Goal: Task Accomplishment & Management: Manage account settings

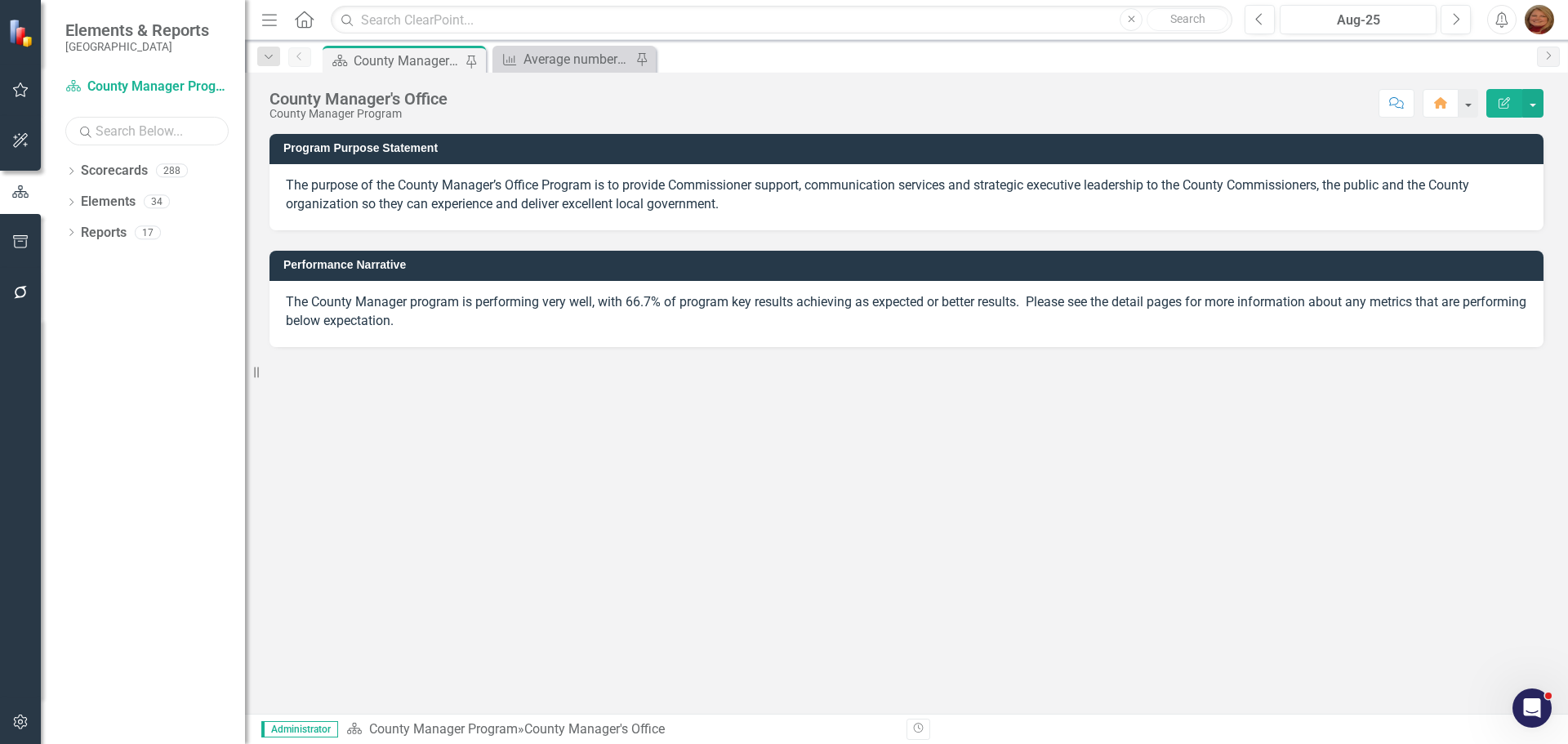
click at [163, 133] on input "text" at bounding box center [146, 132] width 164 height 29
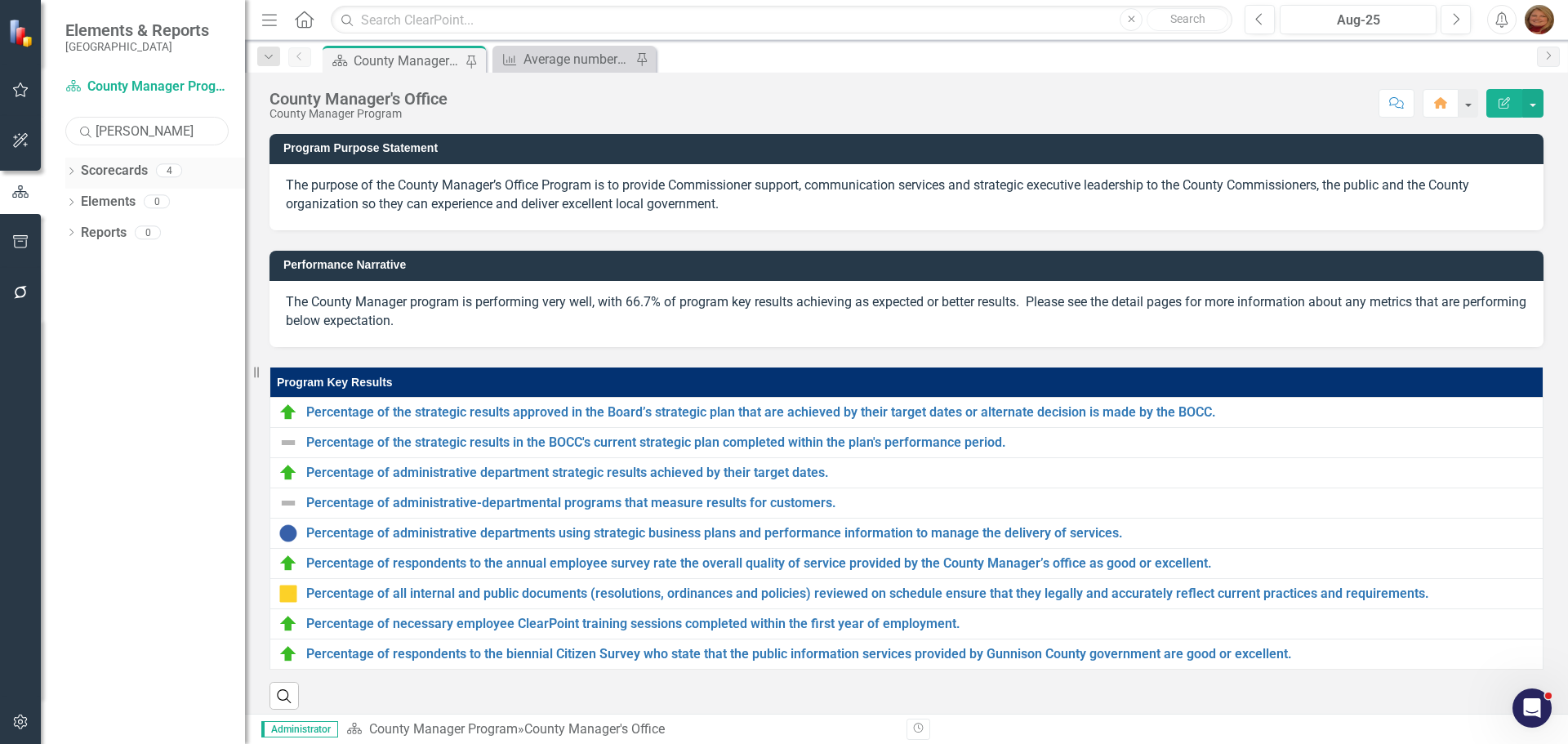
type input "[PERSON_NAME]"
click at [69, 169] on icon "Dropdown" at bounding box center [71, 172] width 12 height 9
click at [154, 264] on link "[PERSON_NAME]" at bounding box center [184, 264] width 123 height 18
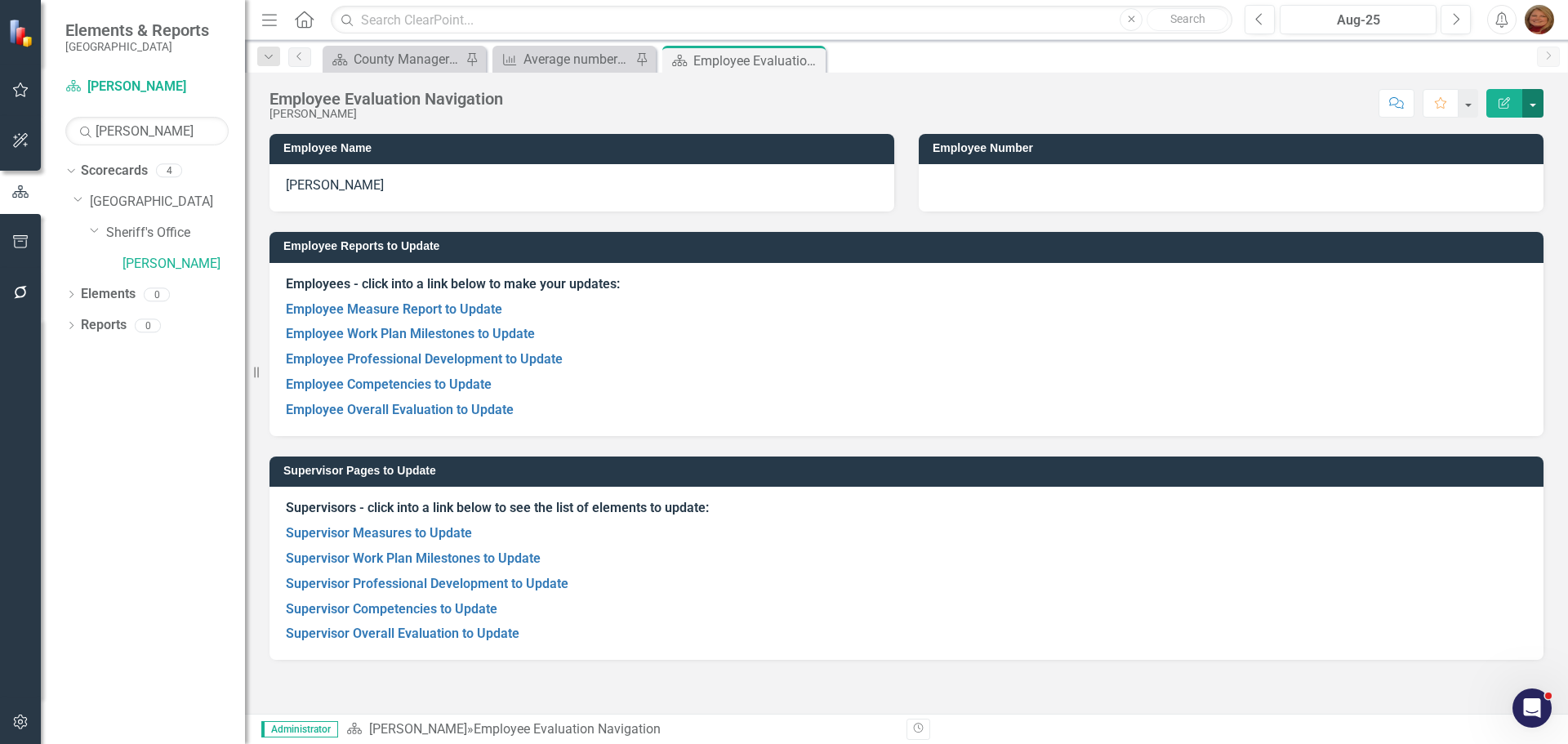
click at [1538, 102] on button "button" at bounding box center [1533, 104] width 21 height 29
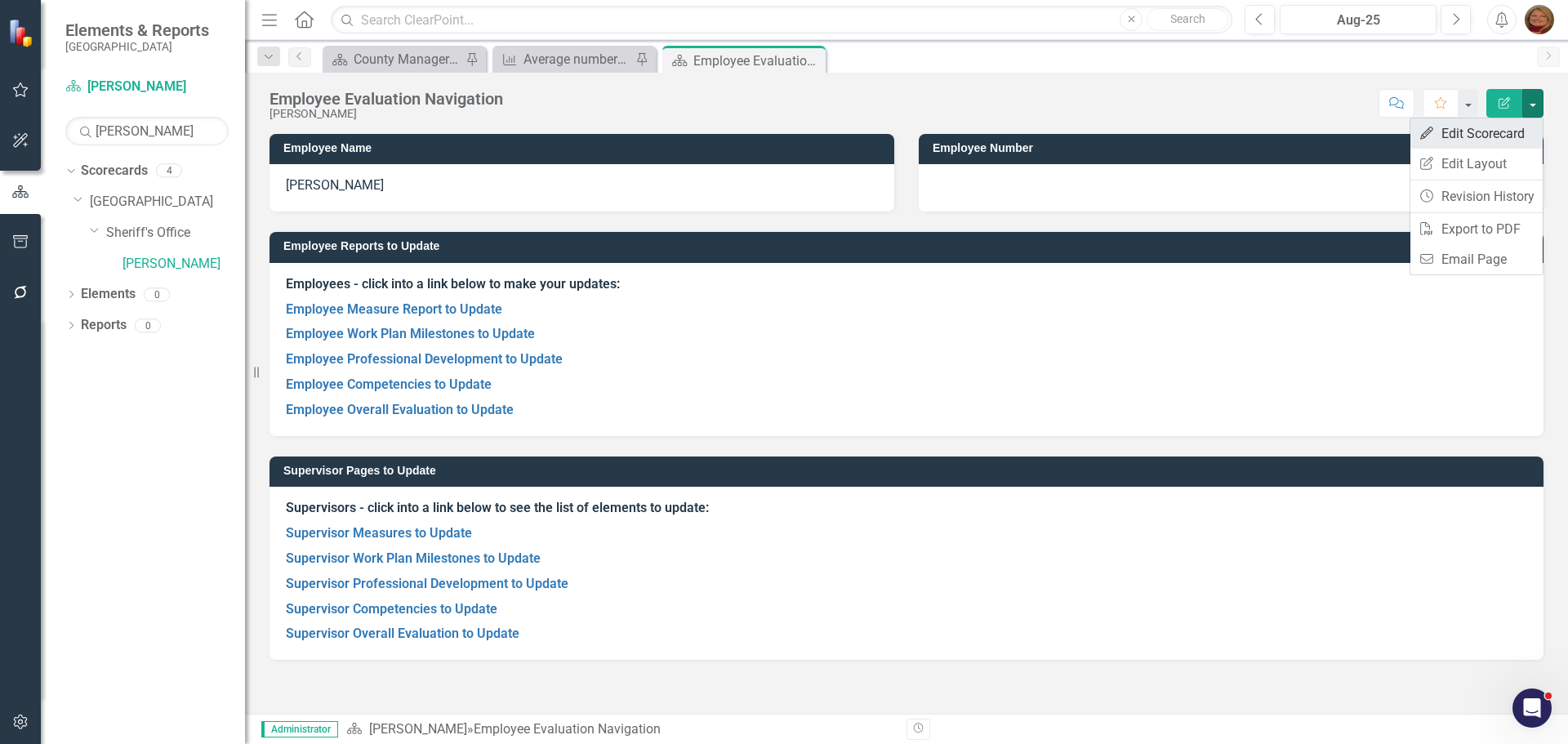
click at [1513, 128] on link "Edit Edit Scorecard" at bounding box center [1477, 133] width 133 height 30
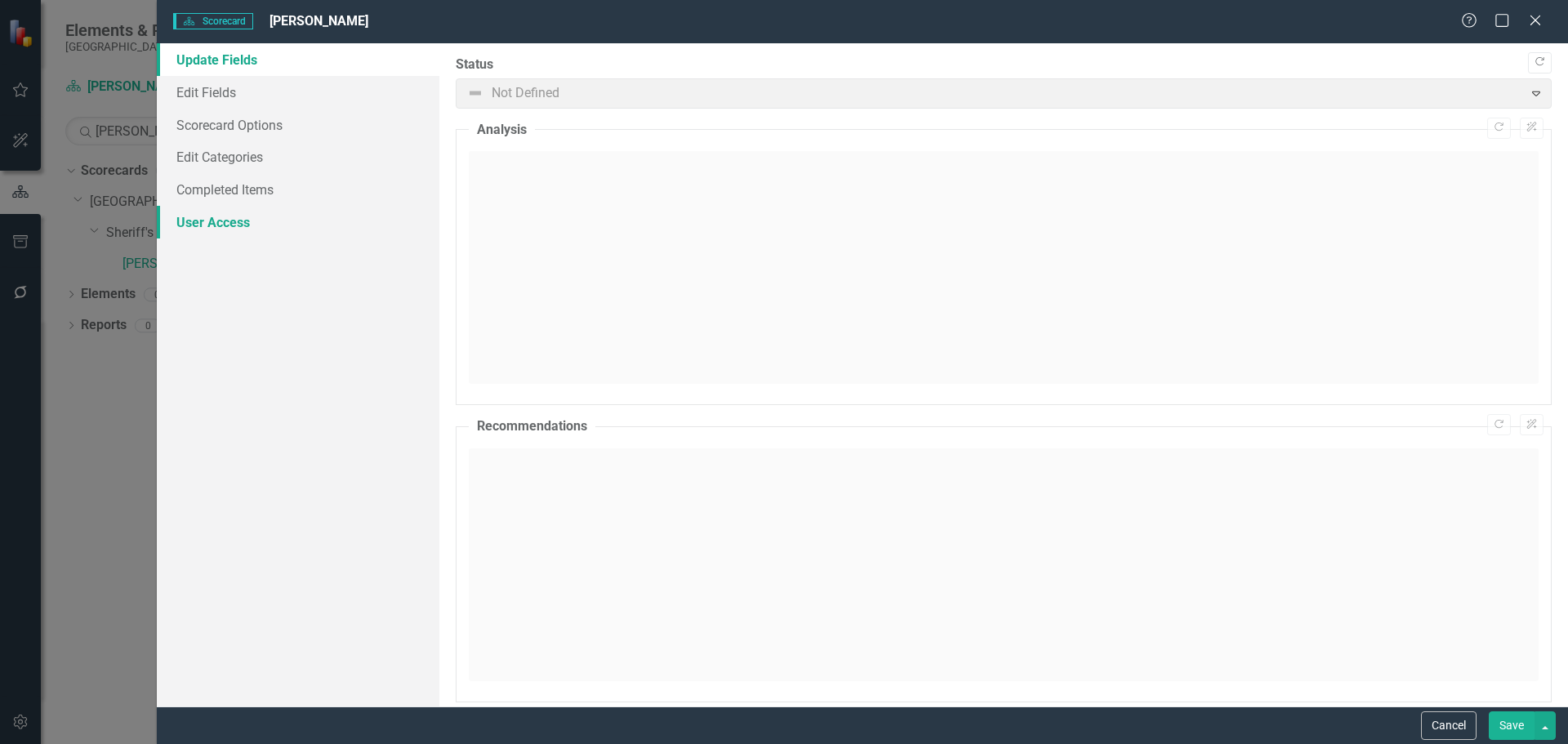
click at [248, 217] on link "User Access" at bounding box center [298, 223] width 283 height 33
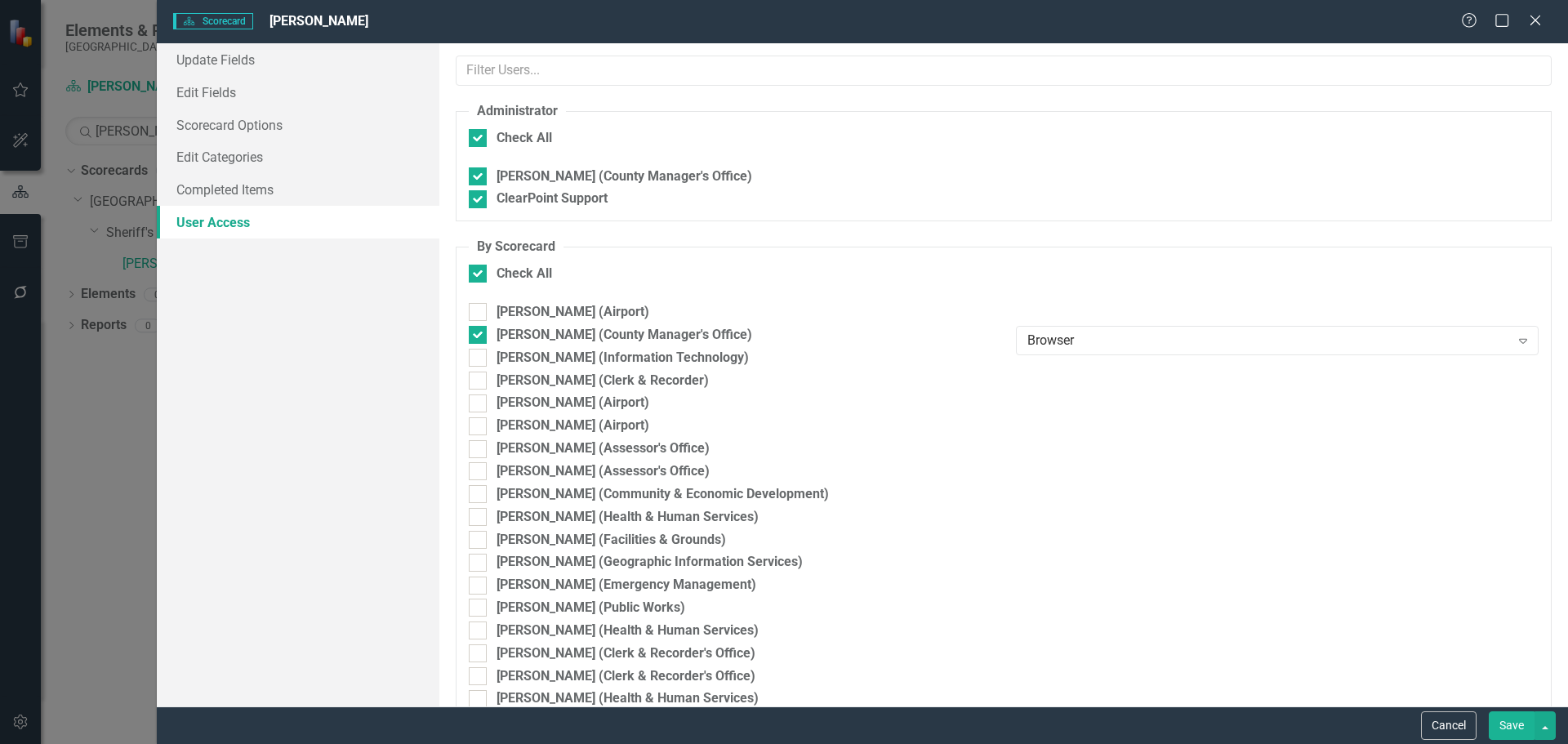
checkbox input "false"
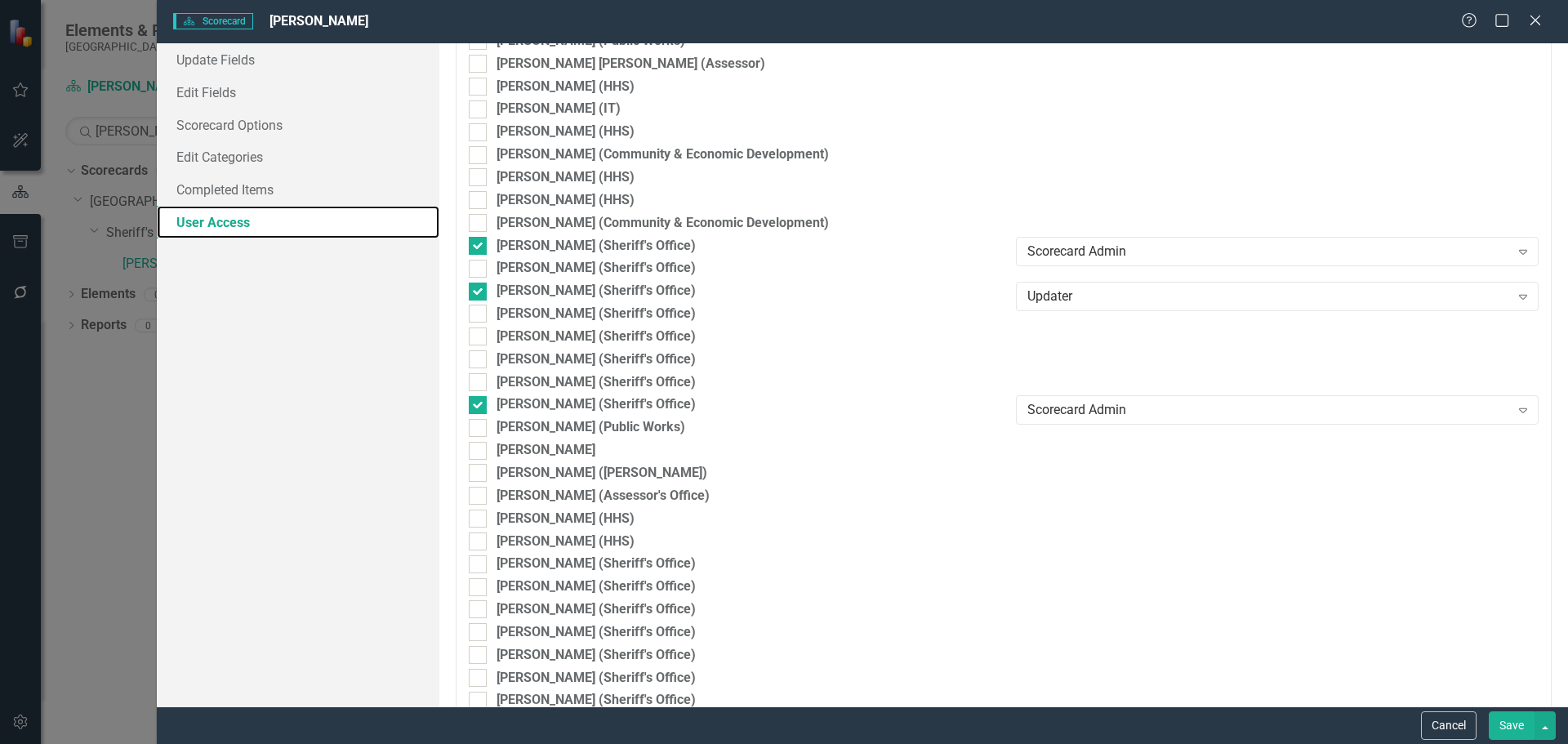
scroll to position [2941, 0]
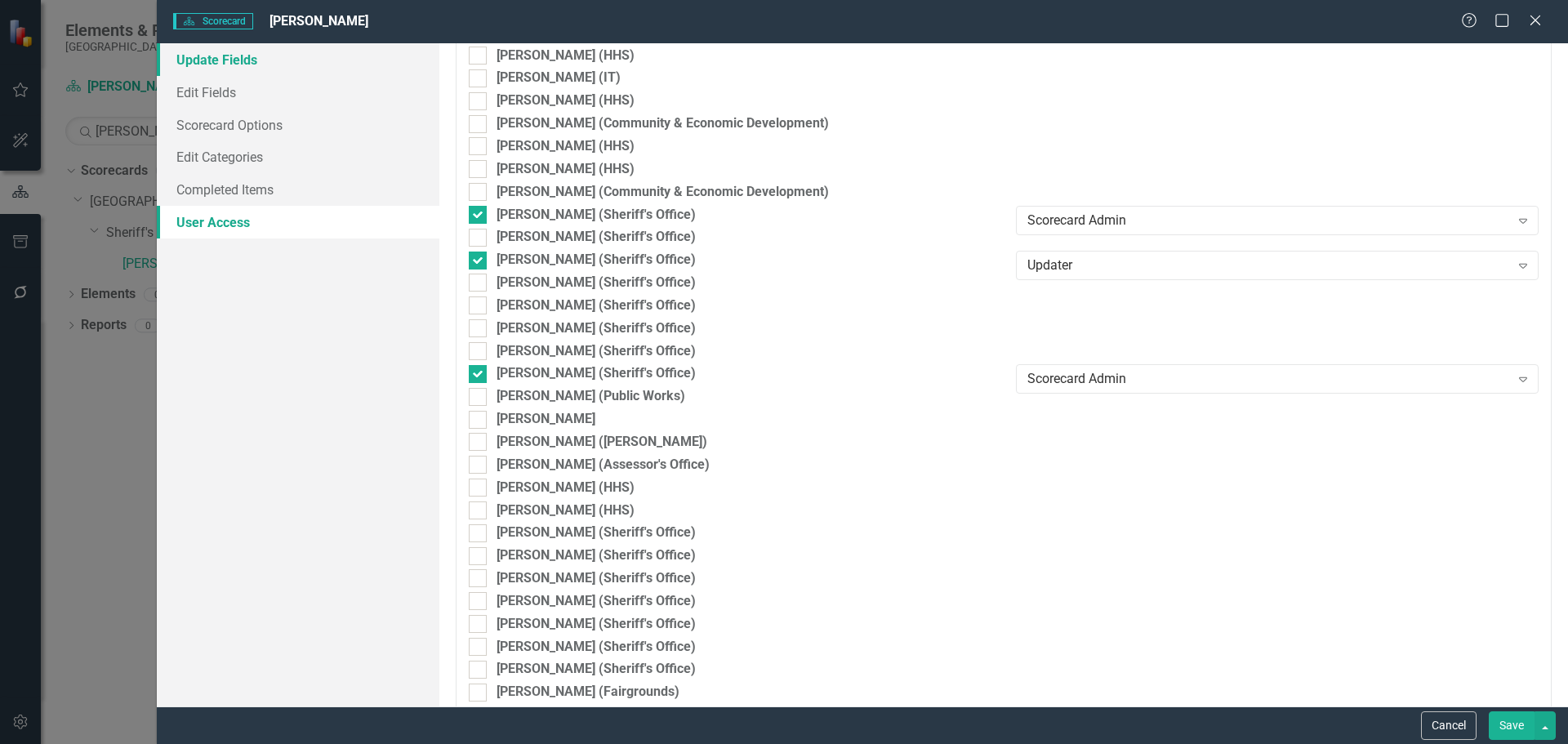
click at [261, 53] on link "Update Fields" at bounding box center [298, 60] width 283 height 33
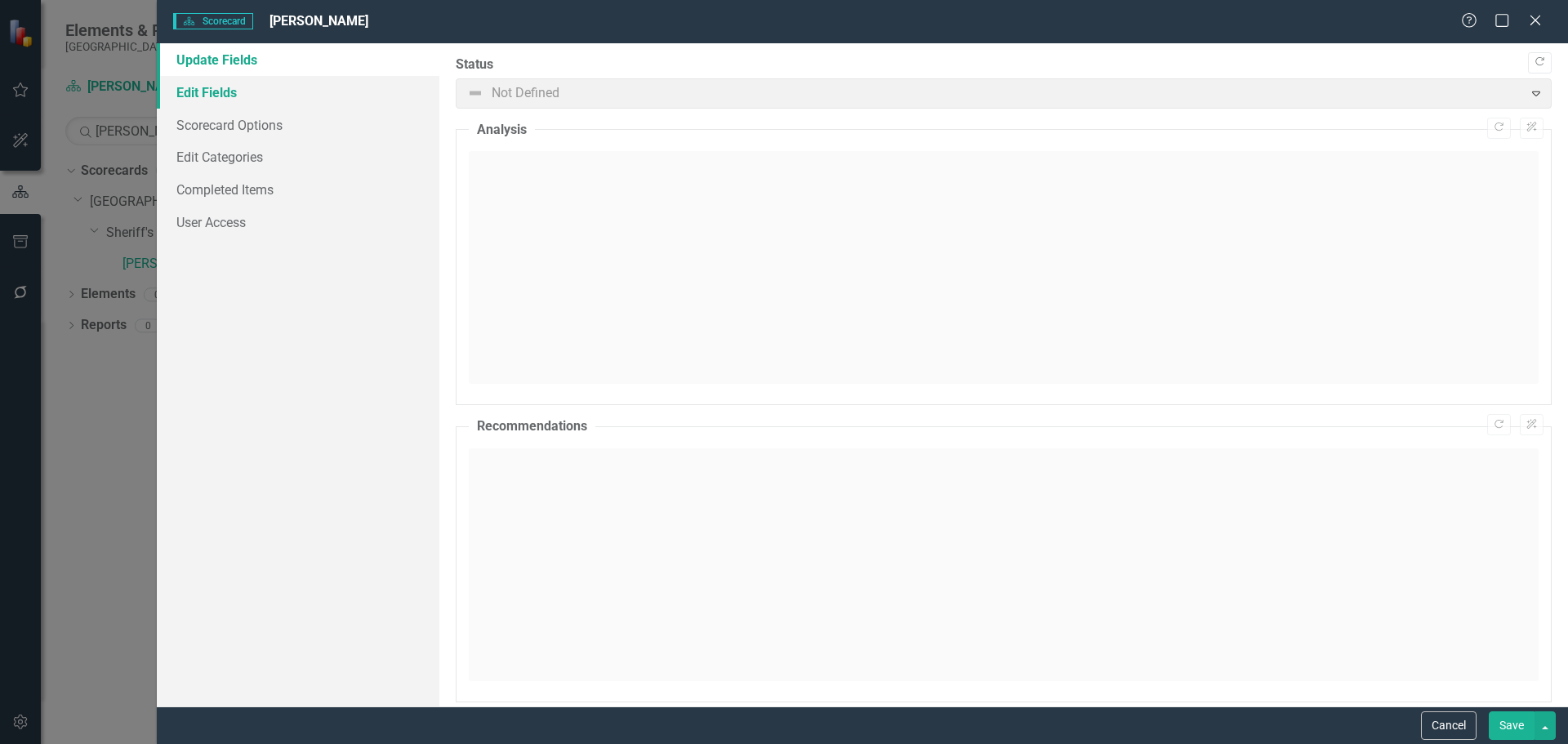
click at [233, 81] on link "Edit Fields" at bounding box center [298, 92] width 283 height 33
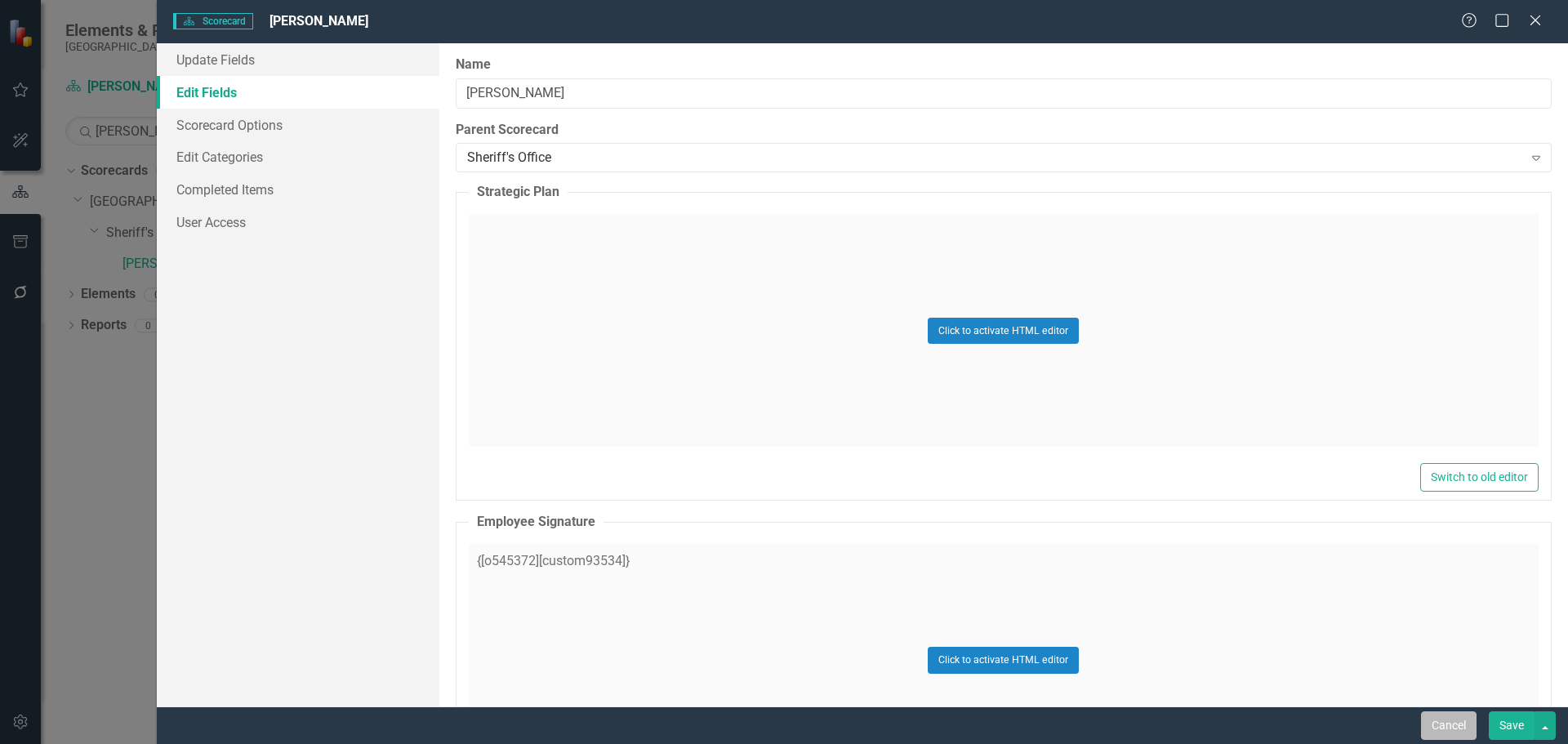
click at [1463, 725] on button "Cancel" at bounding box center [1449, 727] width 55 height 29
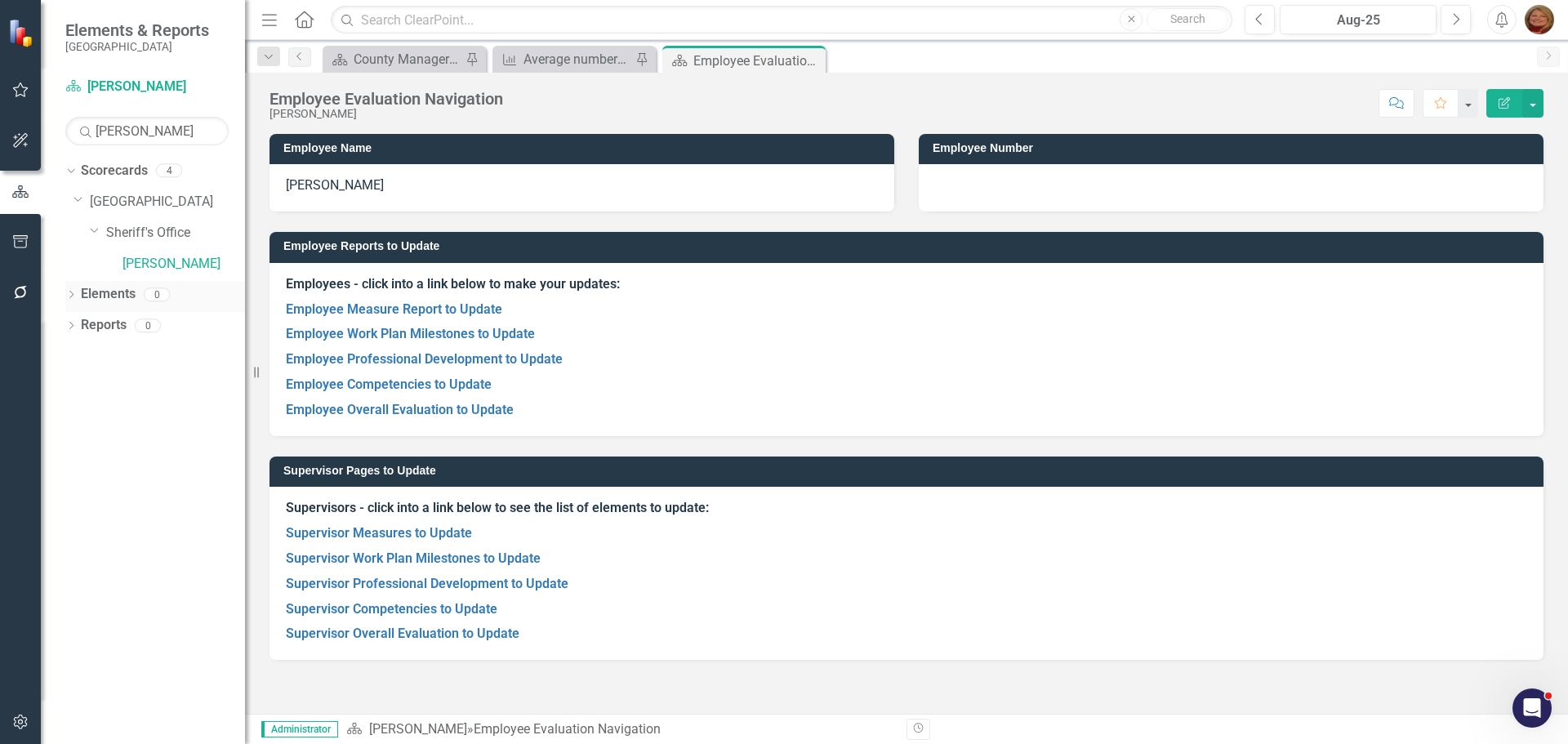
click at [71, 290] on div "Dropdown" at bounding box center [71, 296] width 12 height 14
click at [149, 318] on link "Overall Evaluation Overall Evaluation" at bounding box center [153, 325] width 128 height 18
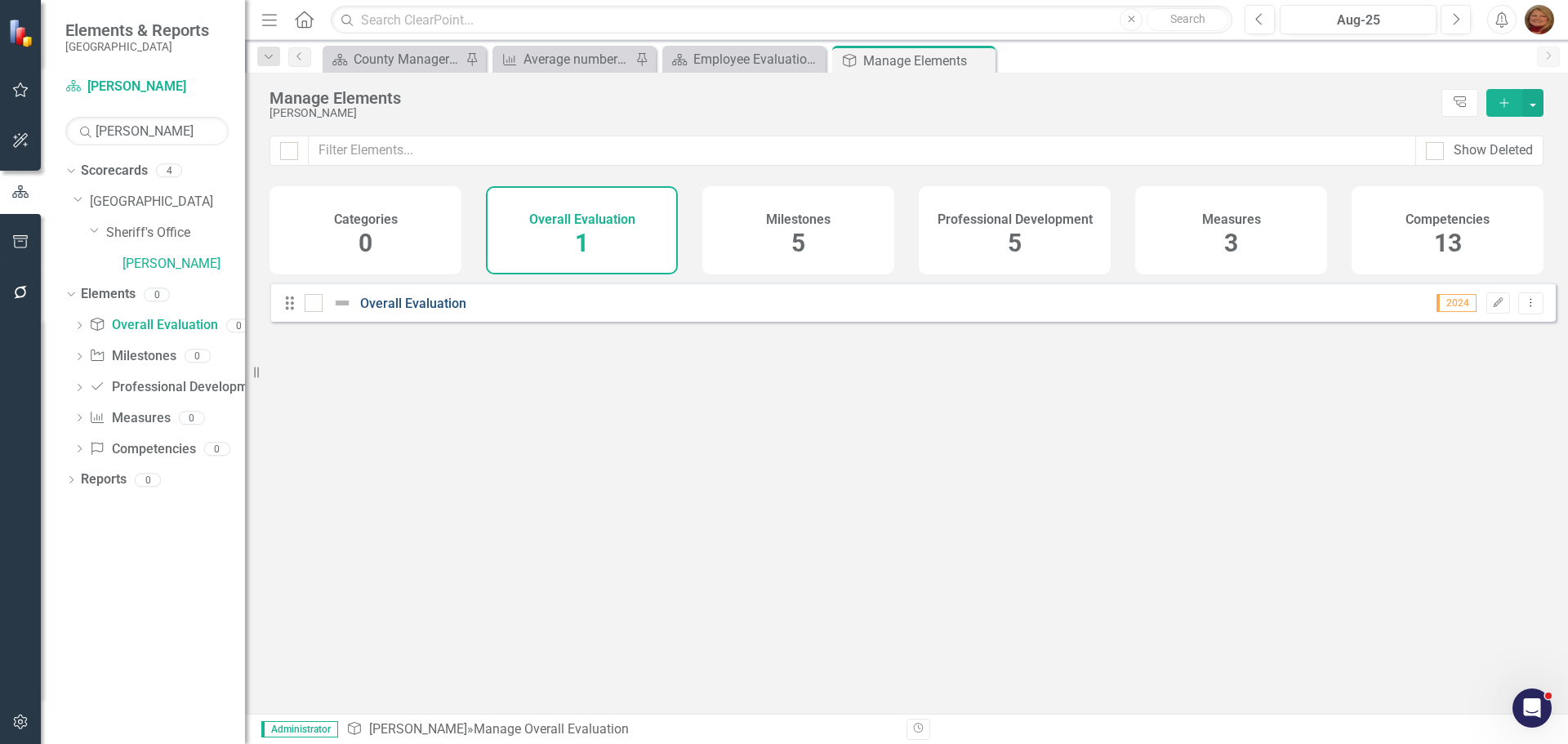
click at [401, 311] on link "Overall Evaluation" at bounding box center [414, 303] width 107 height 16
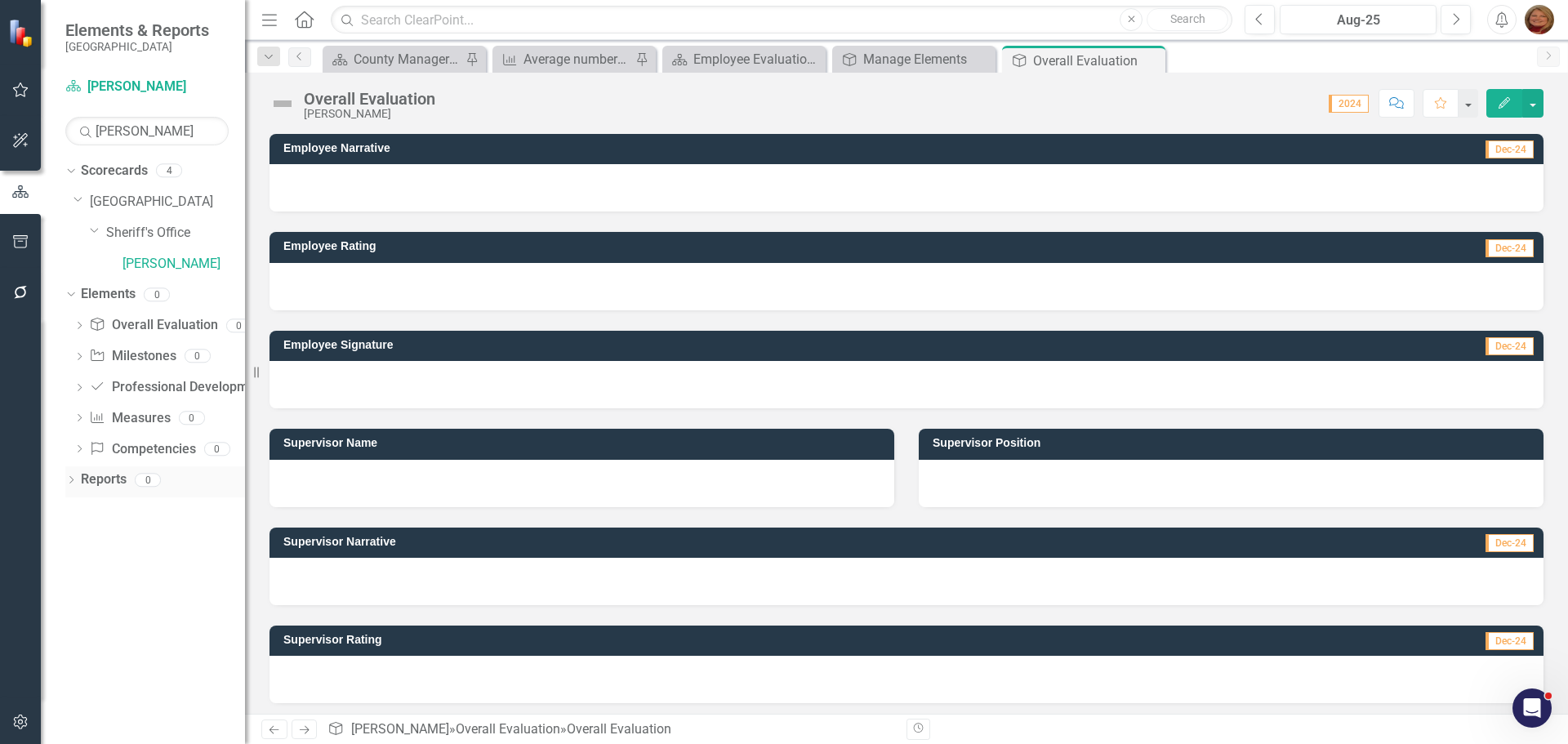
click at [77, 478] on div "Dropdown Reports 0" at bounding box center [155, 482] width 180 height 31
click at [72, 482] on icon "Dropdown" at bounding box center [71, 481] width 12 height 9
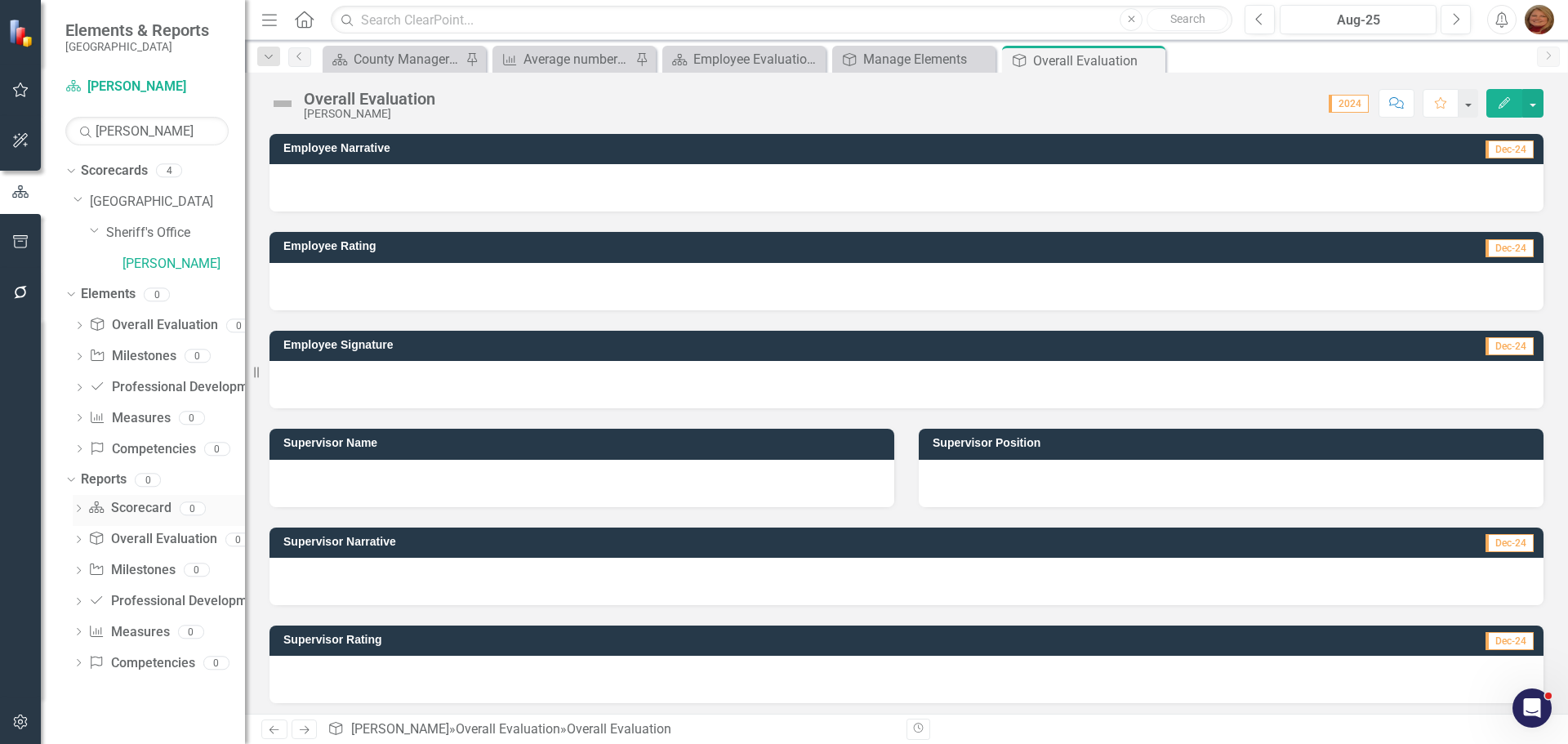
click at [133, 504] on link "Scorecard Scorecard" at bounding box center [129, 508] width 82 height 18
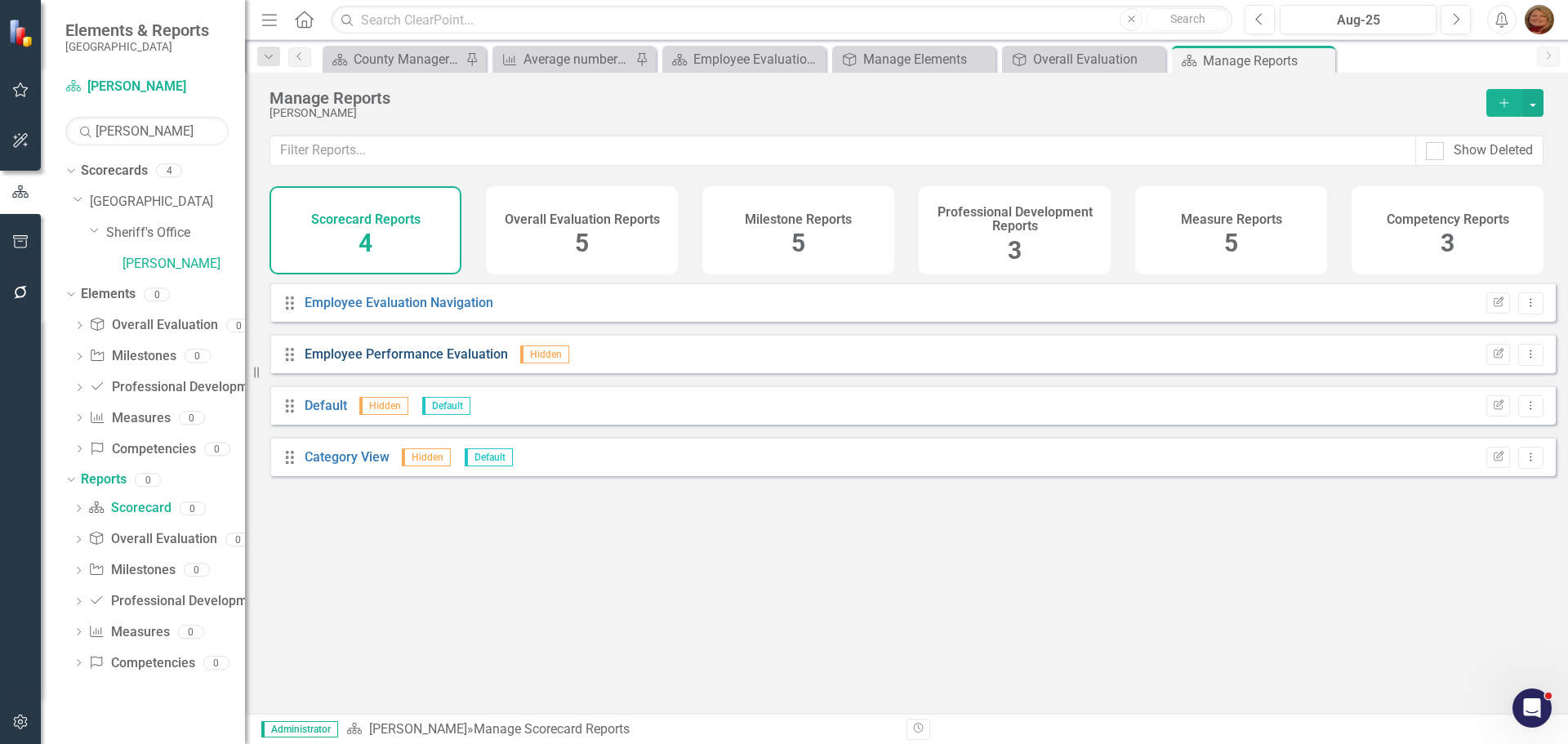
click at [446, 362] on link "Employee Performance Evaluation" at bounding box center [407, 355] width 203 height 16
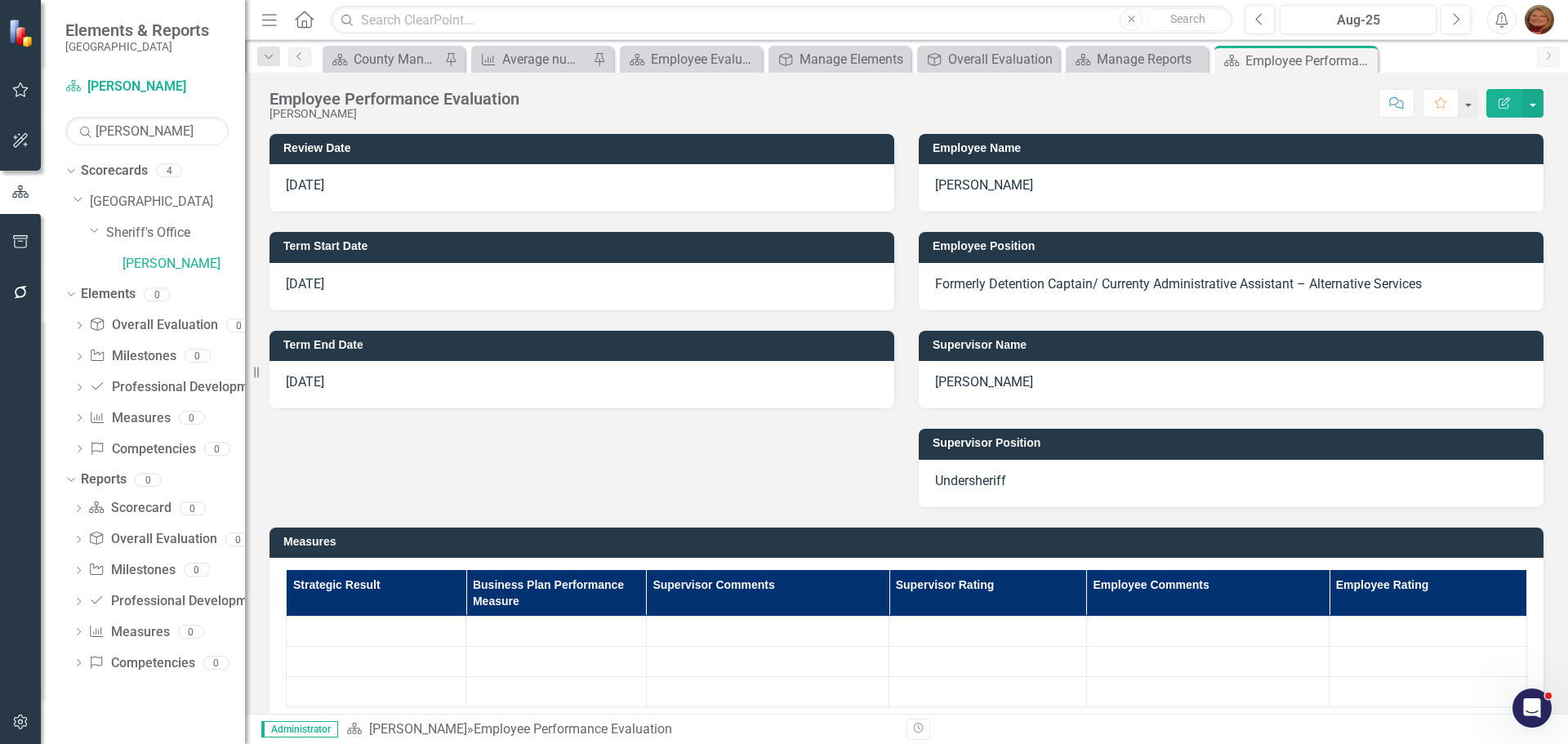
click at [1023, 278] on p "Formerly Detention Captain/ Currenty Administrative Assistant – Alternative Ser…" at bounding box center [1232, 284] width 593 height 18
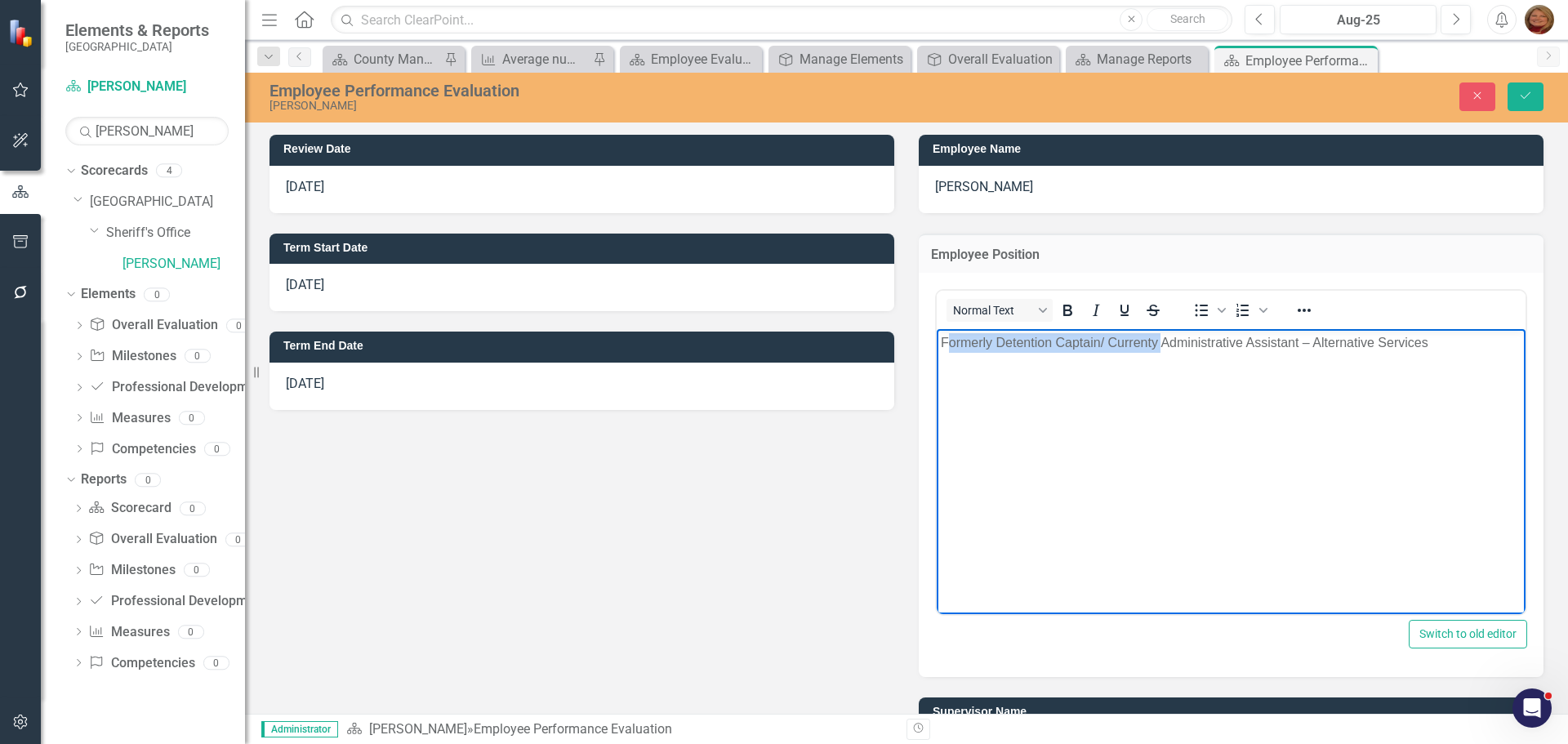
drag, startPoint x: 944, startPoint y: 351, endPoint x: 1165, endPoint y: 352, distance: 221.0
click at [1165, 352] on p "Formerly Detention Captain/ Currenty Administrative Assistant – Alternative Ser…" at bounding box center [1232, 343] width 581 height 19
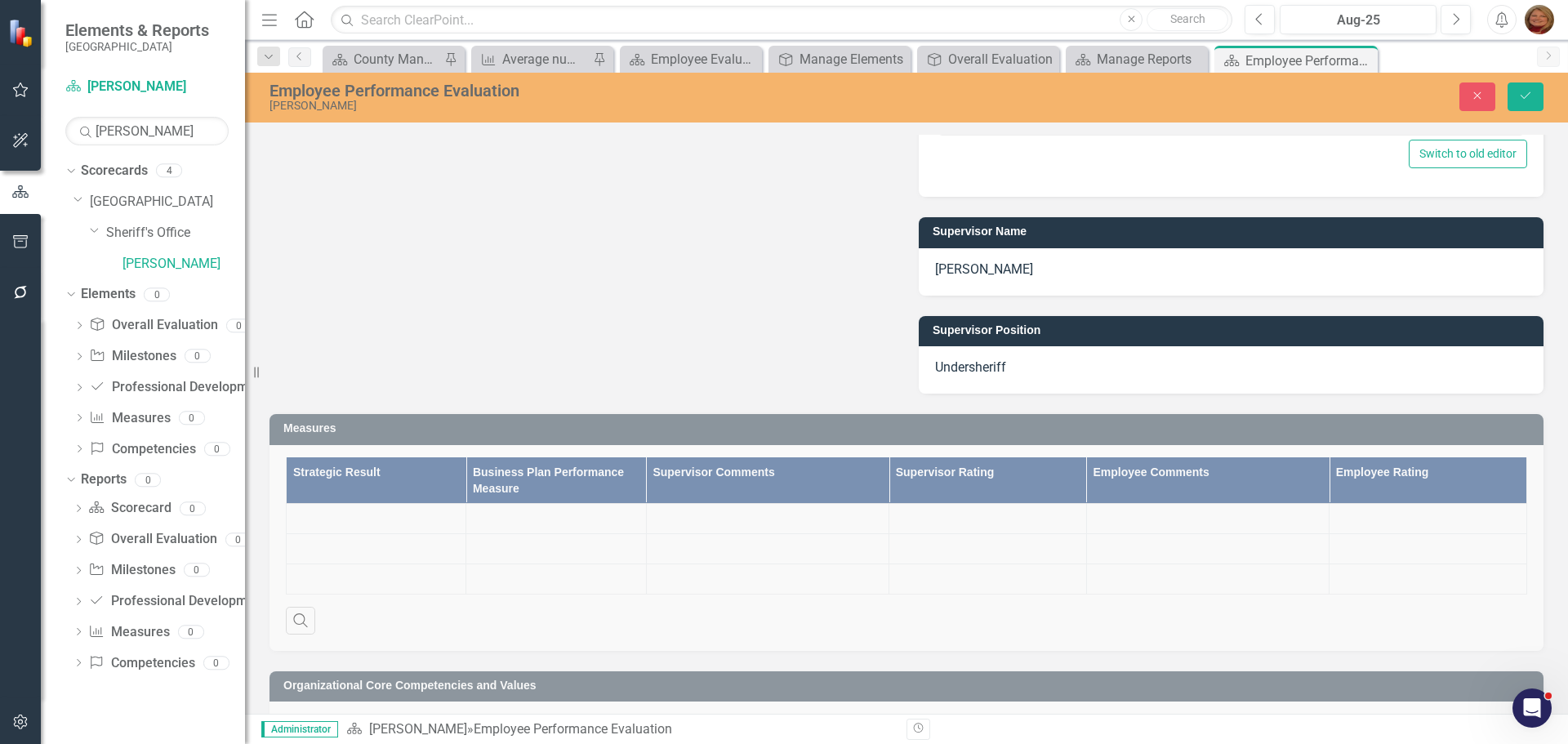
scroll to position [654, 0]
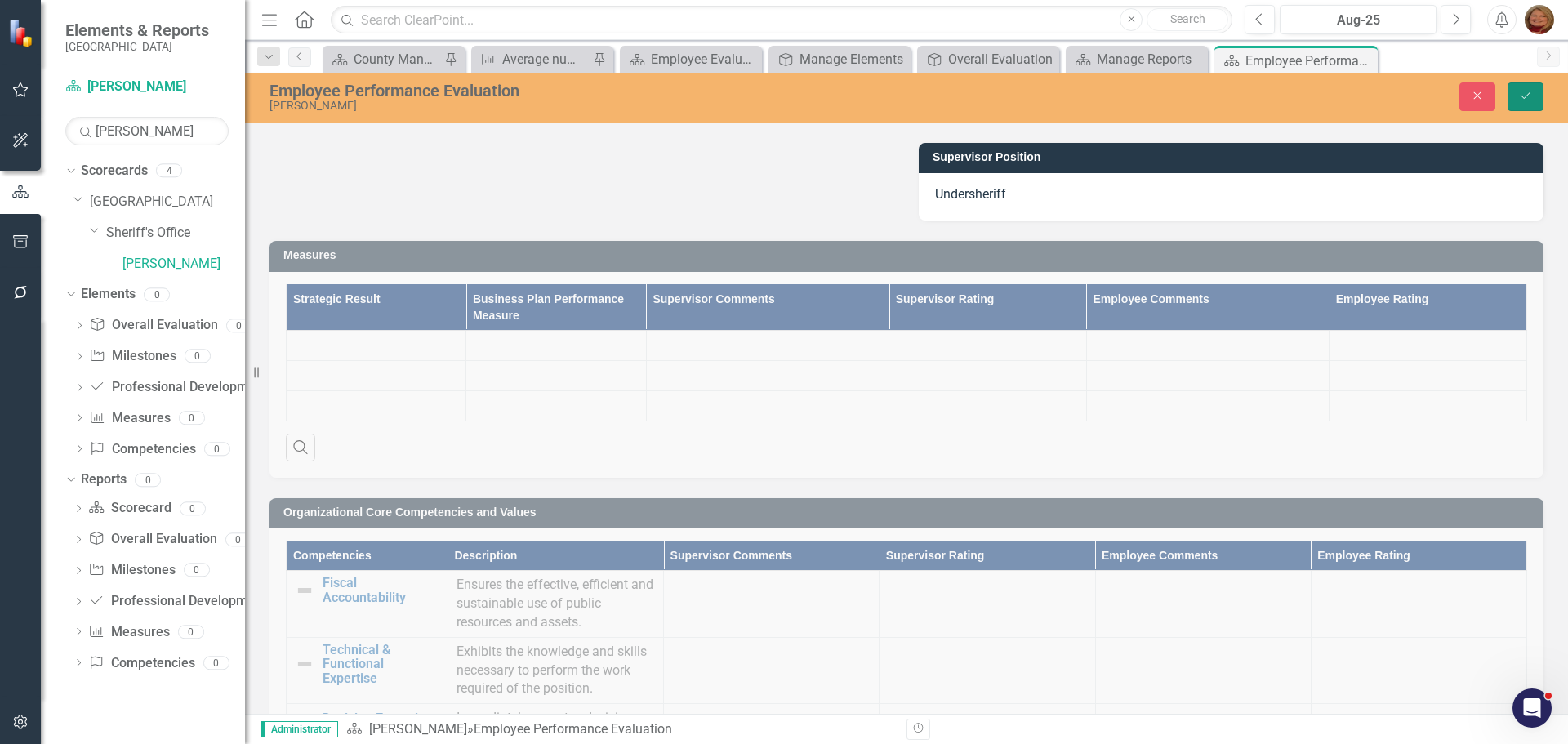
click at [1529, 94] on icon "submit" at bounding box center [1526, 95] width 10 height 7
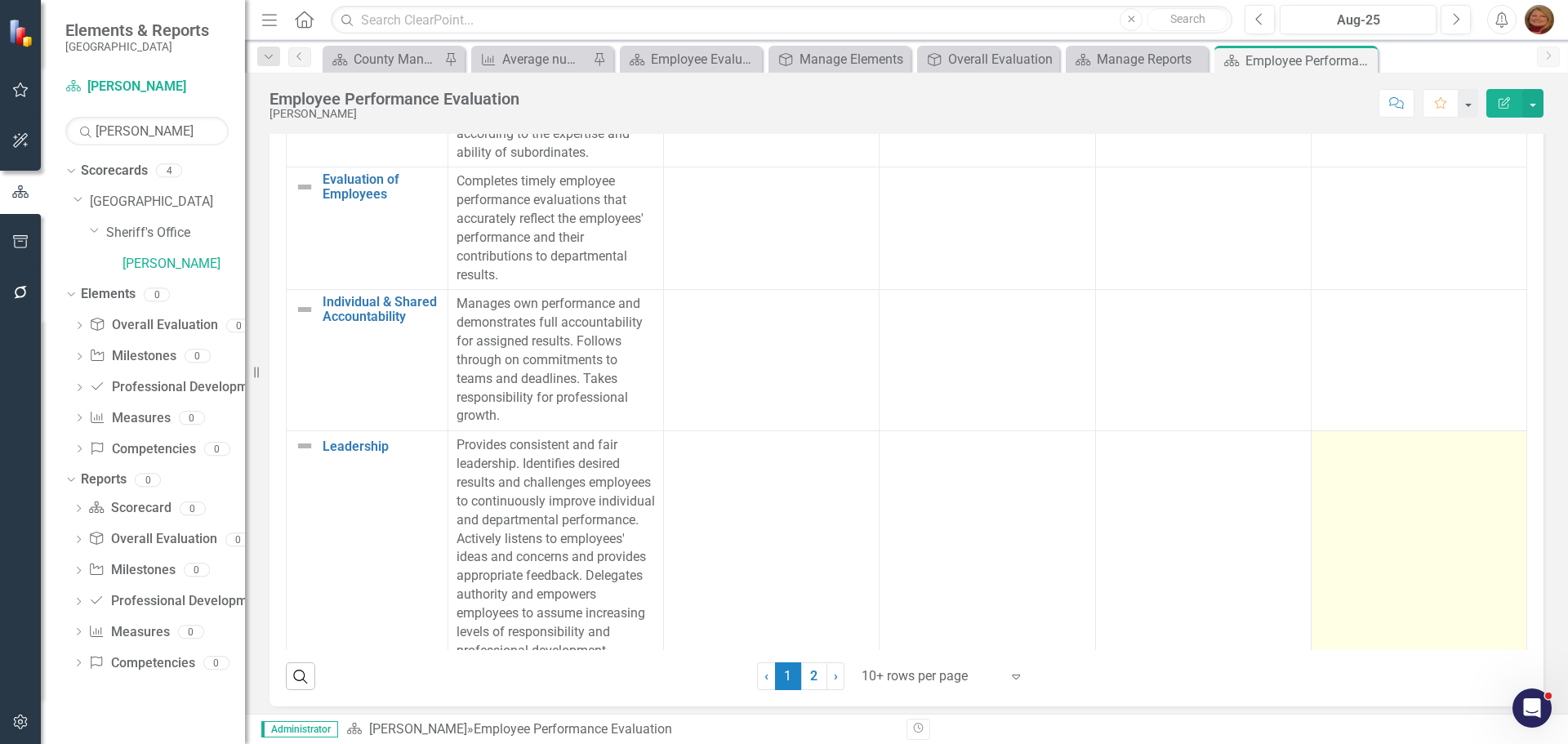
scroll to position [747, 0]
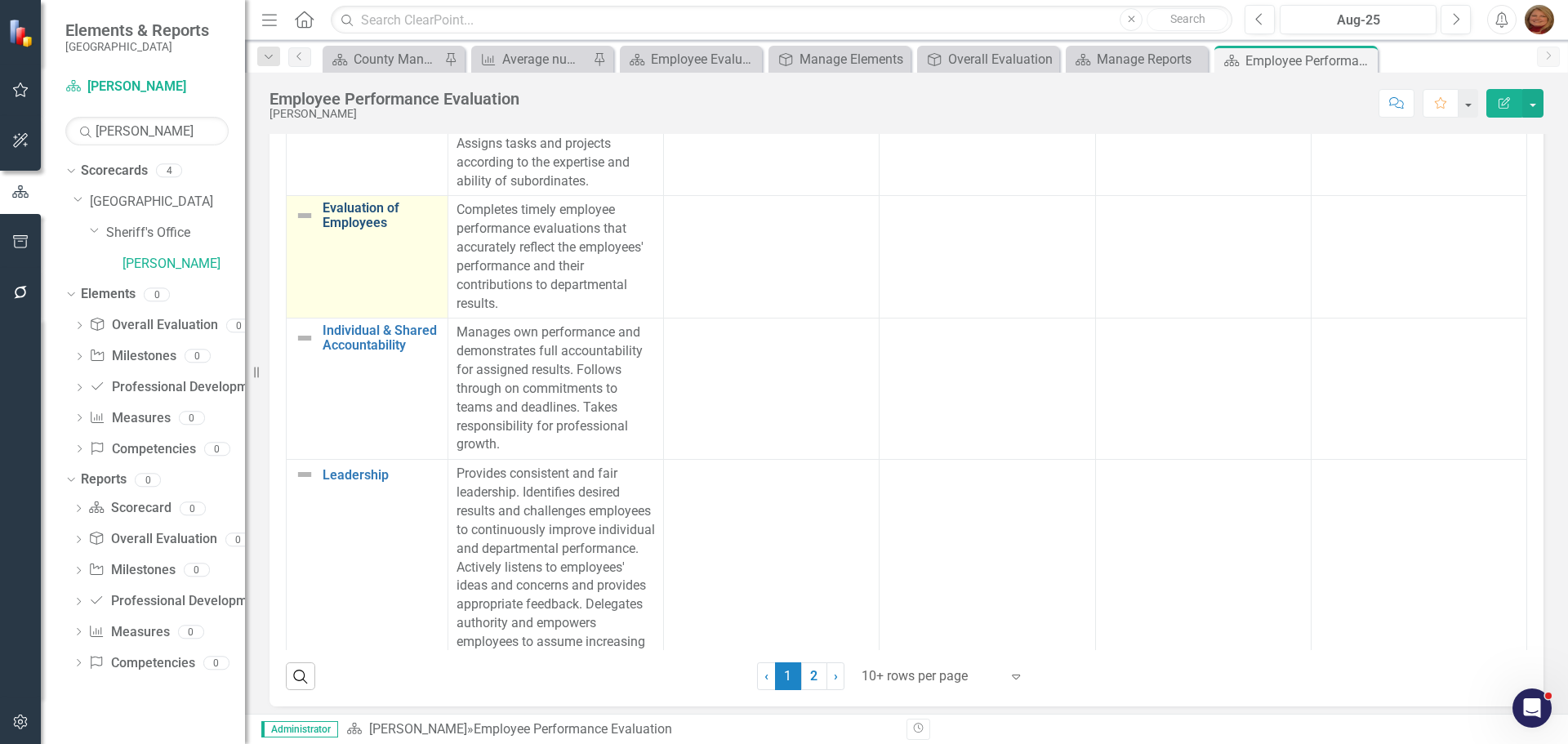
click at [358, 230] on link "Evaluation of Employees" at bounding box center [381, 215] width 117 height 29
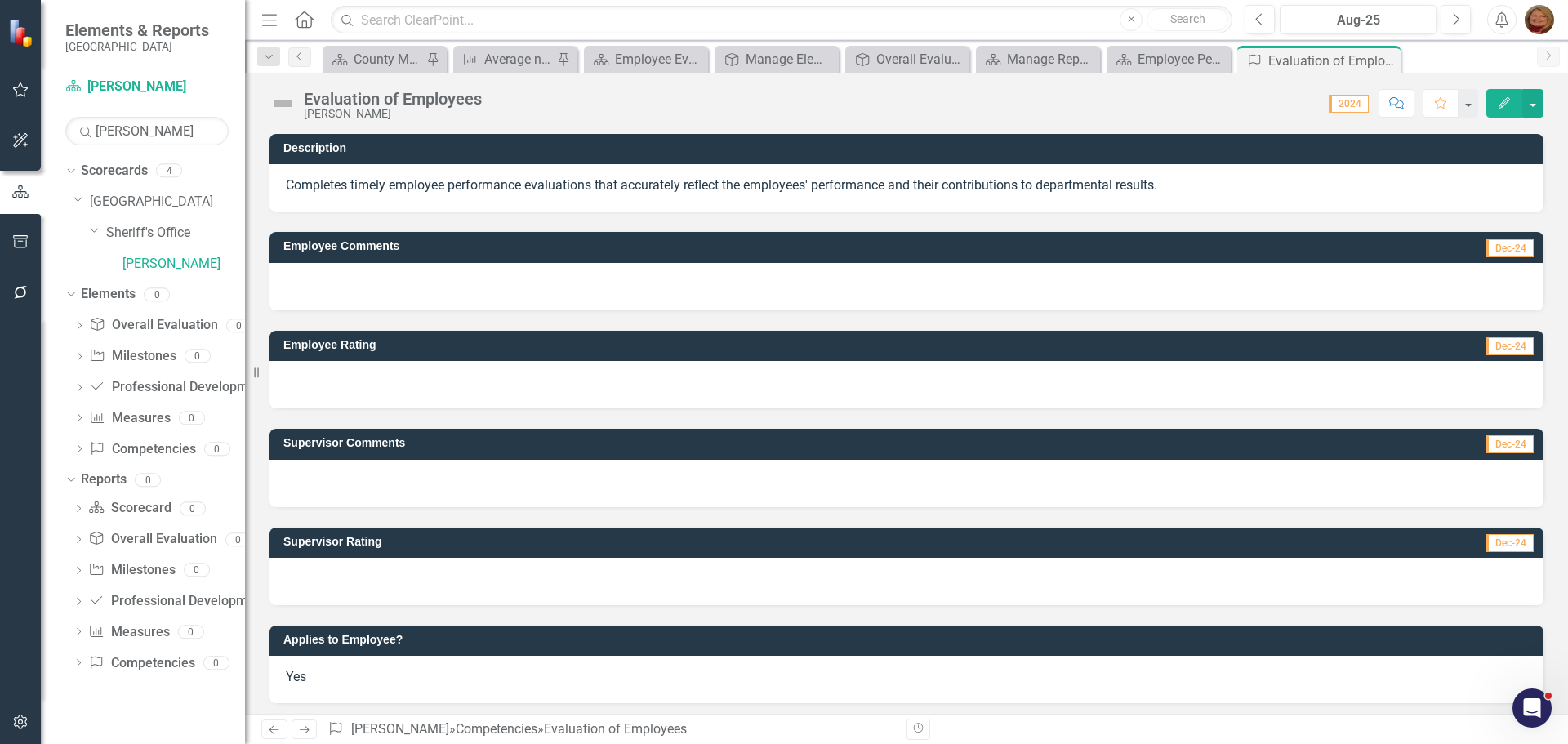
scroll to position [6, 0]
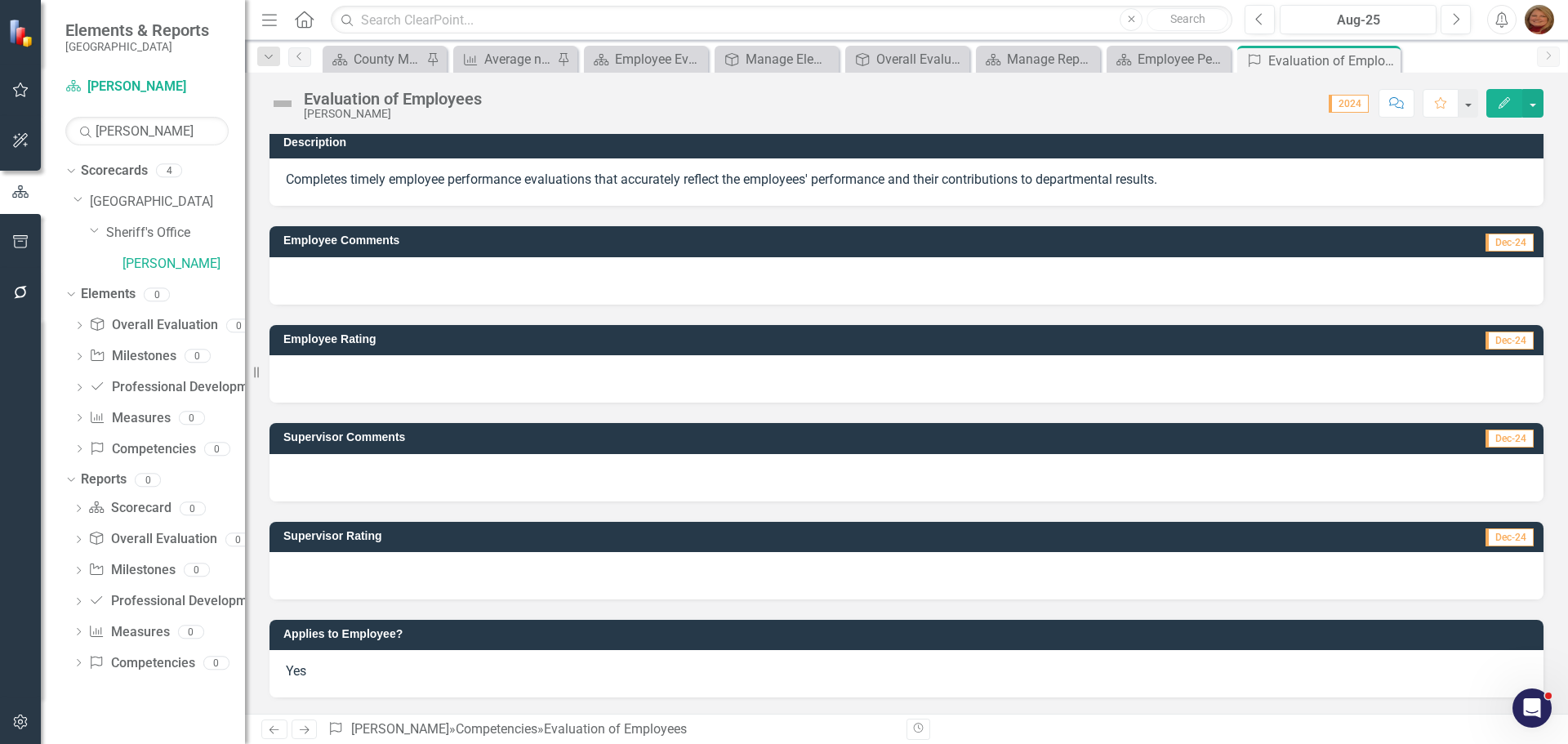
click at [306, 666] on span "Yes" at bounding box center [295, 671] width 20 height 16
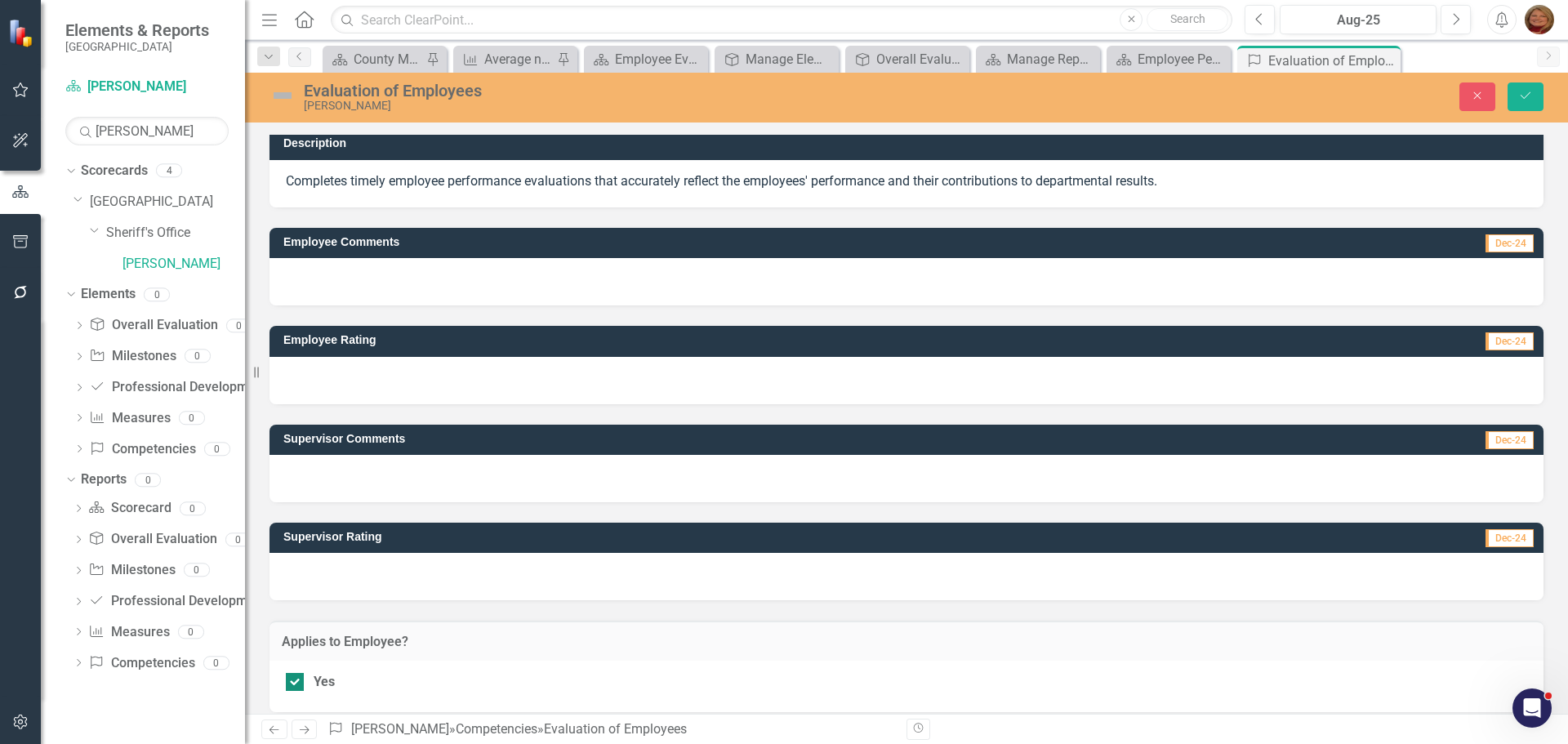
click at [298, 676] on div at bounding box center [294, 682] width 18 height 18
click at [296, 676] on input "Yes" at bounding box center [291, 678] width 11 height 11
checkbox input "false"
click at [1529, 93] on icon "Save" at bounding box center [1525, 96] width 15 height 12
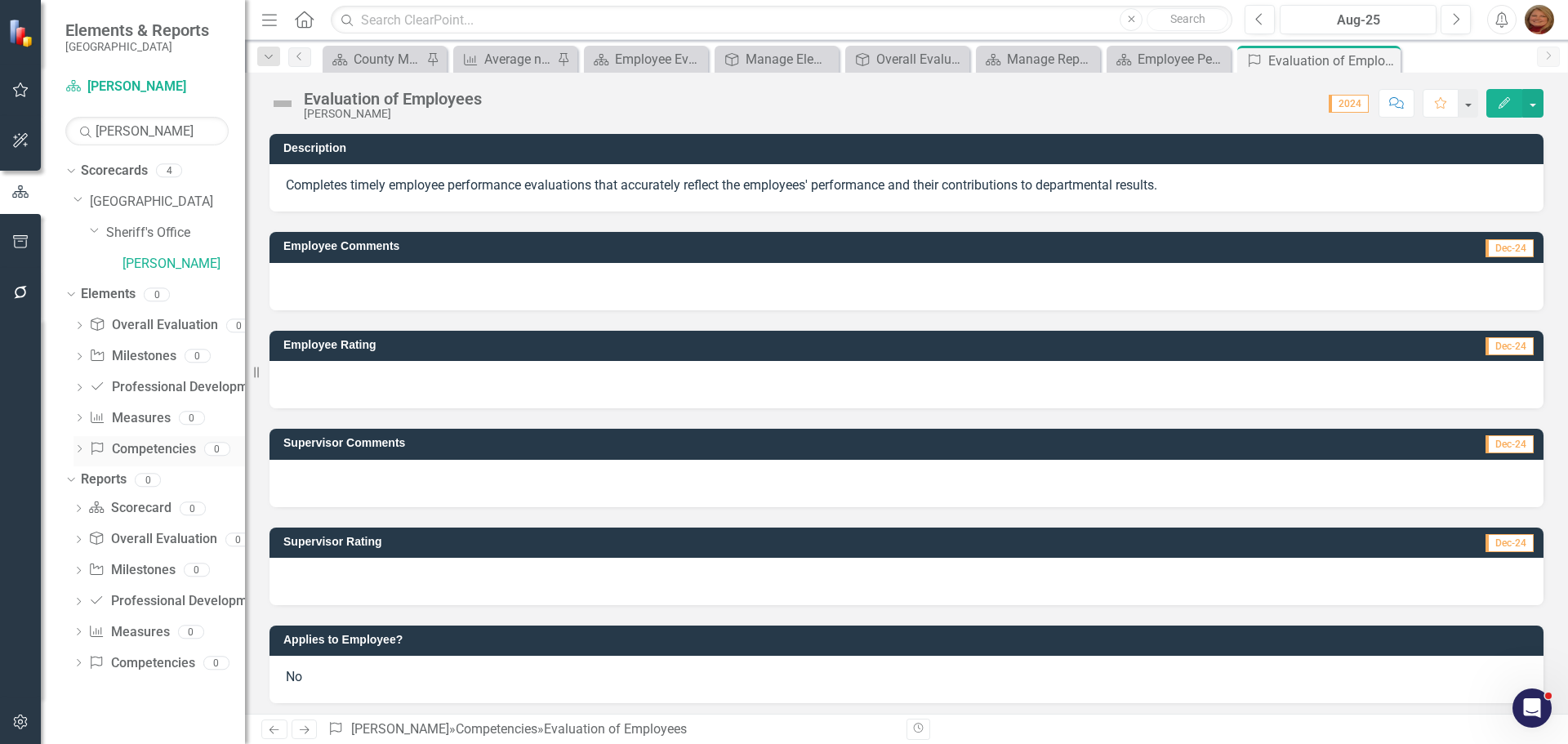
click at [164, 450] on link "Competency Competencies" at bounding box center [142, 450] width 107 height 18
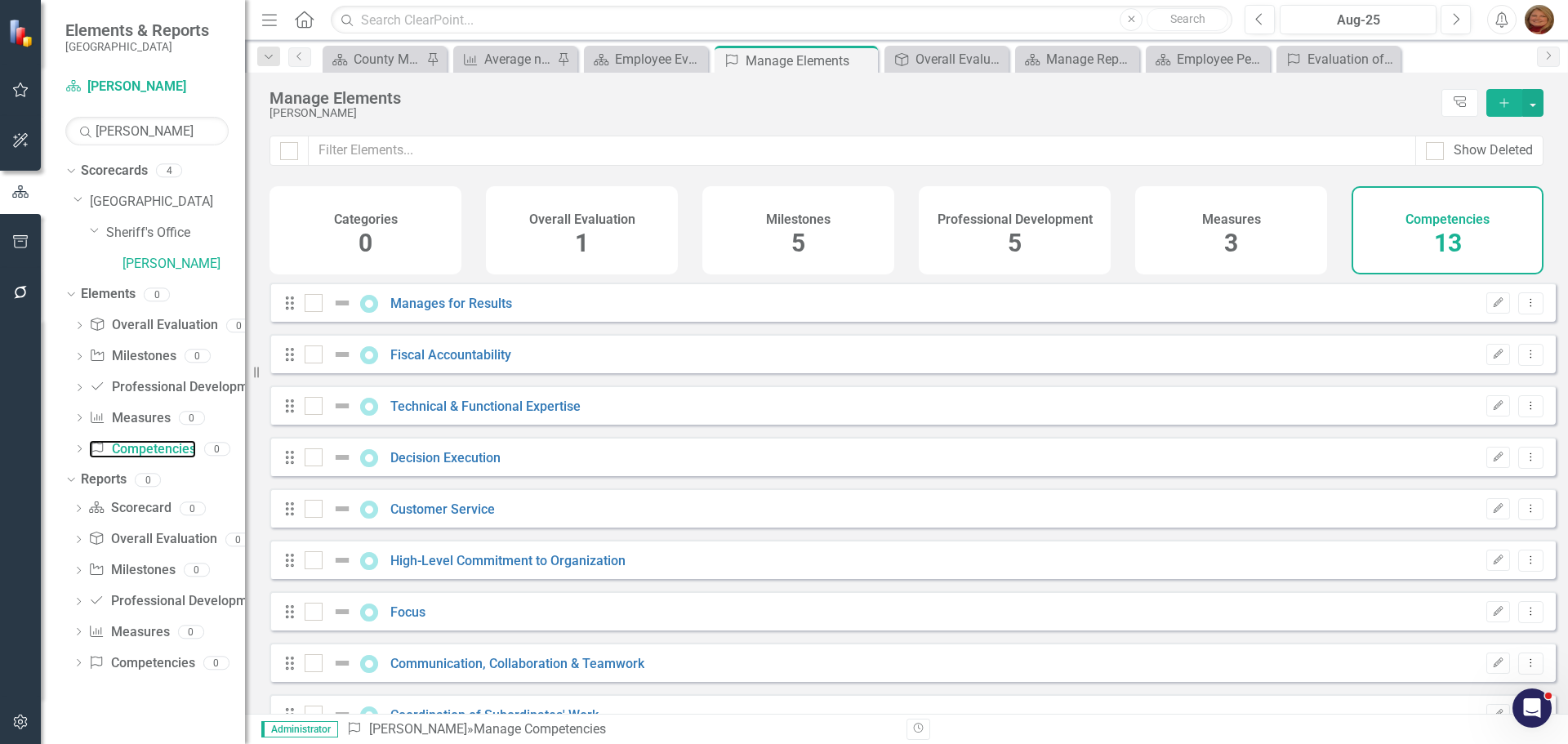
checkbox input "false"
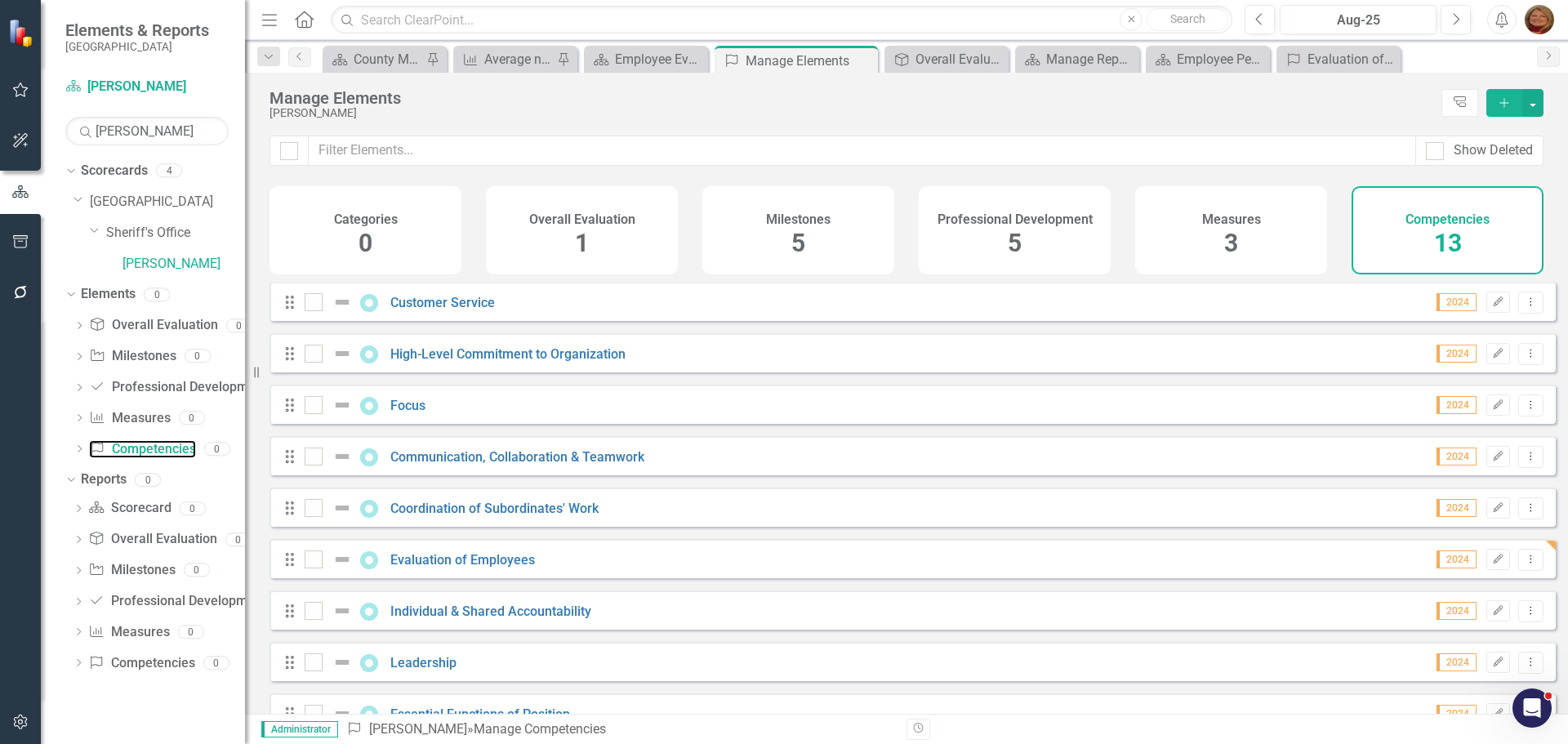
scroll to position [245, 0]
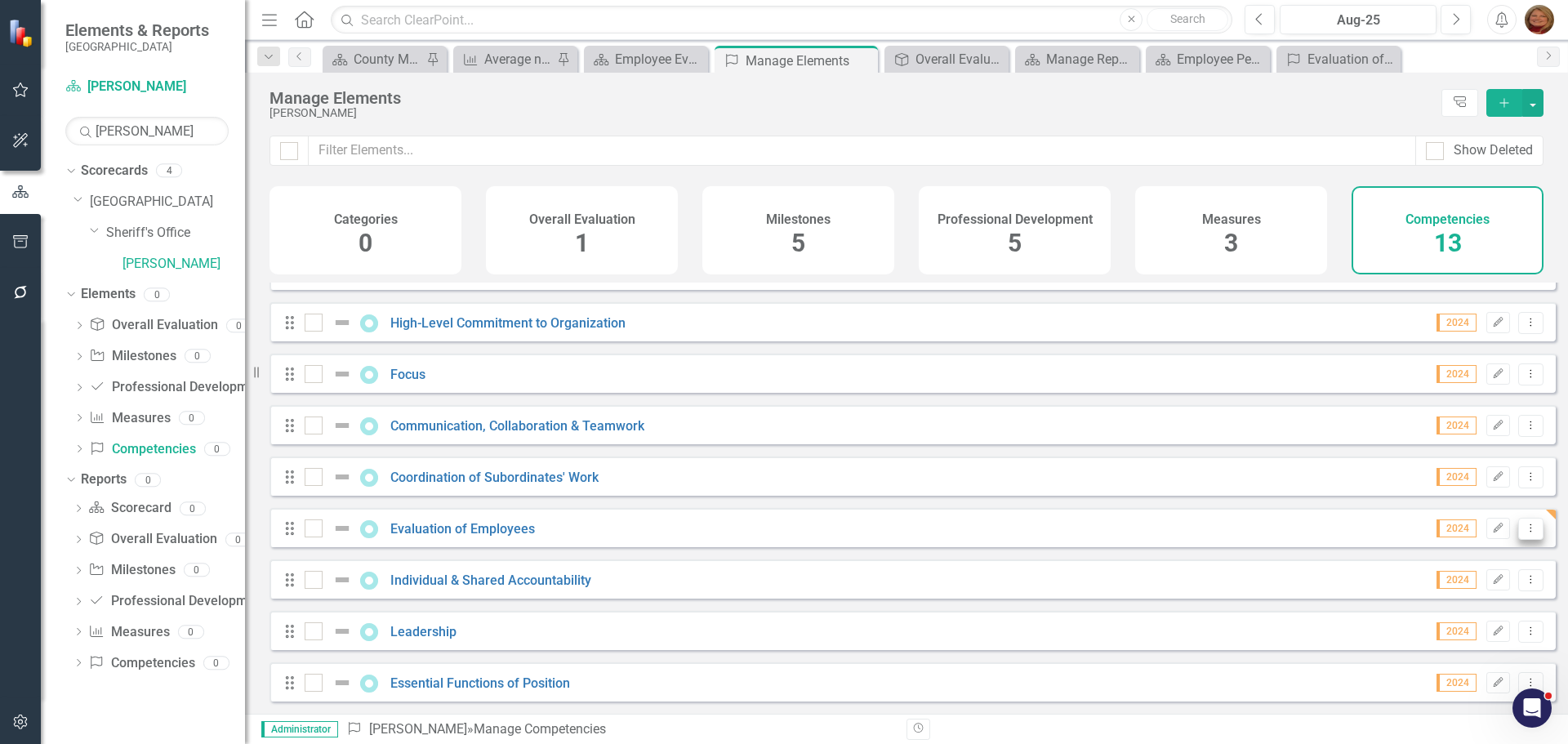
click at [1524, 530] on icon "Dropdown Menu" at bounding box center [1531, 528] width 14 height 11
click at [1472, 646] on link "Trash Delete Competency" at bounding box center [1446, 651] width 169 height 30
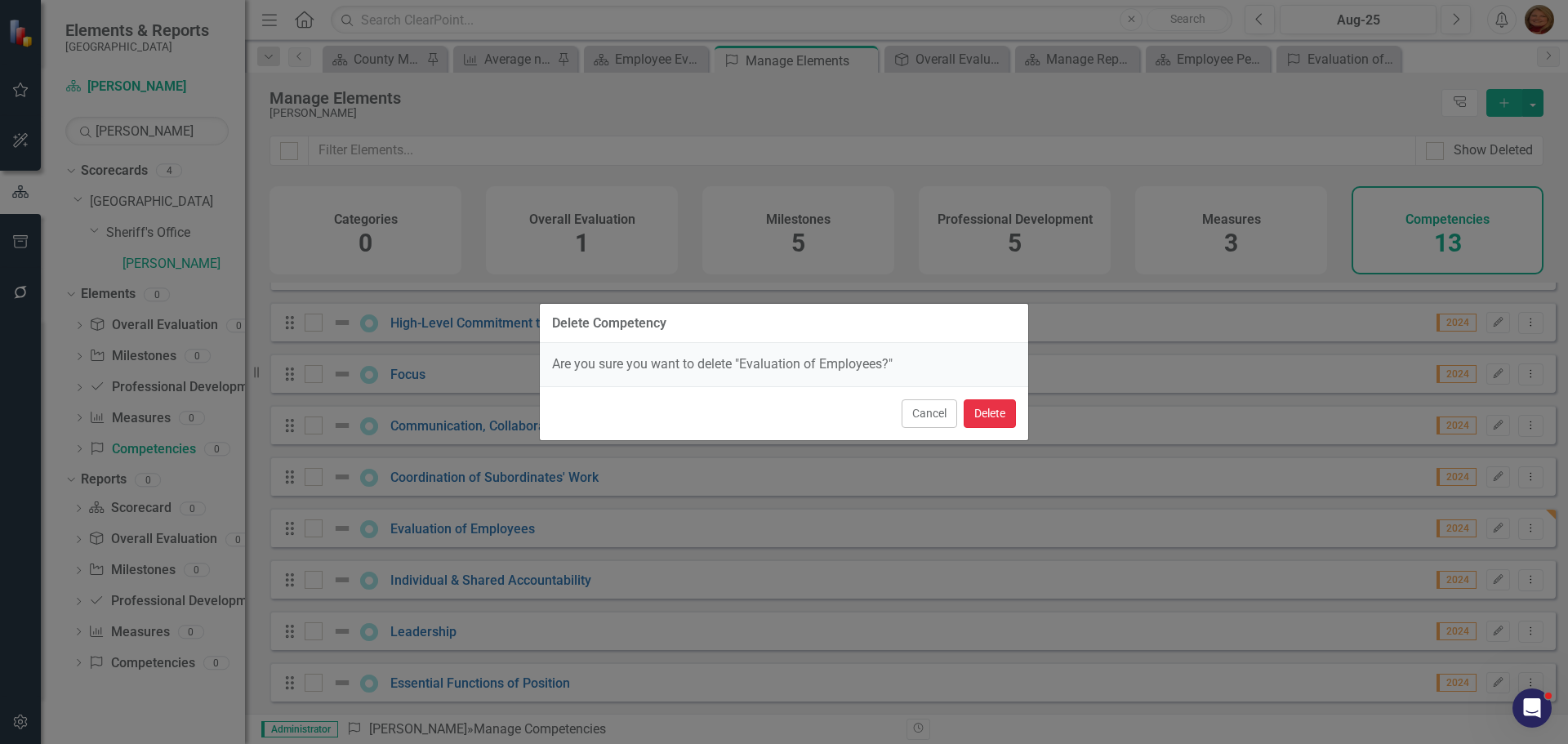
click at [984, 412] on button "Delete" at bounding box center [990, 414] width 52 height 29
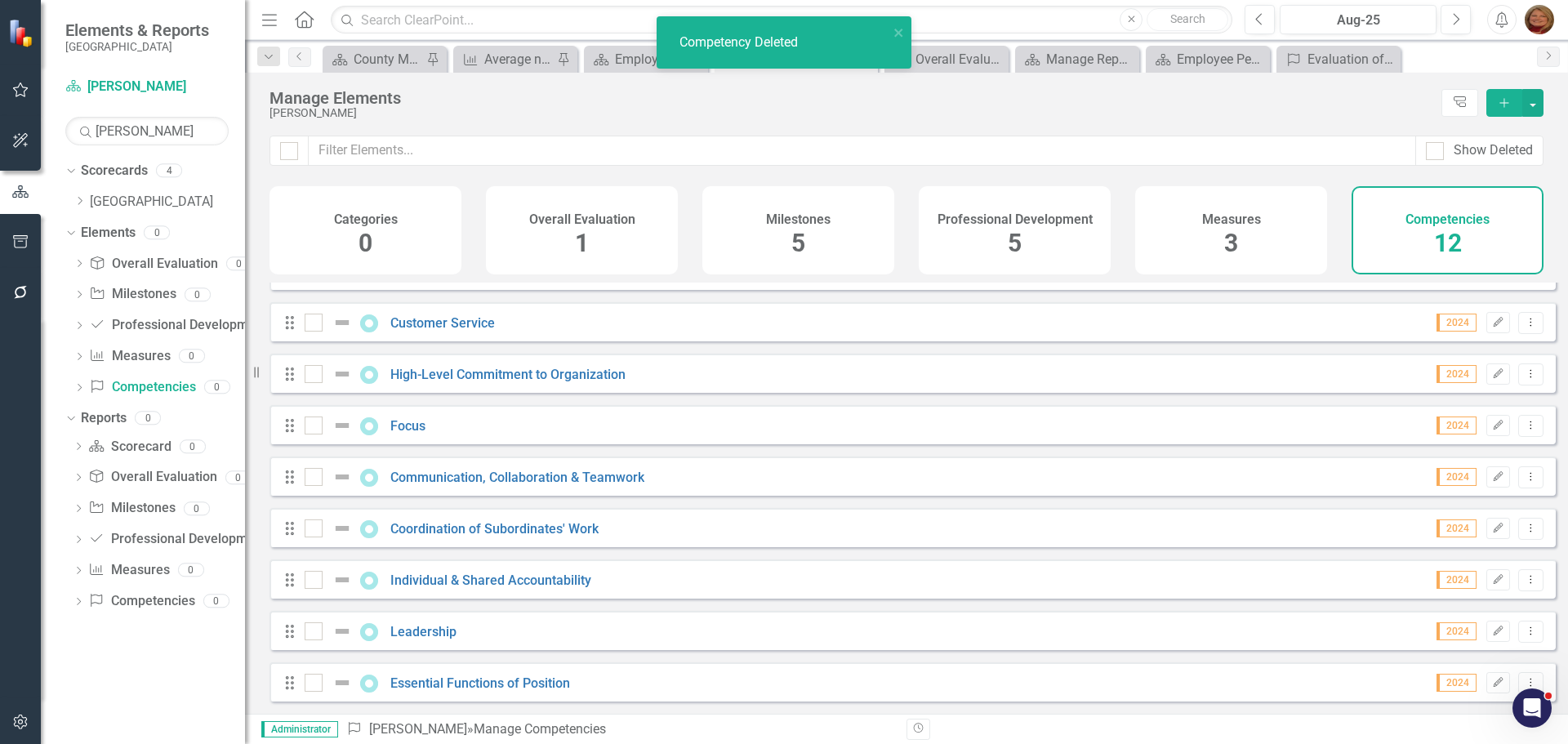
scroll to position [199, 0]
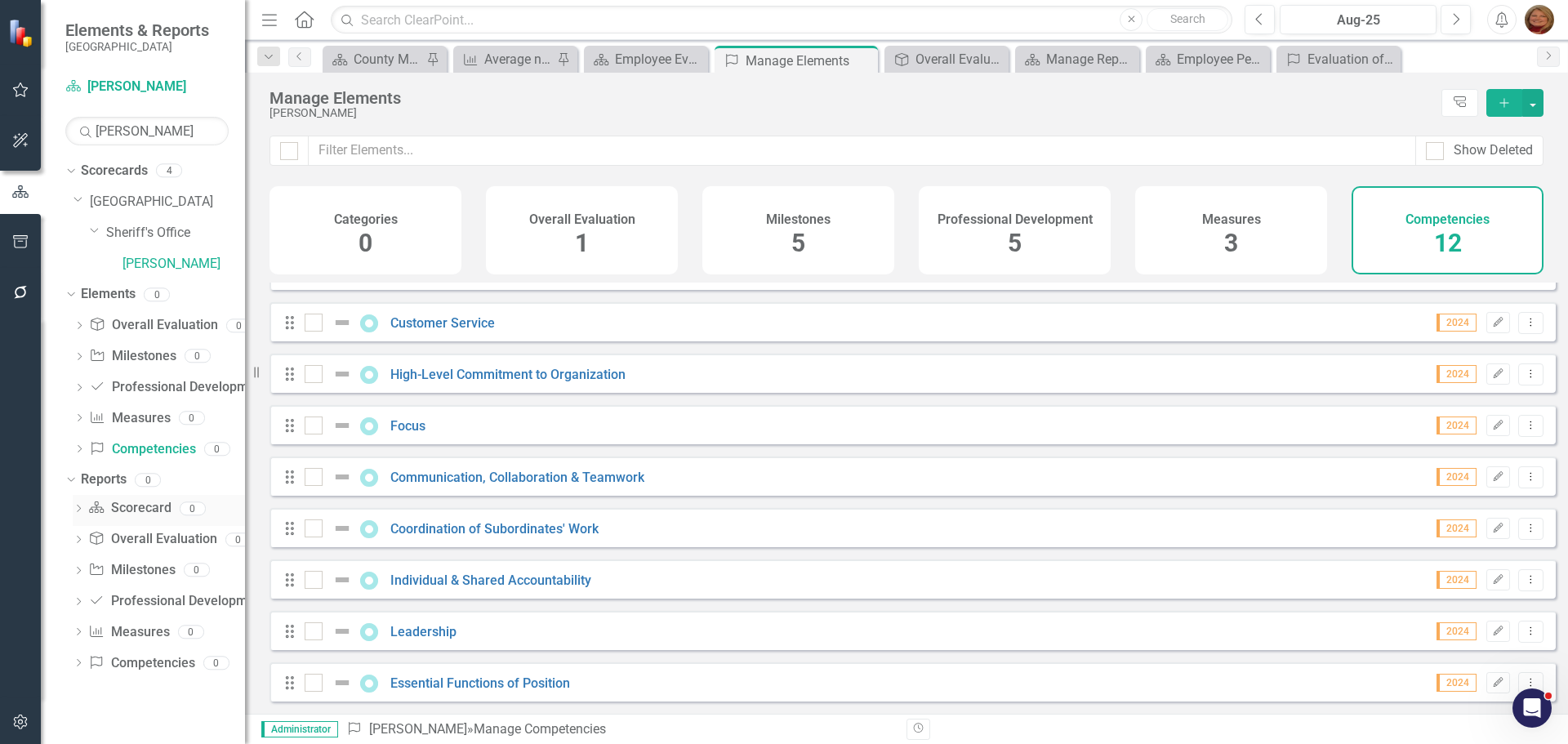
click at [149, 507] on link "Scorecard Scorecard" at bounding box center [129, 508] width 82 height 18
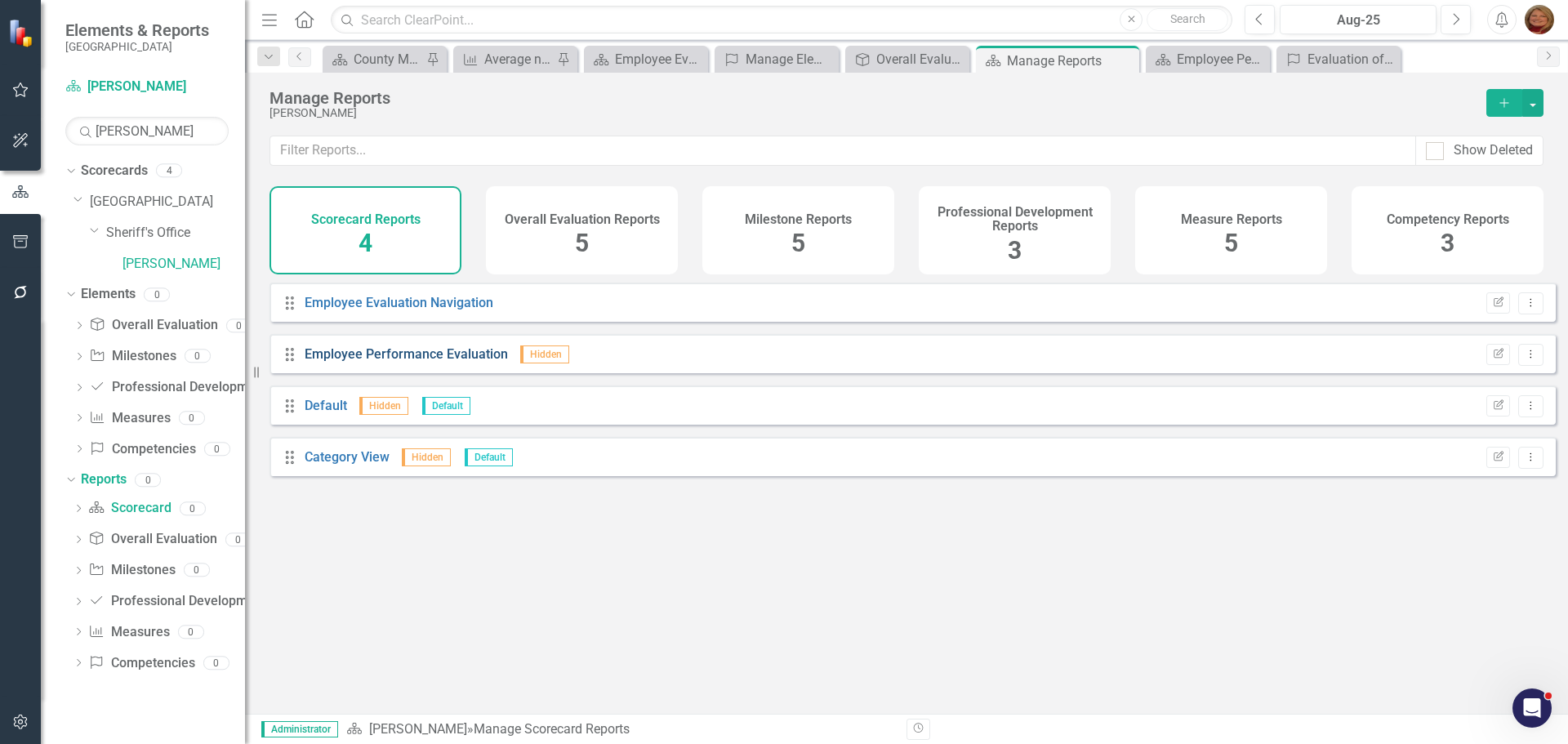
click at [428, 361] on link "Employee Performance Evaluation" at bounding box center [407, 355] width 203 height 16
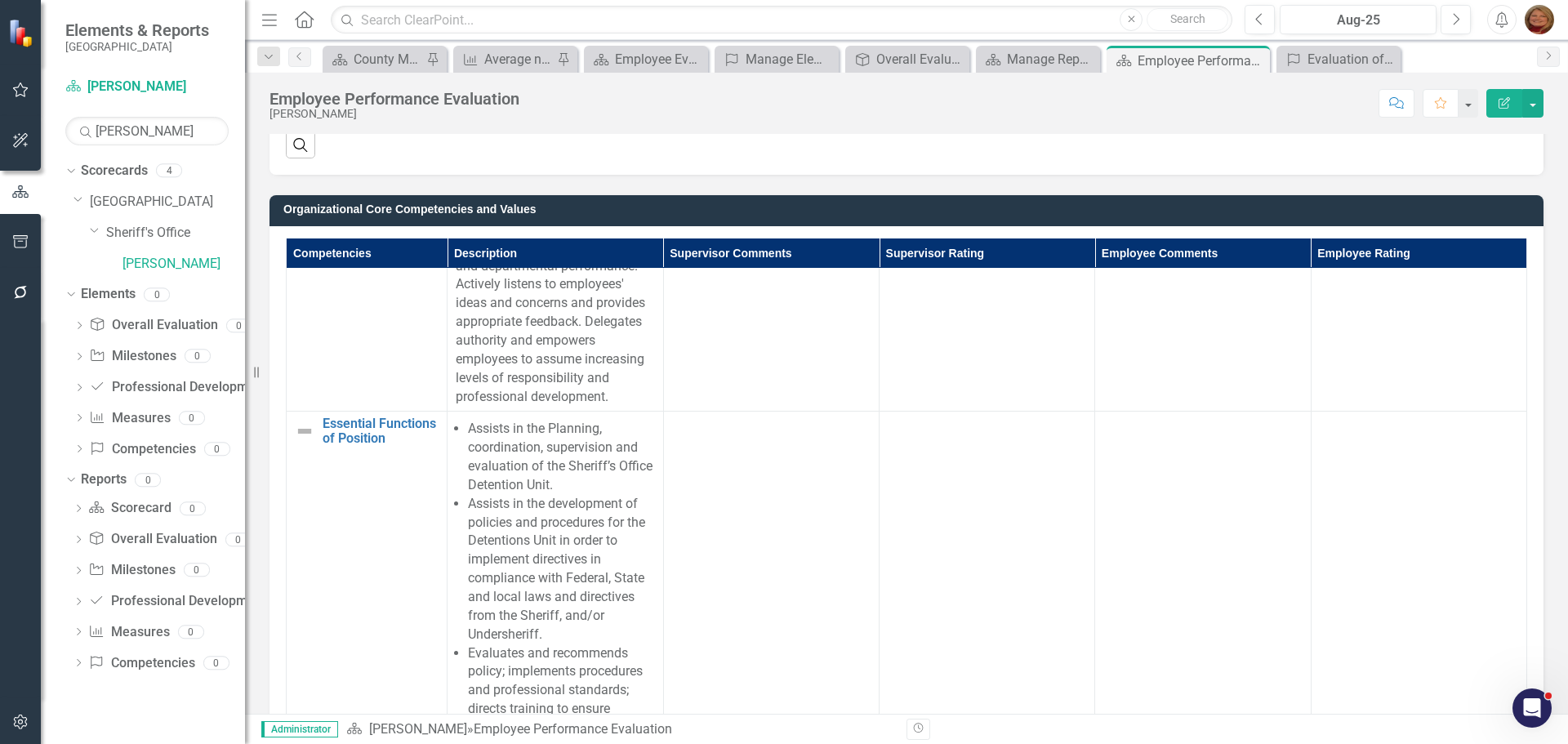
scroll to position [1062, 0]
click at [162, 447] on link "Competency Competencies" at bounding box center [142, 450] width 107 height 18
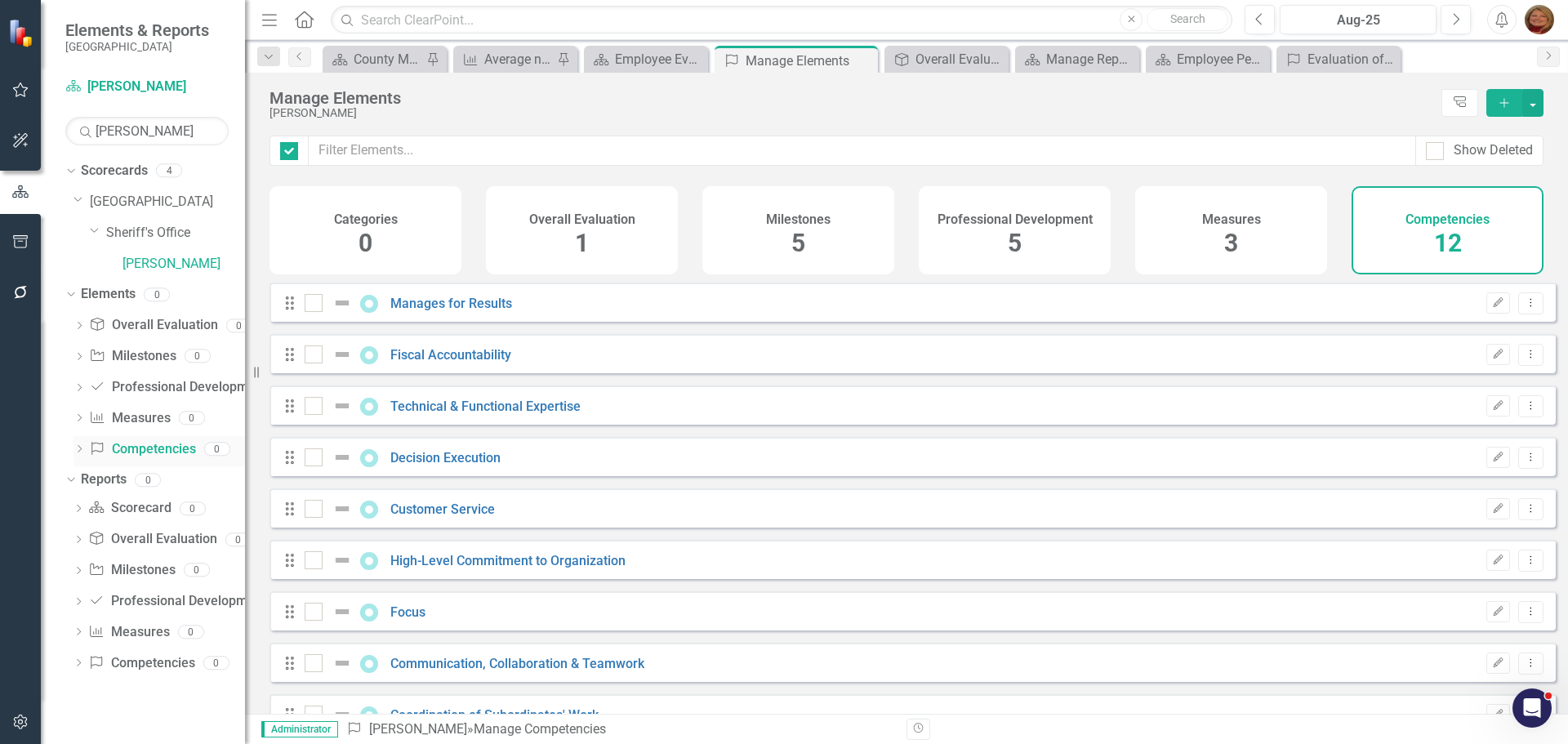
checkbox input "false"
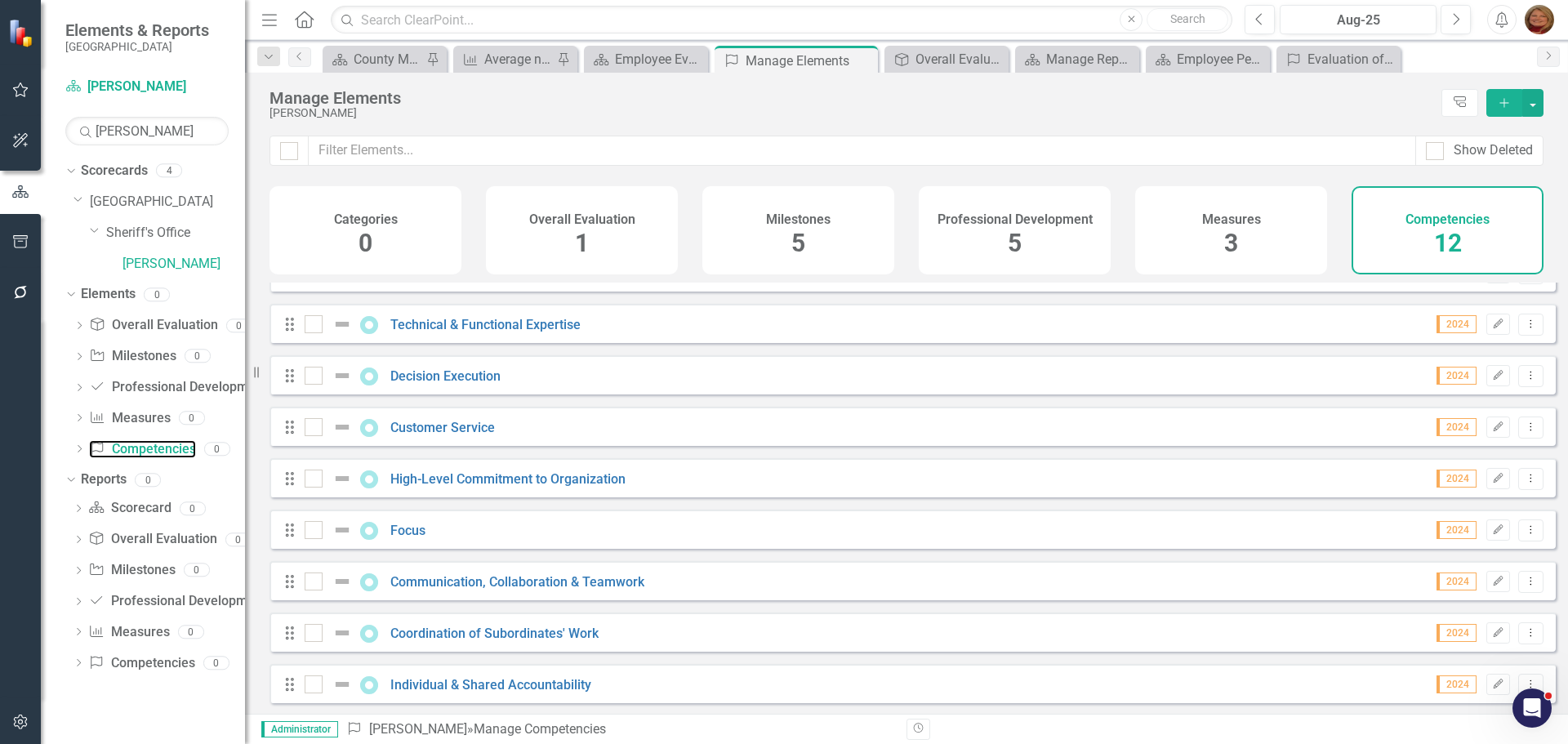
scroll to position [164, 0]
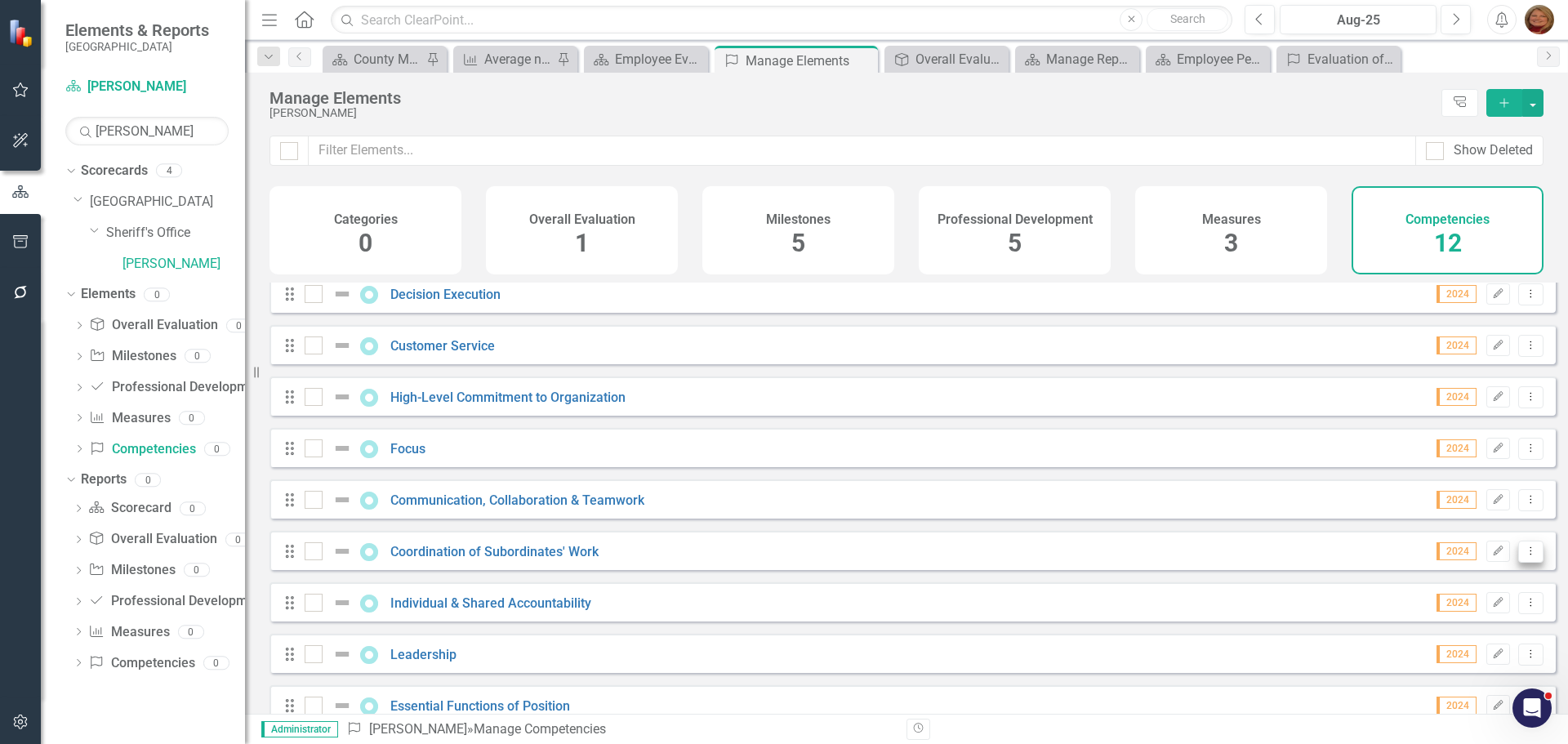
click at [1524, 556] on icon "Dropdown Menu" at bounding box center [1531, 550] width 14 height 11
click at [1473, 674] on link "Trash Delete Competency" at bounding box center [1446, 681] width 169 height 30
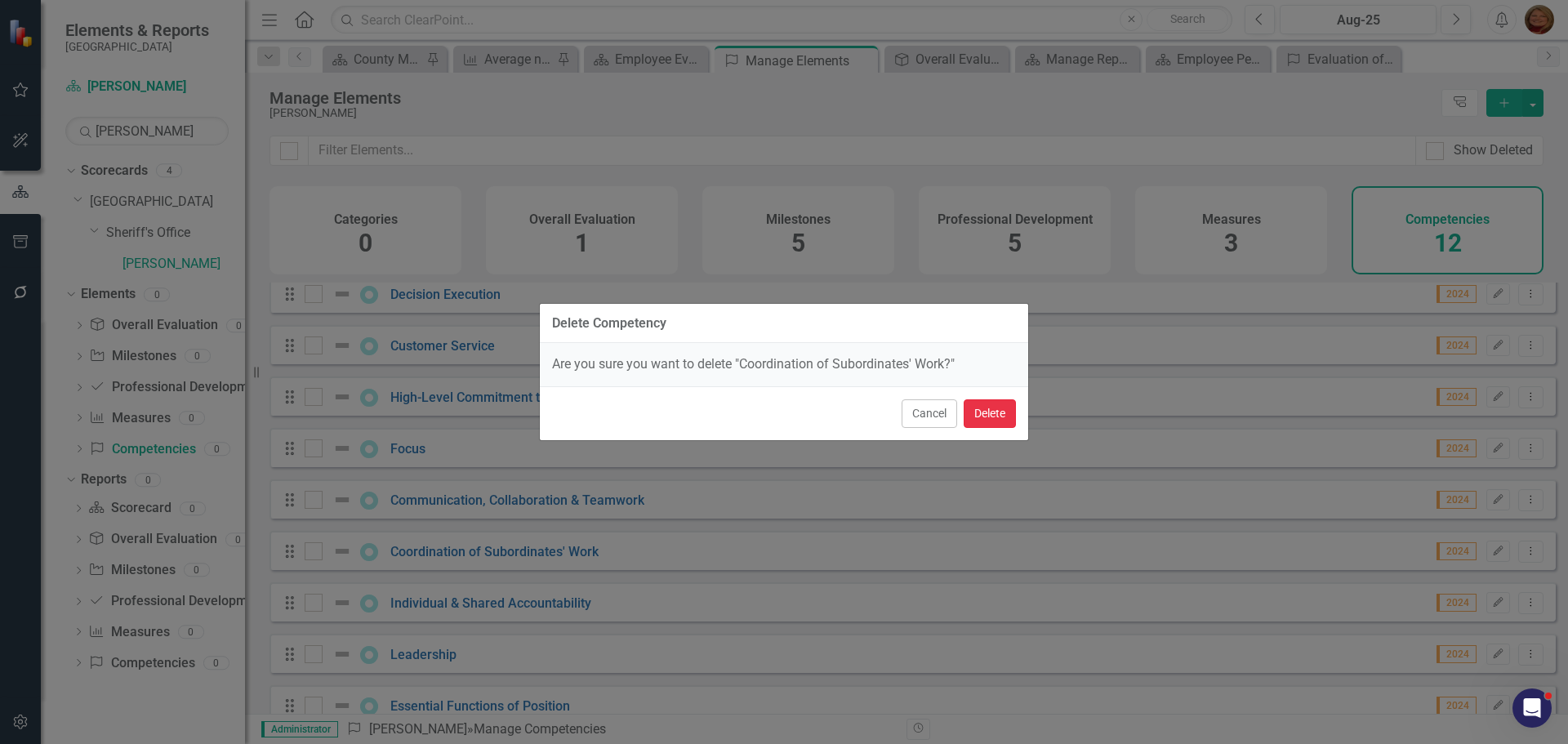
click at [992, 403] on button "Delete" at bounding box center [990, 414] width 52 height 29
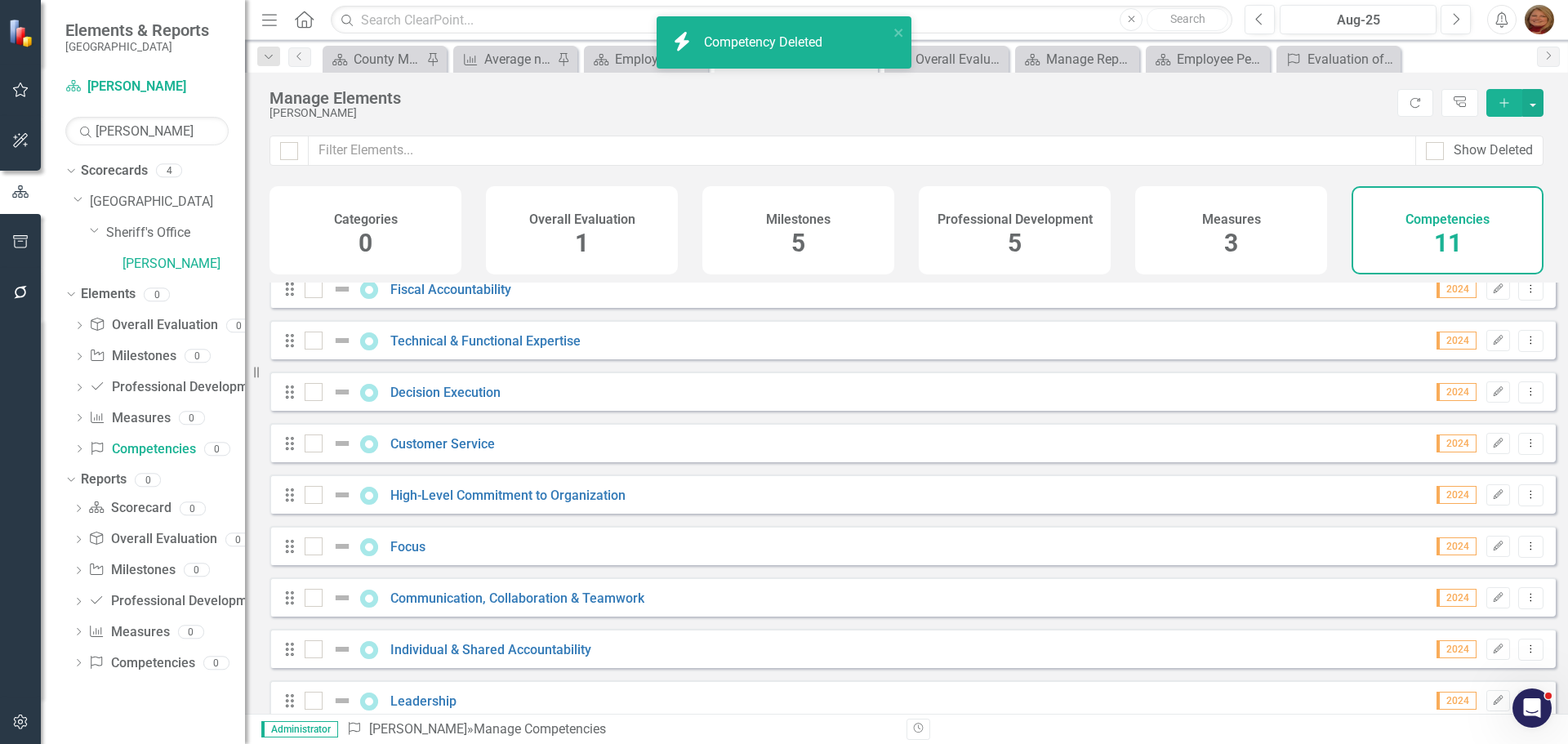
scroll to position [0, 0]
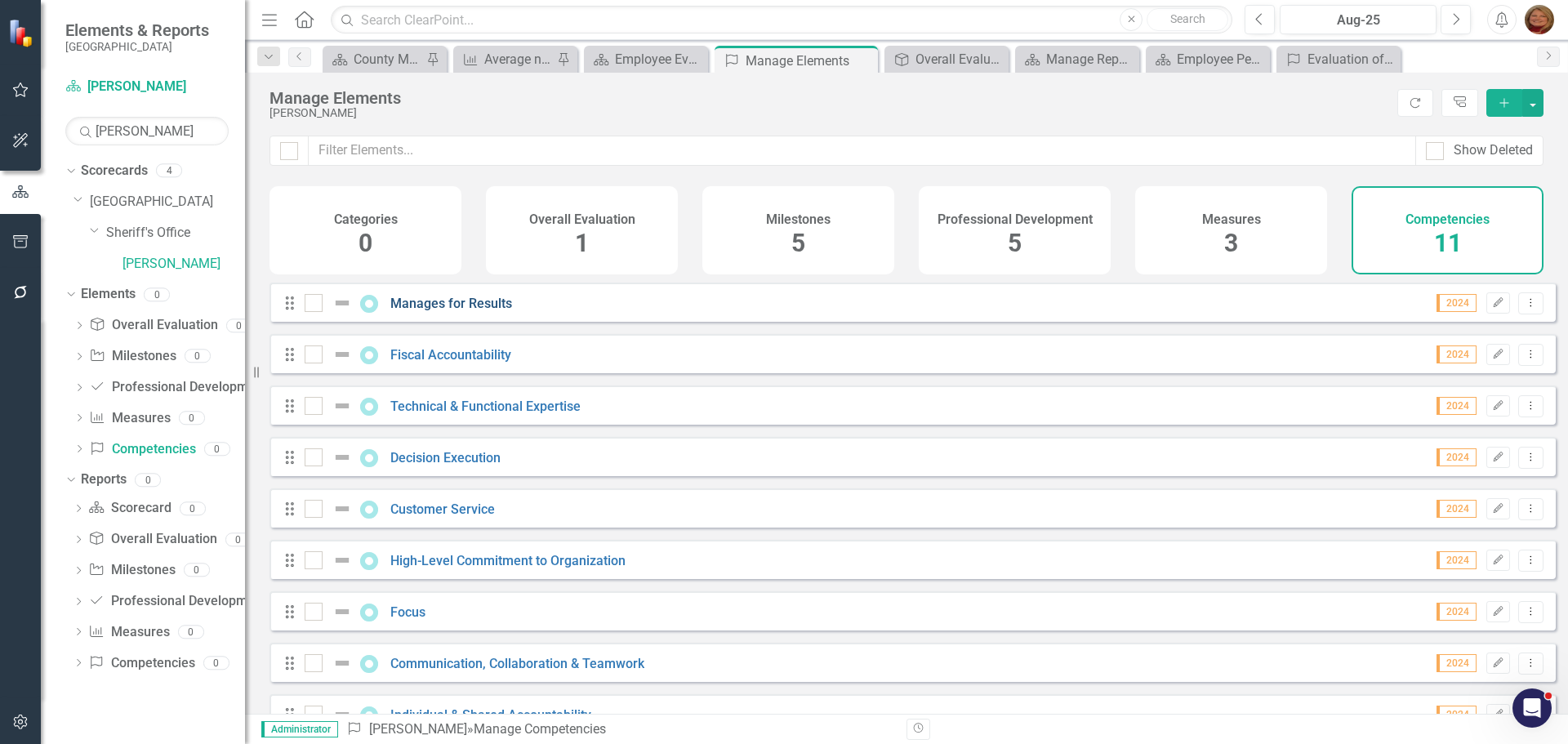
click at [466, 311] on link "Manages for Results" at bounding box center [451, 303] width 122 height 16
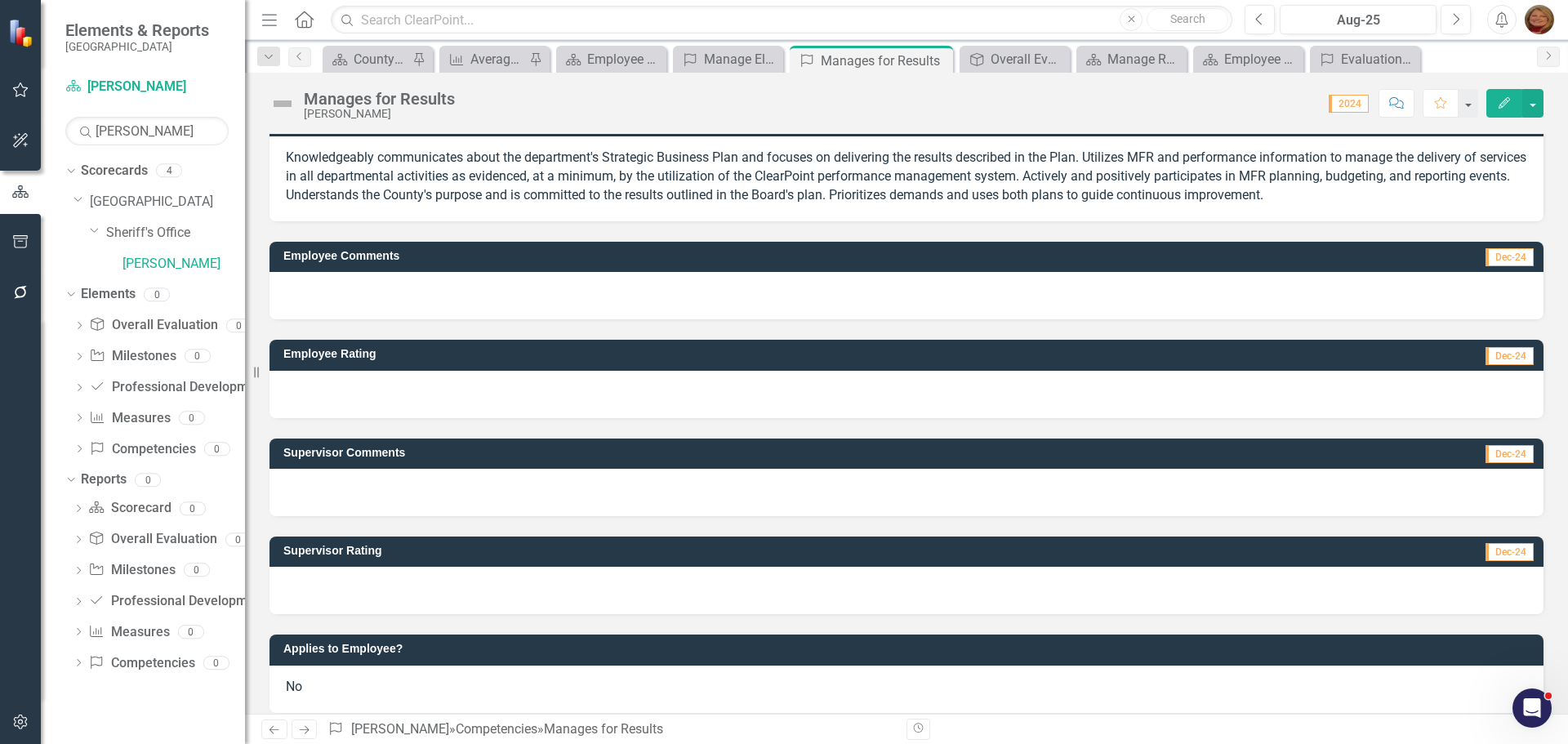
scroll to position [44, 0]
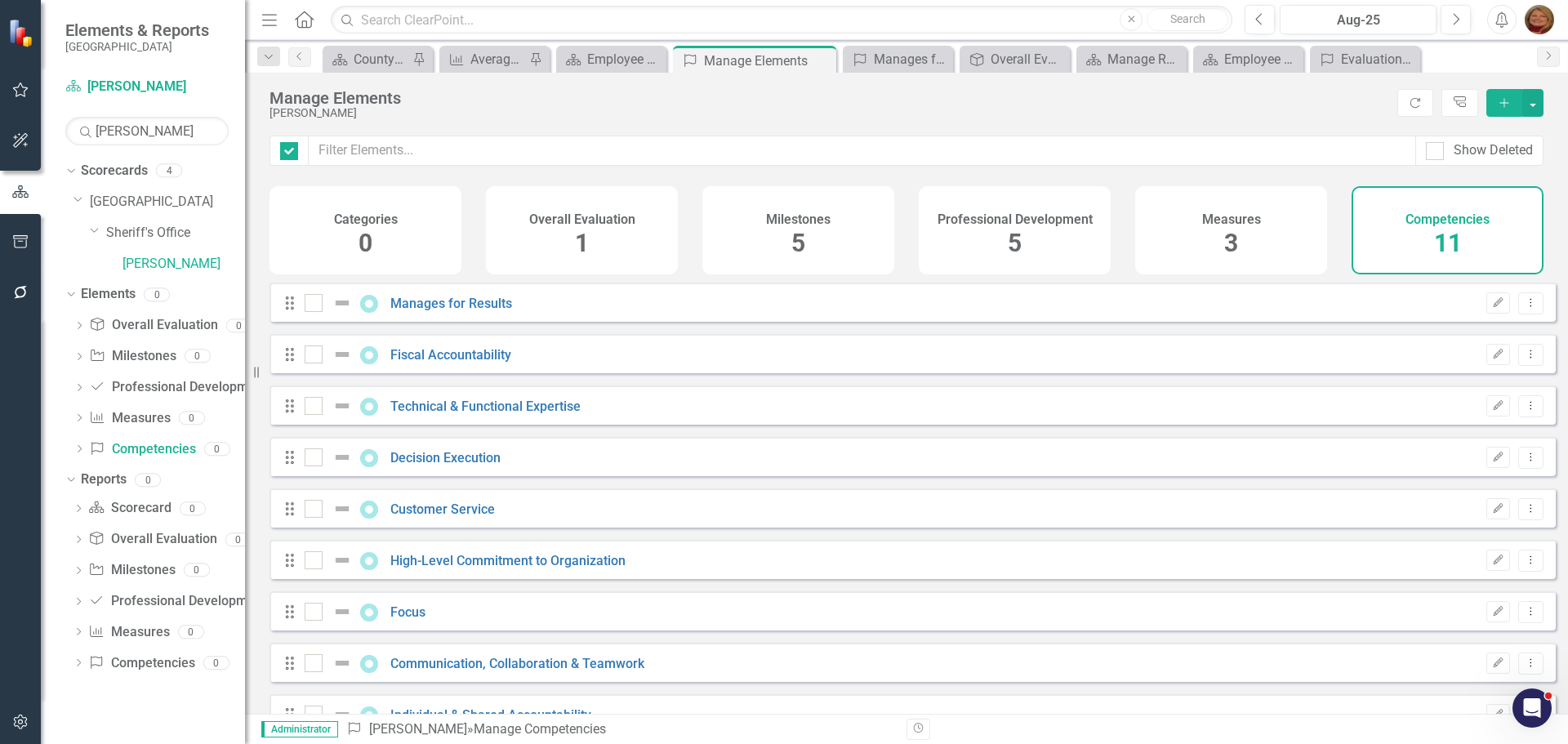
checkbox input "false"
click at [1524, 308] on icon "Dropdown Menu" at bounding box center [1531, 302] width 14 height 11
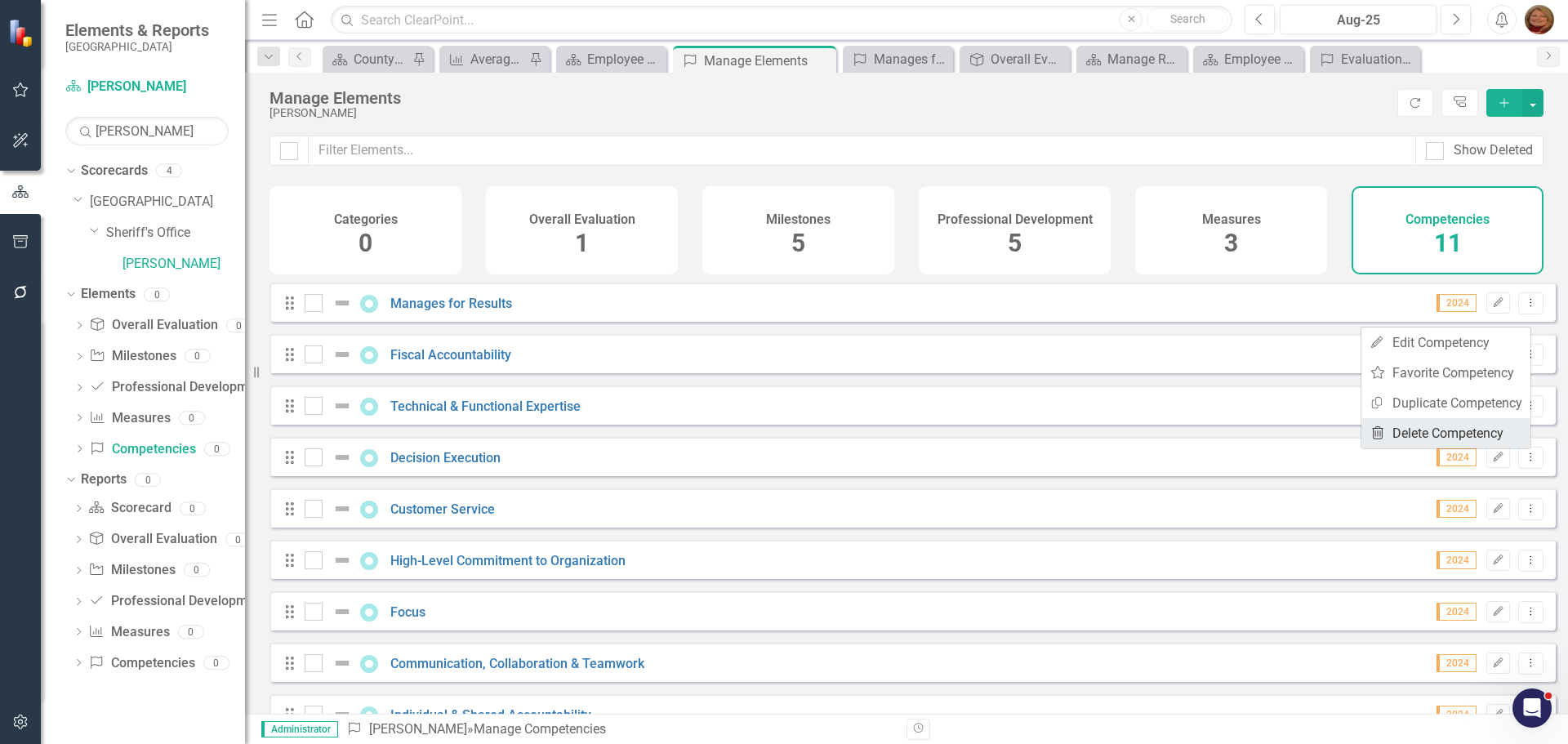
click at [1476, 427] on link "Trash Delete Competency" at bounding box center [1446, 433] width 169 height 30
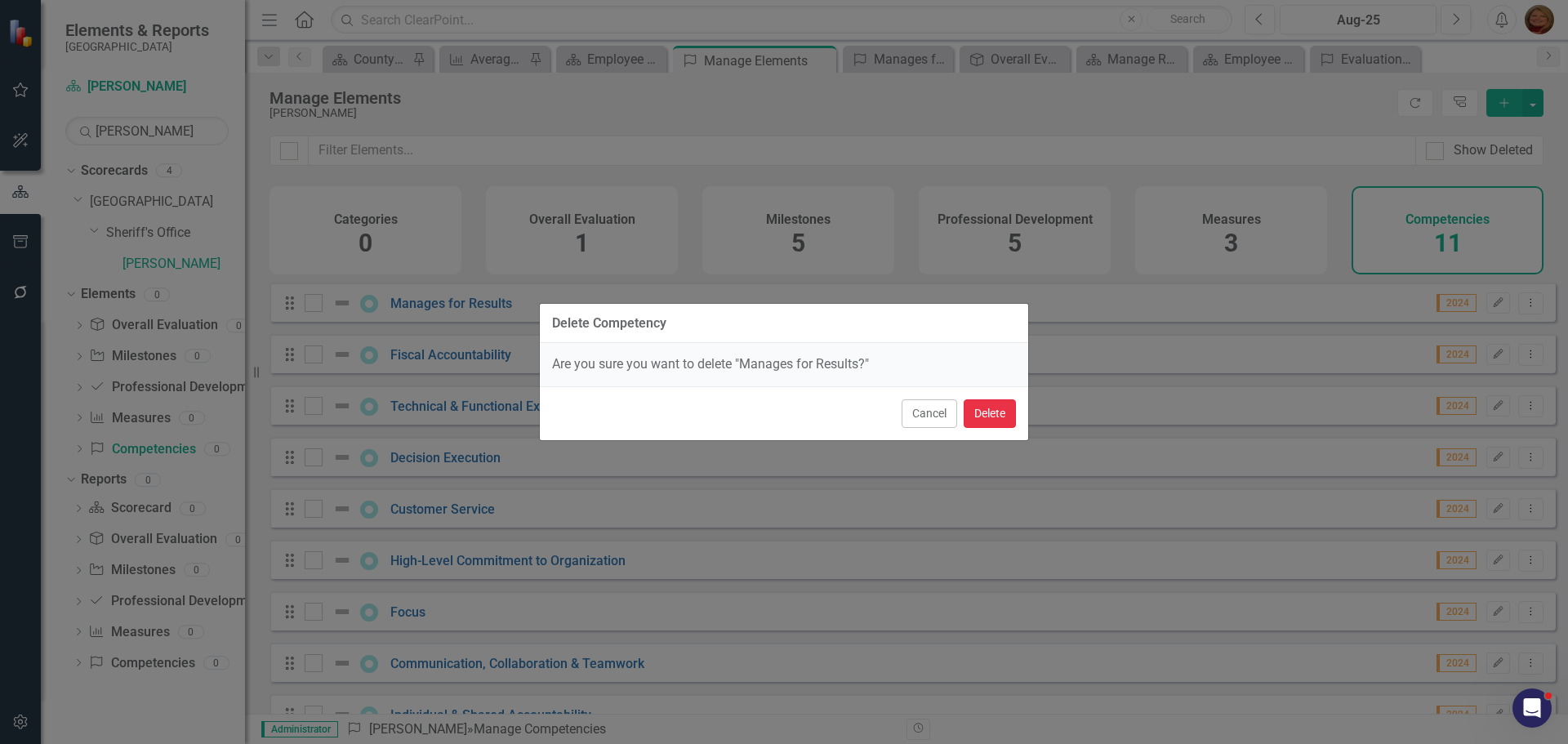
click at [995, 411] on button "Delete" at bounding box center [990, 414] width 52 height 29
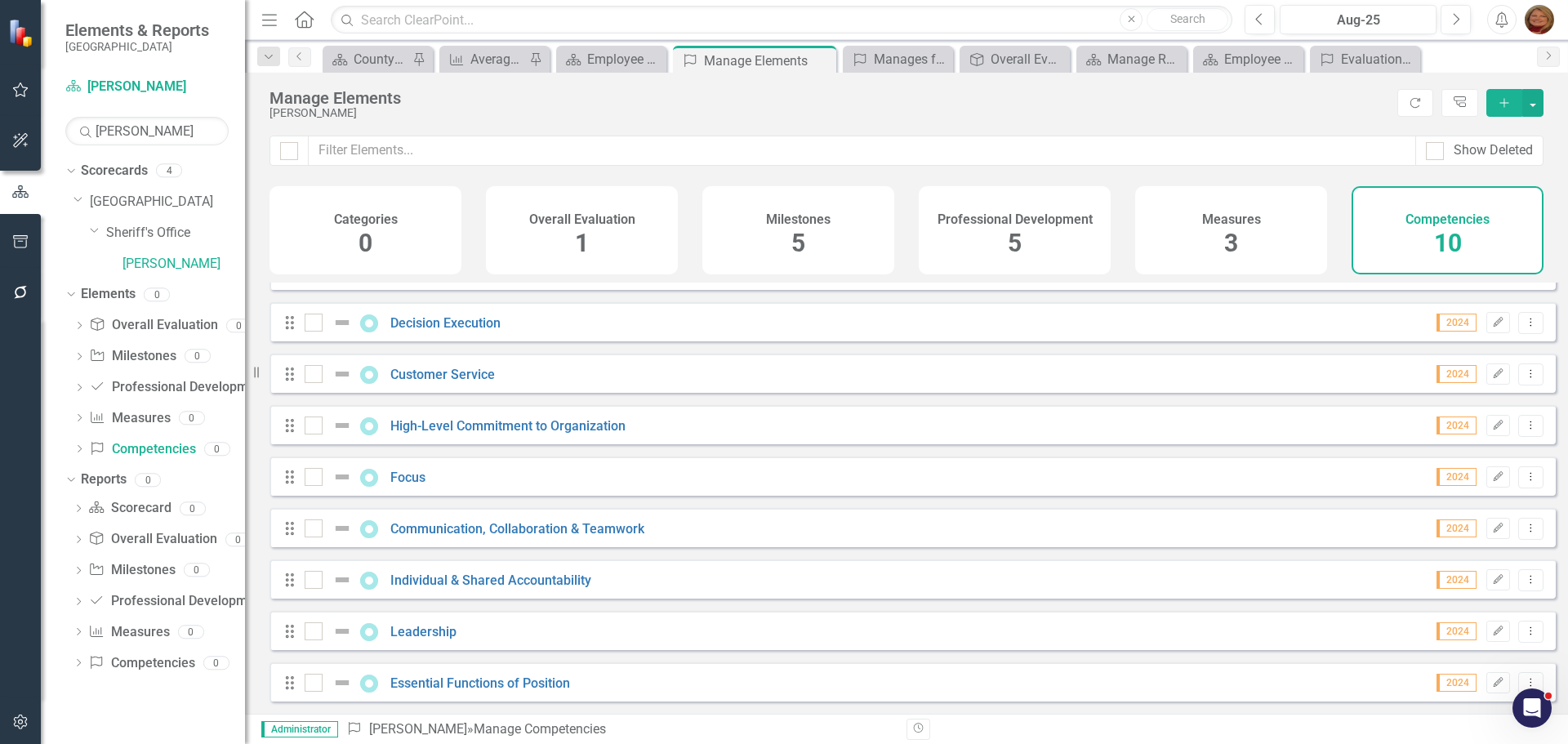
scroll to position [96, 0]
click at [499, 682] on link "Essential Functions of Position" at bounding box center [480, 684] width 180 height 16
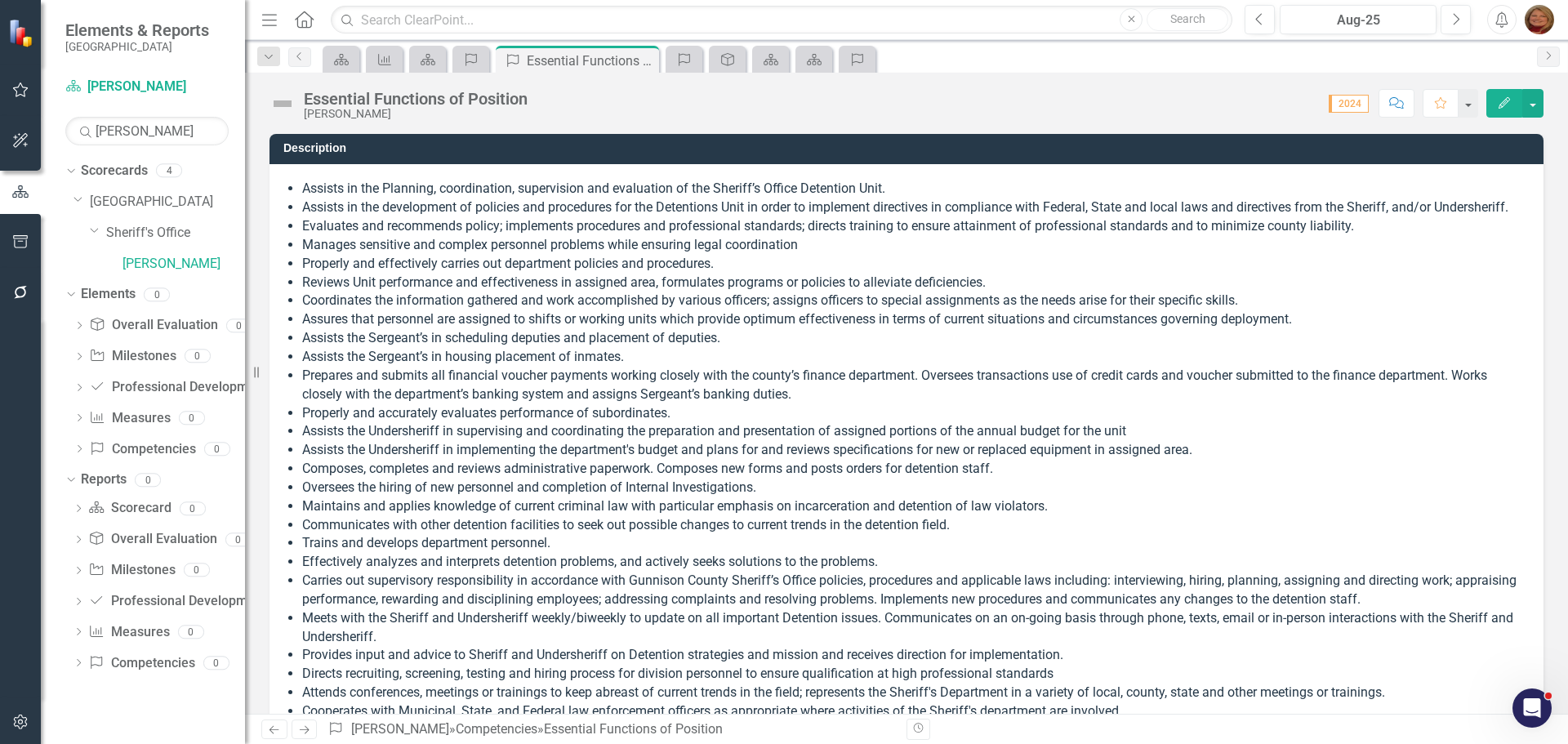
click at [436, 390] on li "Prepares and submits all financial voucher payments working closely with the co…" at bounding box center [914, 386] width 1225 height 38
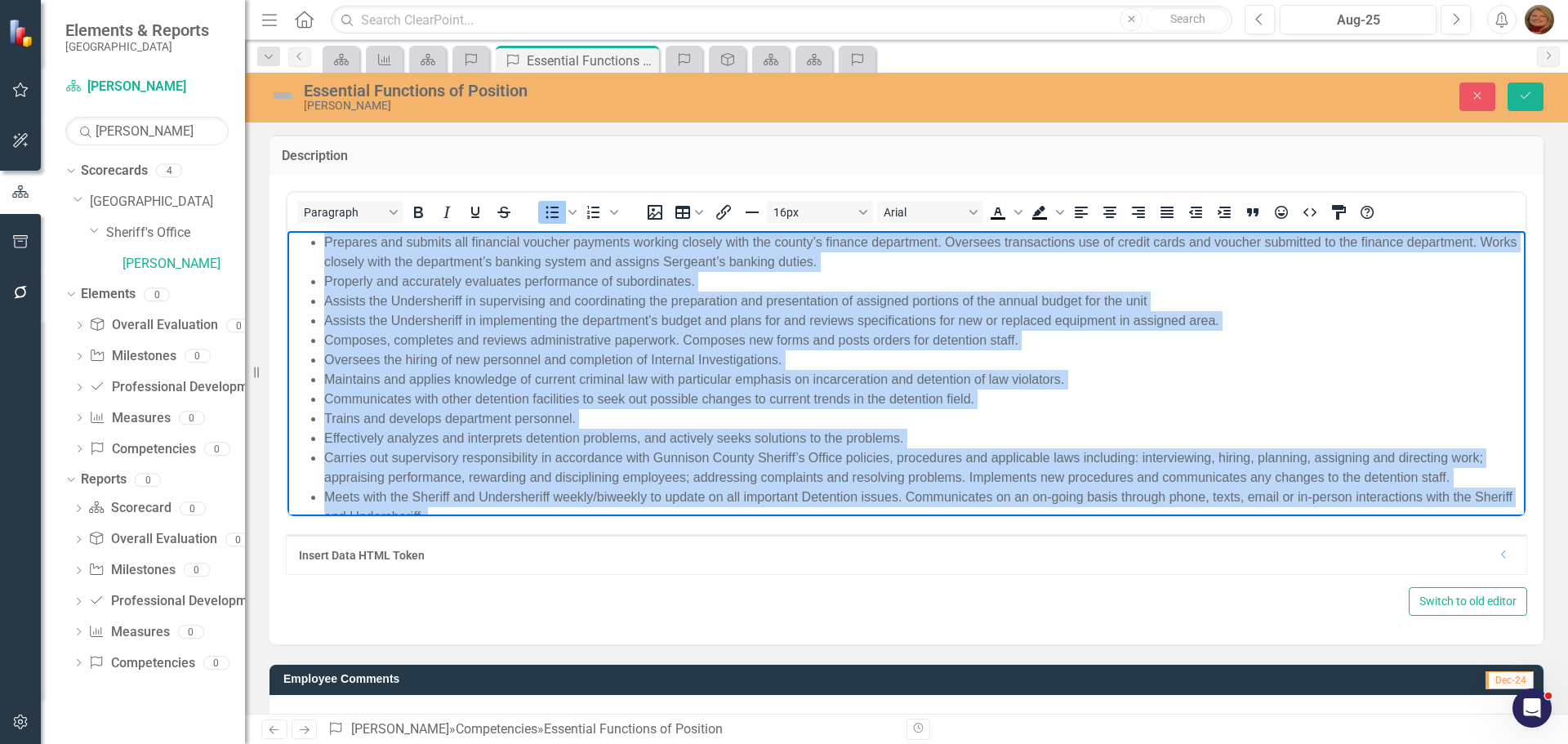
scroll to position [403, 0]
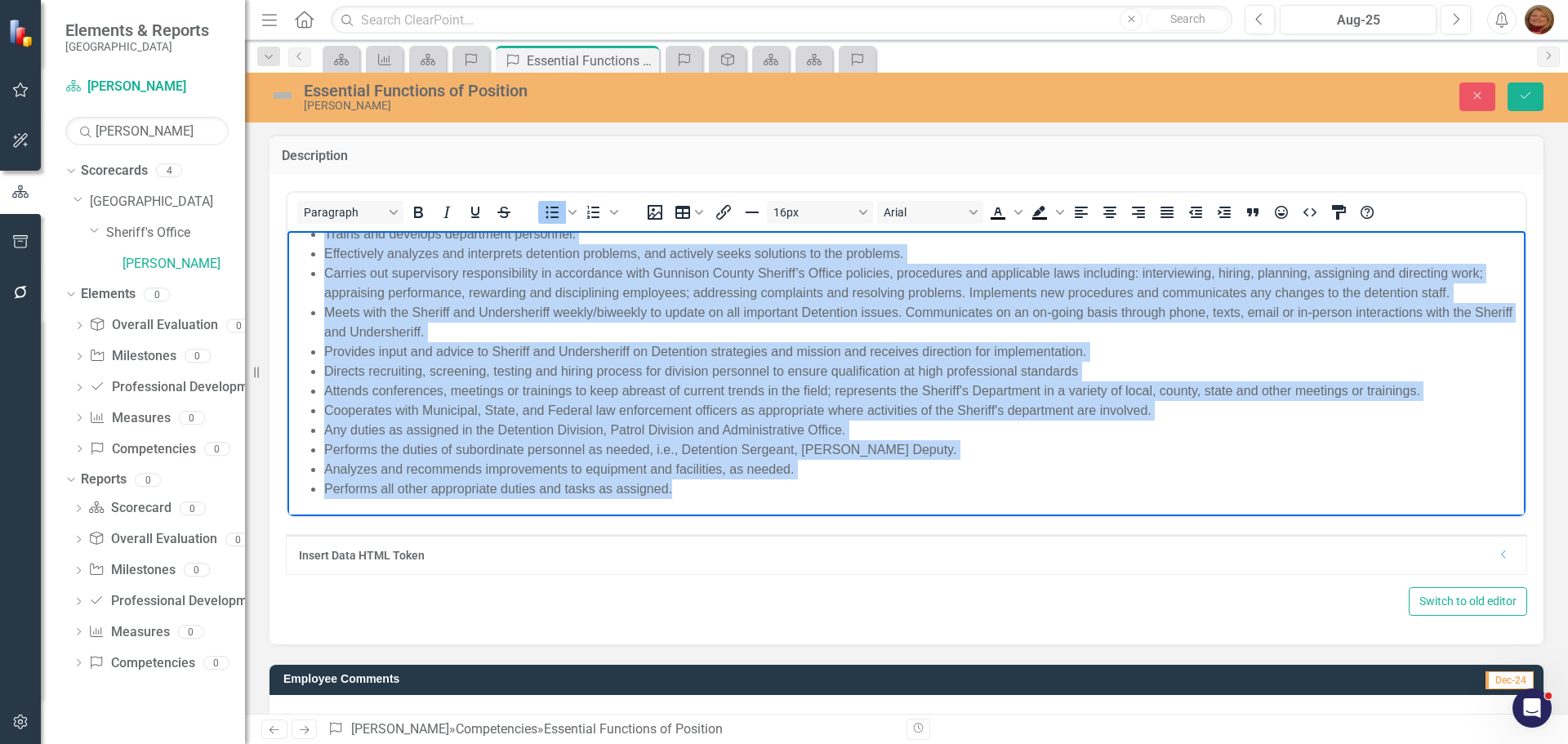
drag, startPoint x: 323, startPoint y: 248, endPoint x: 1292, endPoint y: 858, distance: 1145.0
click at [1004, 515] on html "Assists in the Planning, coordination, supervision and evaluation of the Sherif…" at bounding box center [907, 171] width 1239 height 688
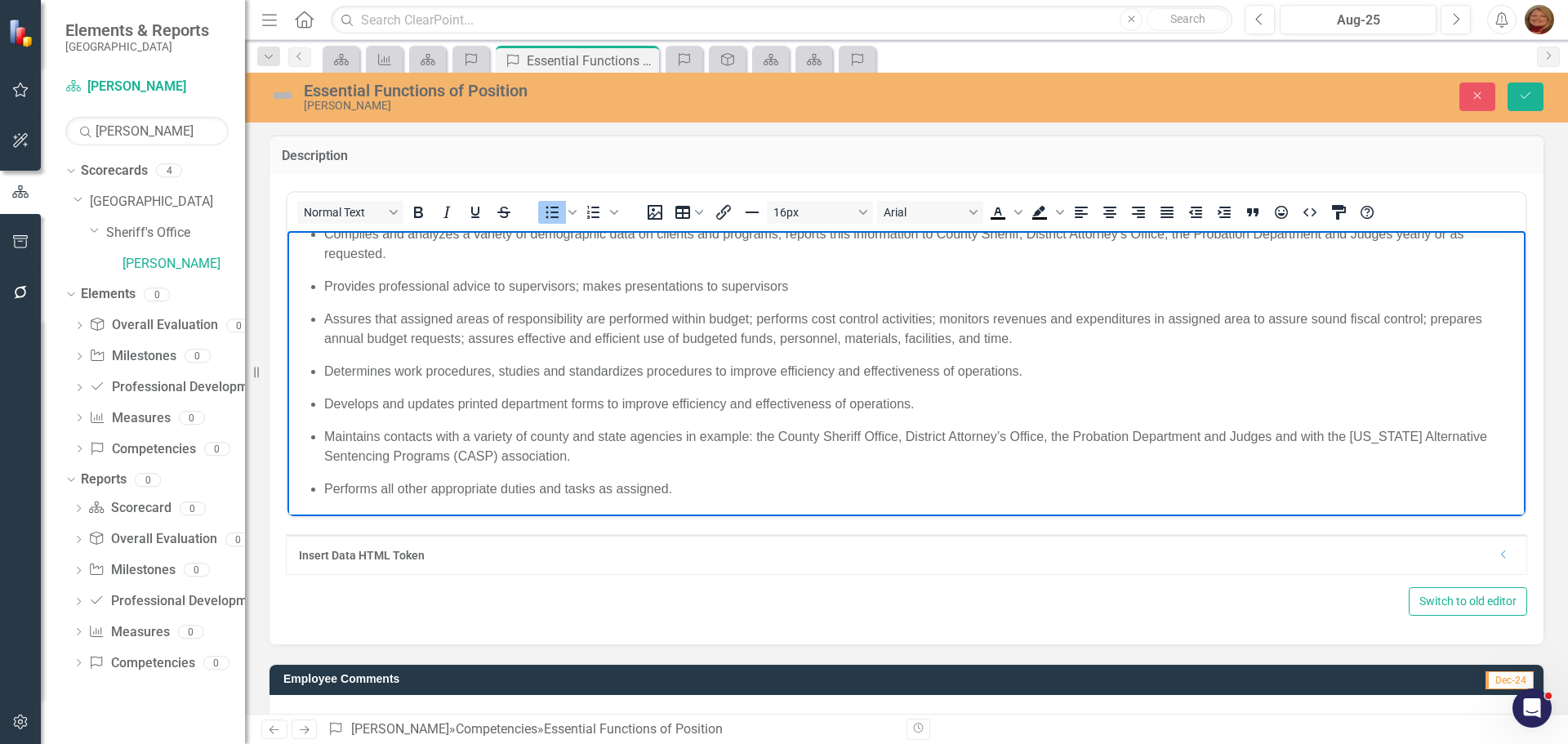
scroll to position [0, 0]
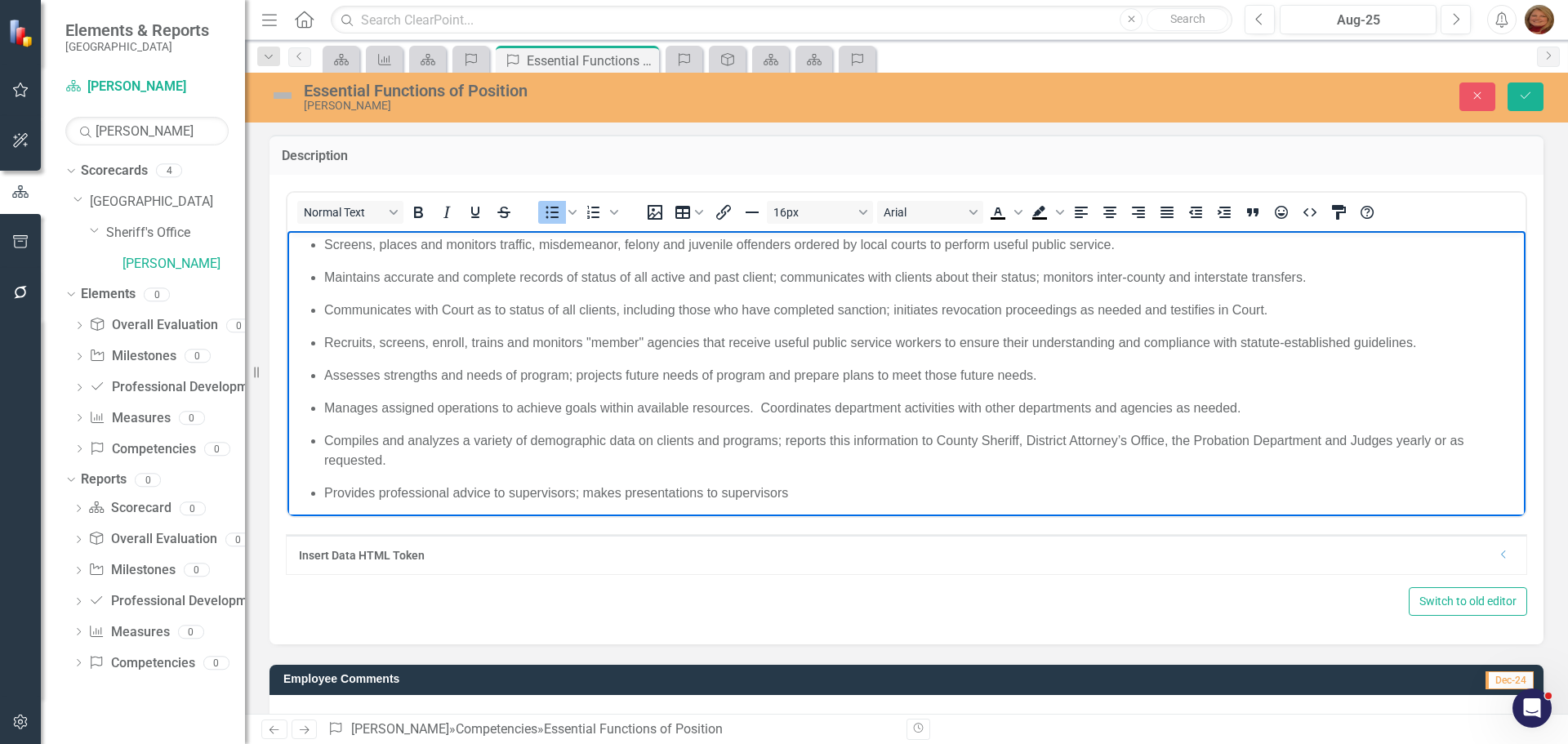
click at [448, 265] on div "Screens, places and monitors traffic, misdemeanor, felony and juvenile offender…" at bounding box center [907, 293] width 1230 height 117
click at [1524, 93] on icon "Save" at bounding box center [1525, 96] width 15 height 12
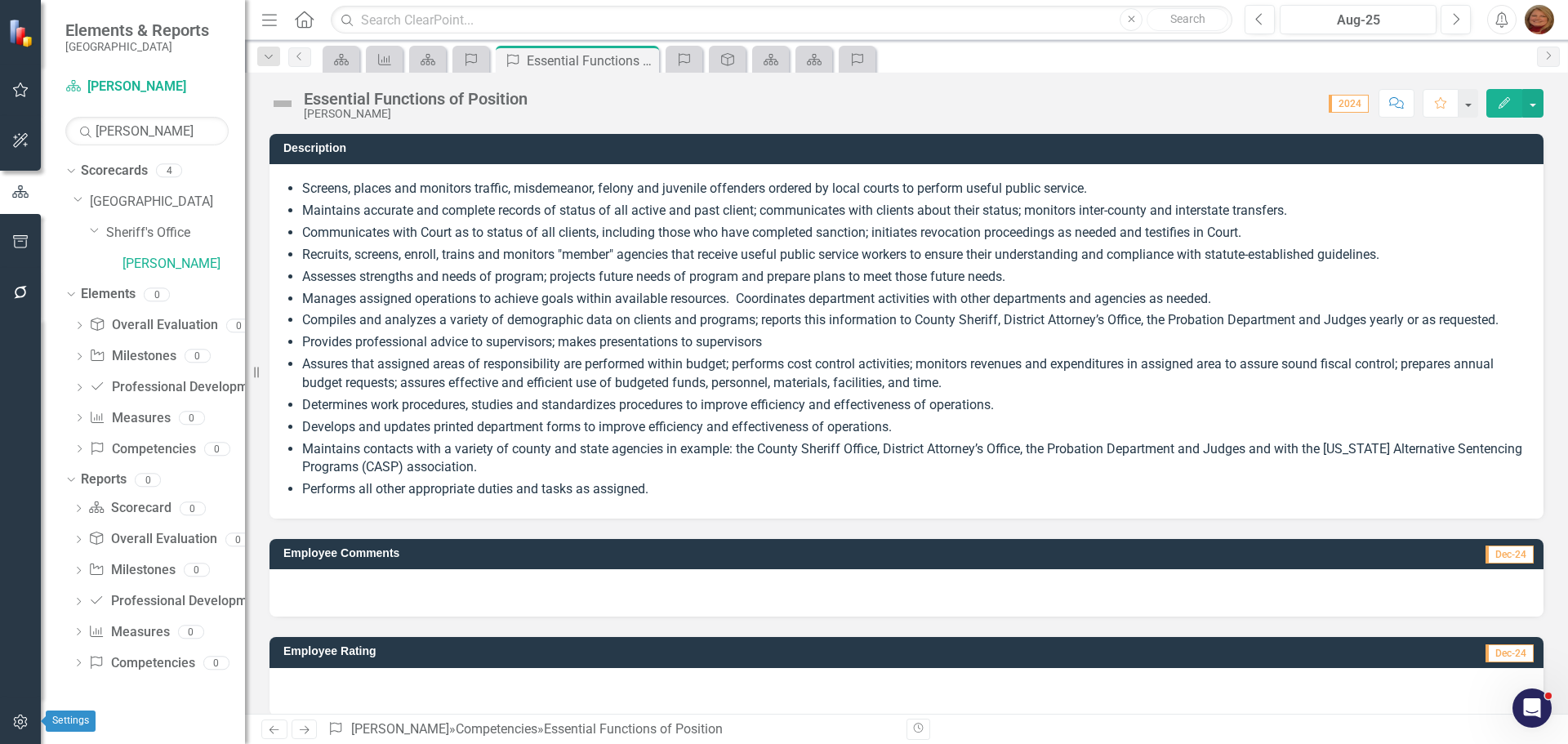
click at [18, 721] on icon "button" at bounding box center [21, 722] width 17 height 13
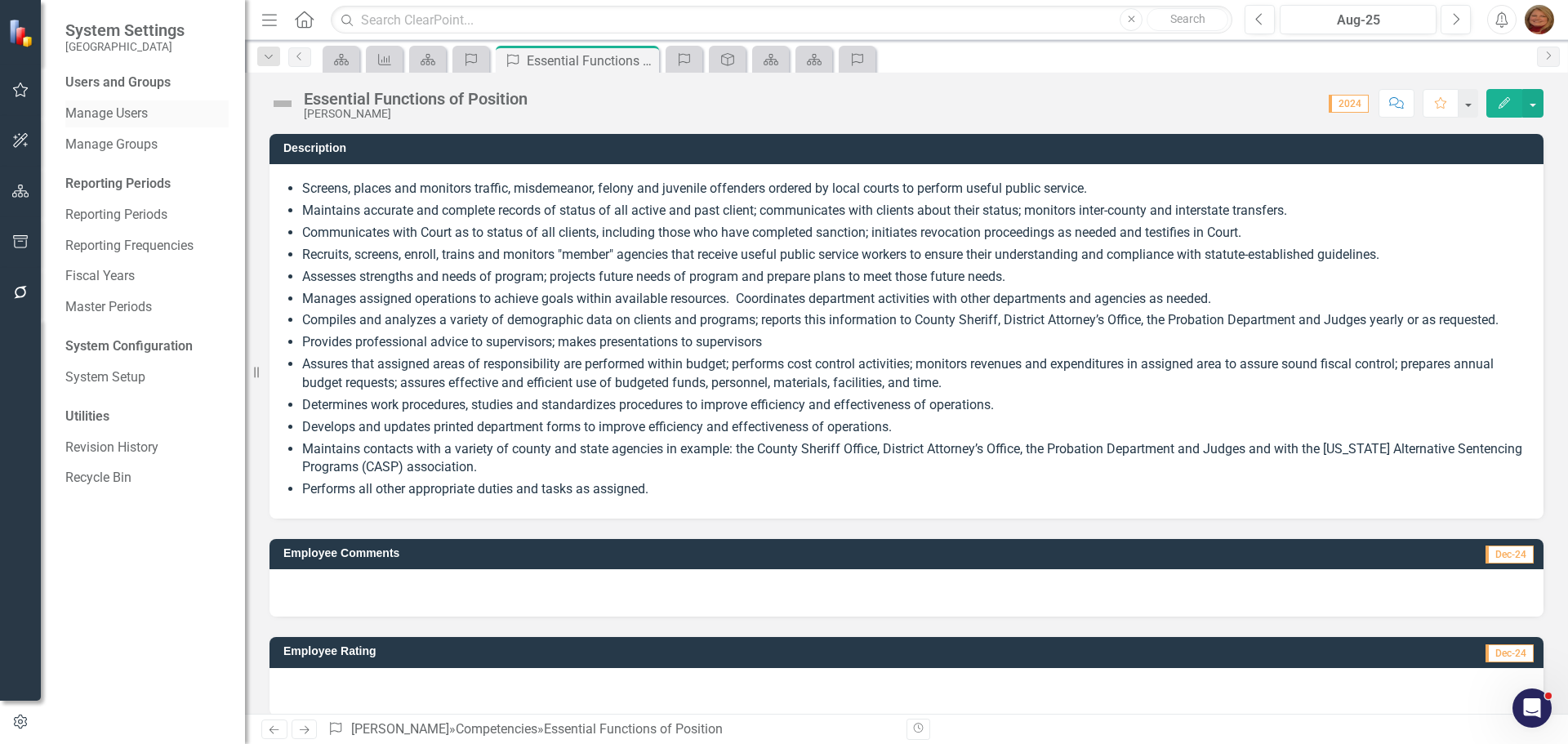
click at [138, 107] on link "Manage Users" at bounding box center [146, 113] width 164 height 18
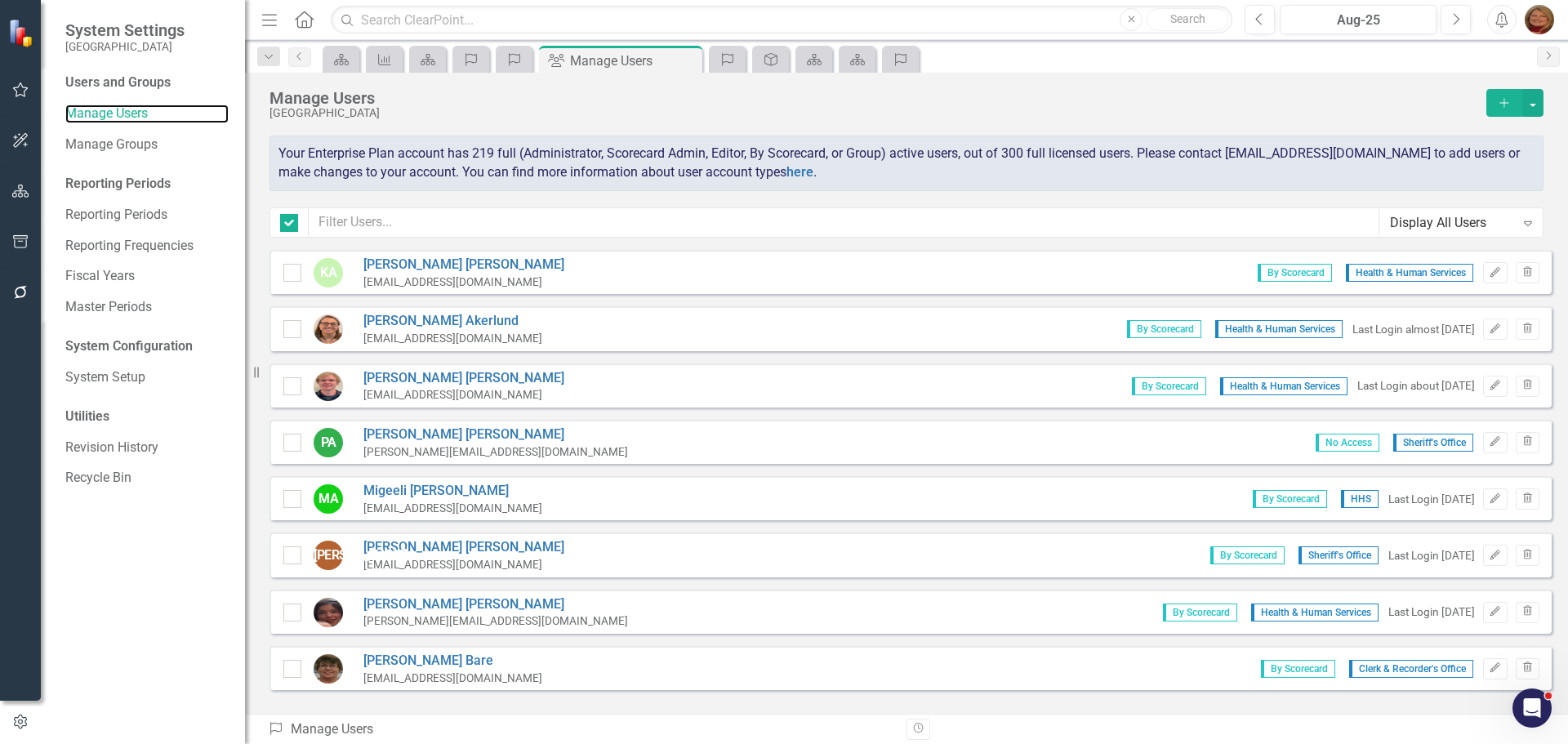
checkbox input "false"
click at [1508, 107] on icon "Add" at bounding box center [1504, 103] width 15 height 12
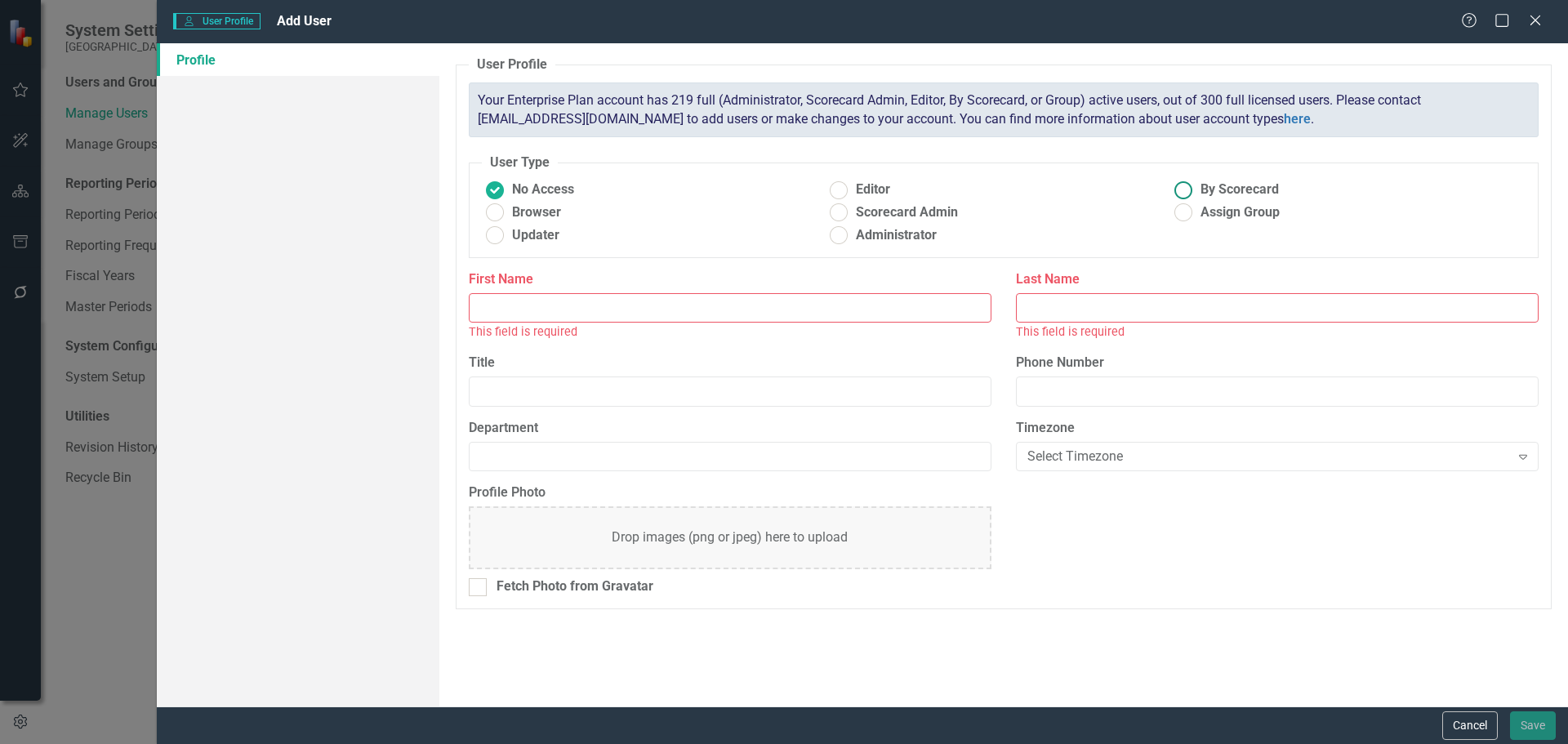
click at [1184, 184] on ins at bounding box center [1184, 190] width 25 height 25
click at [1184, 184] on input "By Scorecard" at bounding box center [1184, 190] width 25 height 25
radio input "true"
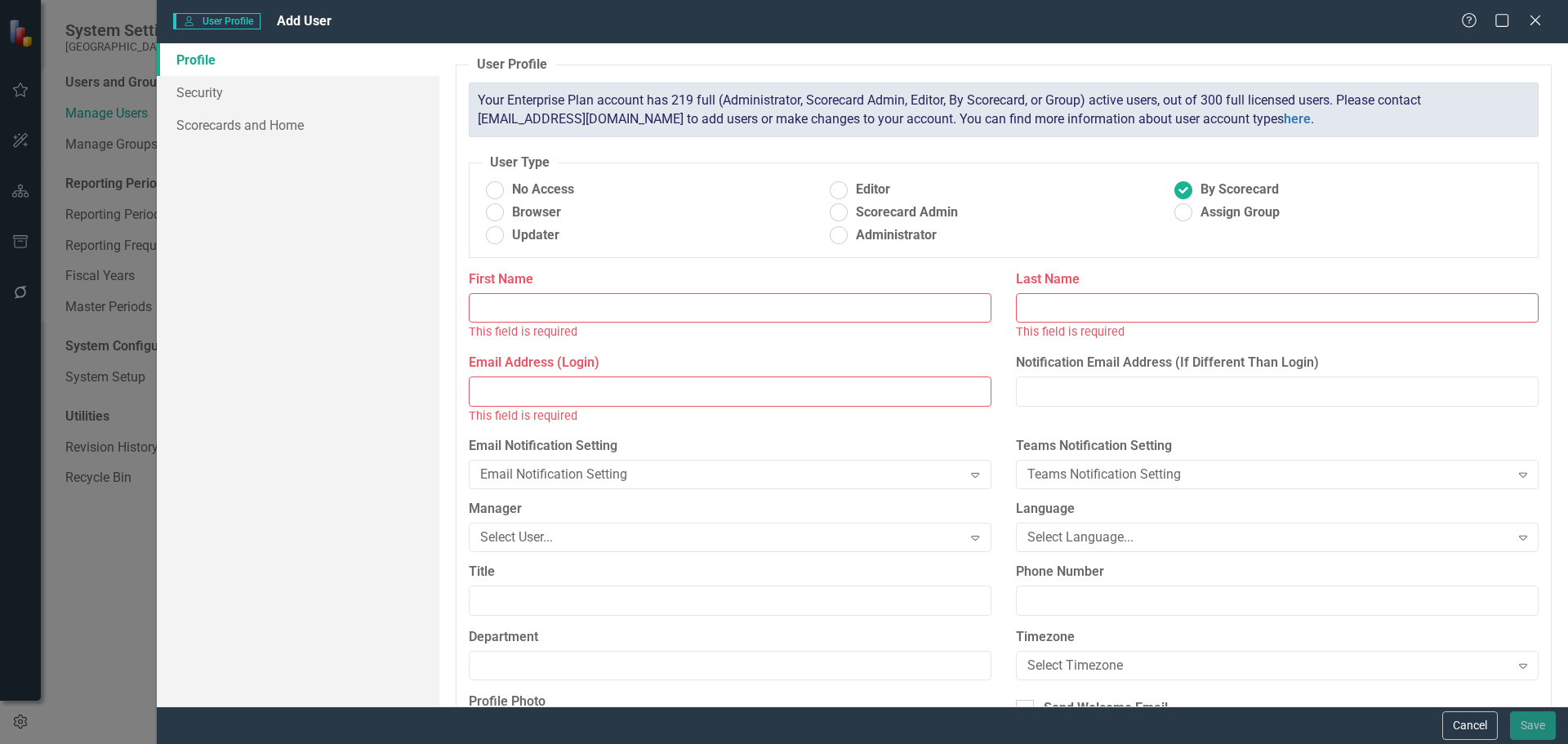
drag, startPoint x: 594, startPoint y: 310, endPoint x: 600, endPoint y: 295, distance: 16.2
click at [594, 310] on input "First Name" at bounding box center [730, 308] width 523 height 30
type input "[PERSON_NAME]"
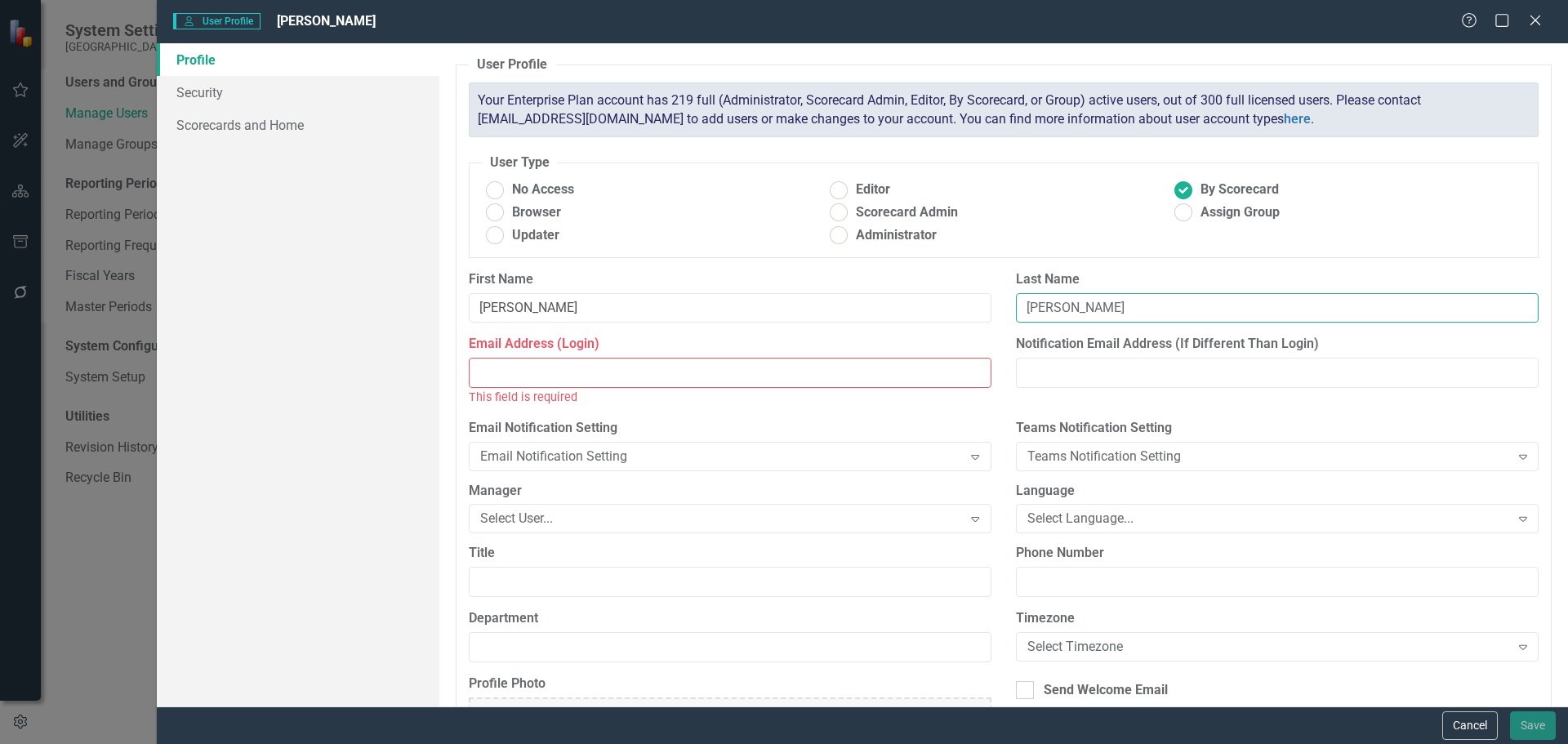
type input "Fletcher"
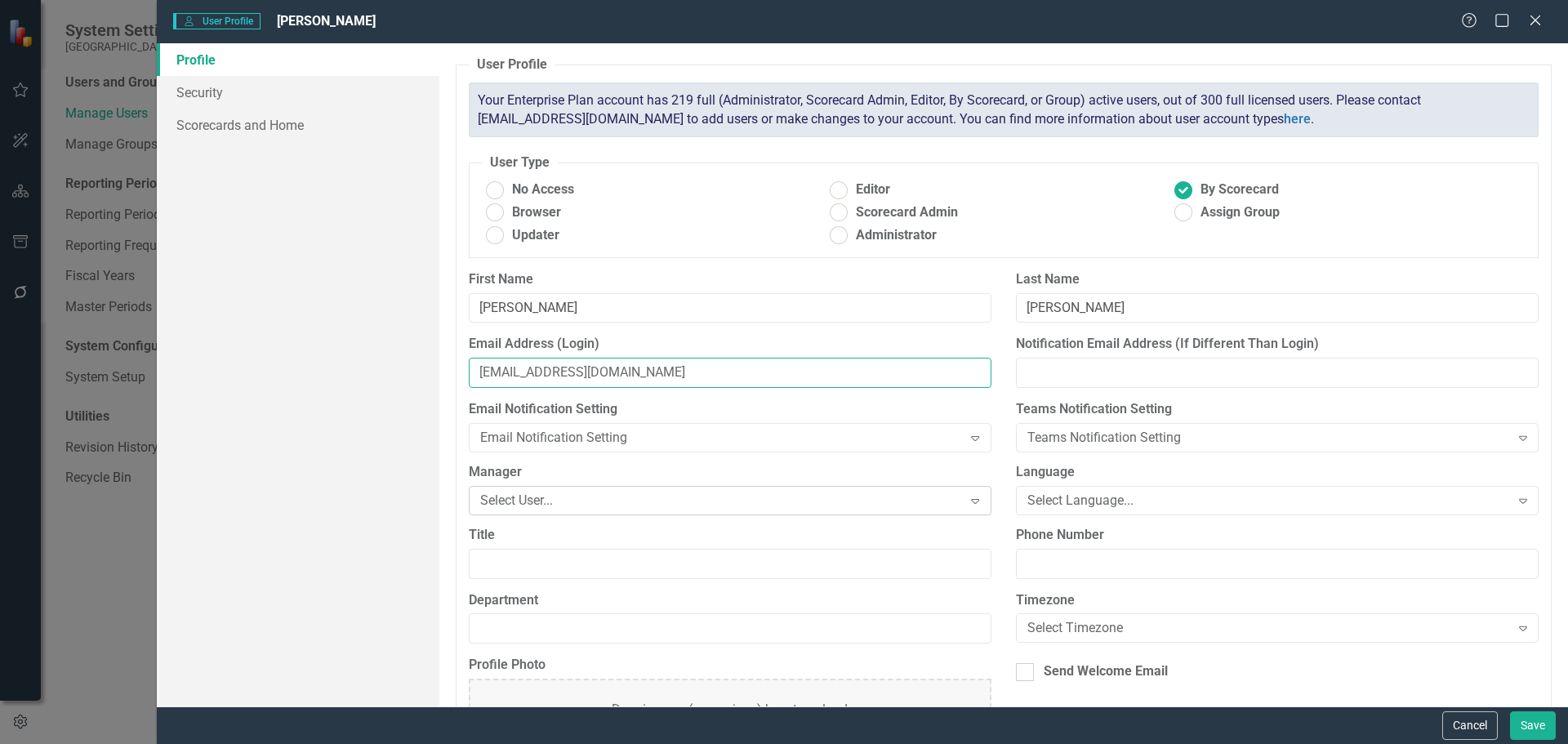
type input "mfletcher@gunnisoncounty.org"
click at [583, 497] on div "Select User..." at bounding box center [722, 500] width 482 height 18
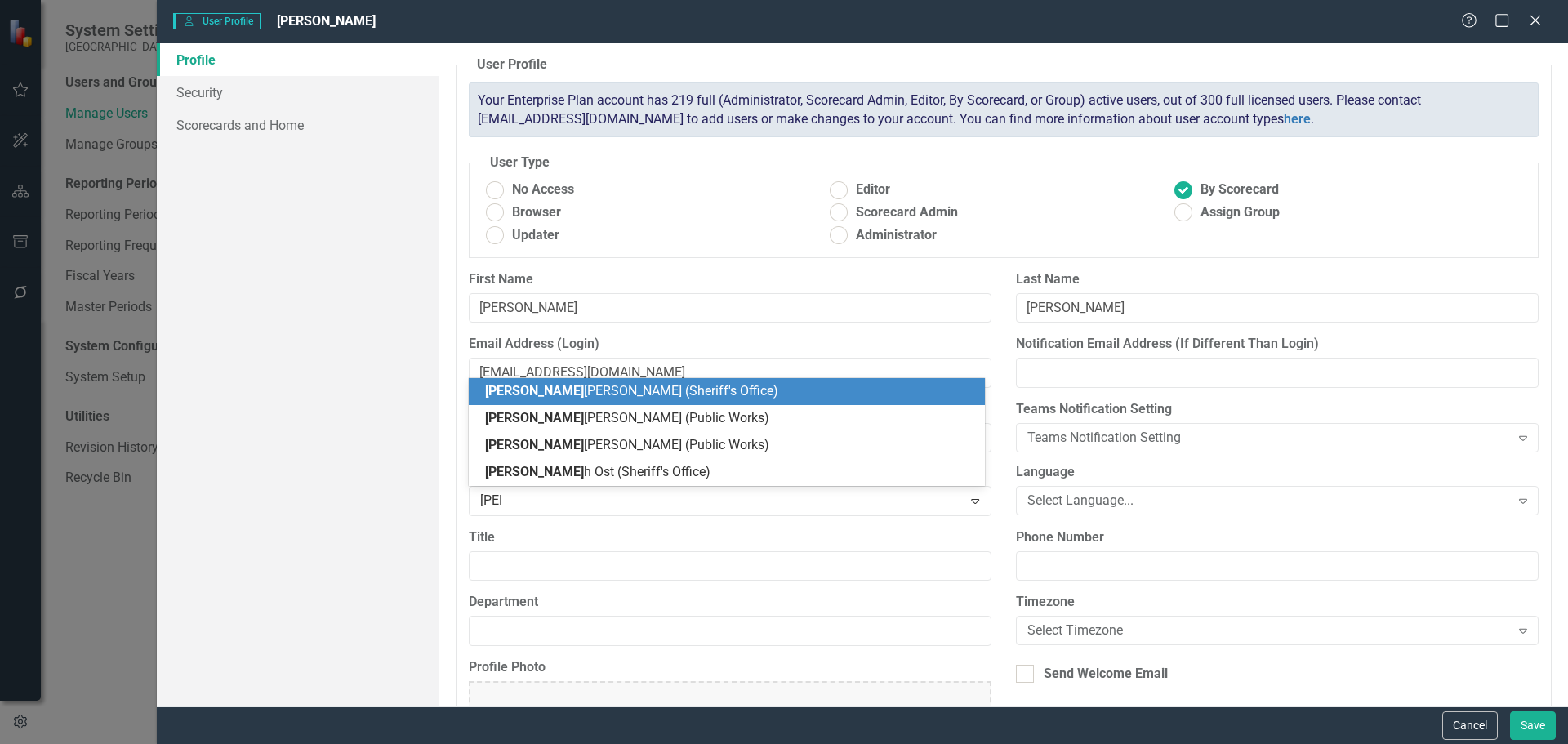
type input "josh"
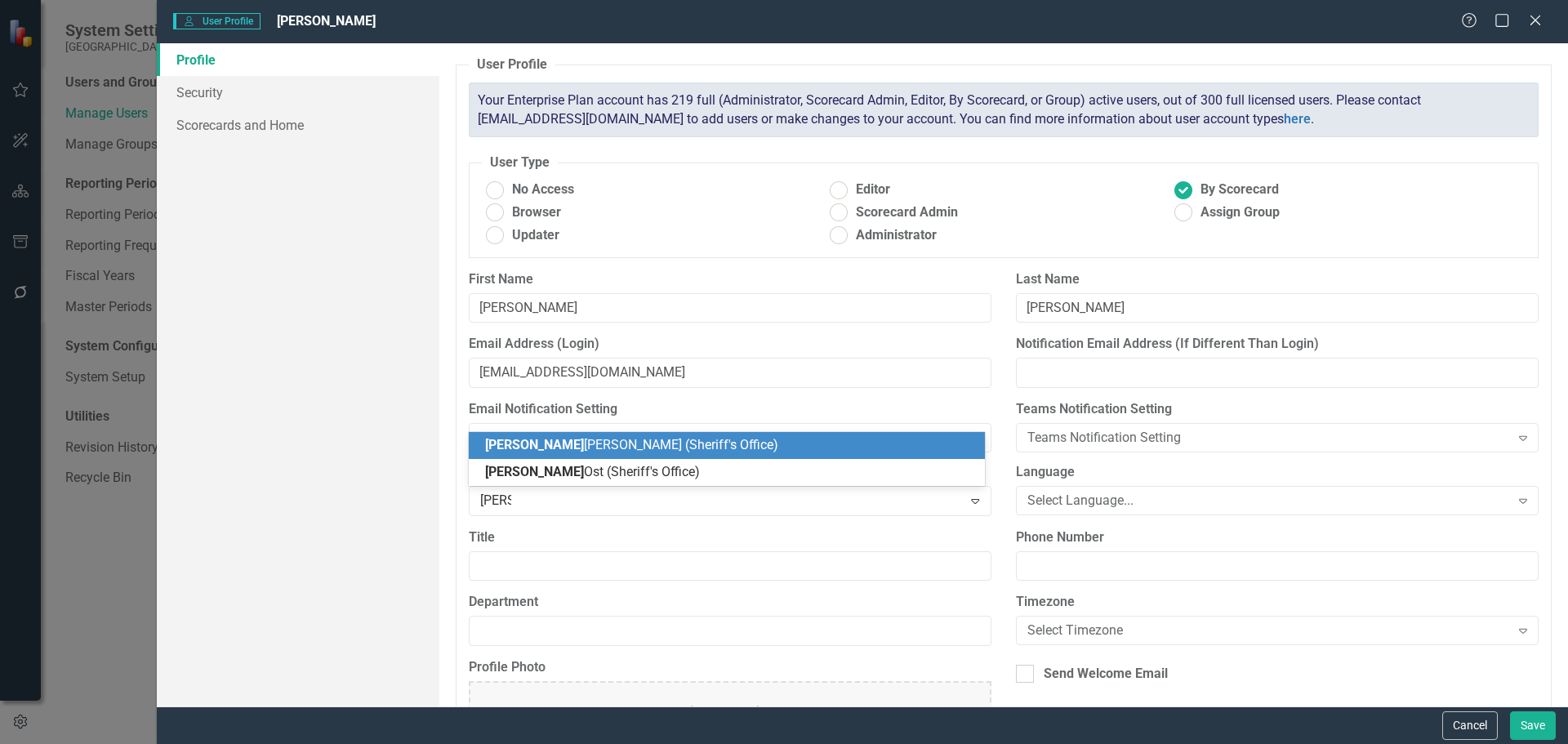
click at [559, 436] on div "Josh Ashe (Sheriff's Office)" at bounding box center [727, 446] width 517 height 27
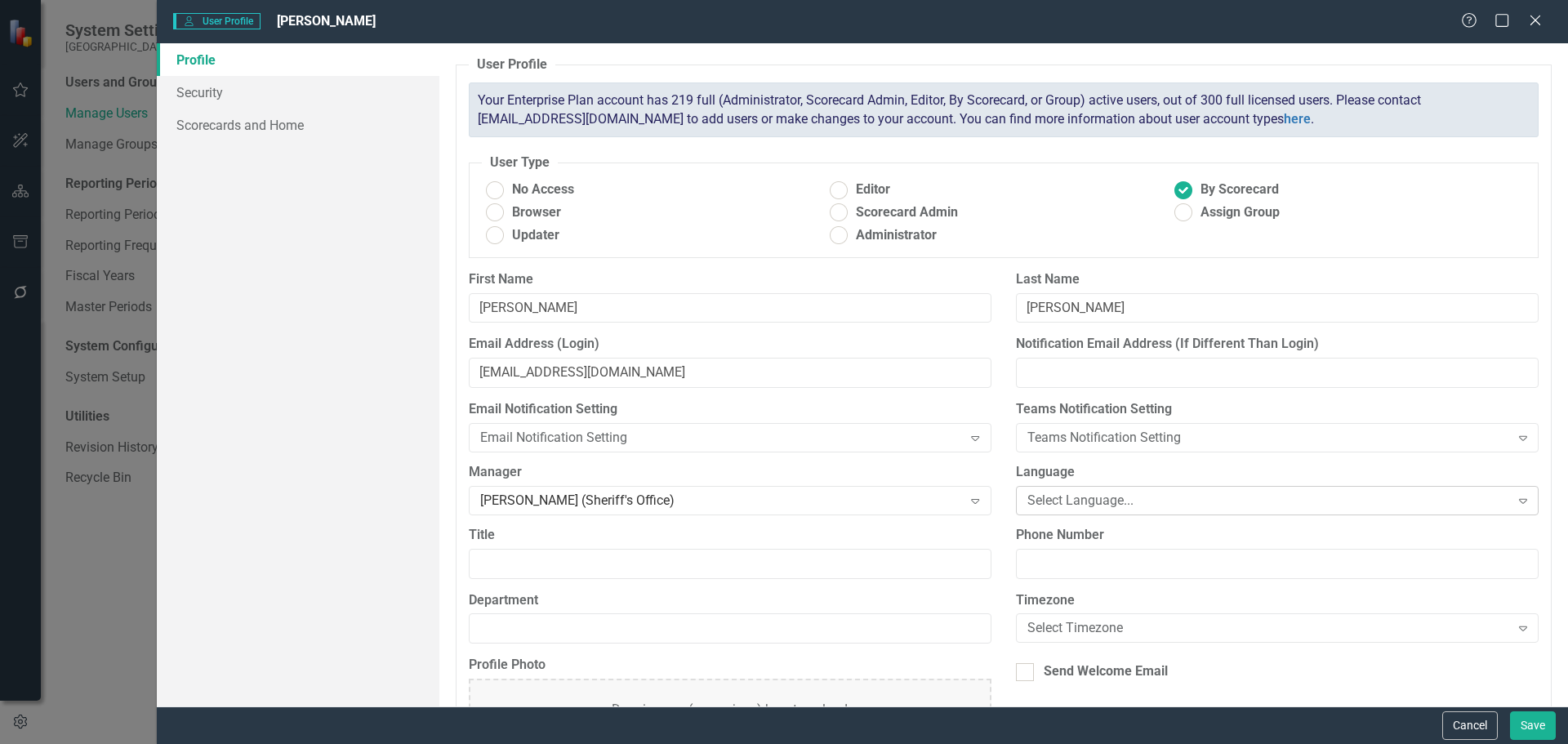
click at [1082, 490] on div "Select Language... Expand" at bounding box center [1277, 501] width 523 height 29
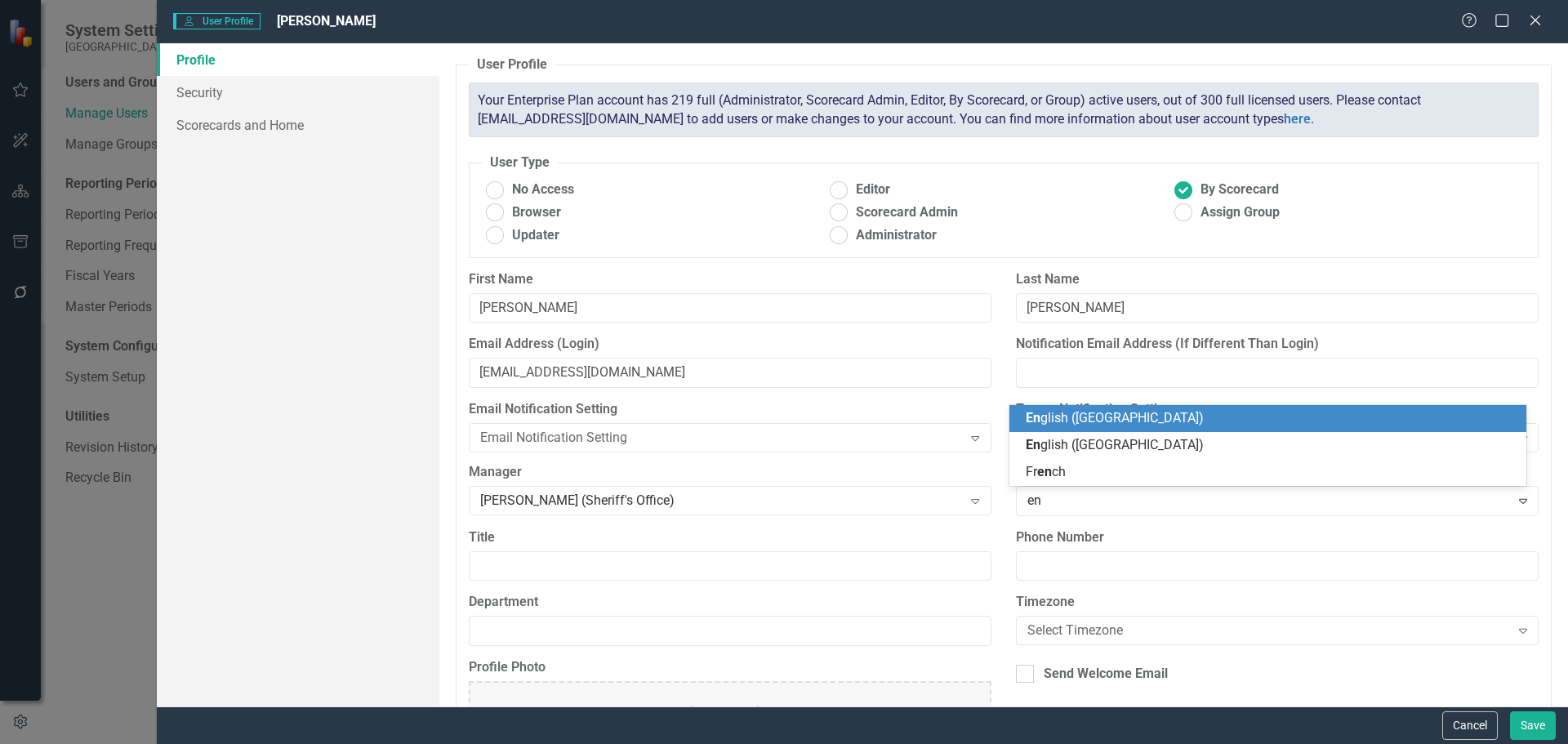
type input "eng"
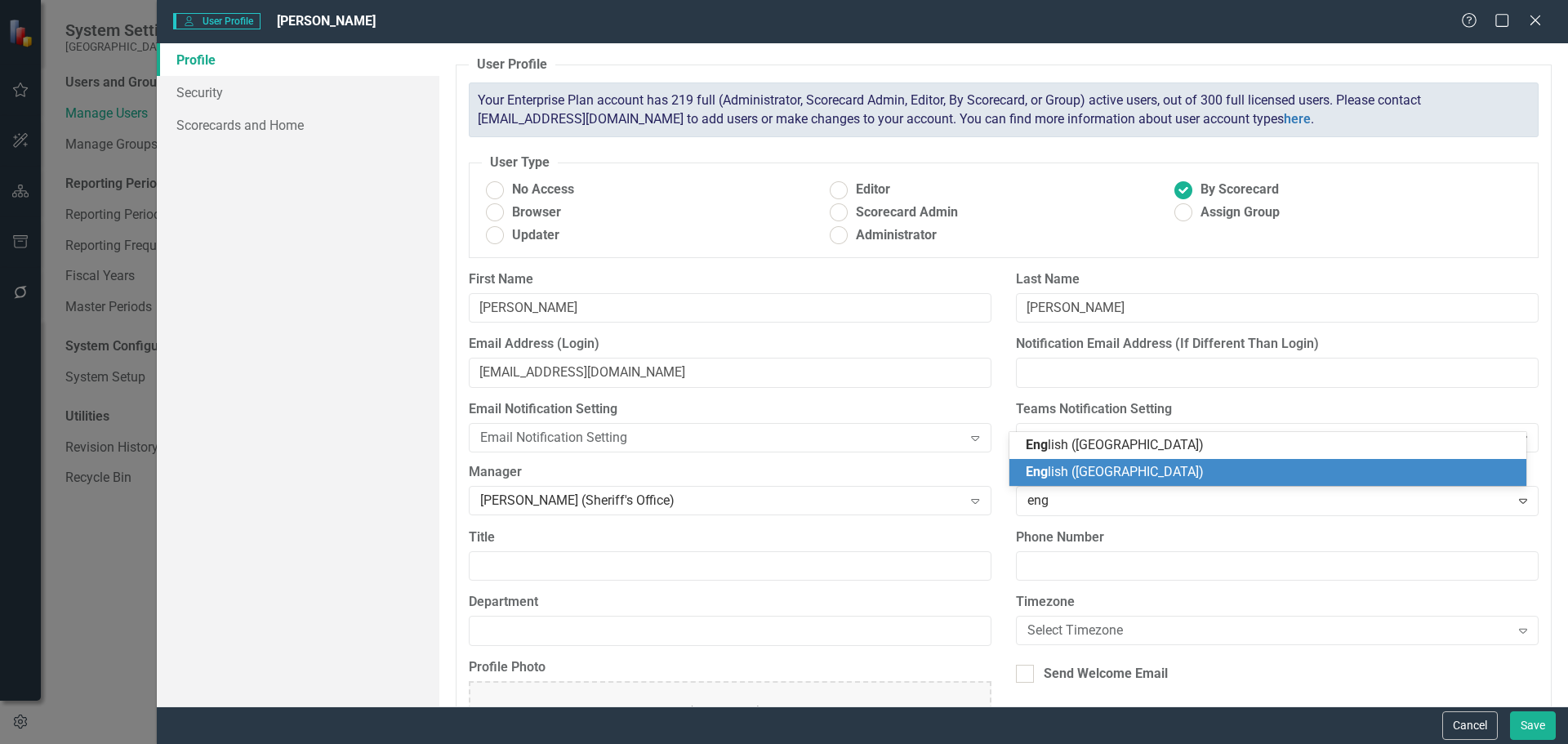
click at [1085, 472] on span "Eng lish (US)" at bounding box center [1115, 472] width 178 height 16
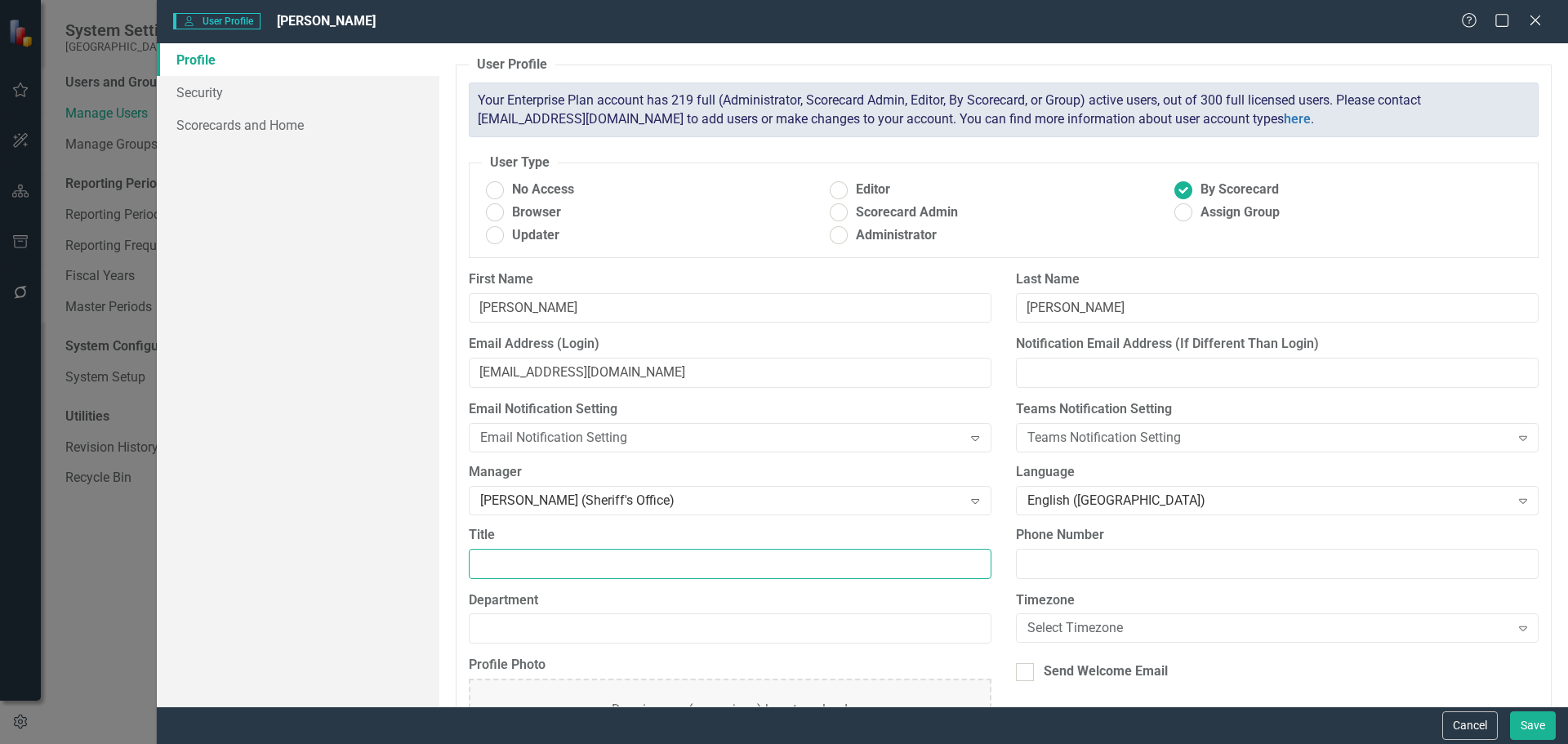
click at [621, 563] on input "Title" at bounding box center [730, 564] width 523 height 30
type input "Jail Administrator"
click at [612, 633] on input "Department" at bounding box center [730, 628] width 523 height 30
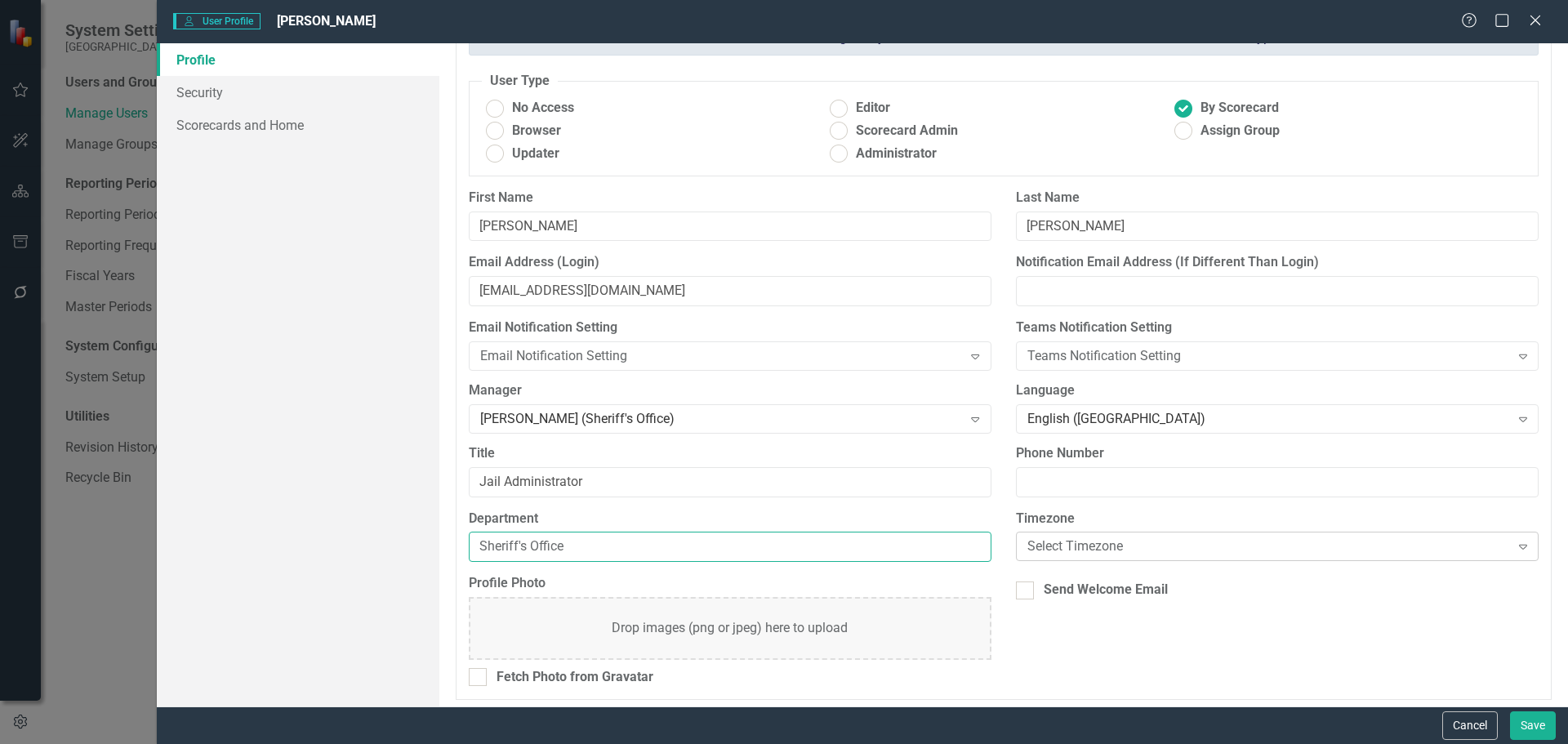
type input "Sheriff's Office"
click at [1105, 545] on div "Select Timezone" at bounding box center [1269, 546] width 482 height 18
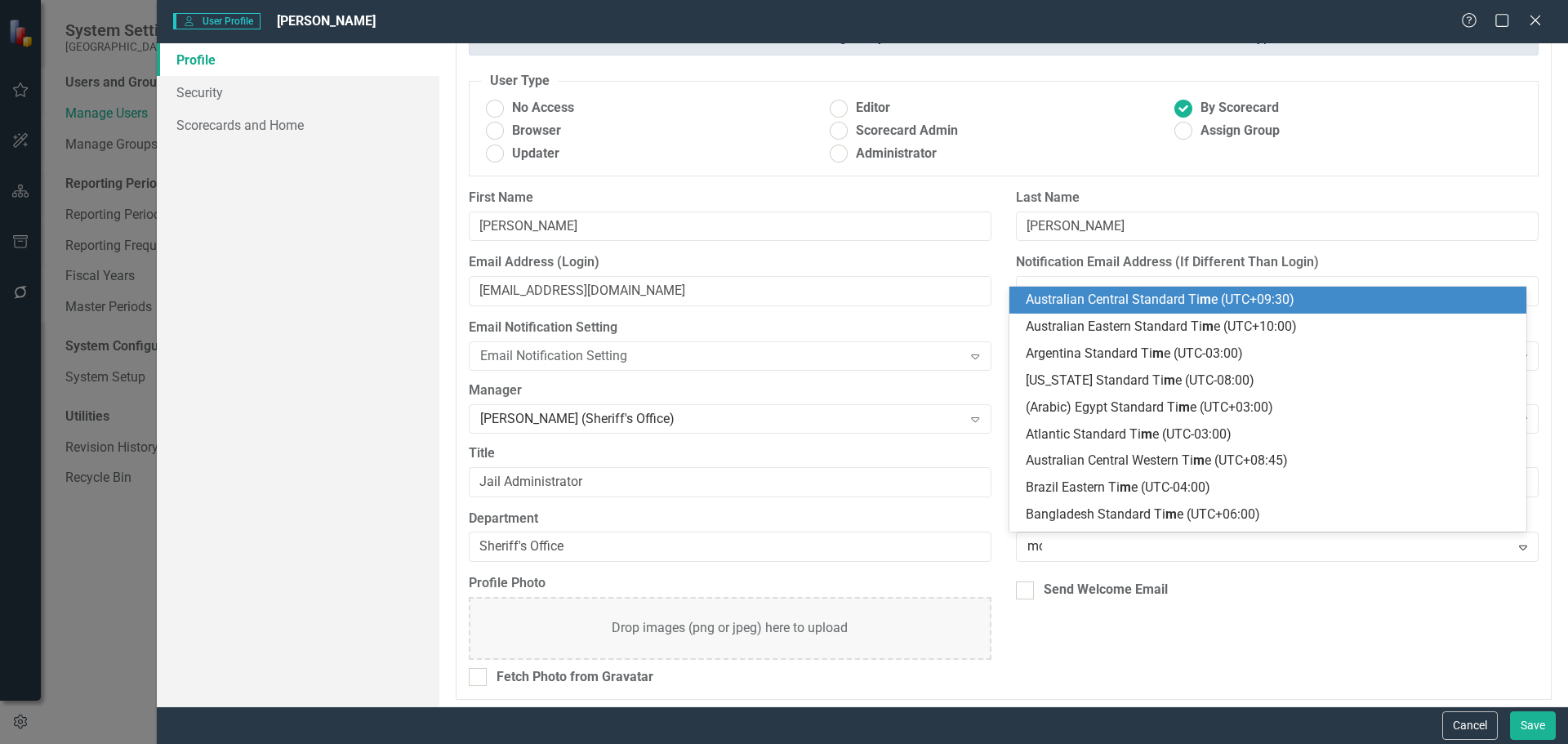
type input "mou"
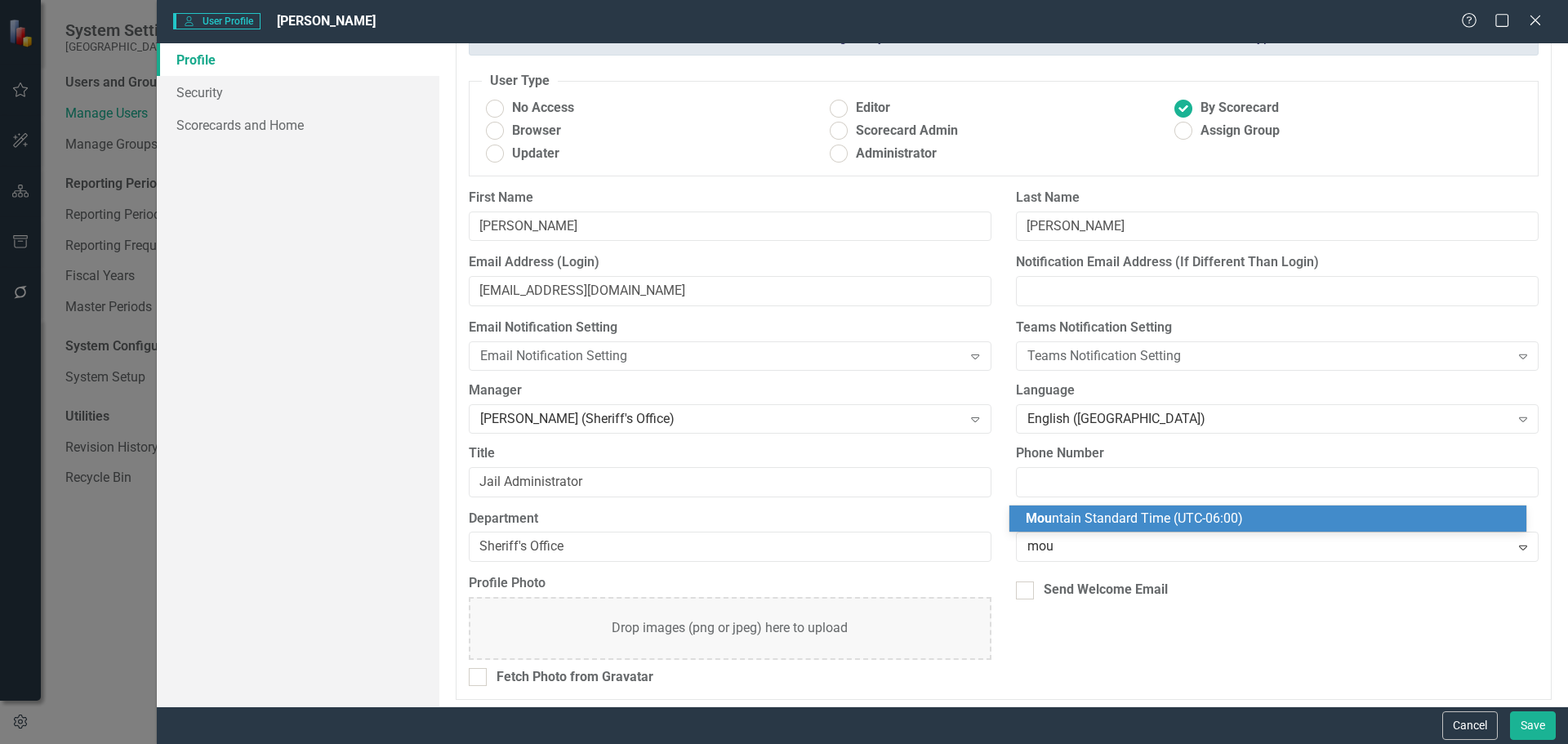
click at [1091, 517] on span "Mou ntain Standard Time (UTC-06:00)" at bounding box center [1134, 518] width 217 height 16
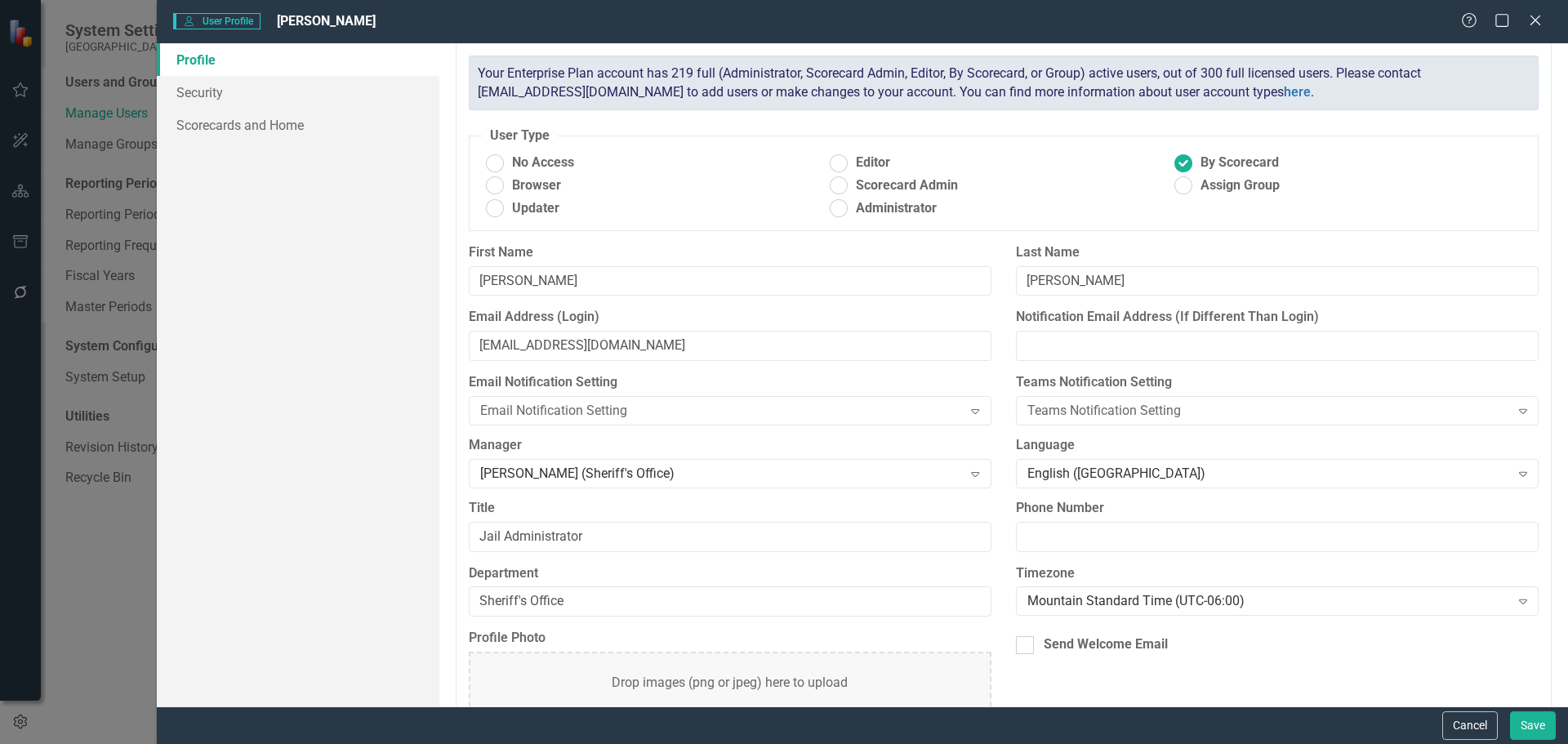
scroll to position [0, 0]
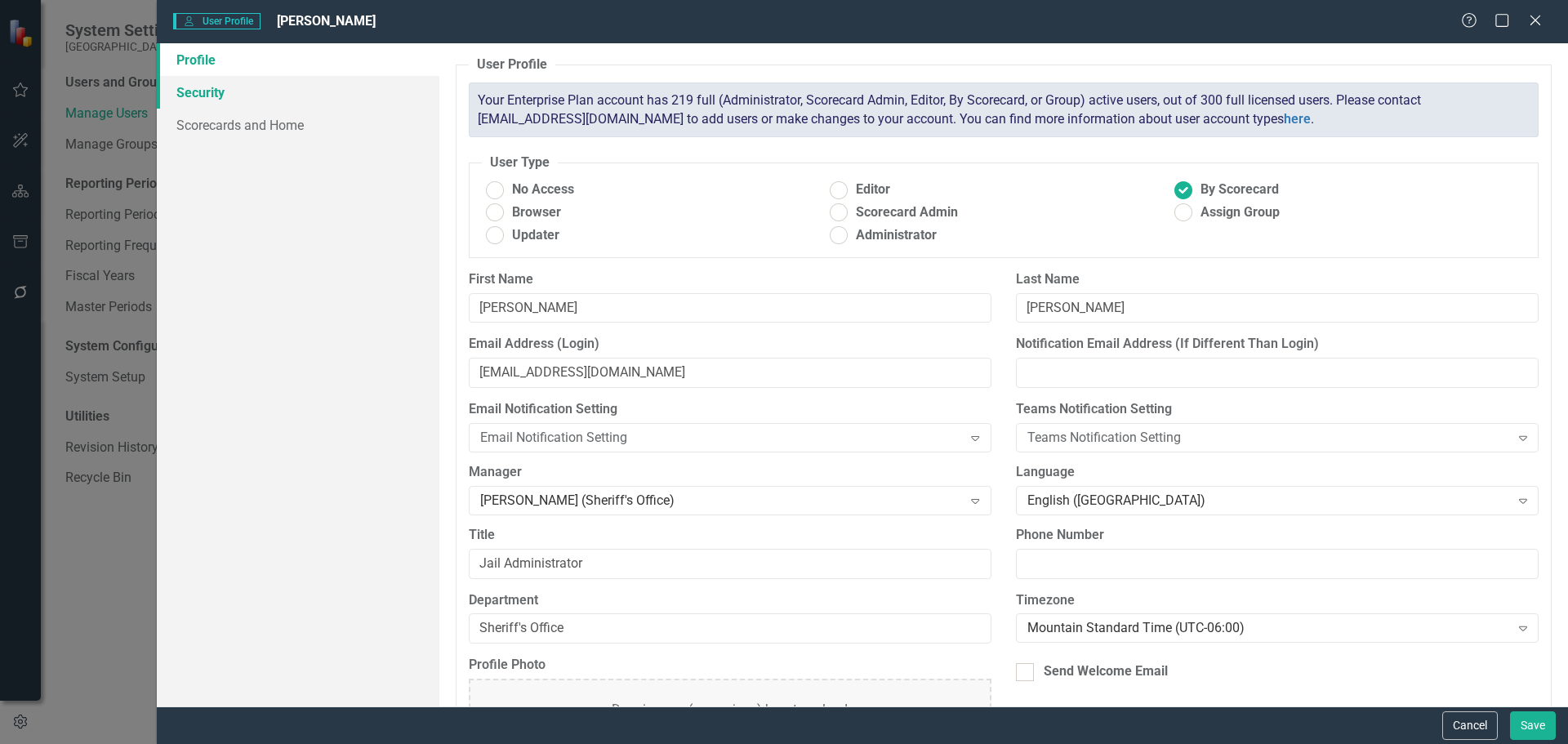
click at [217, 83] on link "Security" at bounding box center [298, 92] width 283 height 33
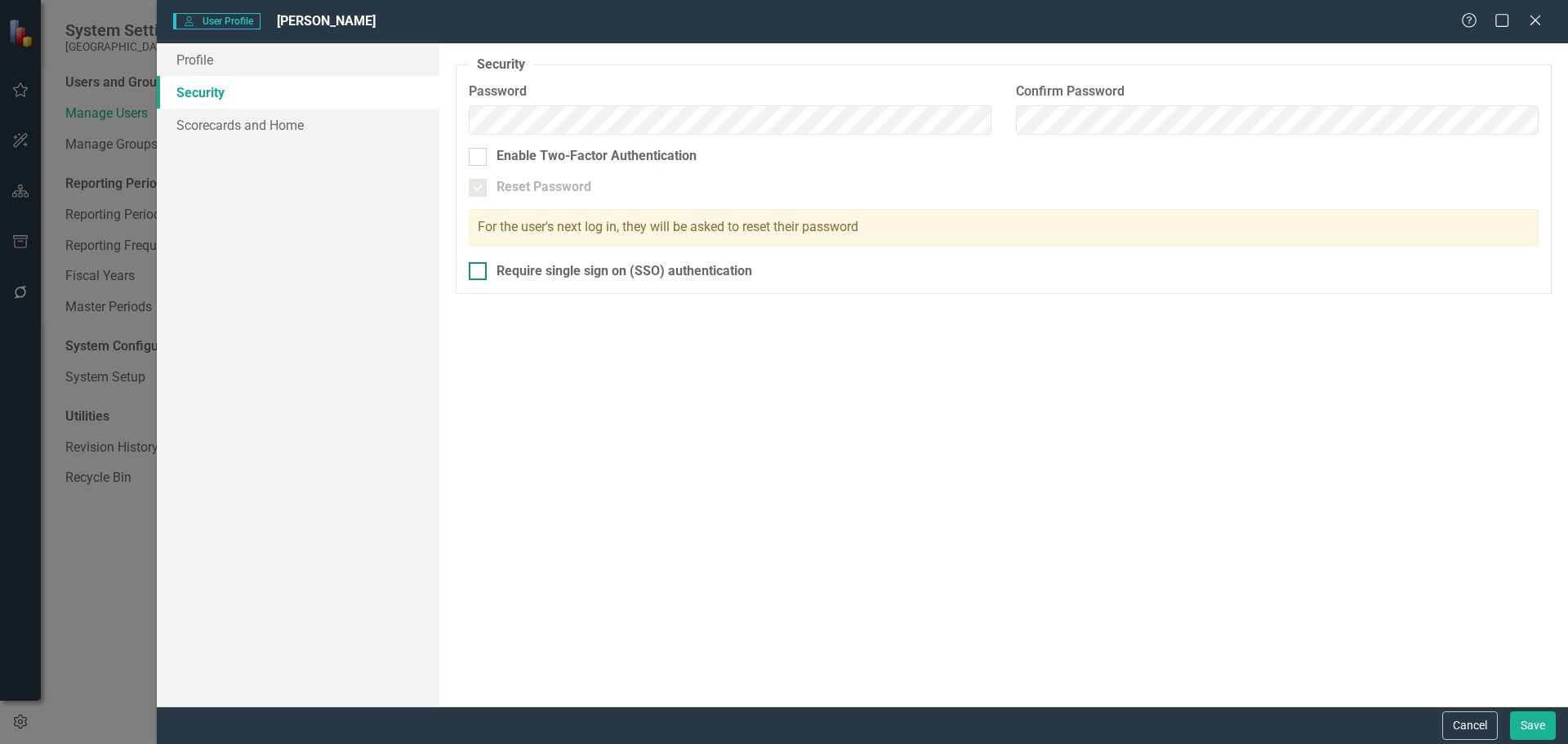
click at [480, 268] on div at bounding box center [477, 271] width 18 height 18
click at [479, 268] on input "Require single sign on (SSO) authentication" at bounding box center [474, 267] width 11 height 11
checkbox input "true"
click at [309, 125] on link "Scorecards and Home" at bounding box center [298, 125] width 283 height 33
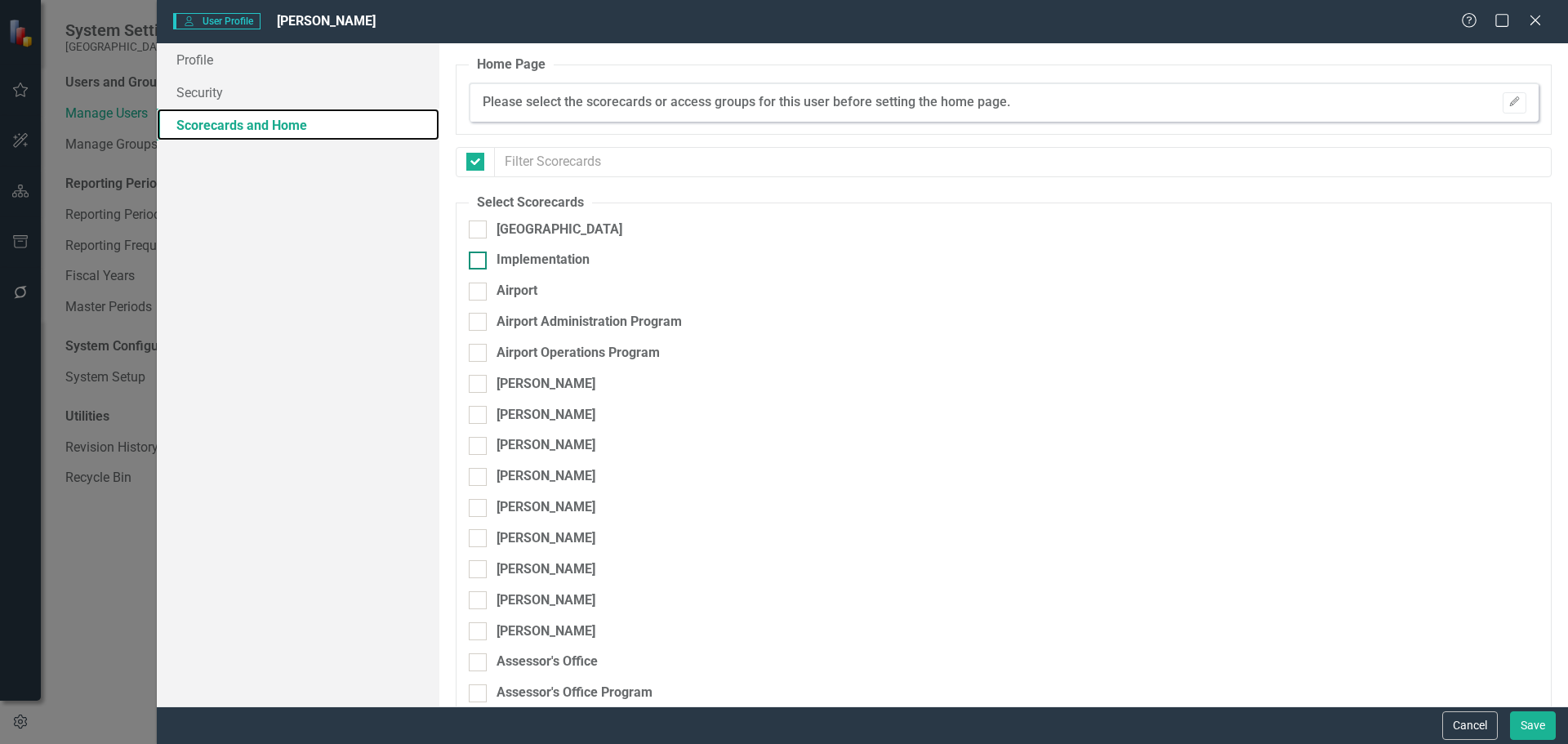
checkbox input "false"
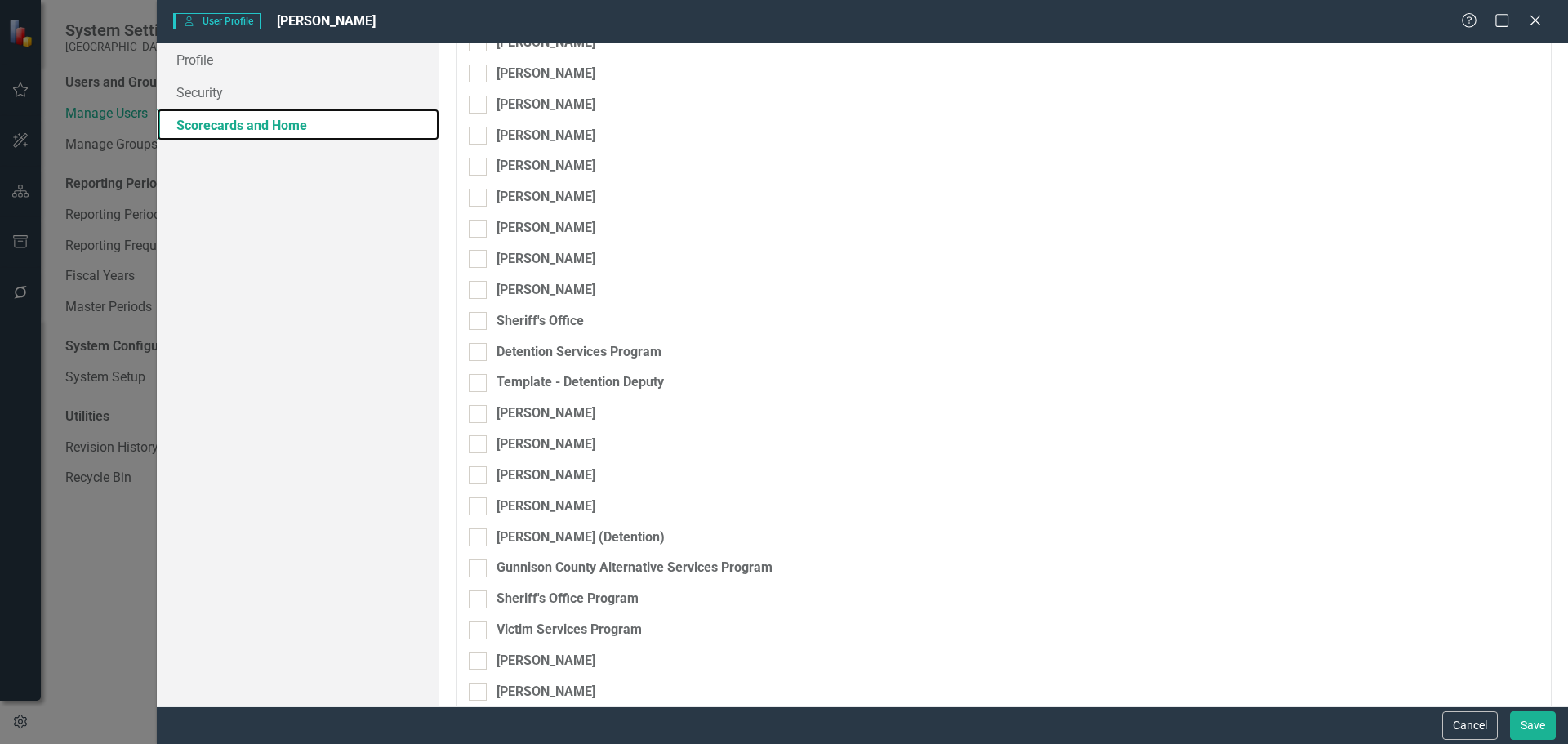
scroll to position [7354, 0]
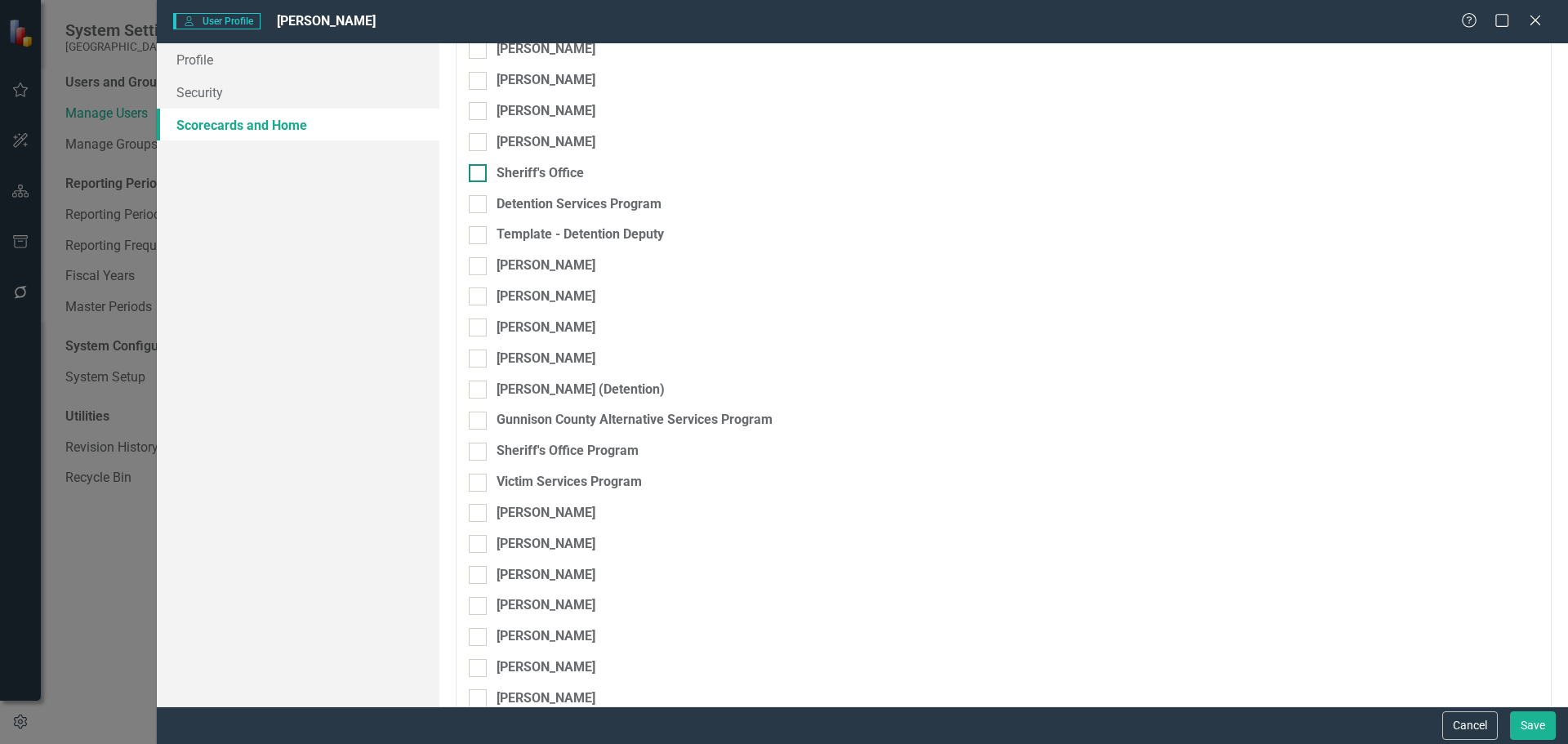
click at [476, 170] on input "Sheriff's Office" at bounding box center [474, 170] width 11 height 11
checkbox input "true"
click at [475, 202] on input "Detention Services Program" at bounding box center [474, 201] width 11 height 11
checkbox input "true"
click at [1411, 170] on div "Browser" at bounding box center [1448, 178] width 123 height 18
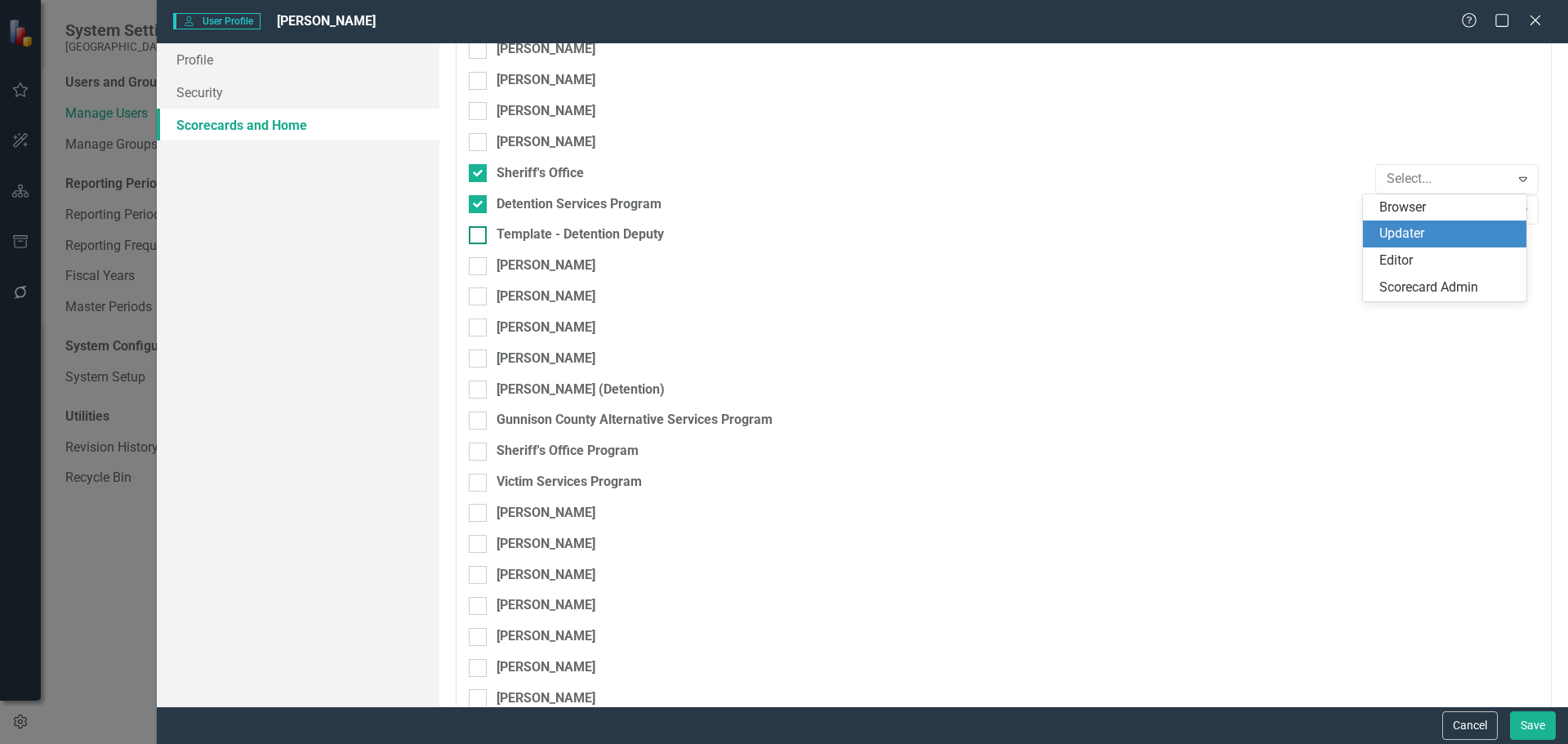
click at [1226, 227] on div "Template - Detention Deputy" at bounding box center [918, 234] width 899 height 18
click at [479, 227] on input "Template - Detention Deputy" at bounding box center [474, 232] width 11 height 11
click at [1422, 211] on div "Browser" at bounding box center [1448, 209] width 123 height 18
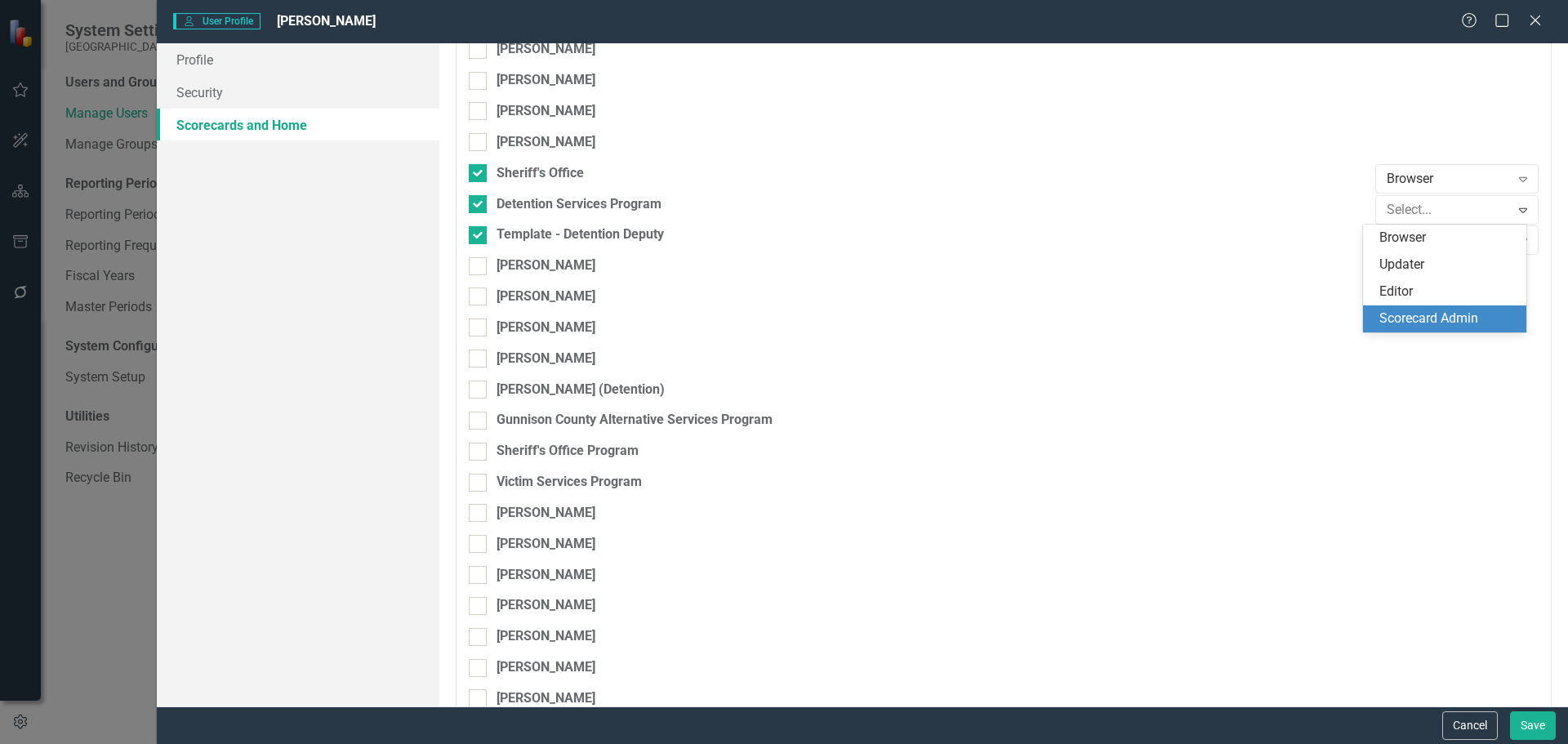
click at [1443, 315] on div "Scorecard Admin" at bounding box center [1449, 319] width 138 height 18
click at [480, 234] on div at bounding box center [477, 235] width 18 height 18
click at [479, 234] on input "Template - Detention Deputy" at bounding box center [474, 232] width 11 height 11
checkbox input "false"
click at [477, 390] on input "[PERSON_NAME] (Detention)" at bounding box center [474, 386] width 11 height 11
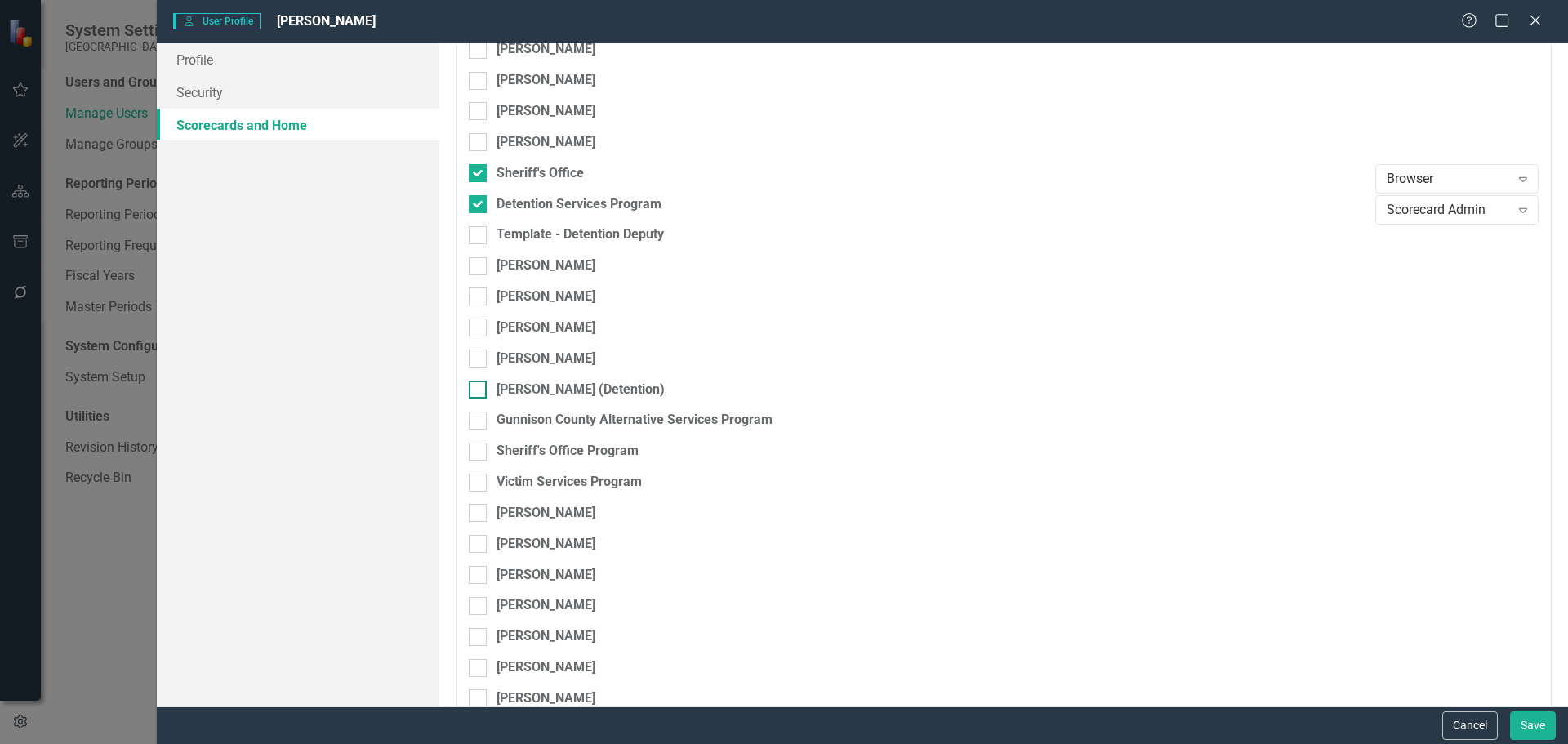
checkbox input "true"
click at [1413, 388] on div "Browser" at bounding box center [1448, 394] width 123 height 18
click at [1461, 499] on div "Scorecard Admin" at bounding box center [1449, 504] width 138 height 18
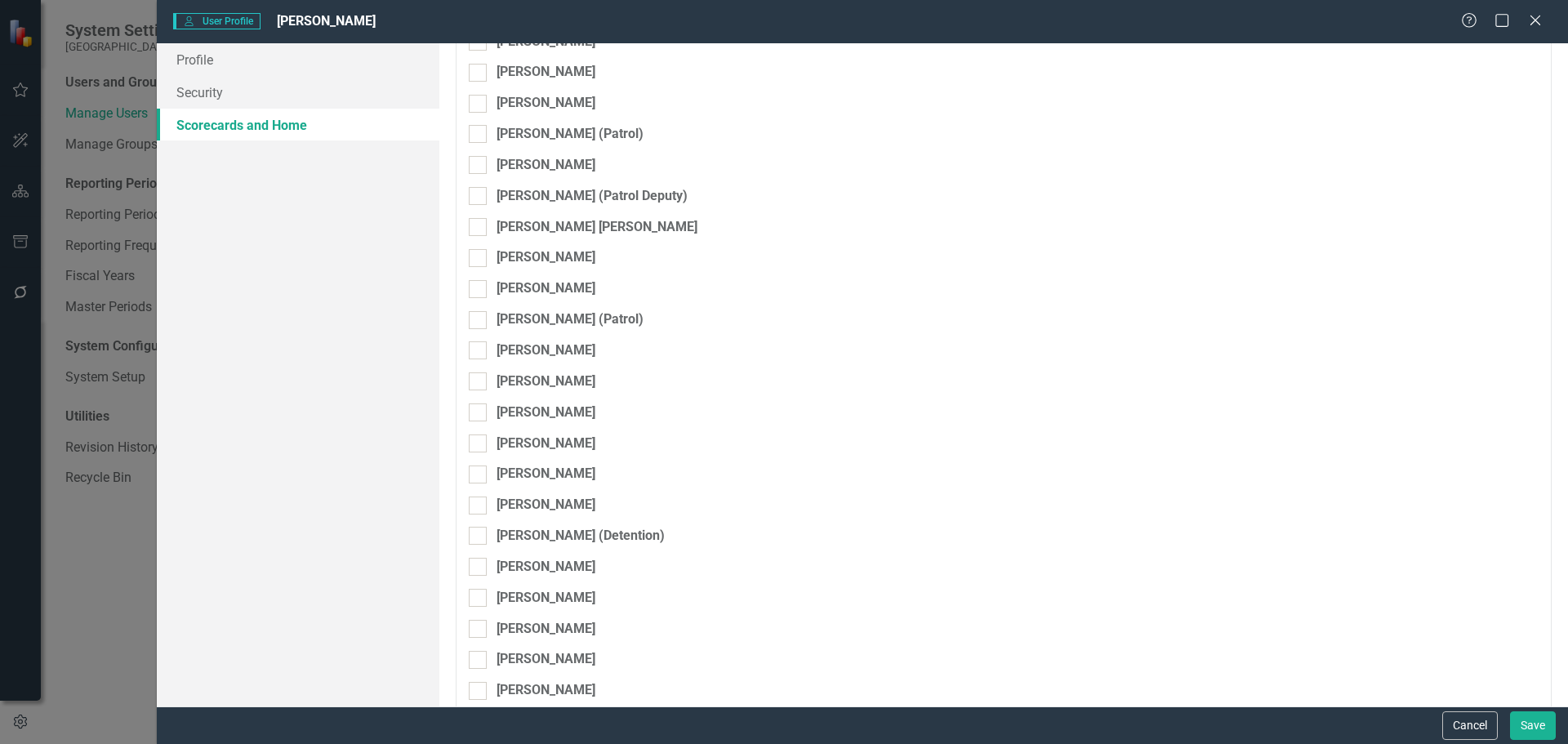
scroll to position [8171, 0]
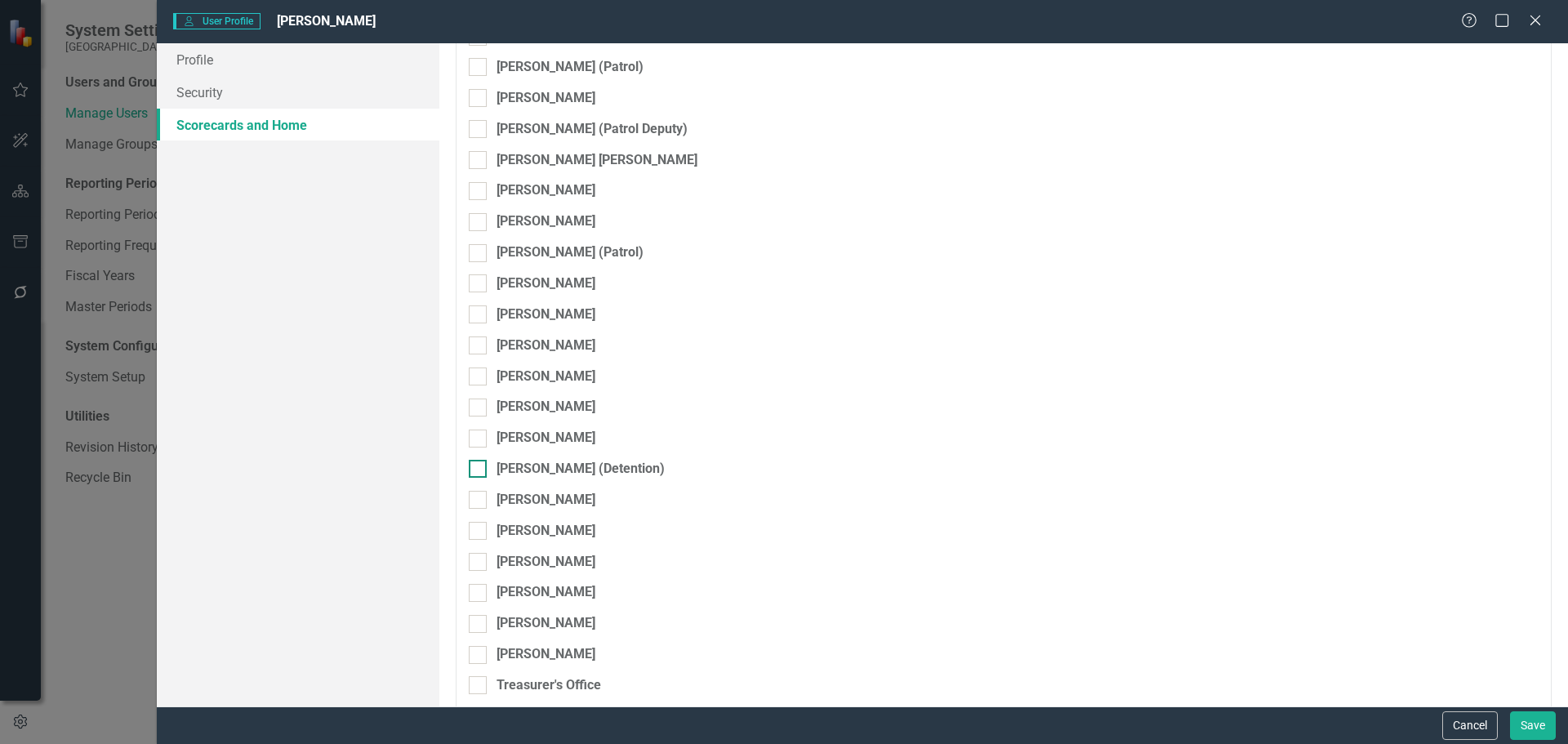
click at [477, 469] on input "[PERSON_NAME] (Detention)" at bounding box center [474, 465] width 11 height 11
checkbox input "true"
click at [1410, 477] on div "Browser" at bounding box center [1448, 475] width 123 height 18
click at [1446, 588] on div "Scorecard Admin" at bounding box center [1449, 583] width 138 height 18
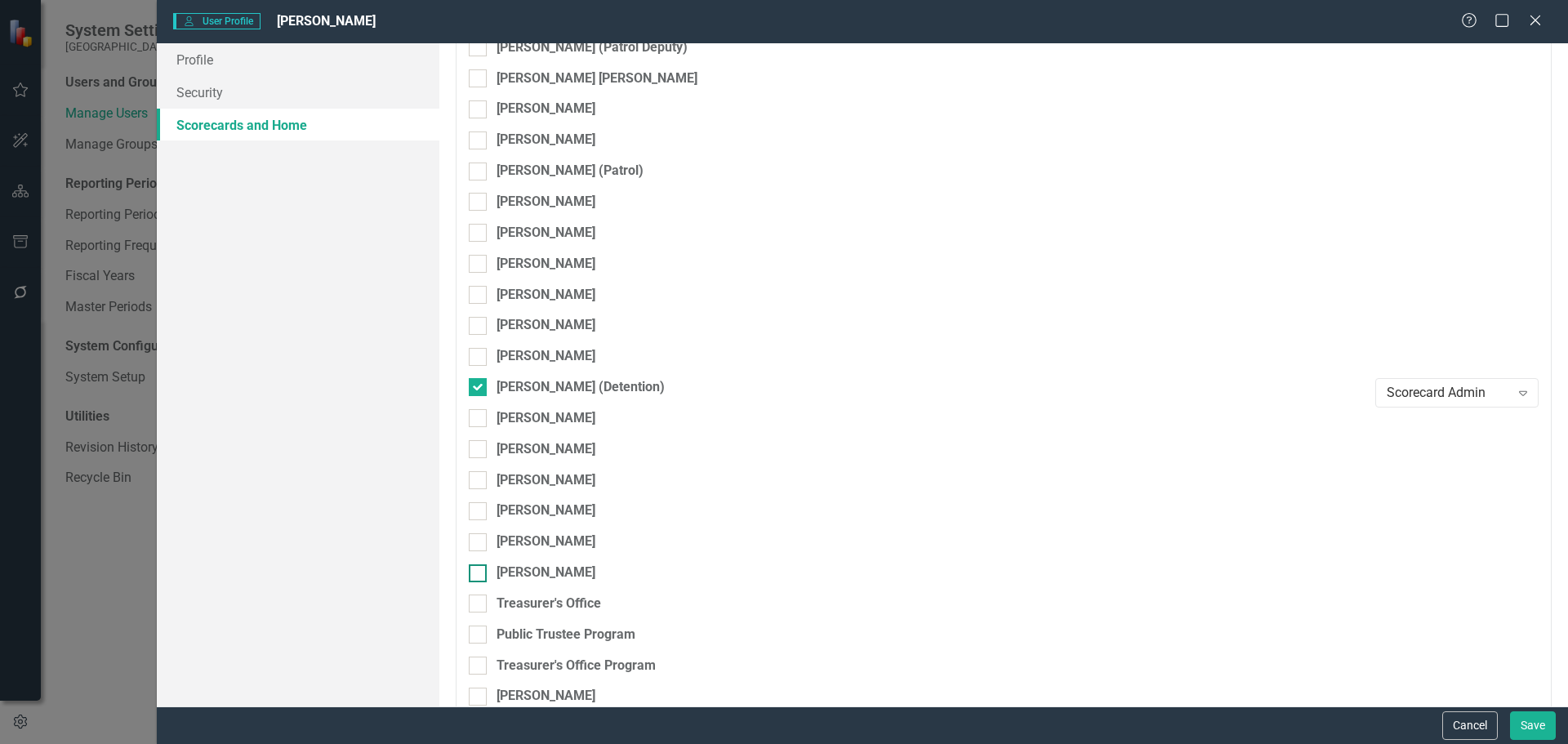
scroll to position [8334, 0]
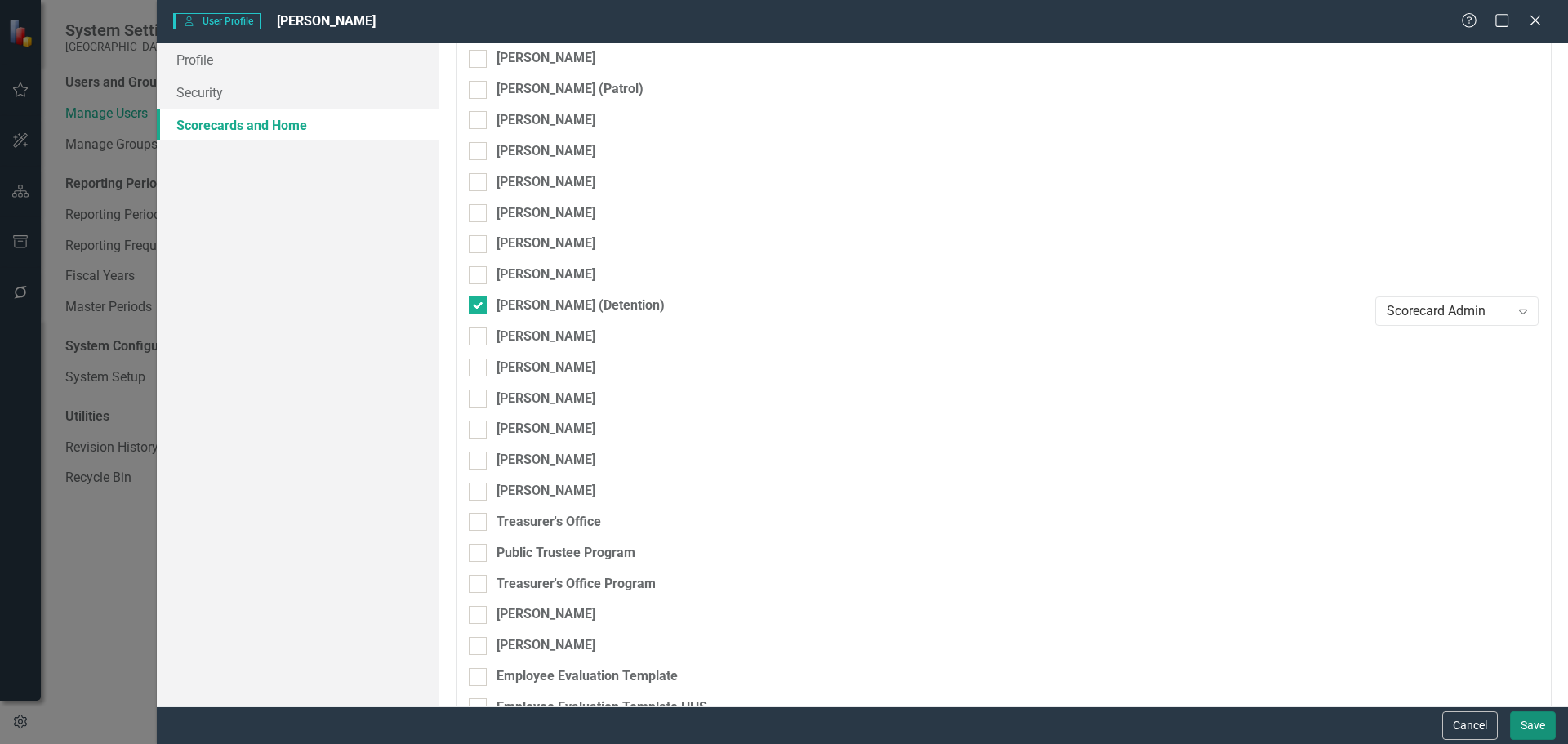
click at [1542, 730] on button "Save" at bounding box center [1533, 727] width 46 height 29
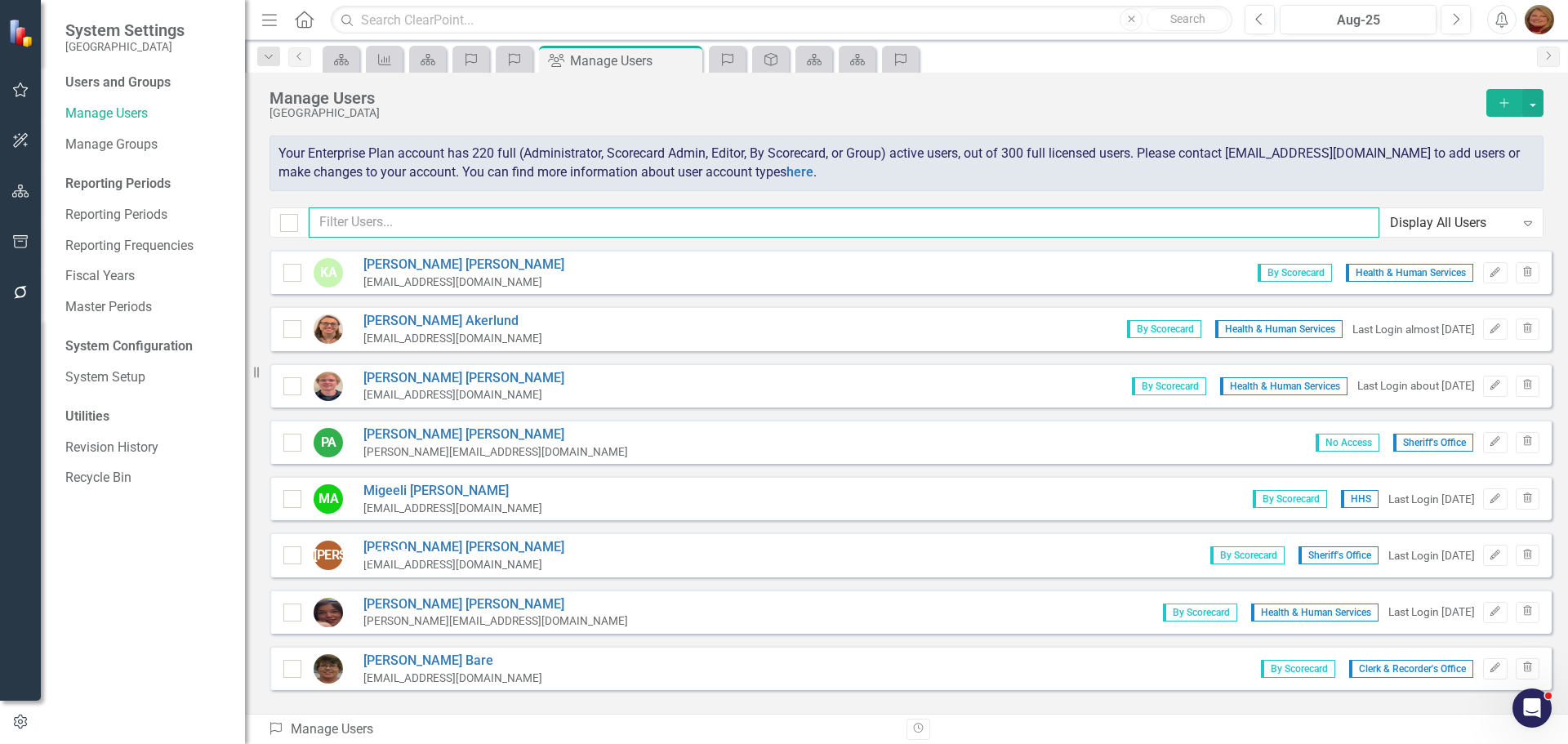
click at [404, 217] on input "text" at bounding box center [845, 222] width 1071 height 30
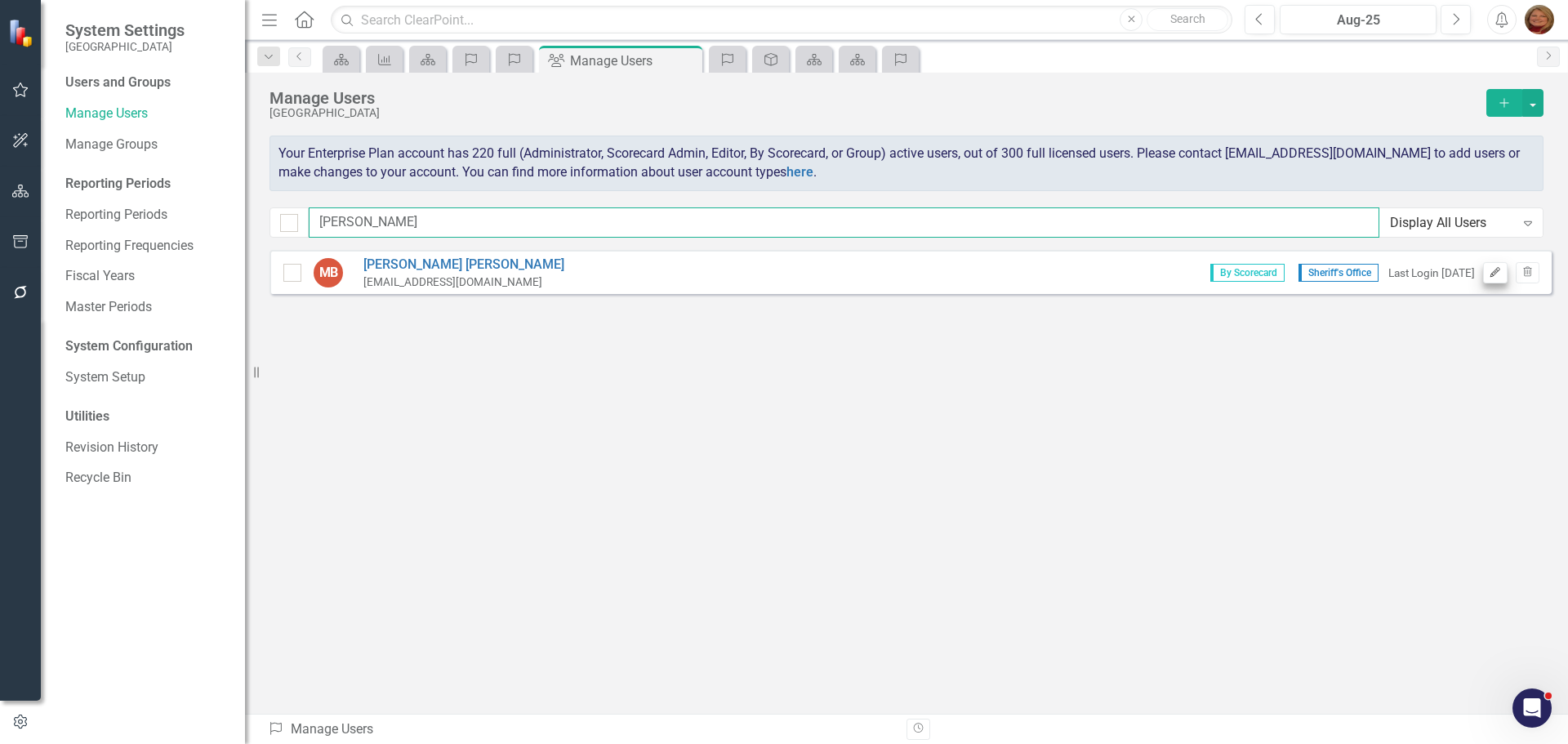
type input "midge"
click at [1496, 273] on icon "button" at bounding box center [1495, 272] width 10 height 10
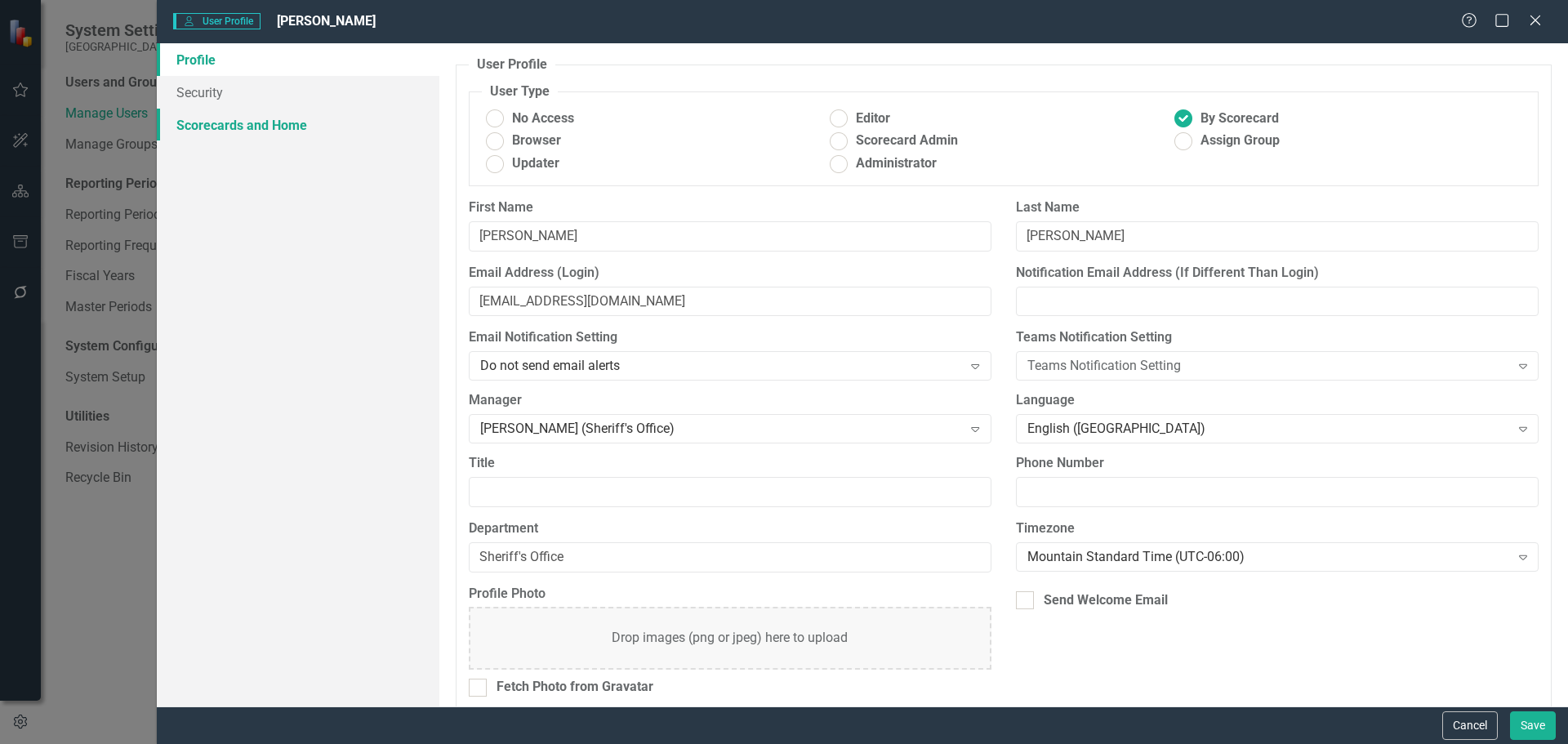
click at [276, 124] on link "Scorecards and Home" at bounding box center [298, 125] width 283 height 33
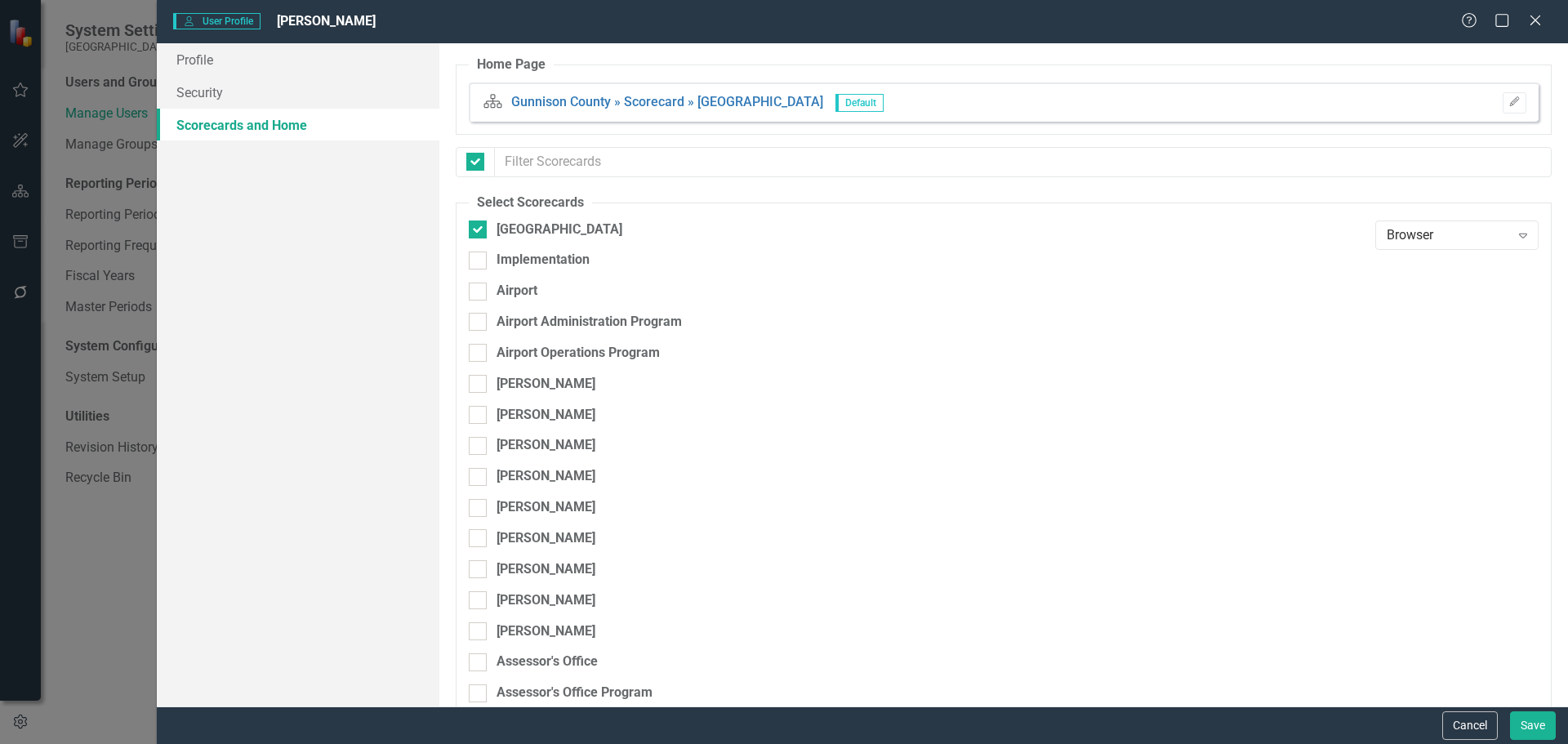
checkbox input "false"
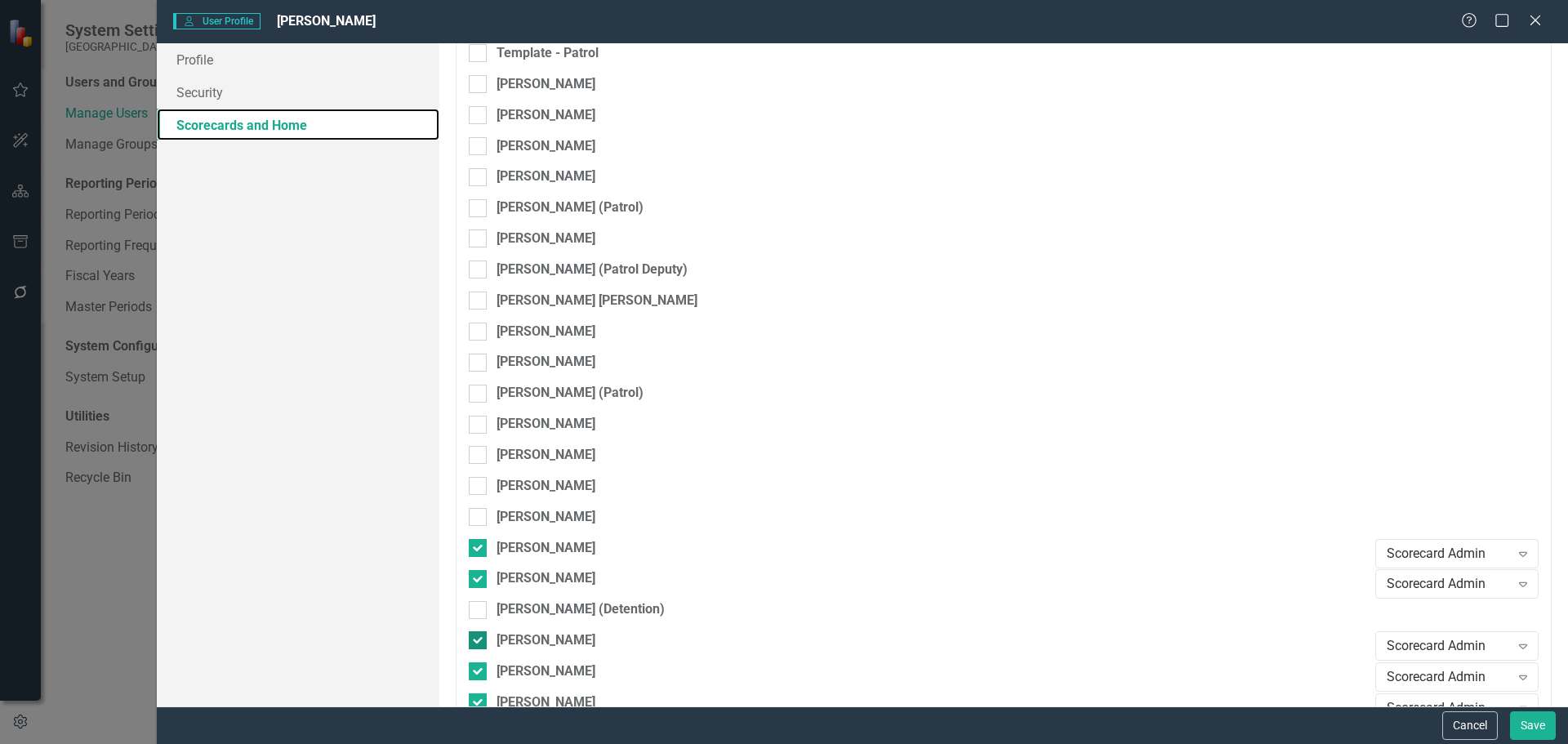
scroll to position [8106, 0]
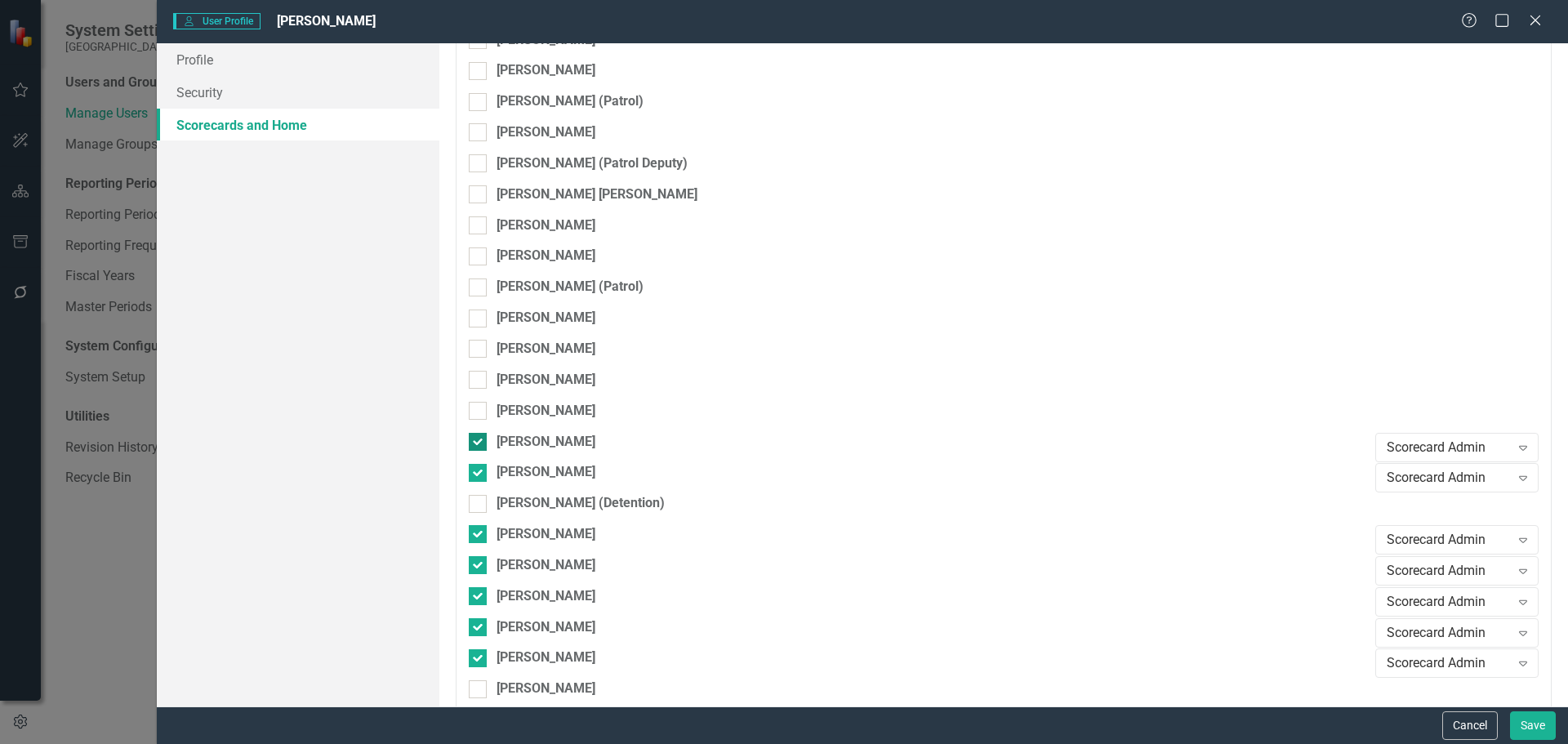
click at [476, 441] on input "[PERSON_NAME]" at bounding box center [474, 438] width 11 height 11
checkbox input "false"
click at [479, 466] on div at bounding box center [477, 473] width 18 height 18
click at [479, 466] on input "[PERSON_NAME]" at bounding box center [474, 469] width 11 height 11
checkbox input "false"
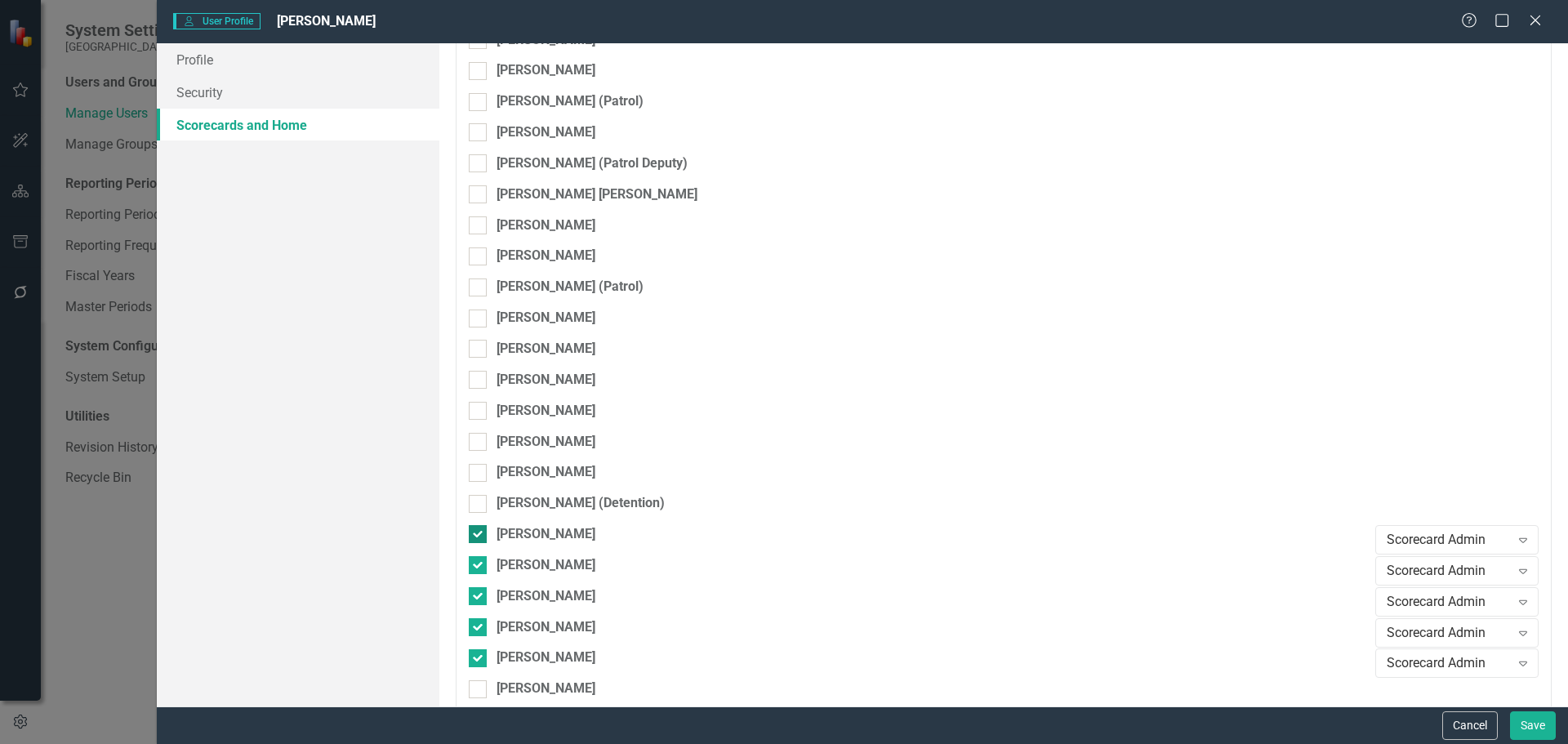
click at [477, 533] on input "[PERSON_NAME]" at bounding box center [474, 530] width 11 height 11
checkbox input "false"
click at [477, 558] on input "[PERSON_NAME]" at bounding box center [474, 561] width 11 height 11
checkbox input "false"
drag, startPoint x: 478, startPoint y: 592, endPoint x: 471, endPoint y: 616, distance: 25.0
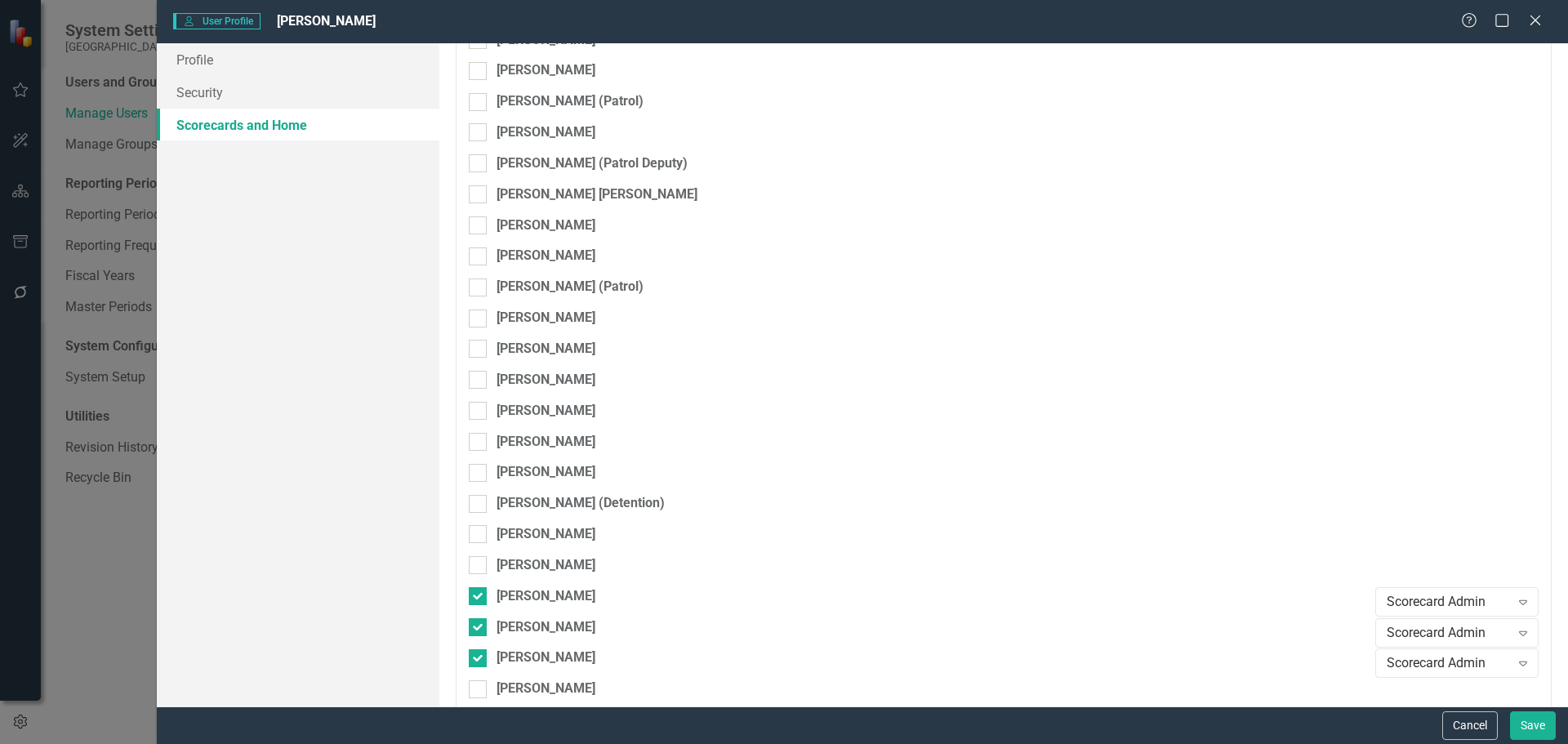
click at [477, 593] on input "[PERSON_NAME]" at bounding box center [474, 592] width 11 height 11
checkbox input "false"
click at [477, 621] on input "[PERSON_NAME]" at bounding box center [474, 623] width 11 height 11
checkbox input "false"
click at [476, 650] on input "[PERSON_NAME]" at bounding box center [474, 655] width 11 height 11
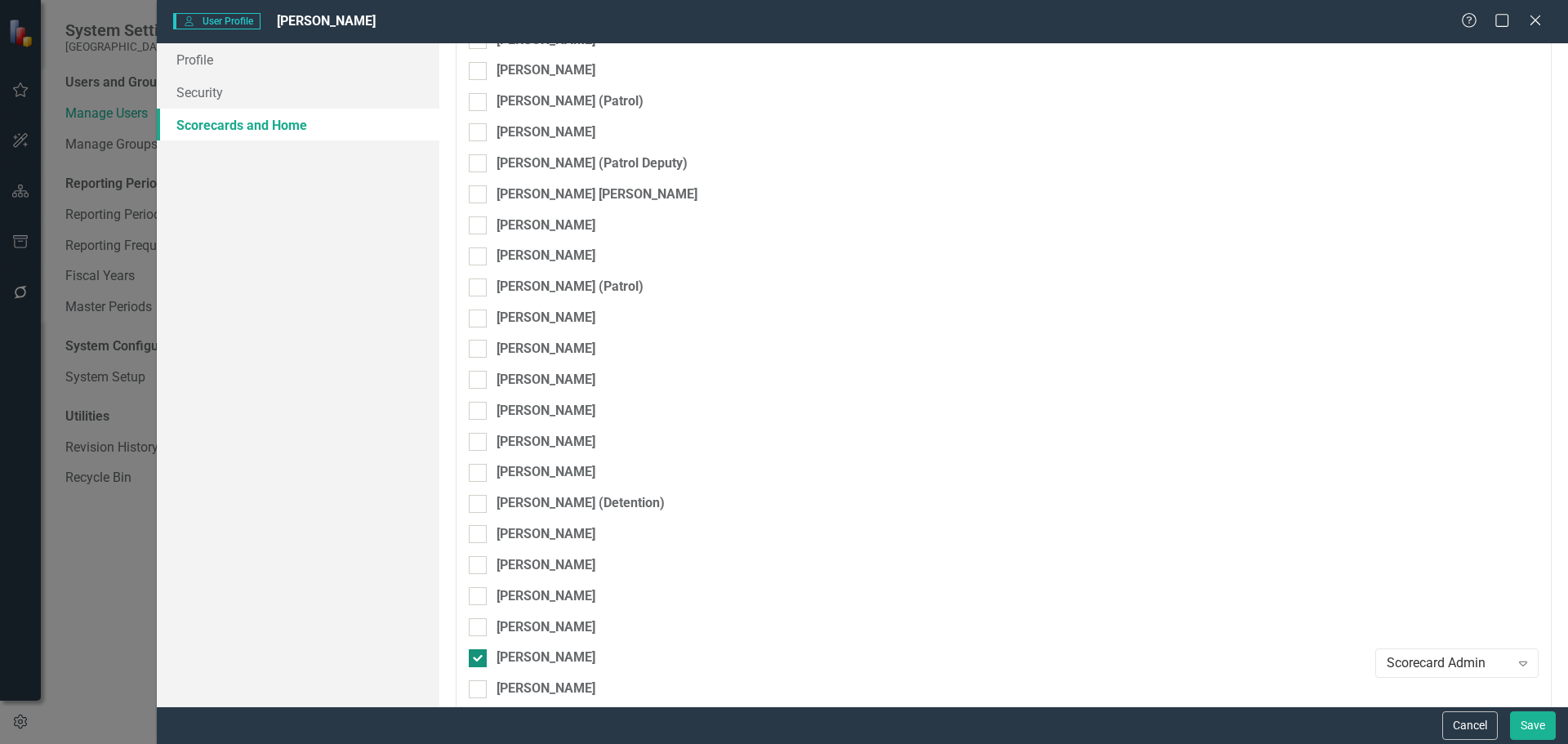
checkbox input "false"
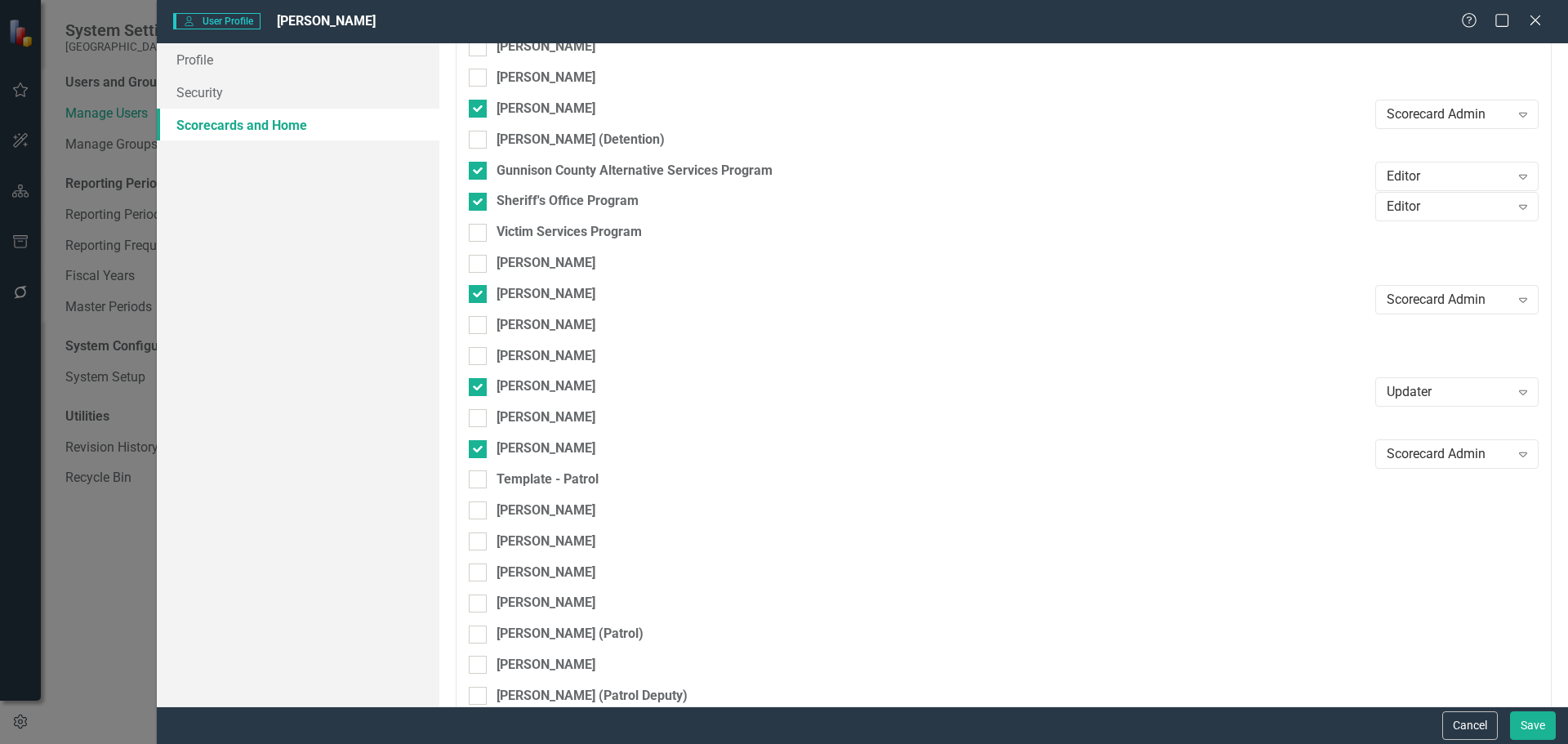
scroll to position [7534, 0]
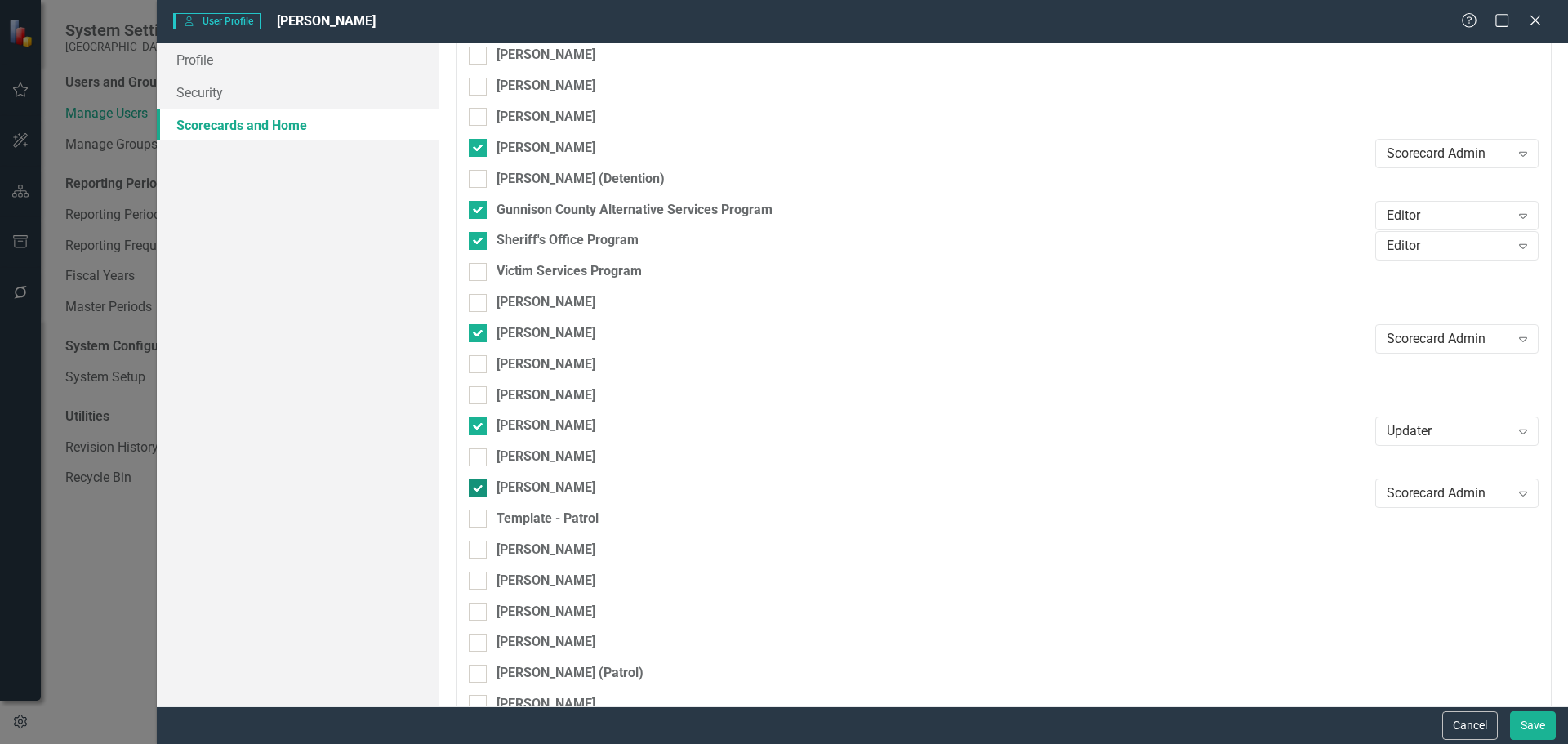
click at [477, 484] on input "[PERSON_NAME]" at bounding box center [474, 484] width 11 height 11
checkbox input "false"
click at [480, 329] on div at bounding box center [477, 333] width 18 height 18
click at [479, 329] on input "[PERSON_NAME]" at bounding box center [474, 329] width 11 height 11
checkbox input "false"
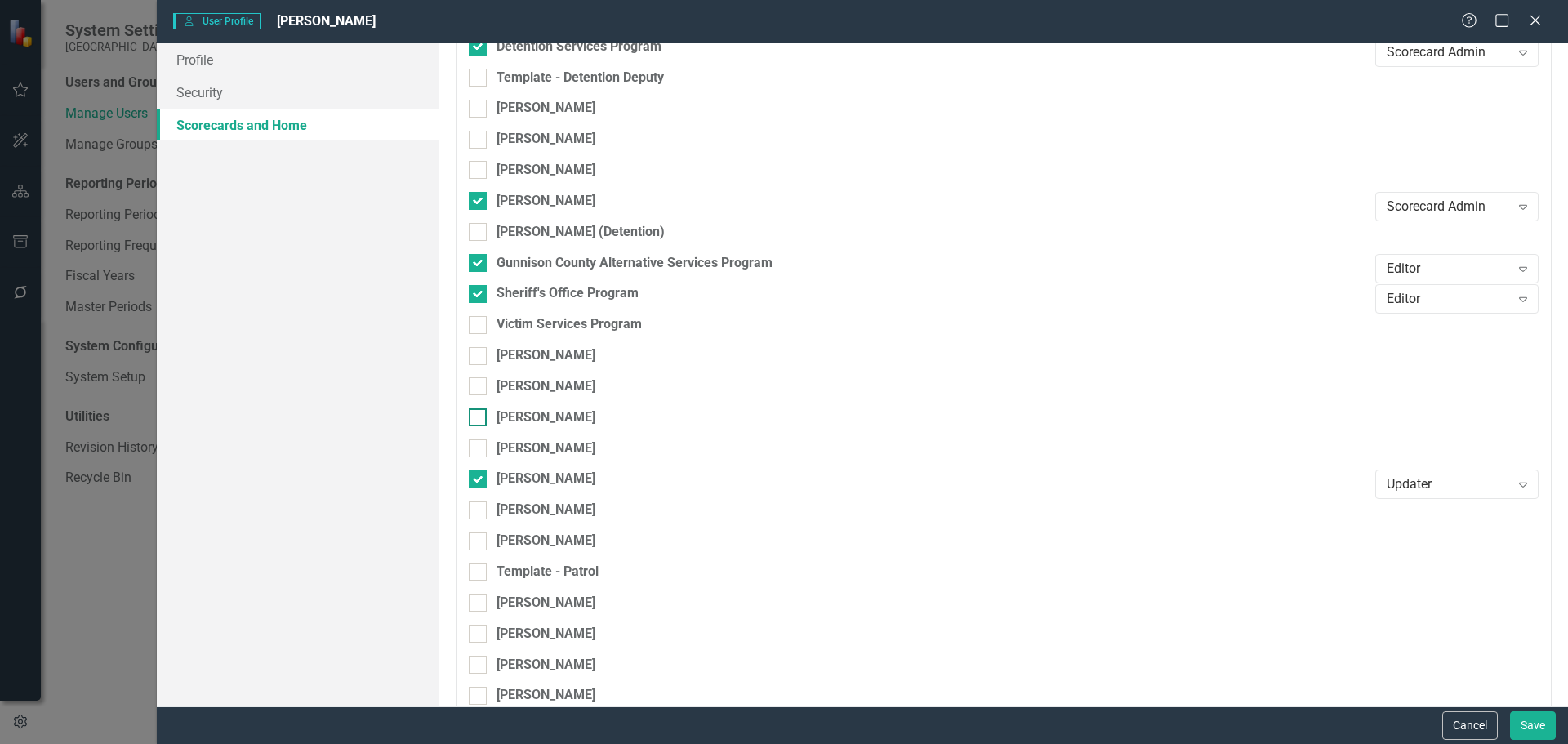
scroll to position [7452, 0]
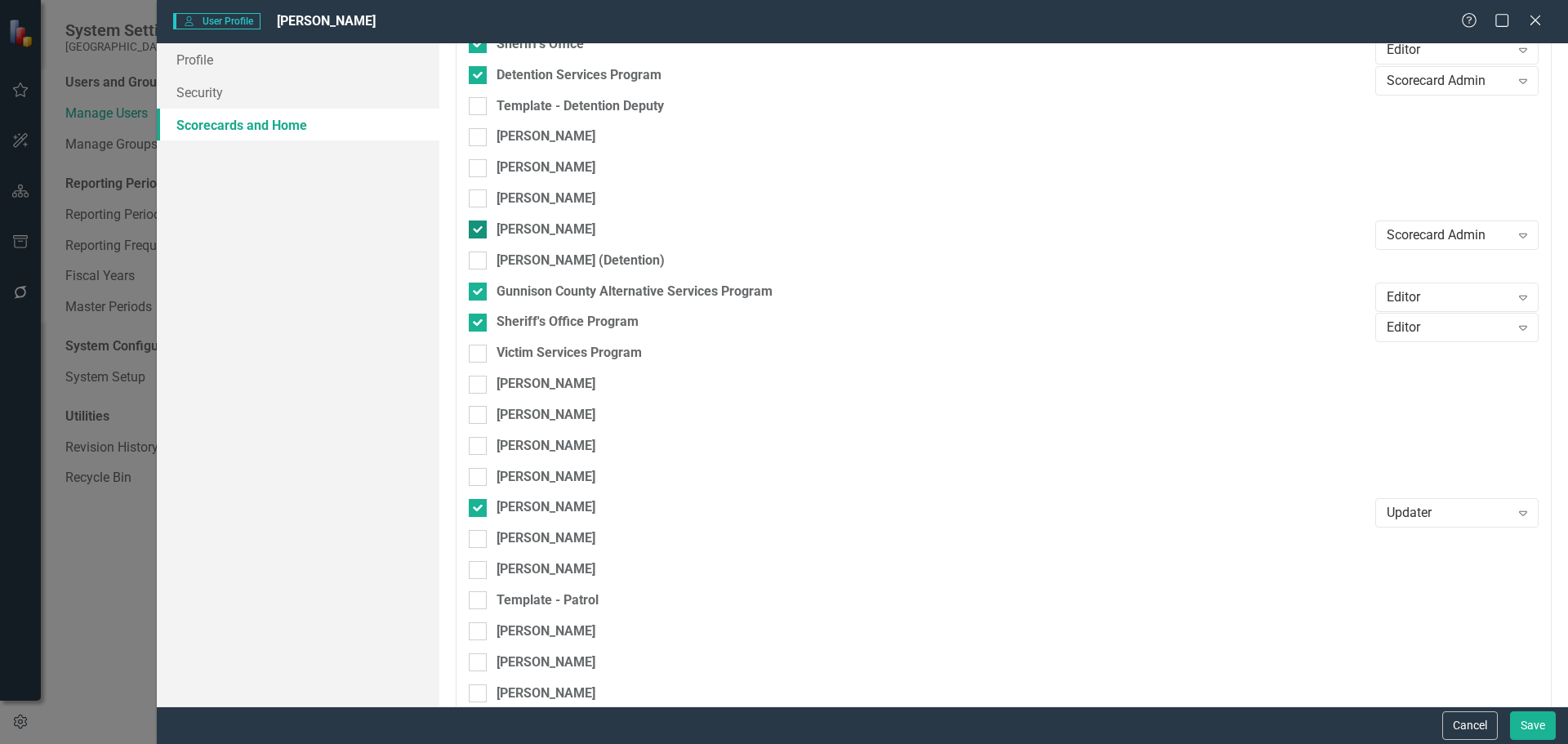
click at [480, 229] on div at bounding box center [477, 230] width 18 height 18
click at [479, 229] on input "[PERSON_NAME]" at bounding box center [474, 226] width 11 height 11
checkbox input "false"
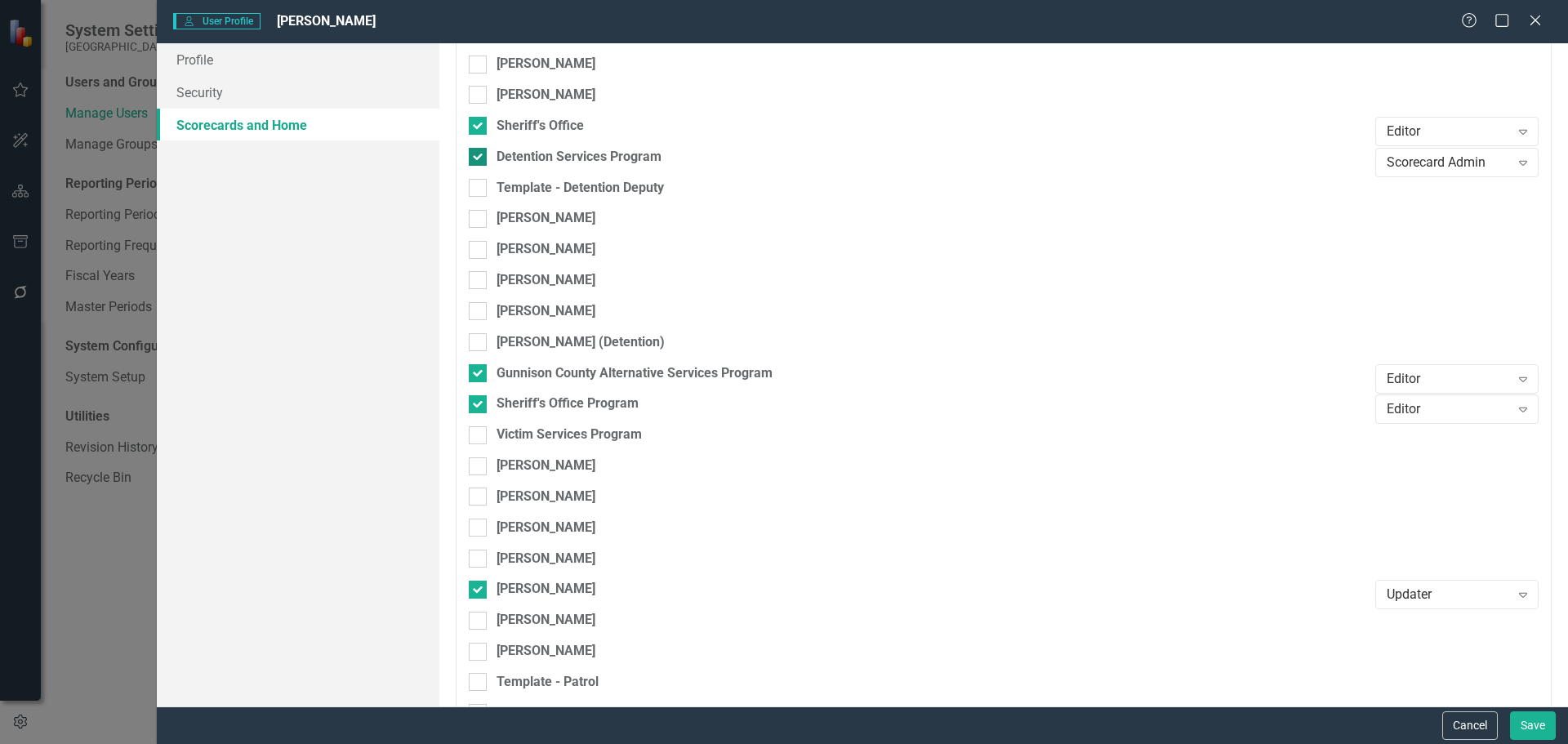
click at [477, 153] on input "Detention Services Program" at bounding box center [474, 153] width 11 height 11
checkbox input "false"
click at [1529, 721] on button "Save" at bounding box center [1533, 727] width 46 height 29
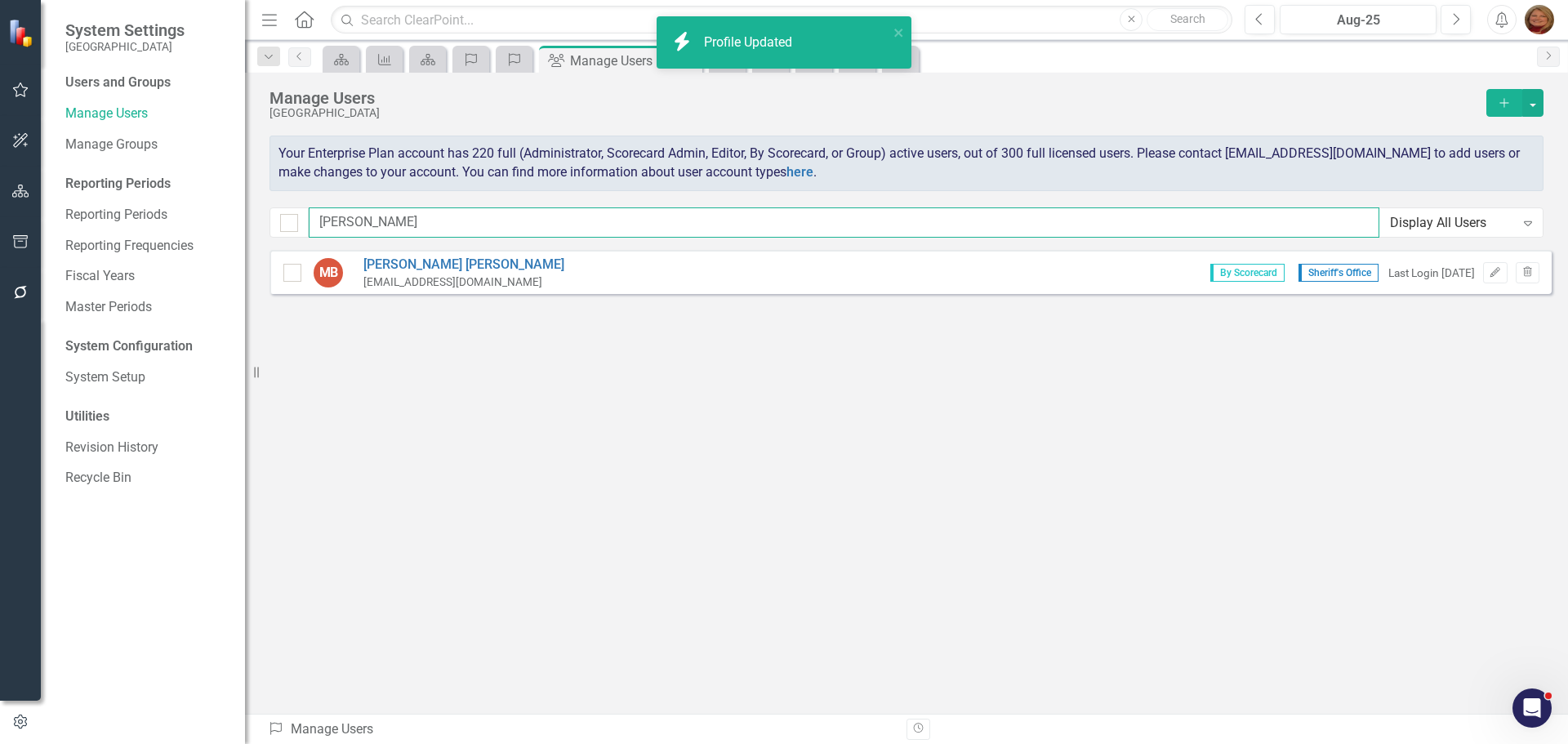
drag, startPoint x: 367, startPoint y: 221, endPoint x: 234, endPoint y: 210, distance: 133.5
click at [234, 210] on div "System Settings Gunnison County Users and Groups Manage Users Manage Groups Rep…" at bounding box center [784, 372] width 1568 height 744
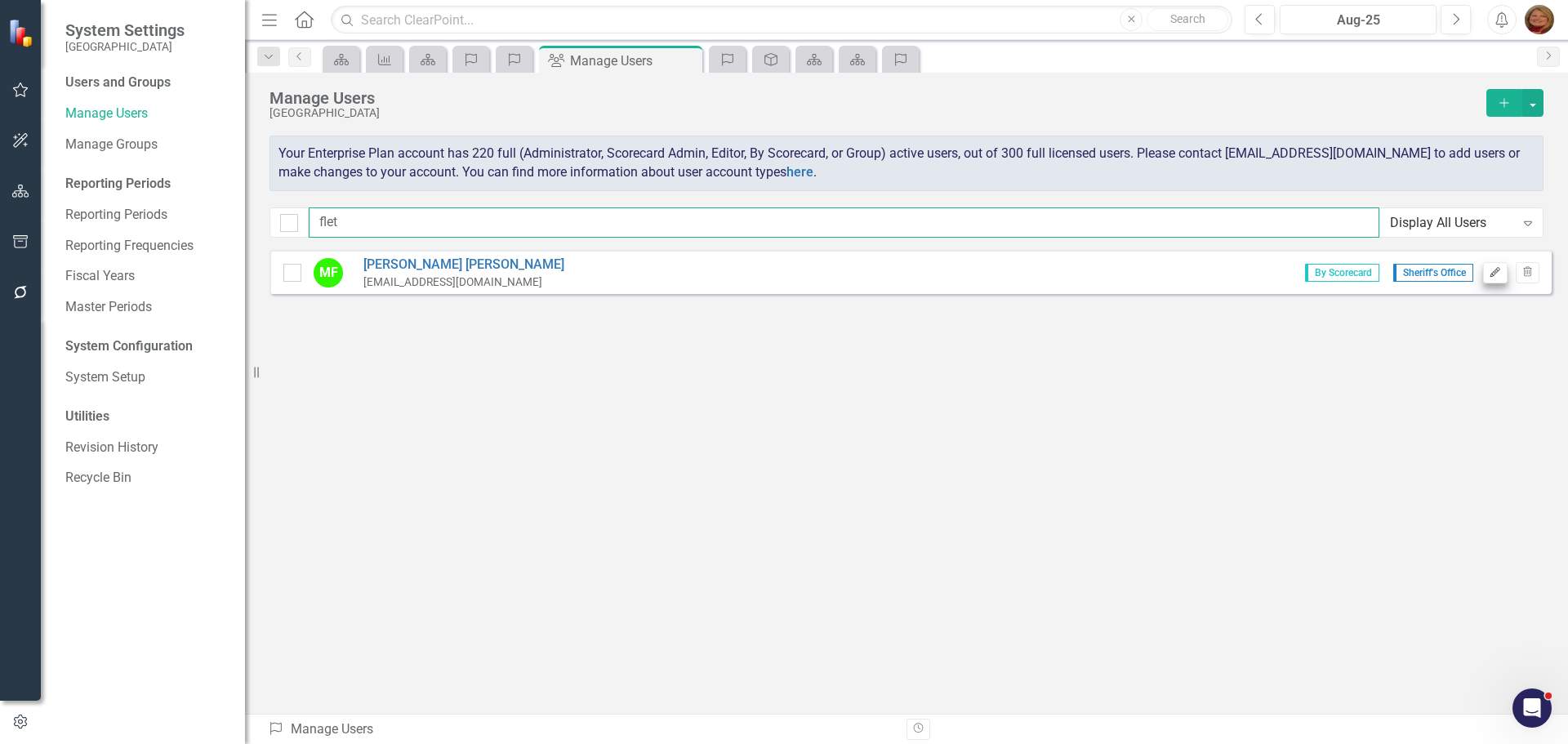
type input "flet"
click at [1492, 268] on icon "Edit" at bounding box center [1495, 273] width 13 height 10
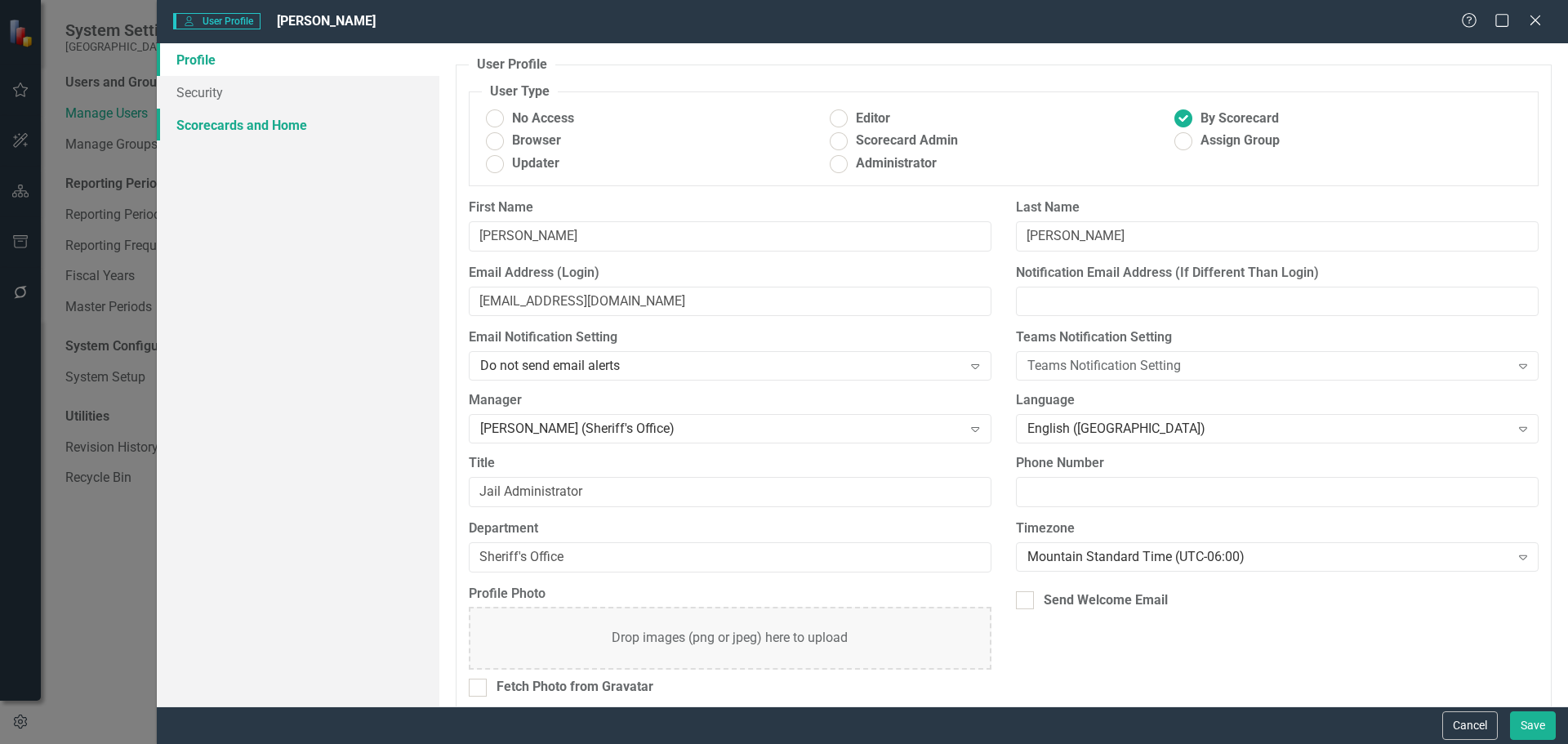
click at [253, 128] on link "Scorecards and Home" at bounding box center [298, 125] width 283 height 33
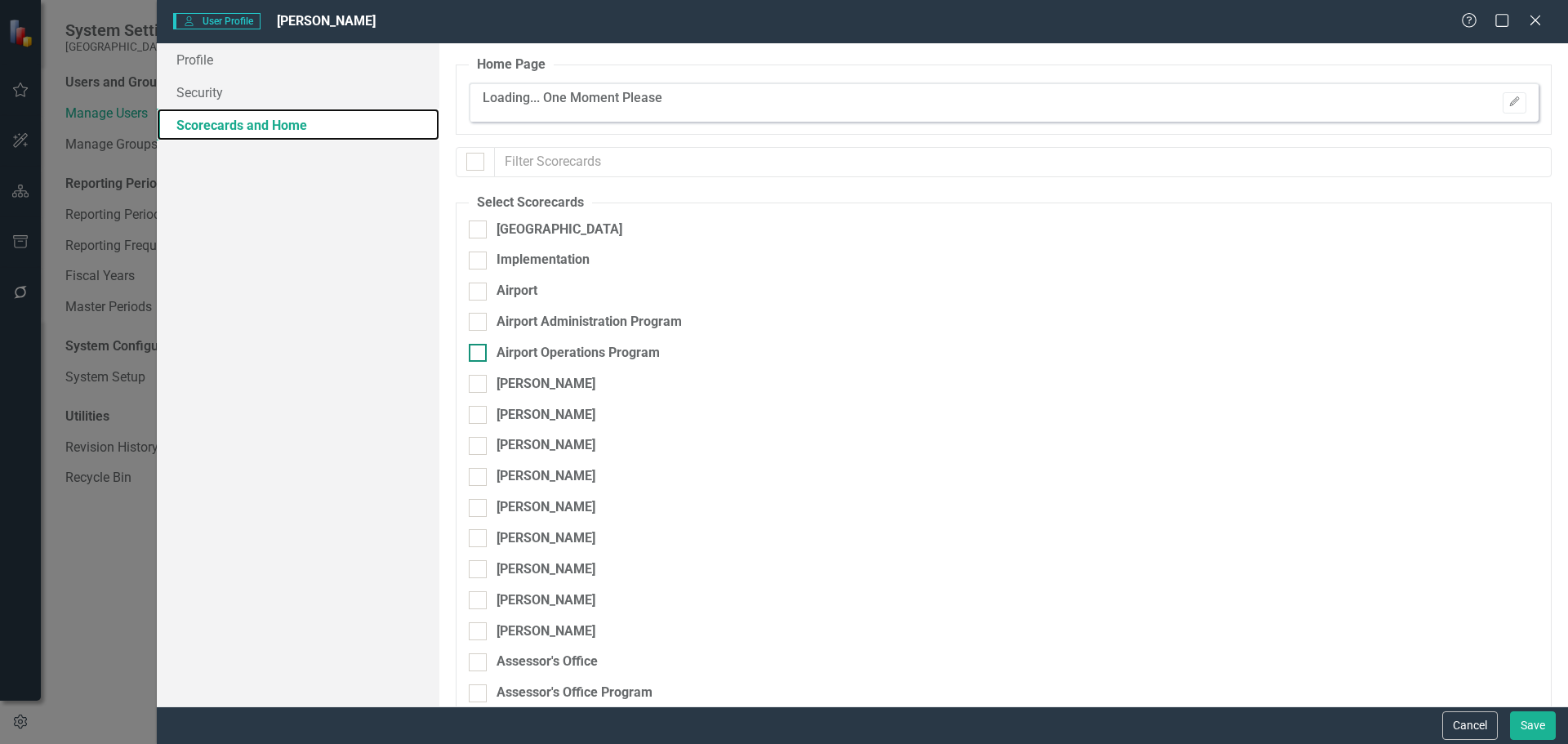
checkbox input "false"
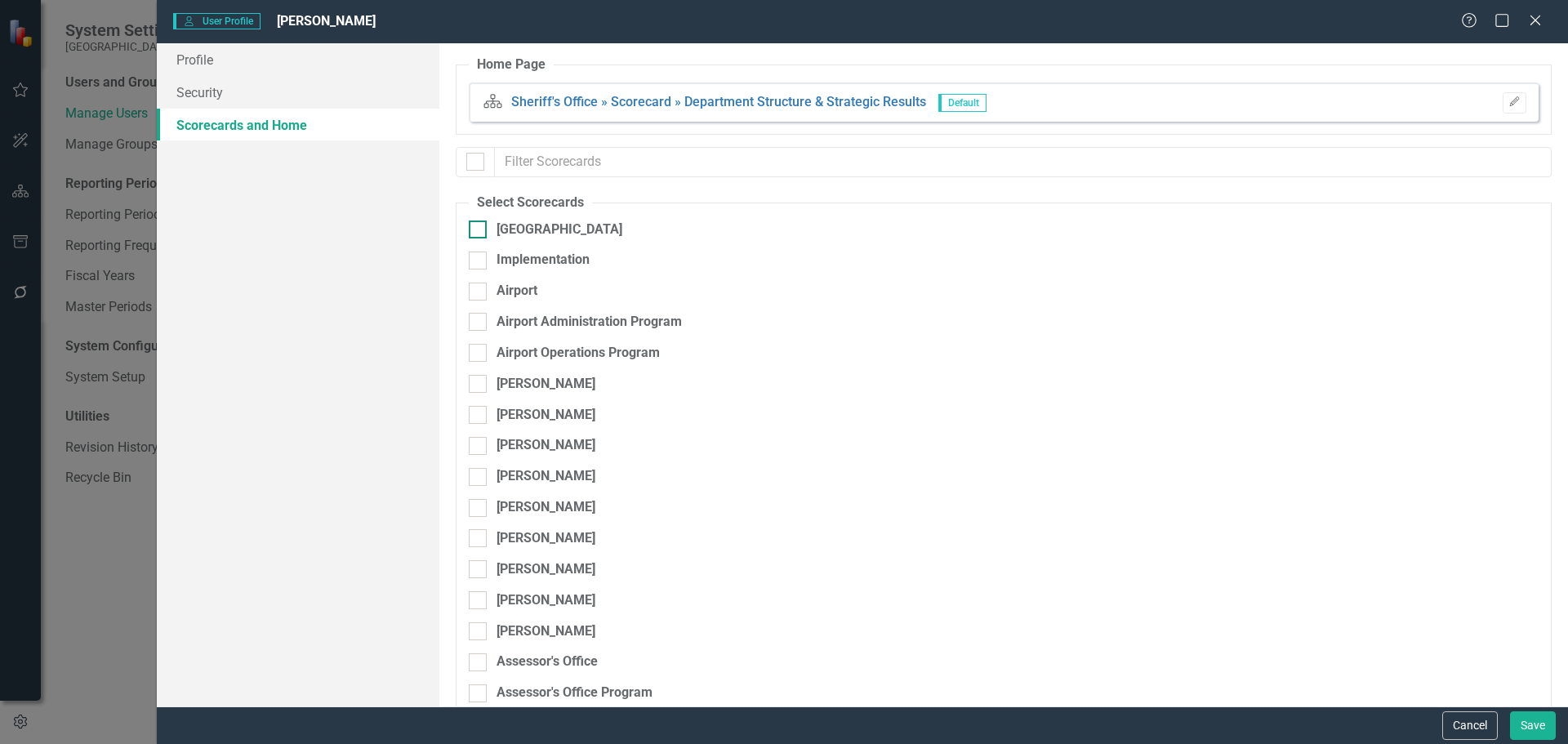
click at [474, 227] on input "[GEOGRAPHIC_DATA]" at bounding box center [474, 226] width 11 height 11
checkbox input "true"
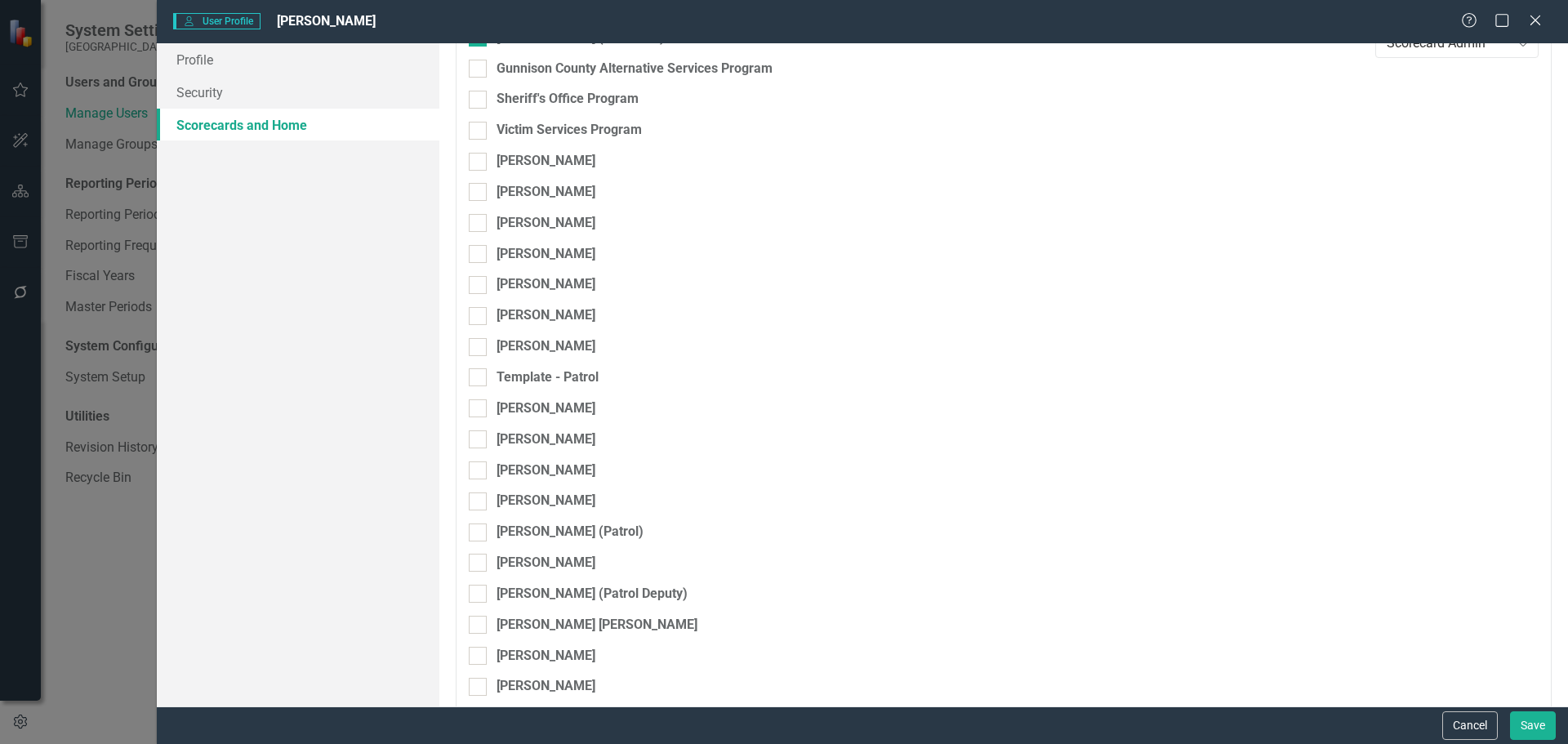
scroll to position [7354, 0]
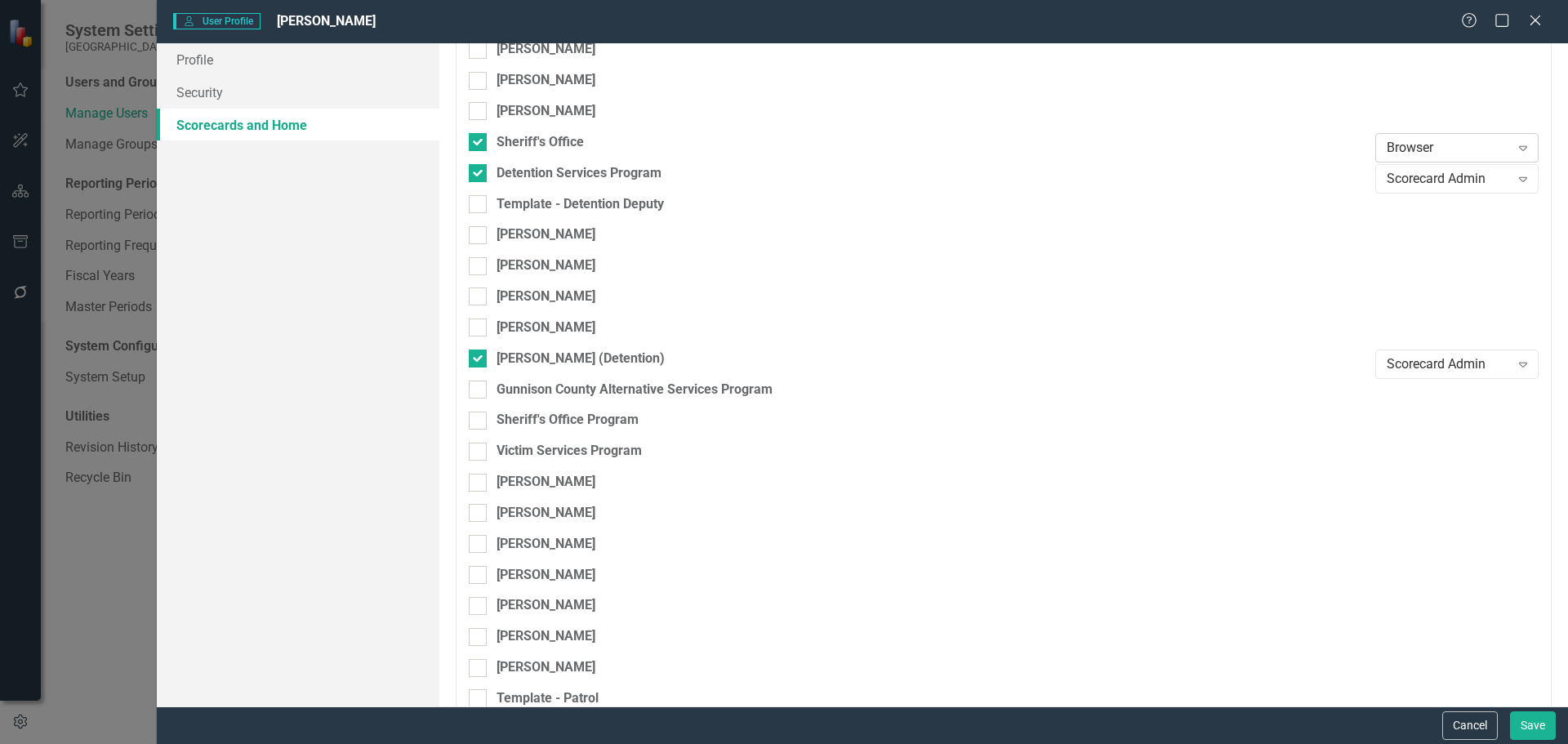
click at [1410, 151] on div "Browser" at bounding box center [1448, 147] width 123 height 18
click at [1423, 221] on div "Editor" at bounding box center [1449, 230] width 138 height 18
click at [476, 357] on input "[PERSON_NAME] (Detention)" at bounding box center [474, 355] width 11 height 11
checkbox input "false"
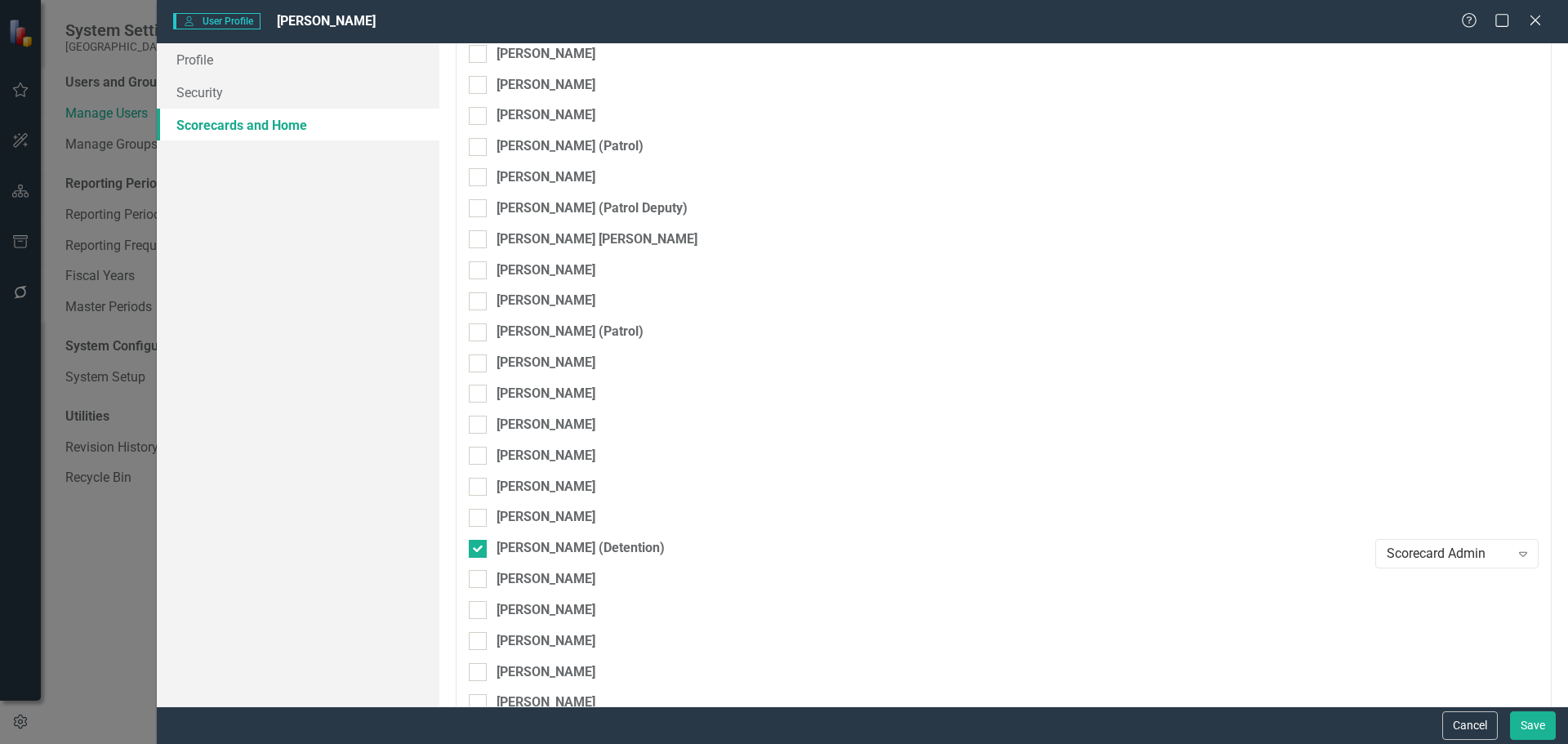
scroll to position [8089, 0]
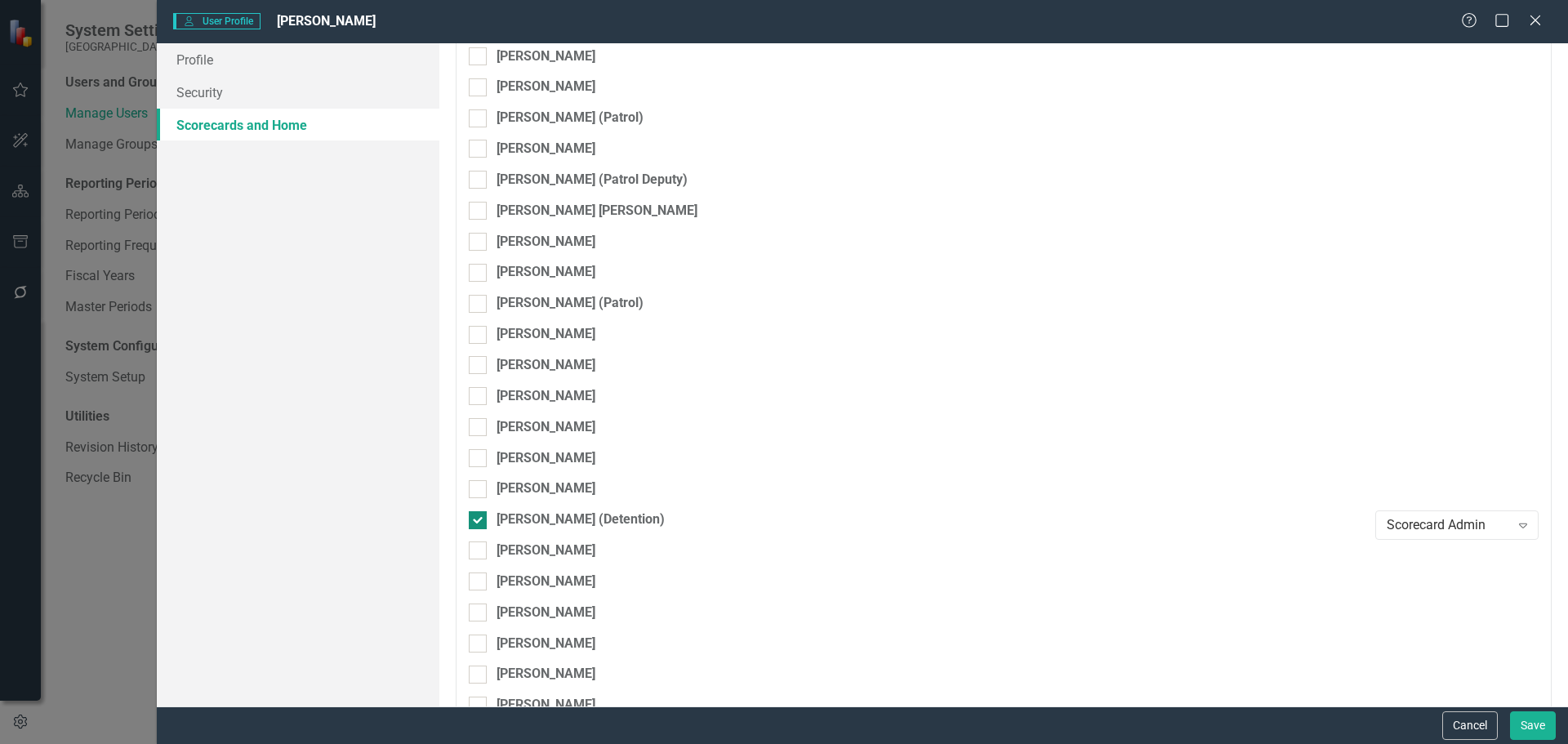
click at [477, 524] on div at bounding box center [477, 520] width 18 height 18
click at [477, 522] on input "[PERSON_NAME] (Detention)" at bounding box center [474, 516] width 11 height 11
checkbox input "false"
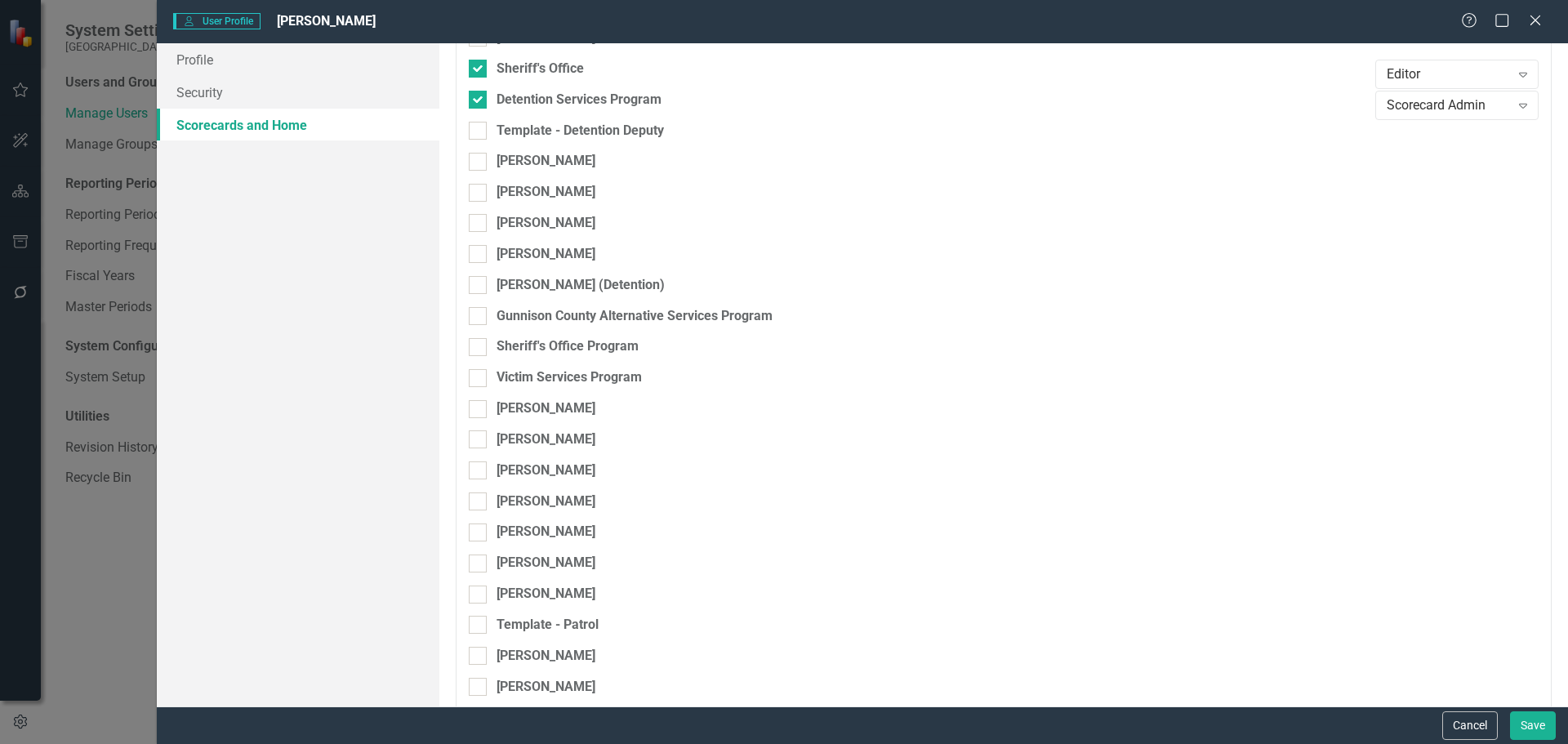
scroll to position [7370, 0]
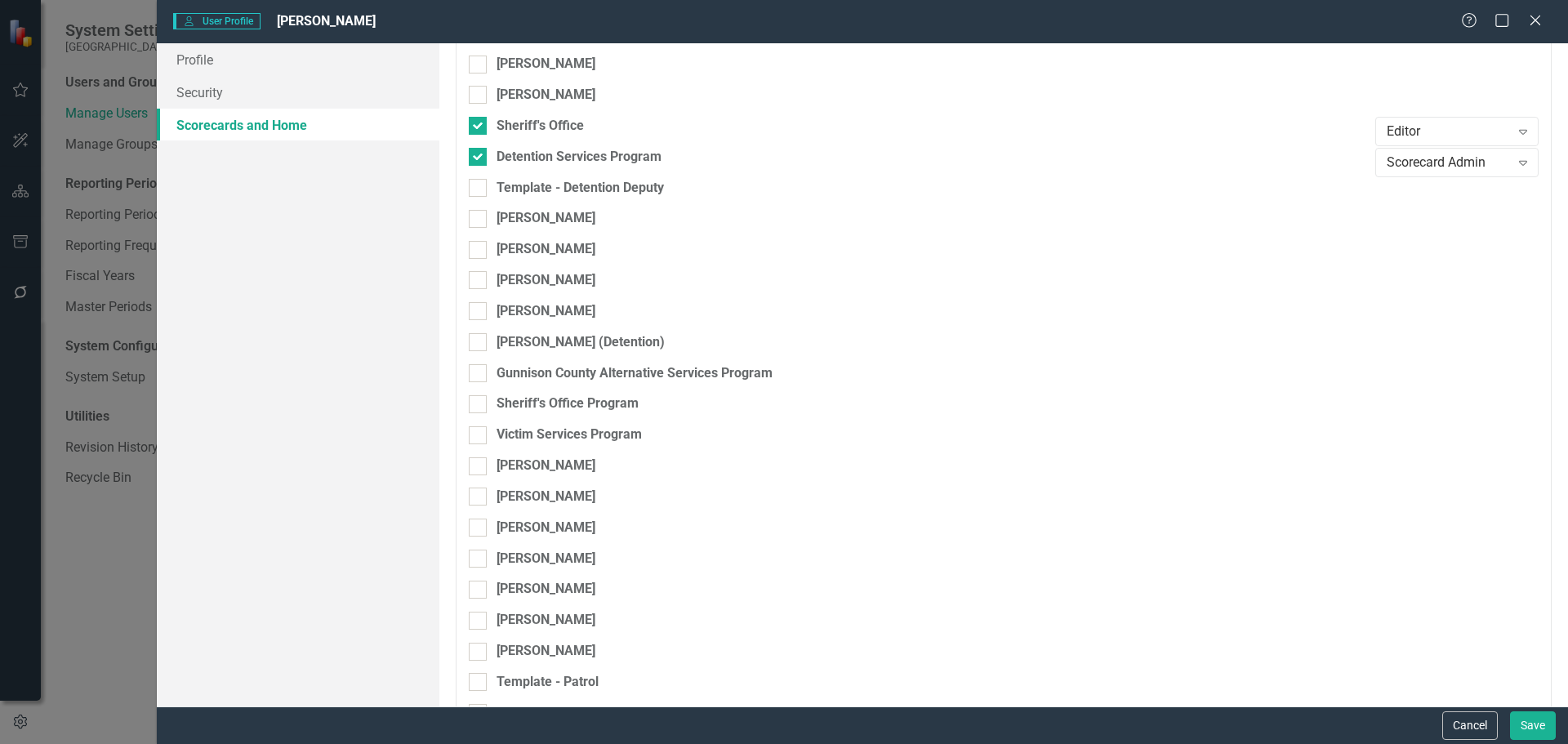
drag, startPoint x: 477, startPoint y: 311, endPoint x: 649, endPoint y: 326, distance: 172.7
click at [478, 311] on input "[PERSON_NAME]" at bounding box center [474, 307] width 11 height 11
checkbox input "true"
click at [1406, 313] on div "Browser" at bounding box center [1448, 317] width 123 height 18
click at [1416, 420] on div "Scorecard Admin" at bounding box center [1449, 425] width 138 height 18
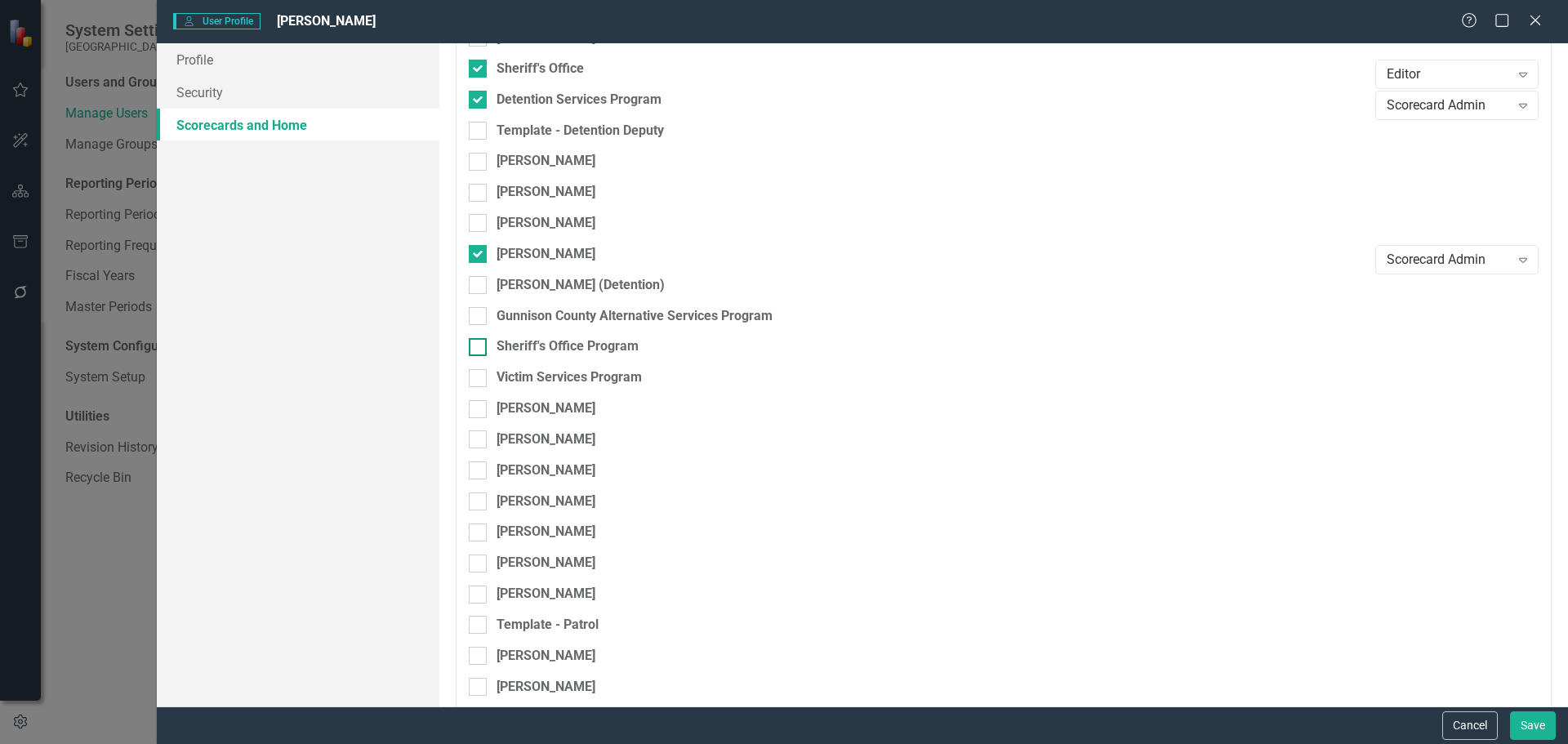
scroll to position [7452, 0]
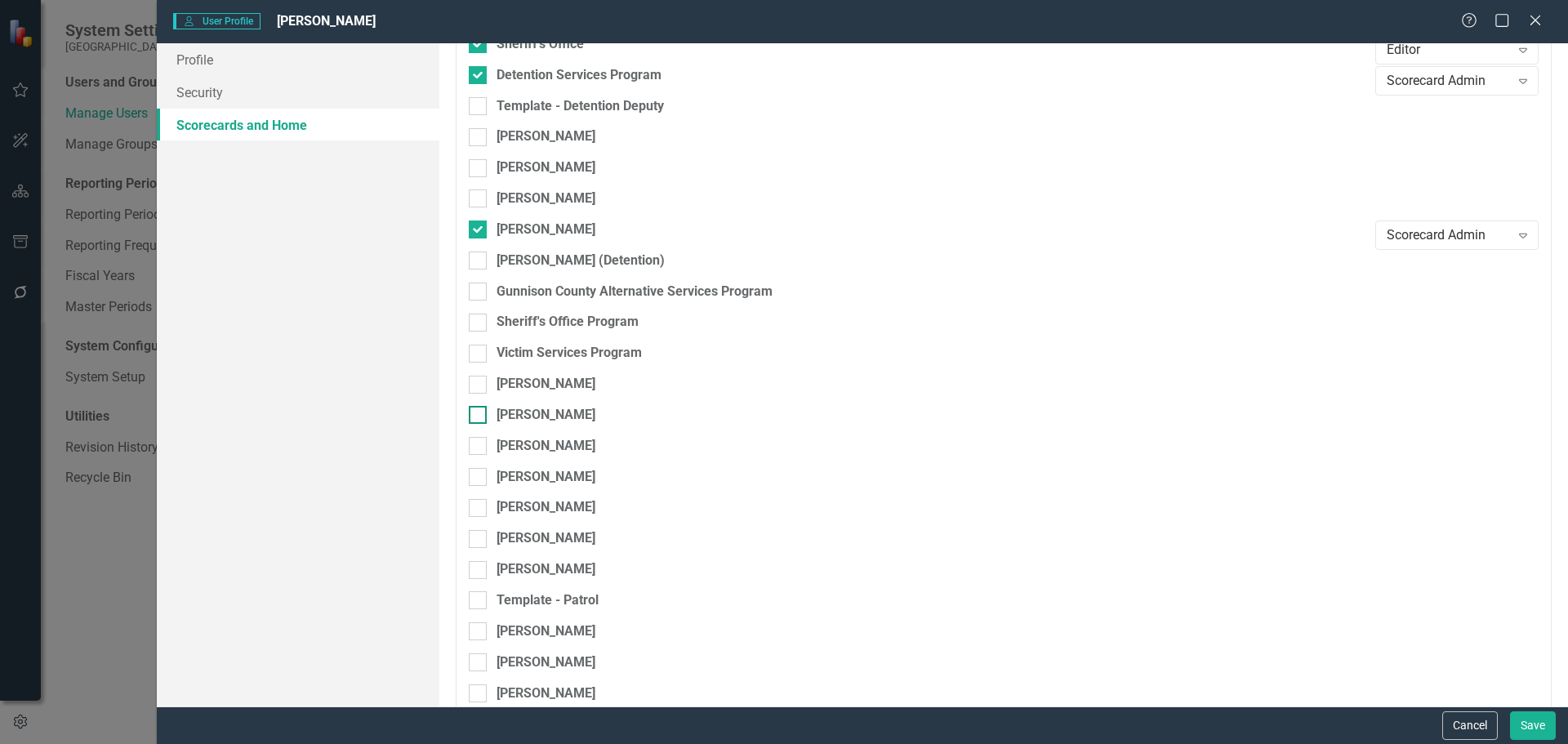
click at [479, 412] on div at bounding box center [477, 415] width 18 height 18
click at [479, 412] on input "[PERSON_NAME]" at bounding box center [474, 411] width 11 height 11
checkbox input "true"
click at [1427, 415] on div "Browser" at bounding box center [1448, 420] width 123 height 18
click at [1412, 520] on div "Scorecard Admin" at bounding box center [1449, 529] width 138 height 18
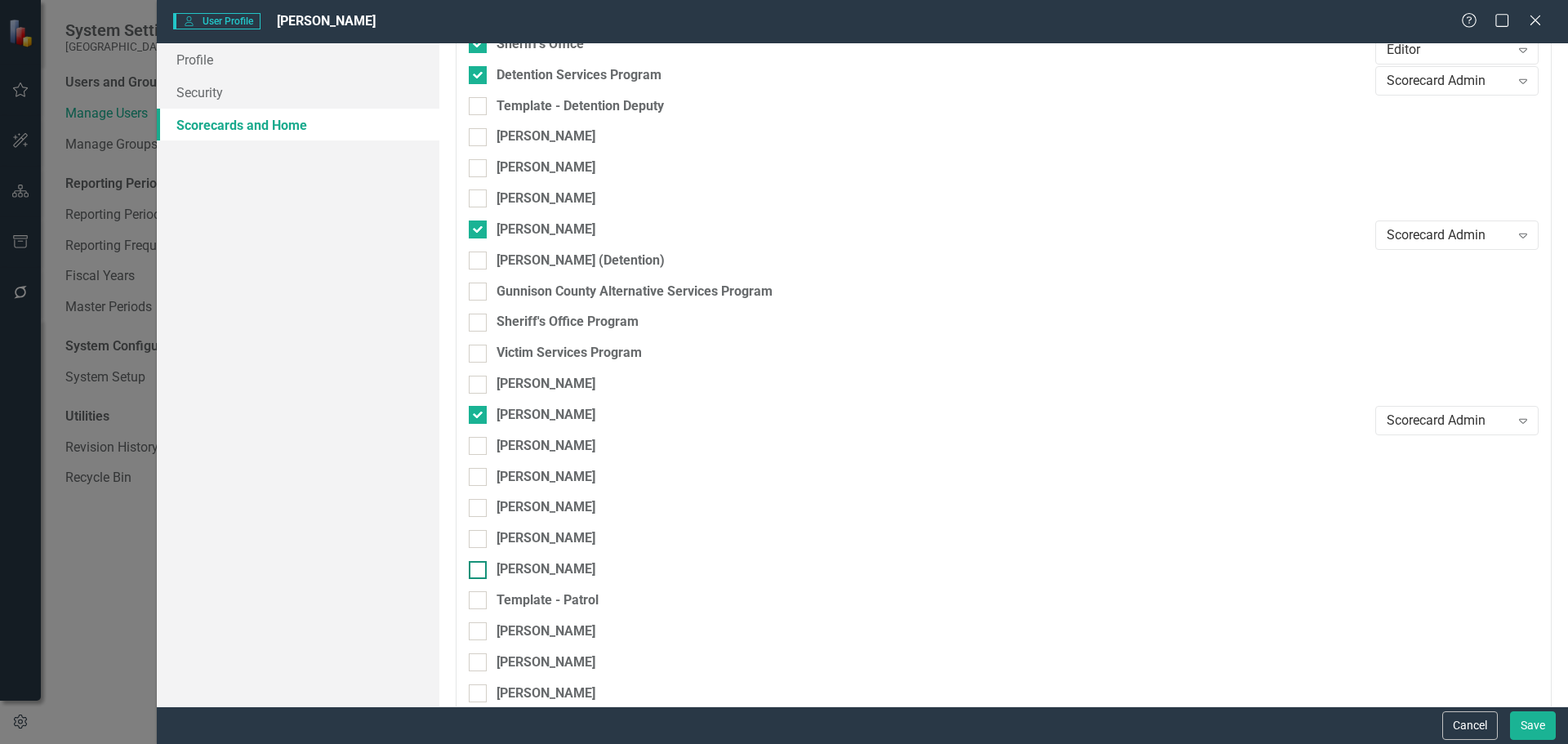
click at [481, 571] on div at bounding box center [477, 570] width 18 height 18
click at [479, 571] on input "[PERSON_NAME]" at bounding box center [474, 566] width 11 height 11
checkbox input "true"
click at [1419, 574] on div "Browser" at bounding box center [1448, 575] width 123 height 18
click at [1437, 551] on div "Scorecard Admin" at bounding box center [1449, 546] width 138 height 18
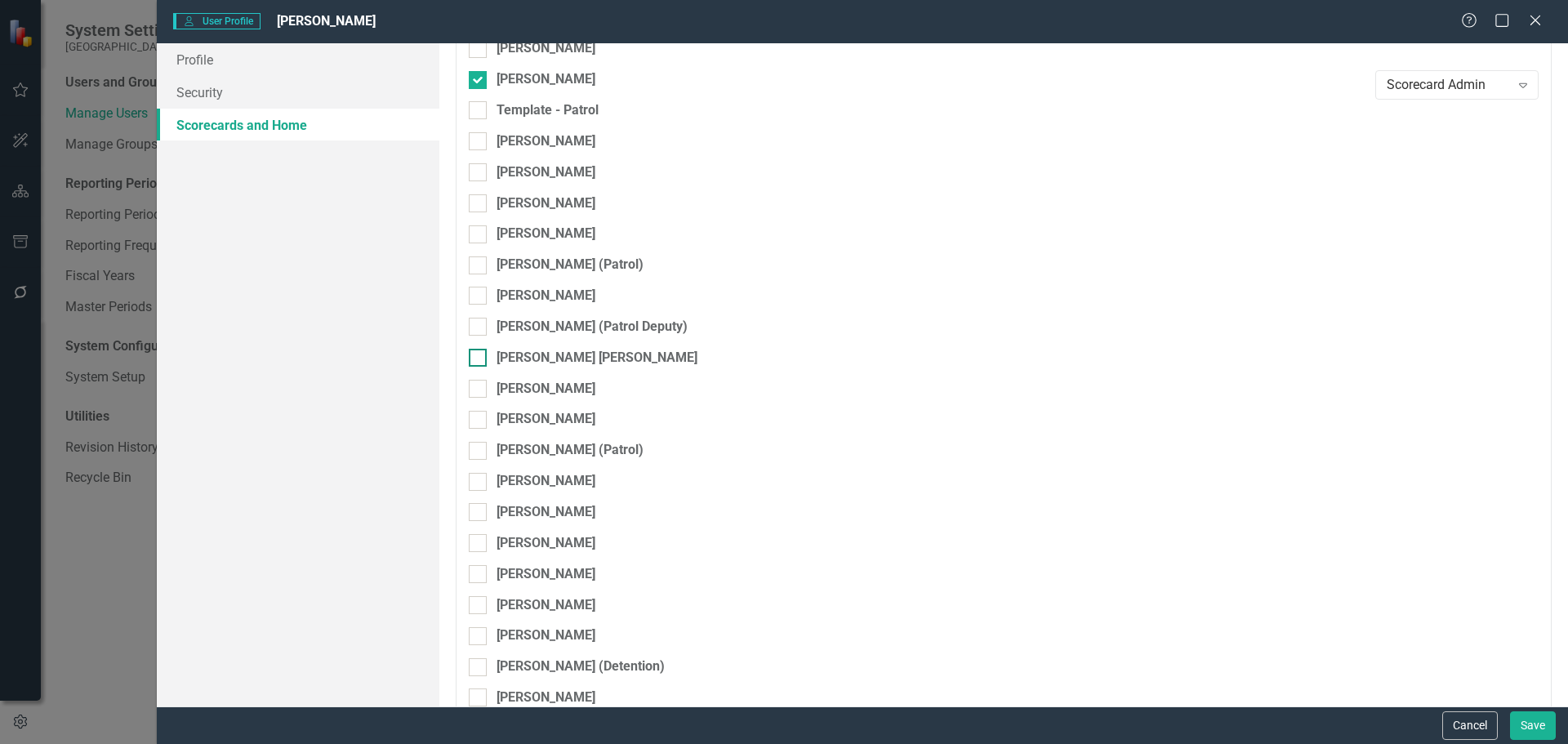
scroll to position [8024, 0]
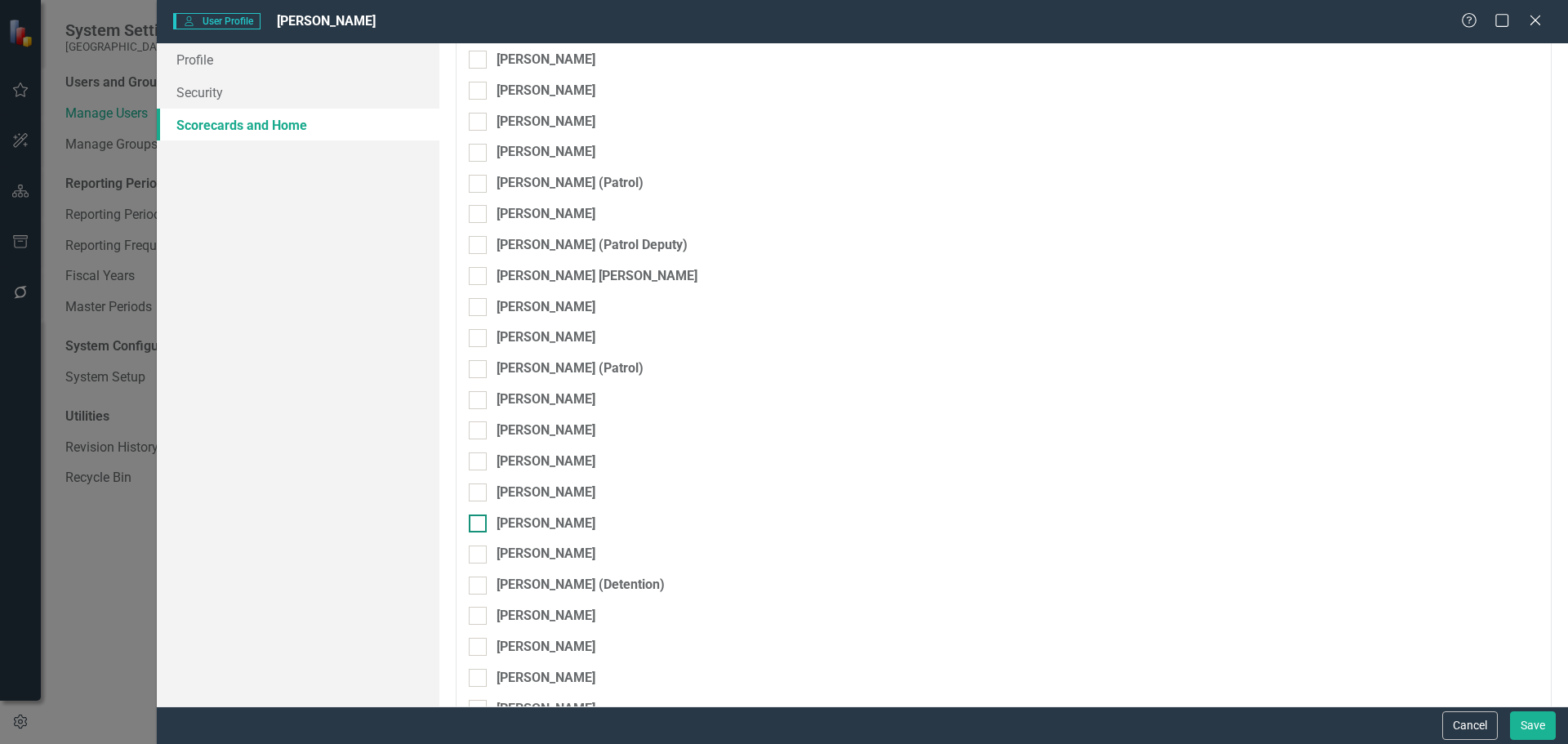
click at [483, 522] on div at bounding box center [477, 523] width 18 height 18
click at [479, 522] on input "[PERSON_NAME]" at bounding box center [474, 519] width 11 height 11
checkbox input "true"
click at [1425, 520] on div "Browser" at bounding box center [1448, 528] width 123 height 18
click at [1442, 504] on div "Scorecard Admin" at bounding box center [1449, 501] width 138 height 18
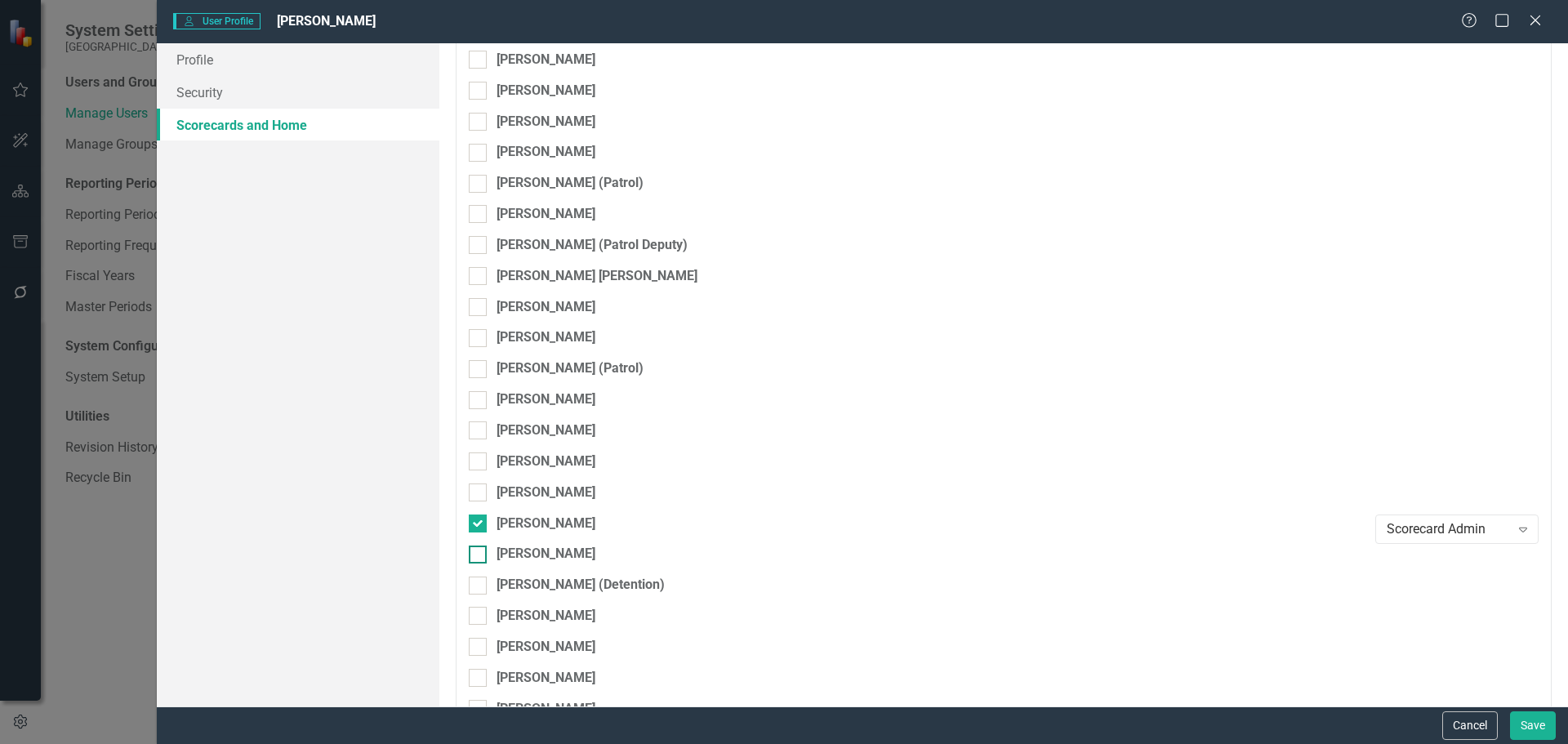
click at [479, 549] on div at bounding box center [477, 554] width 18 height 18
click at [479, 549] on input "[PERSON_NAME]" at bounding box center [474, 550] width 11 height 11
checkbox input "true"
click at [1407, 551] on div "Browser" at bounding box center [1448, 559] width 123 height 18
click at [1435, 530] on div "Scorecard Admin" at bounding box center [1449, 532] width 138 height 18
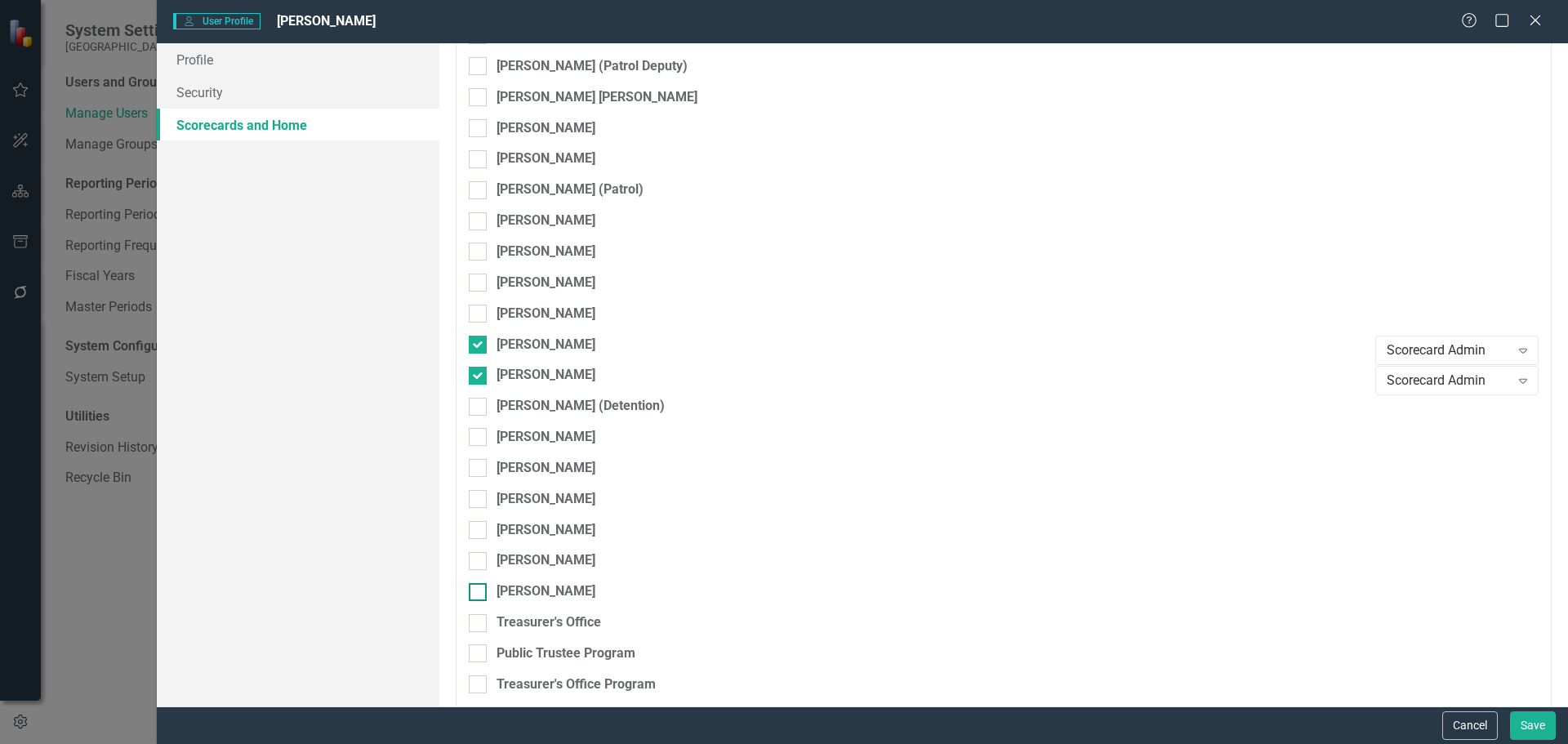
scroll to position [8269, 0]
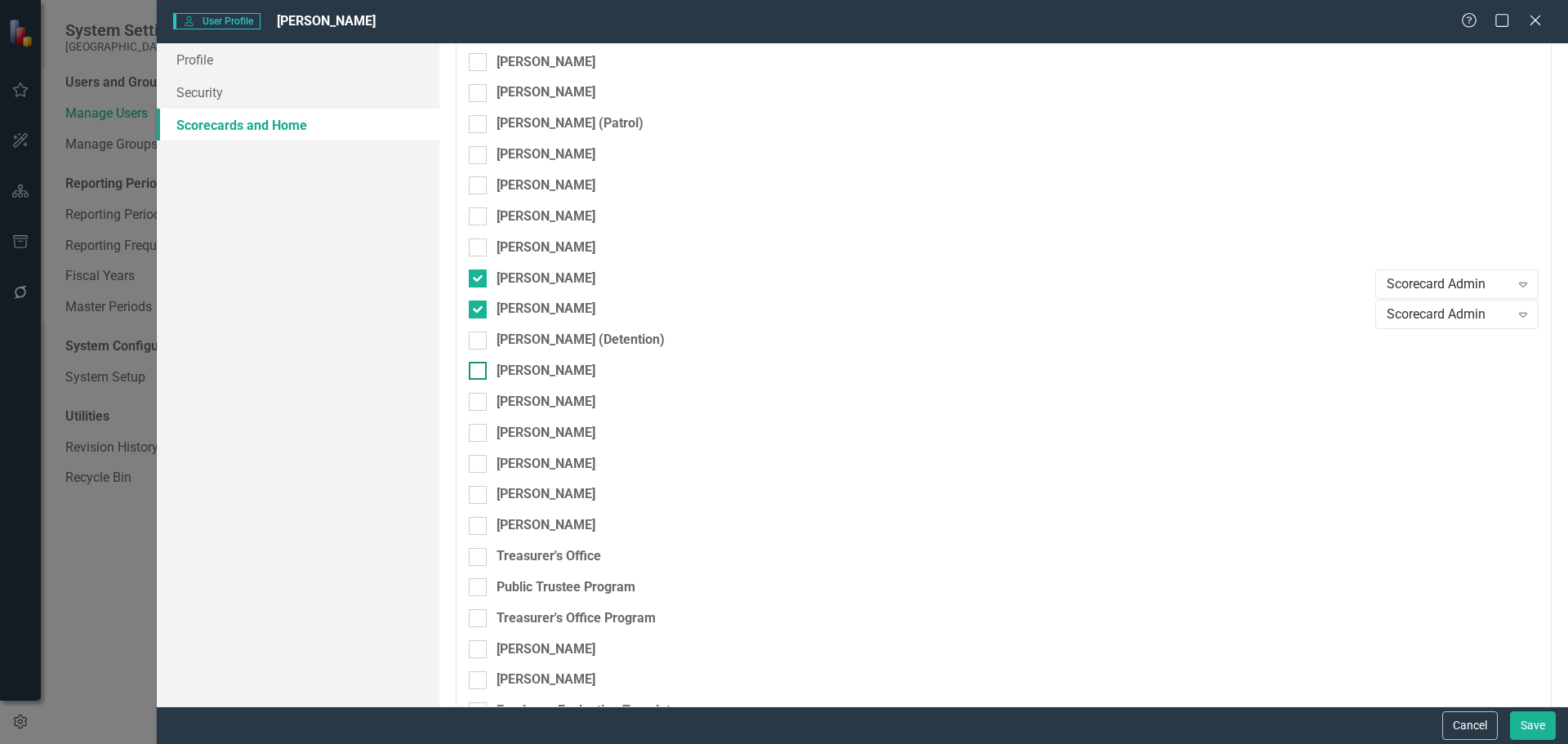
click at [477, 368] on input "[PERSON_NAME]" at bounding box center [474, 367] width 11 height 11
checkbox input "true"
click at [482, 397] on div at bounding box center [477, 402] width 18 height 18
click at [479, 397] on input "[PERSON_NAME]" at bounding box center [474, 398] width 11 height 11
checkbox input "true"
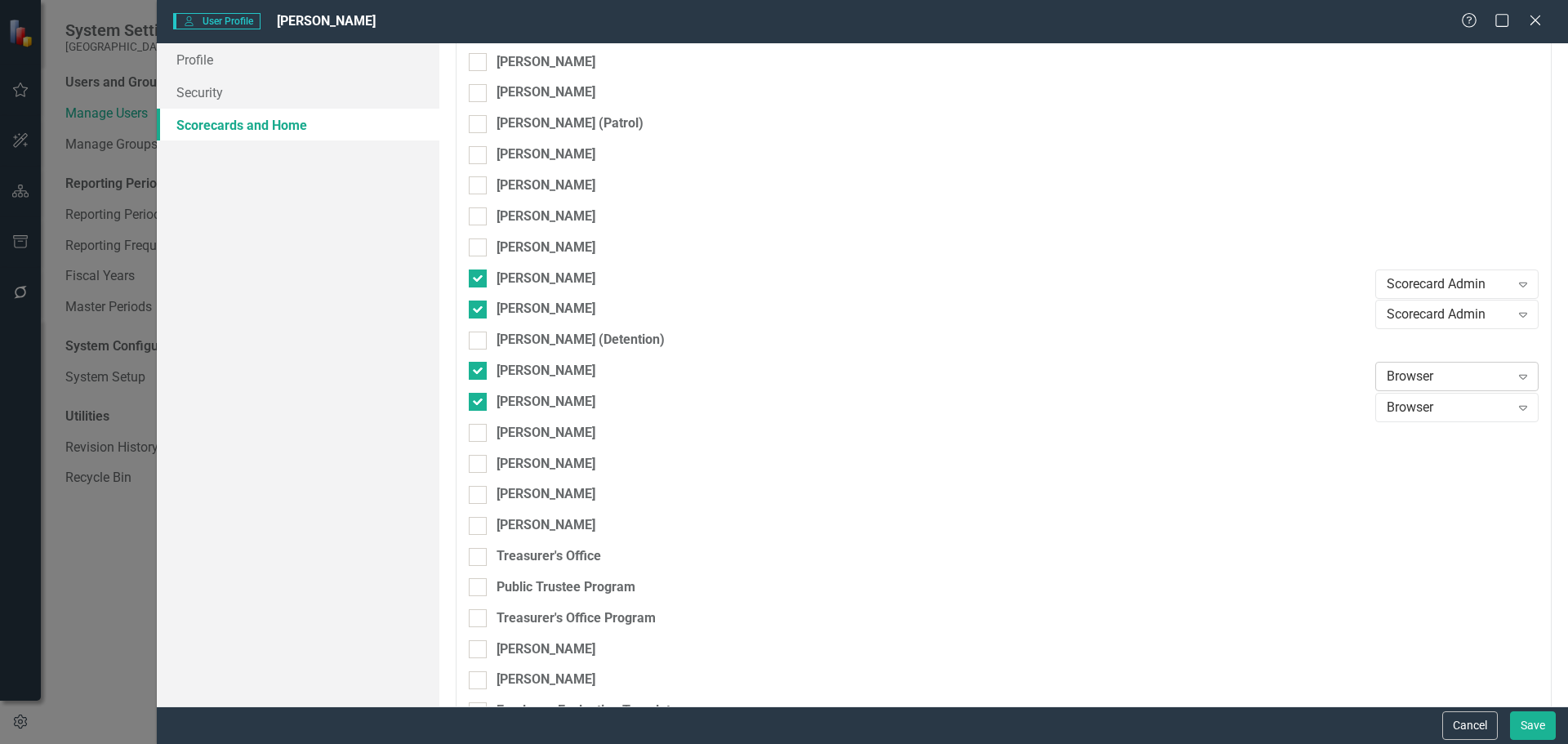
click at [1433, 384] on div "Browser" at bounding box center [1448, 377] width 123 height 18
click at [1435, 491] on div "Scorecard Admin" at bounding box center [1449, 485] width 138 height 18
click at [1424, 399] on div "Browser" at bounding box center [1448, 408] width 123 height 18
click at [1431, 510] on div "Scorecard Admin" at bounding box center [1449, 516] width 138 height 18
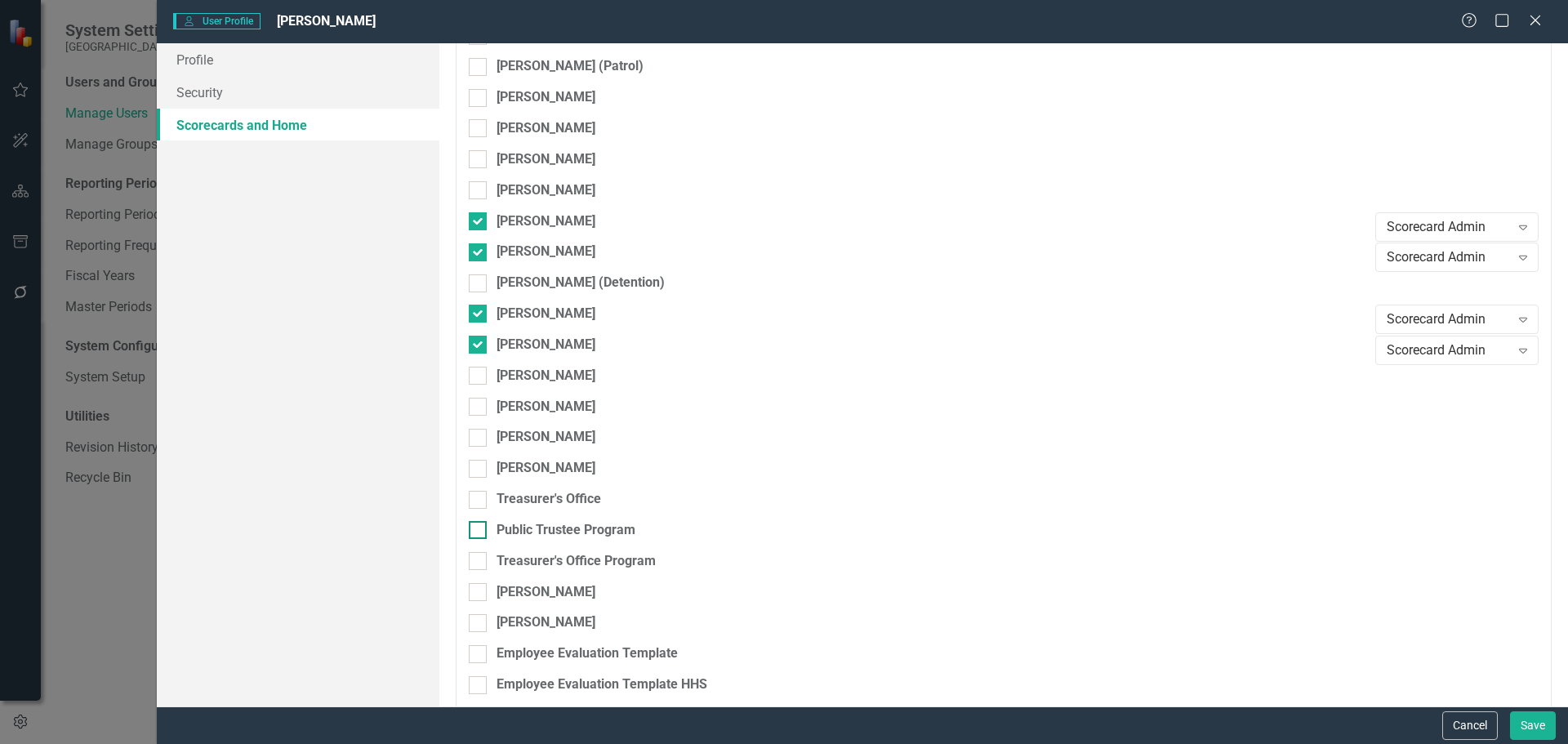
scroll to position [8351, 0]
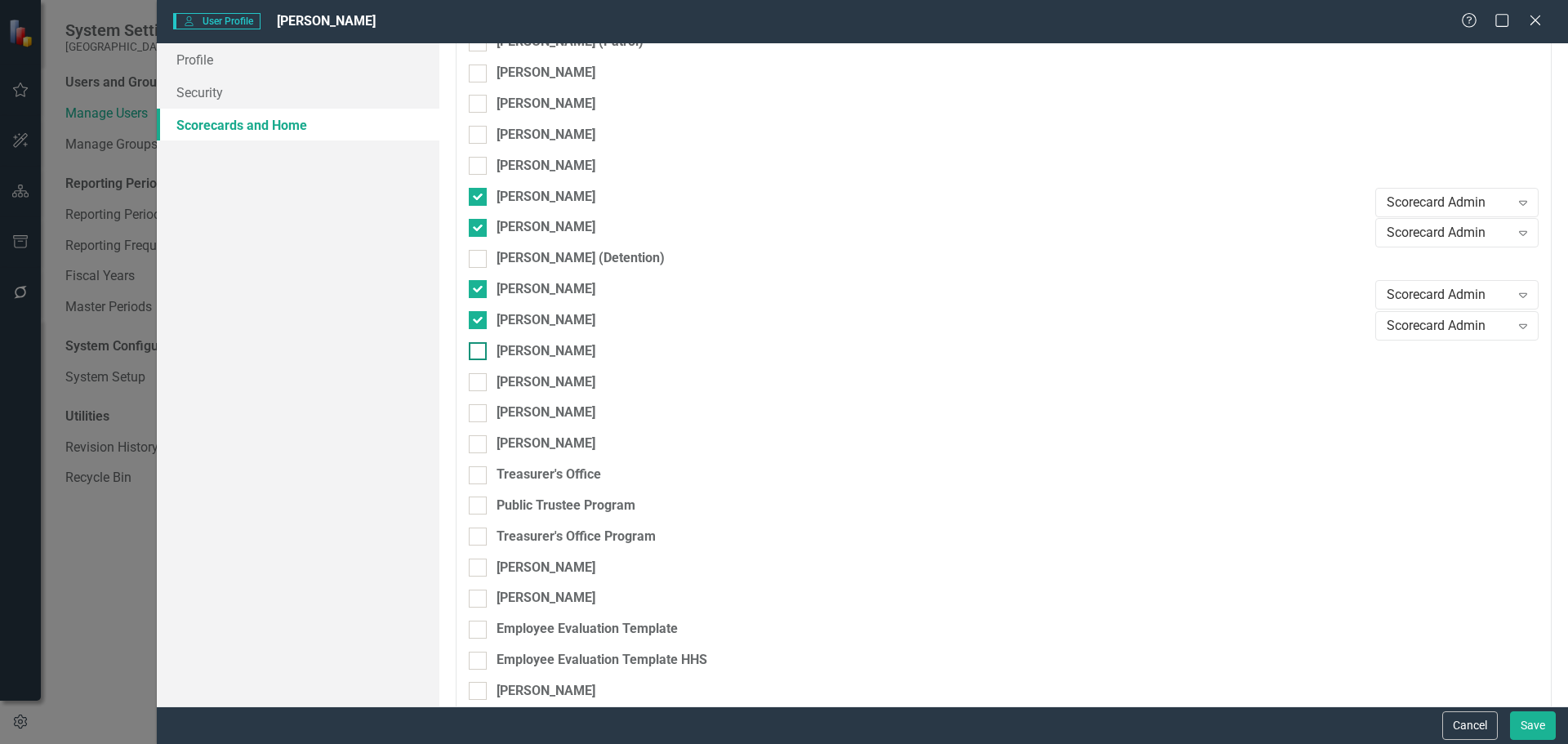
click at [474, 351] on input "[PERSON_NAME]" at bounding box center [474, 347] width 11 height 11
checkbox input "true"
click at [1429, 356] on div "Browser" at bounding box center [1448, 356] width 123 height 18
click at [1435, 461] on div "Scorecard Admin" at bounding box center [1449, 465] width 138 height 18
click at [480, 379] on div at bounding box center [477, 382] width 18 height 18
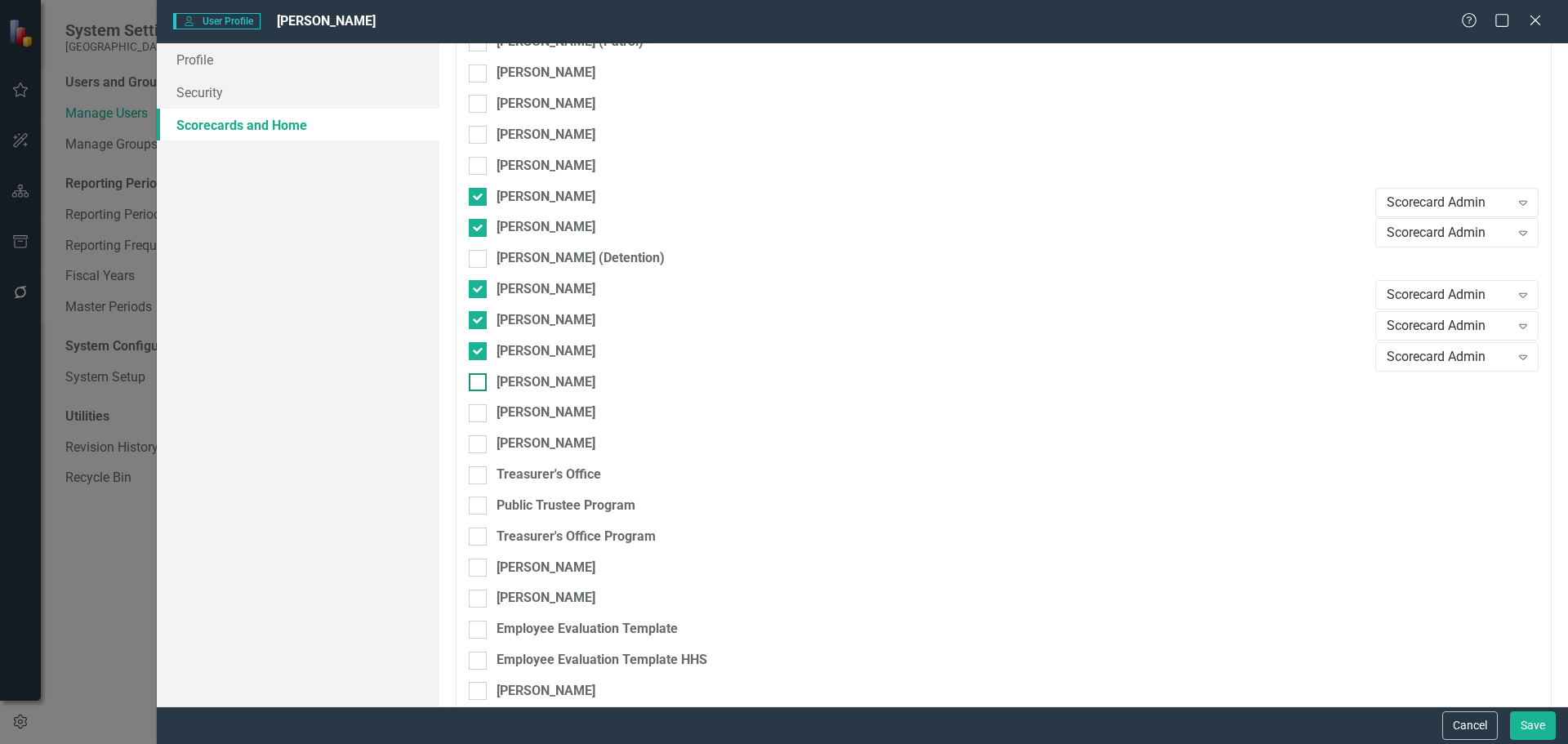
click at [479, 379] on input "[PERSON_NAME]" at bounding box center [474, 378] width 11 height 11
checkbox input "true"
click at [1430, 377] on div "Browser Expand" at bounding box center [1457, 388] width 164 height 29
click at [1416, 493] on div "Scorecard Admin" at bounding box center [1449, 497] width 138 height 18
click at [477, 409] on input "[PERSON_NAME]" at bounding box center [474, 410] width 11 height 11
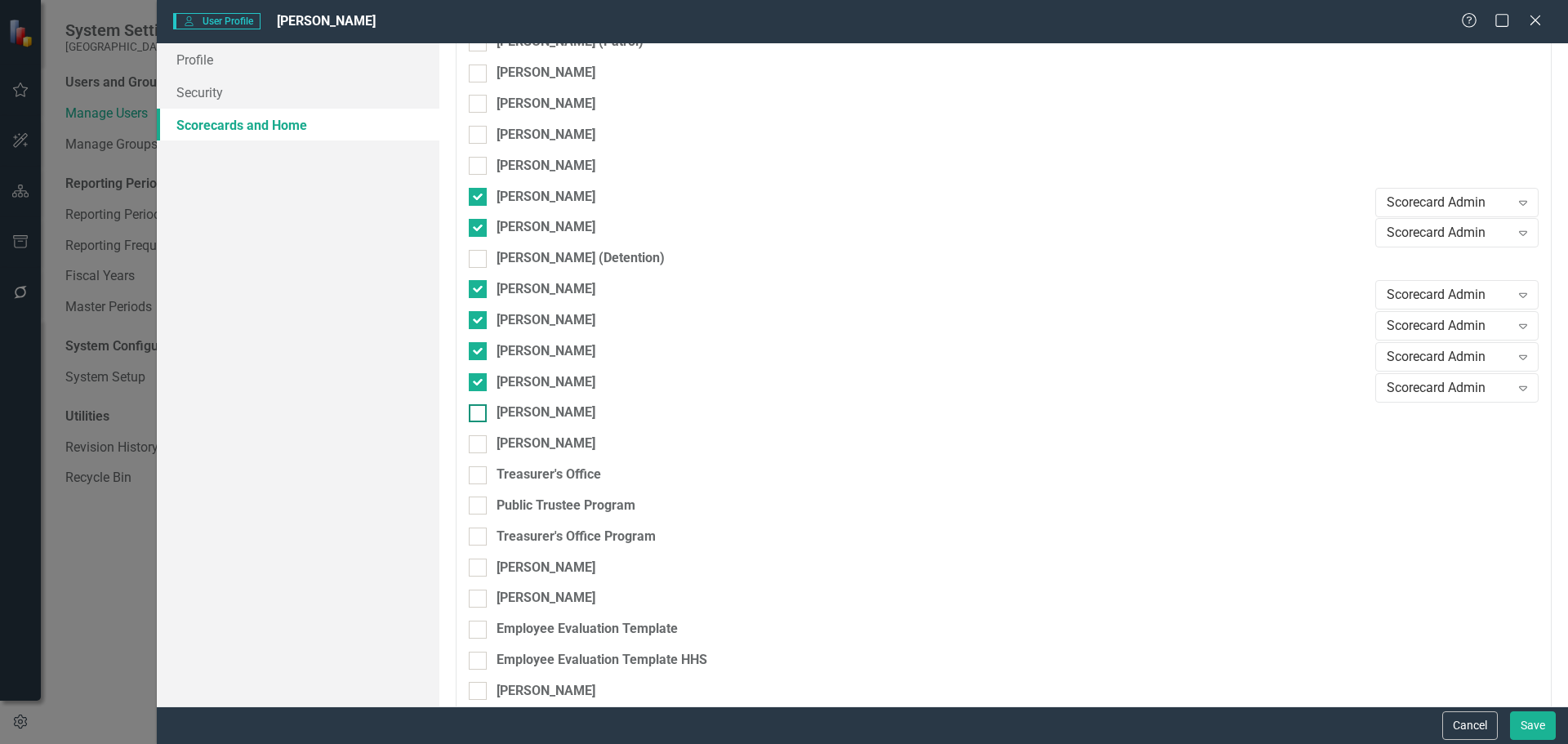
checkbox input "true"
click at [1479, 420] on div "Browser" at bounding box center [1448, 418] width 123 height 18
click at [1453, 535] on div "Scorecard Admin" at bounding box center [1449, 528] width 138 height 18
click at [1526, 724] on button "Save" at bounding box center [1533, 727] width 46 height 29
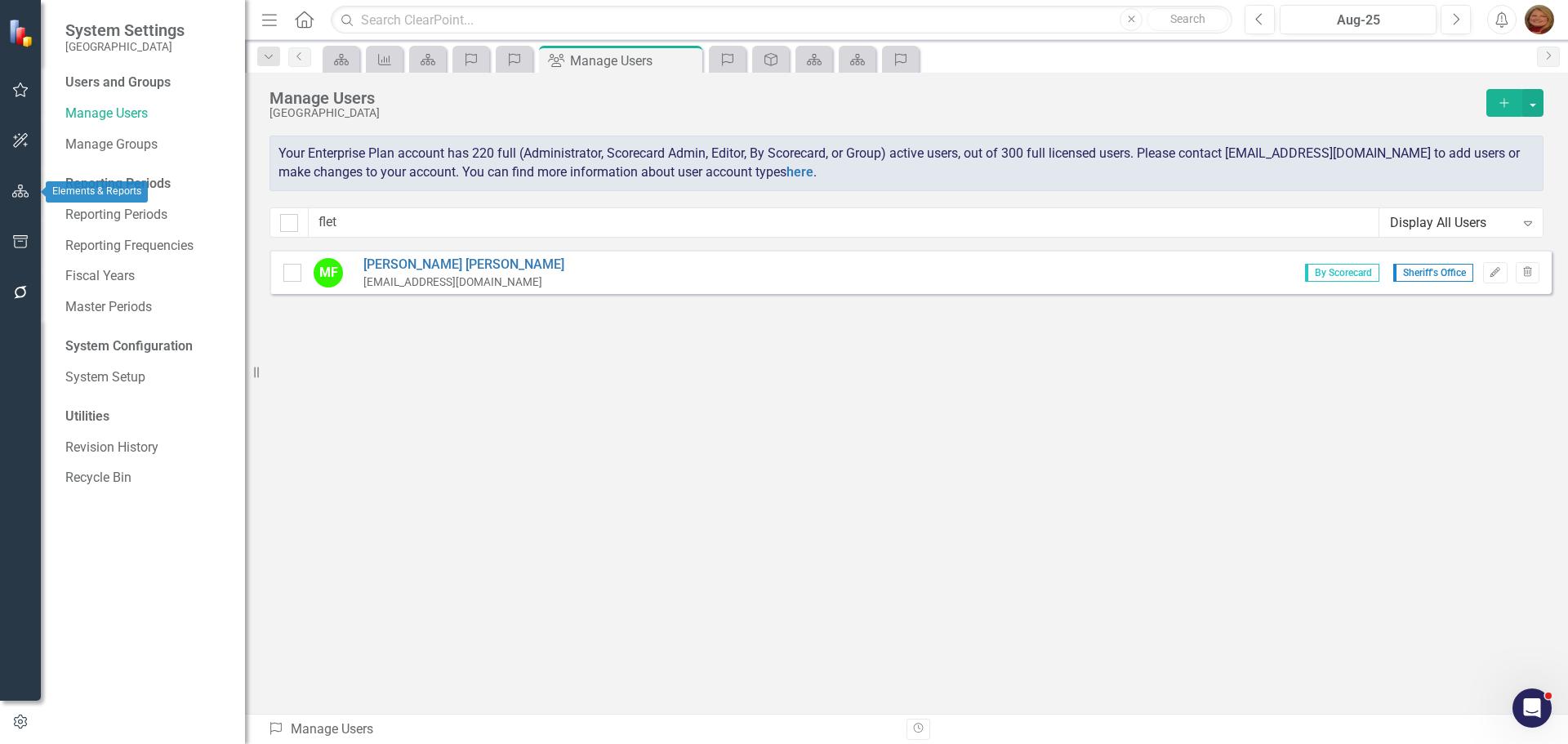
click at [25, 190] on icon "button" at bounding box center [21, 191] width 17 height 13
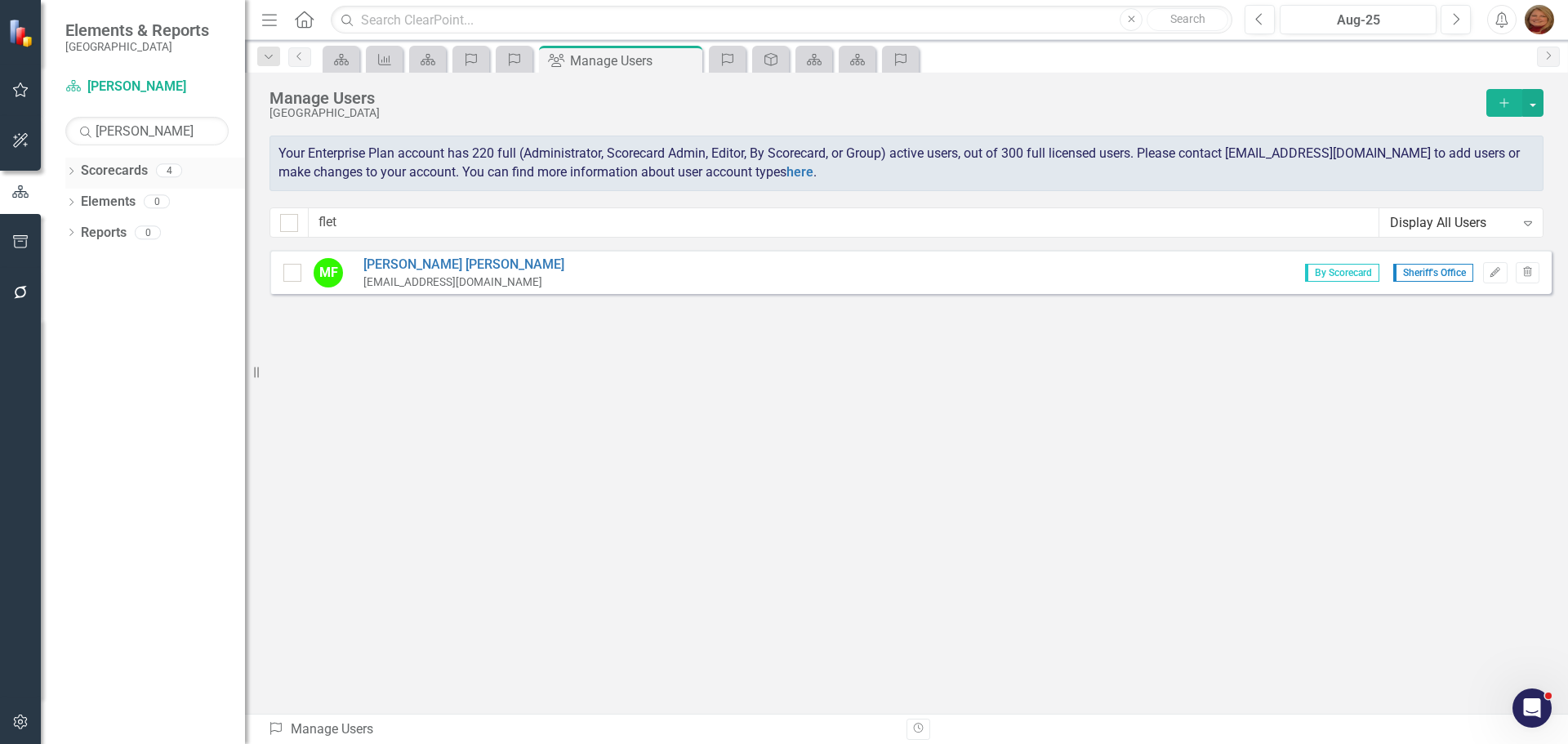
click at [91, 170] on link "Scorecards" at bounding box center [114, 170] width 67 height 18
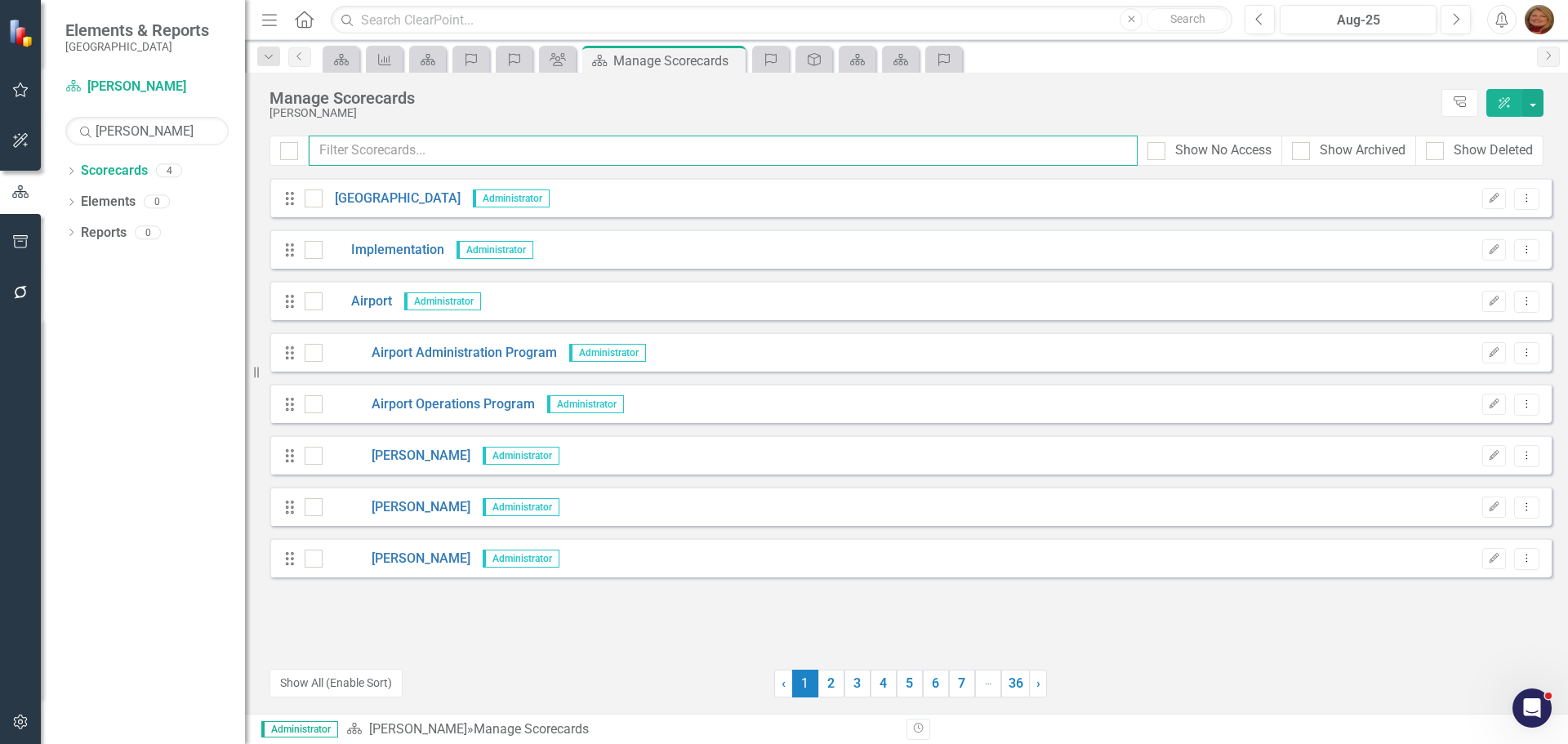
click at [446, 150] on input "text" at bounding box center [723, 150] width 829 height 30
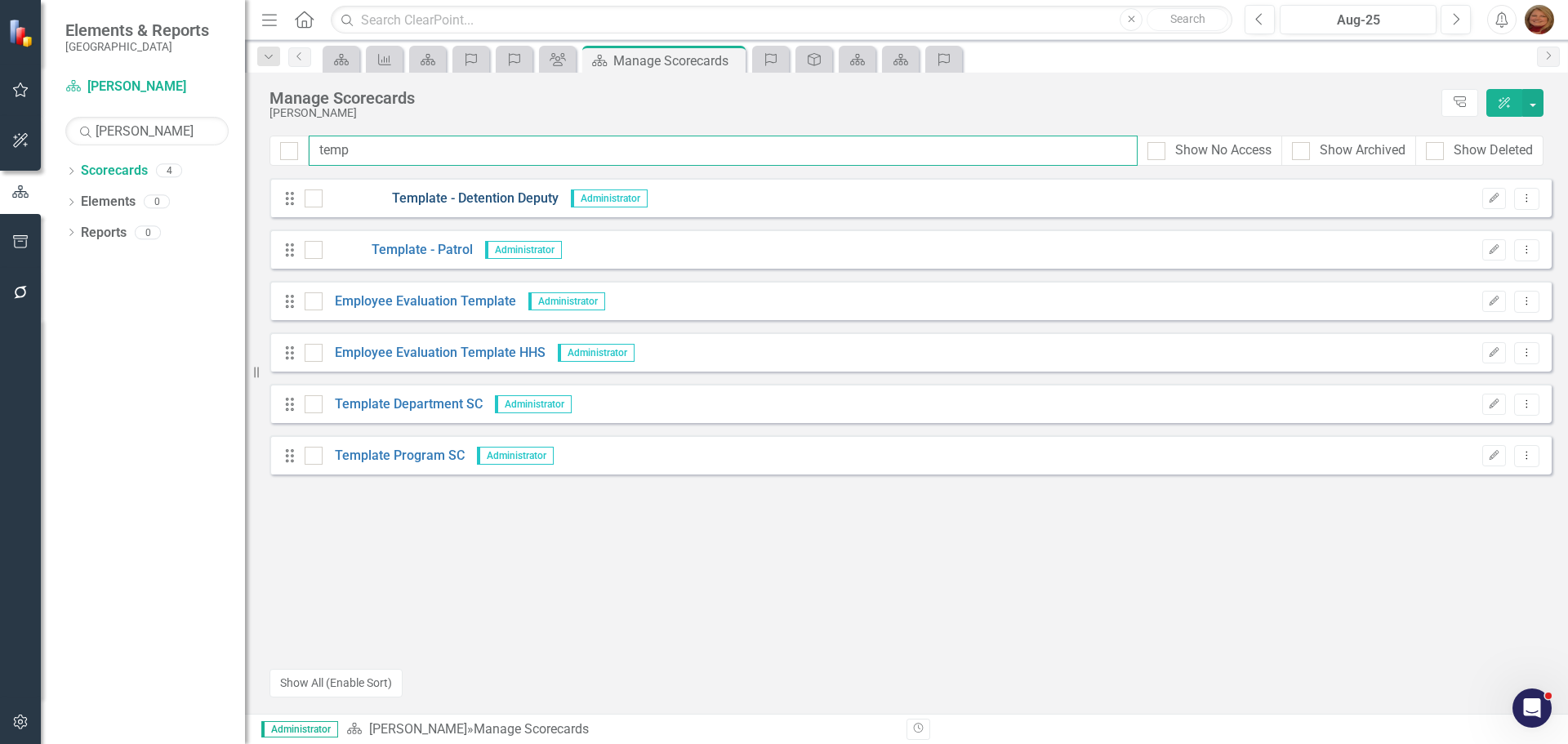
type input "temp"
click at [475, 191] on link "Template - Detention Deputy" at bounding box center [441, 199] width 236 height 18
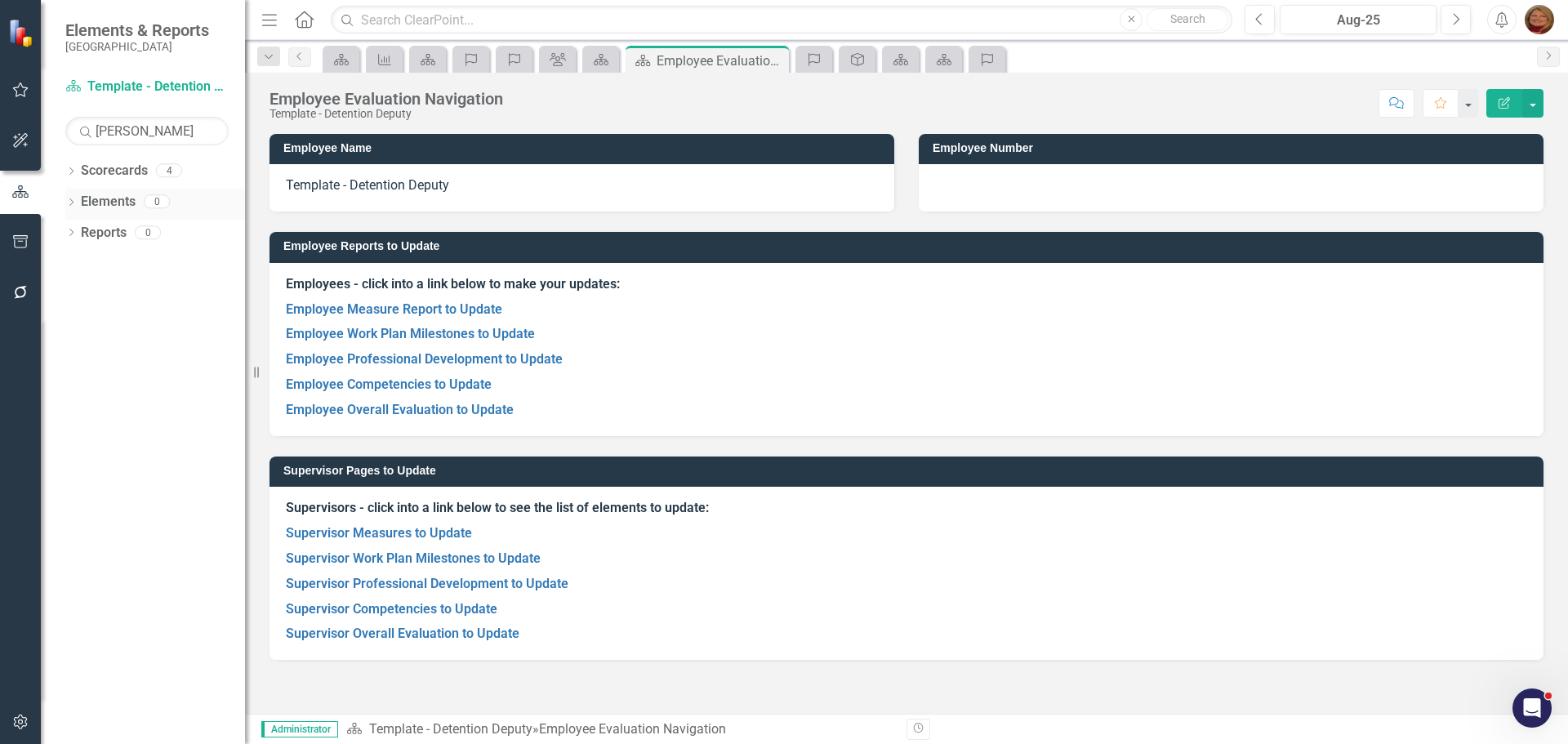
click at [71, 200] on icon "Dropdown" at bounding box center [71, 203] width 12 height 9
click at [178, 290] on link "Professional Development Professional Development" at bounding box center [177, 294] width 177 height 18
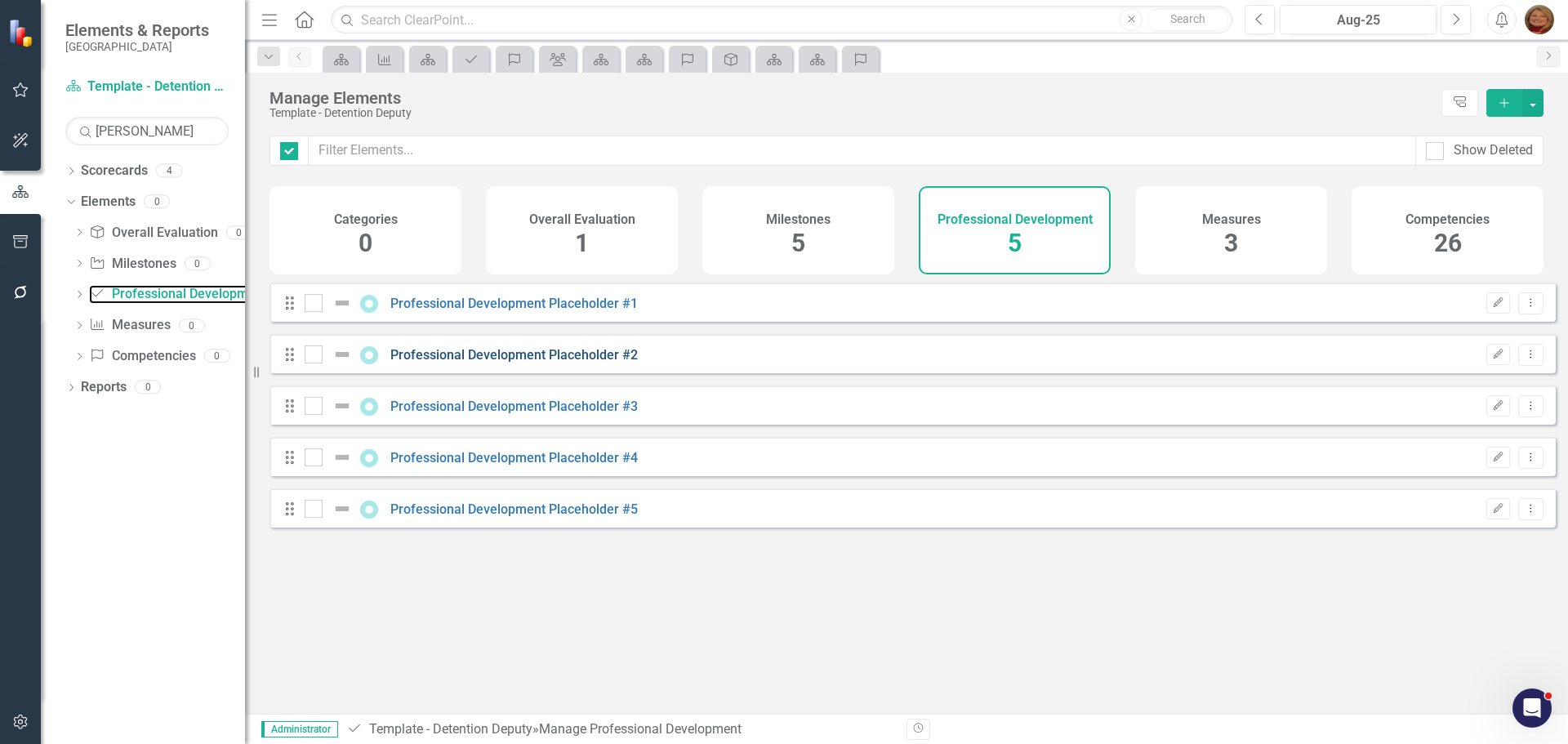
checkbox input "false"
click at [157, 354] on link "Competency Competencies" at bounding box center [142, 356] width 107 height 18
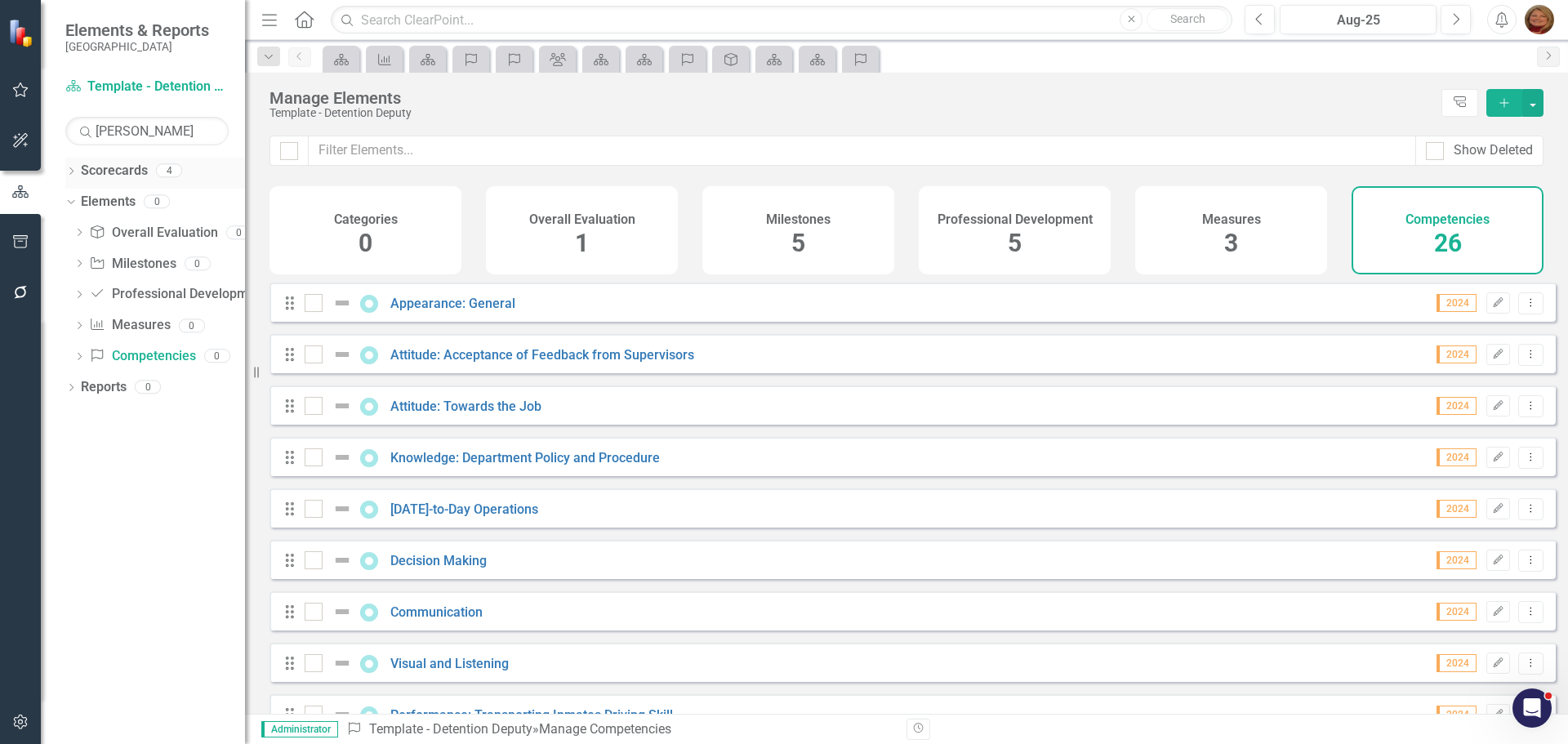
click at [112, 168] on link "Scorecards" at bounding box center [114, 170] width 67 height 18
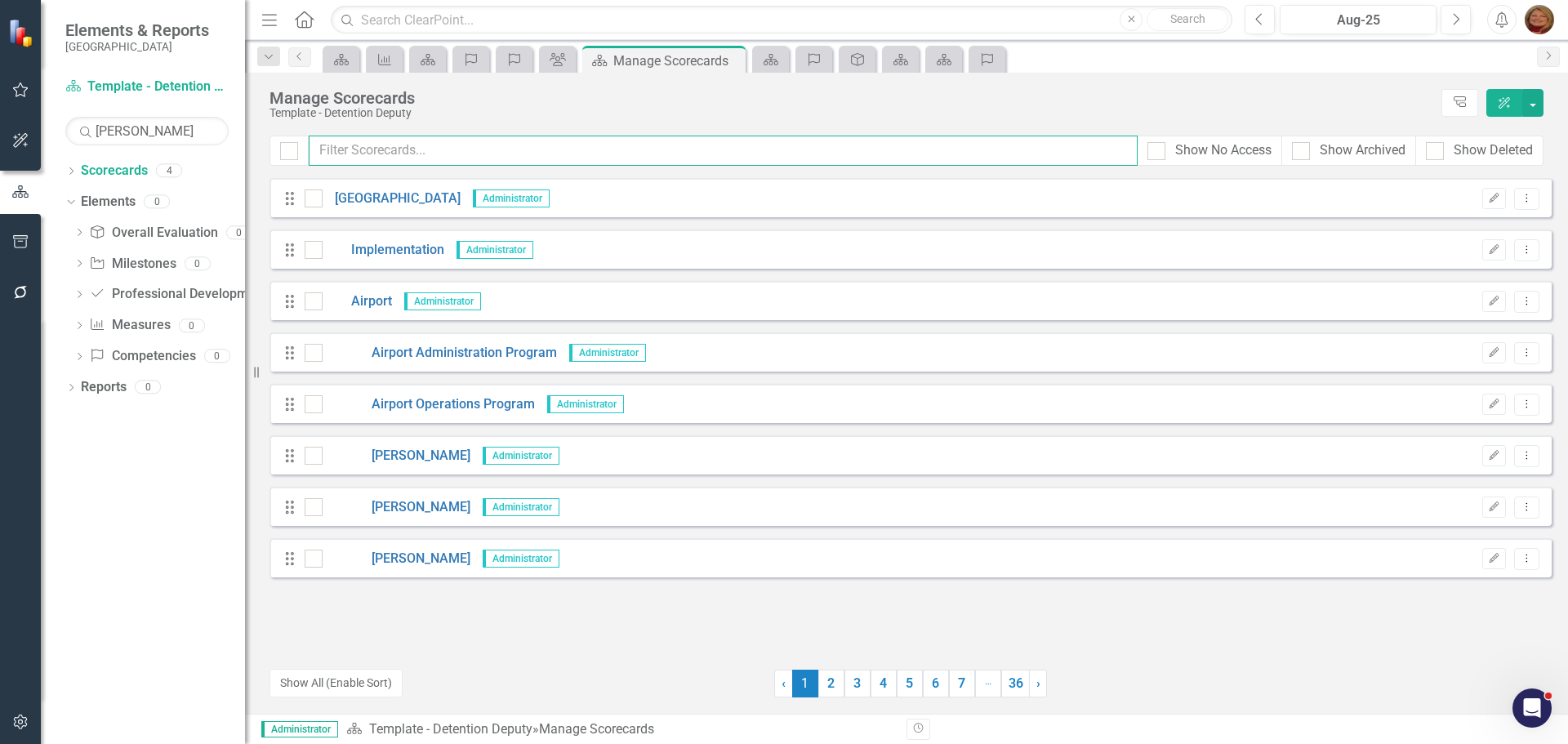
click at [570, 156] on input "text" at bounding box center [723, 150] width 829 height 30
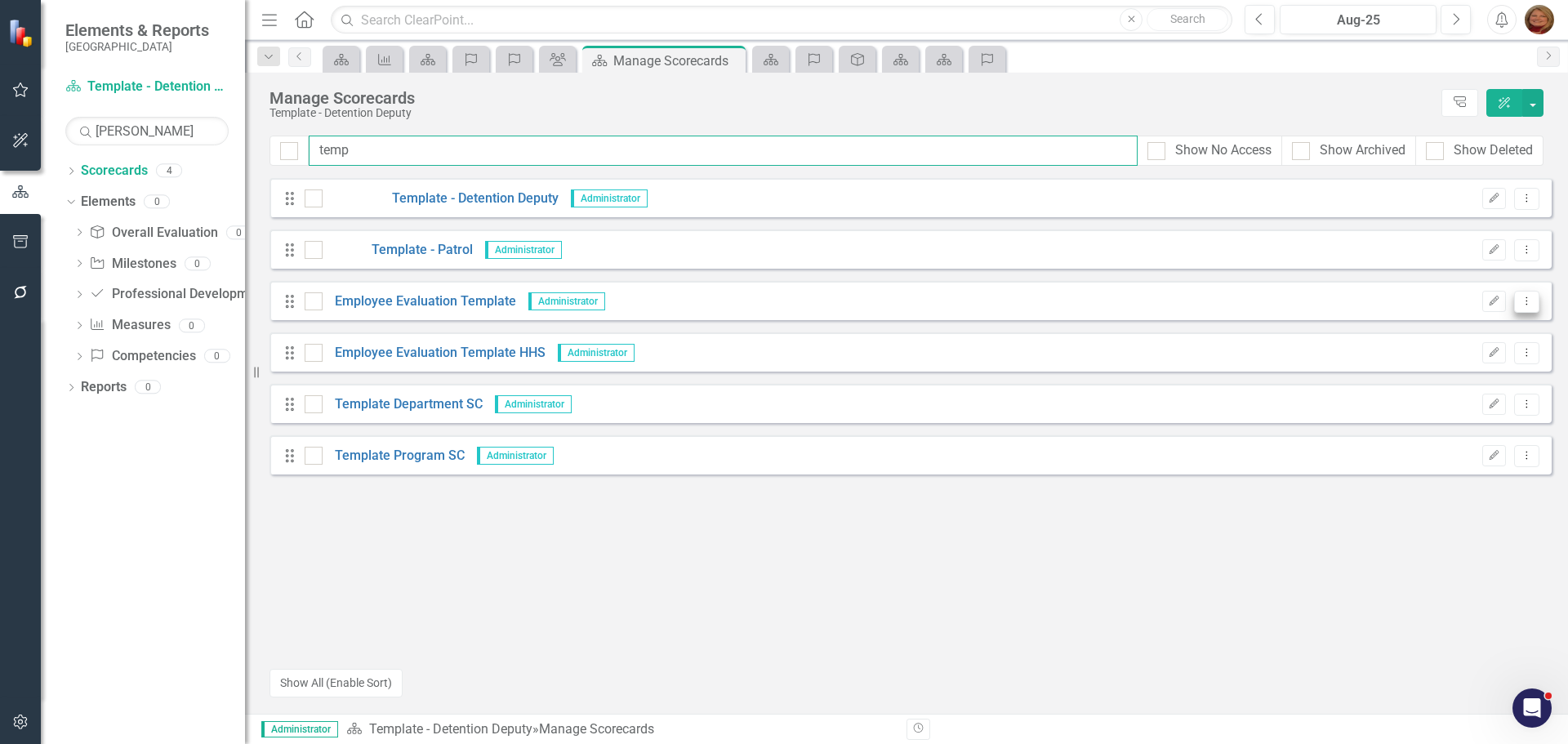
type input "temp"
click at [1529, 297] on icon "Dropdown Menu" at bounding box center [1527, 300] width 14 height 11
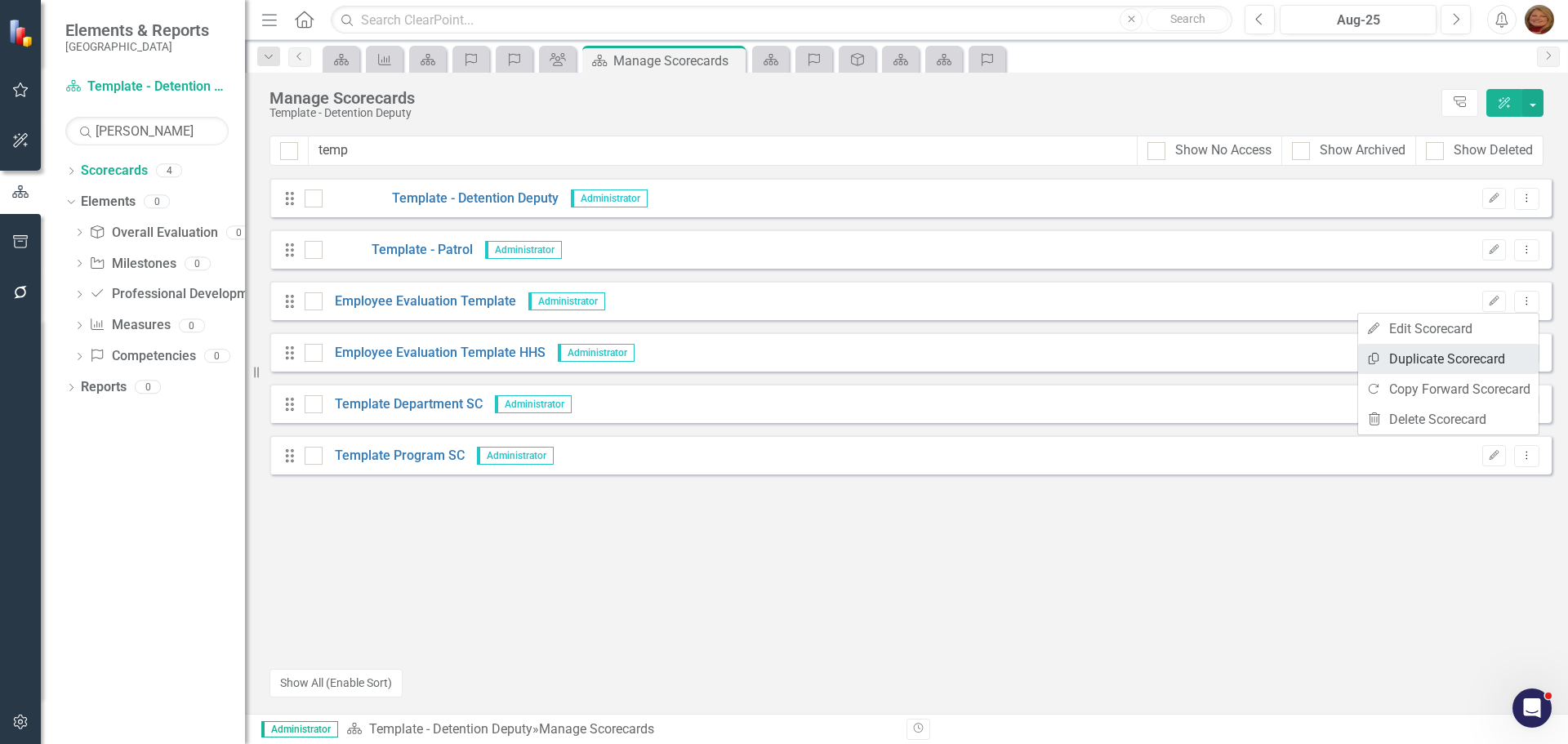
click at [1472, 345] on link "Copy Duplicate Scorecard" at bounding box center [1449, 358] width 180 height 30
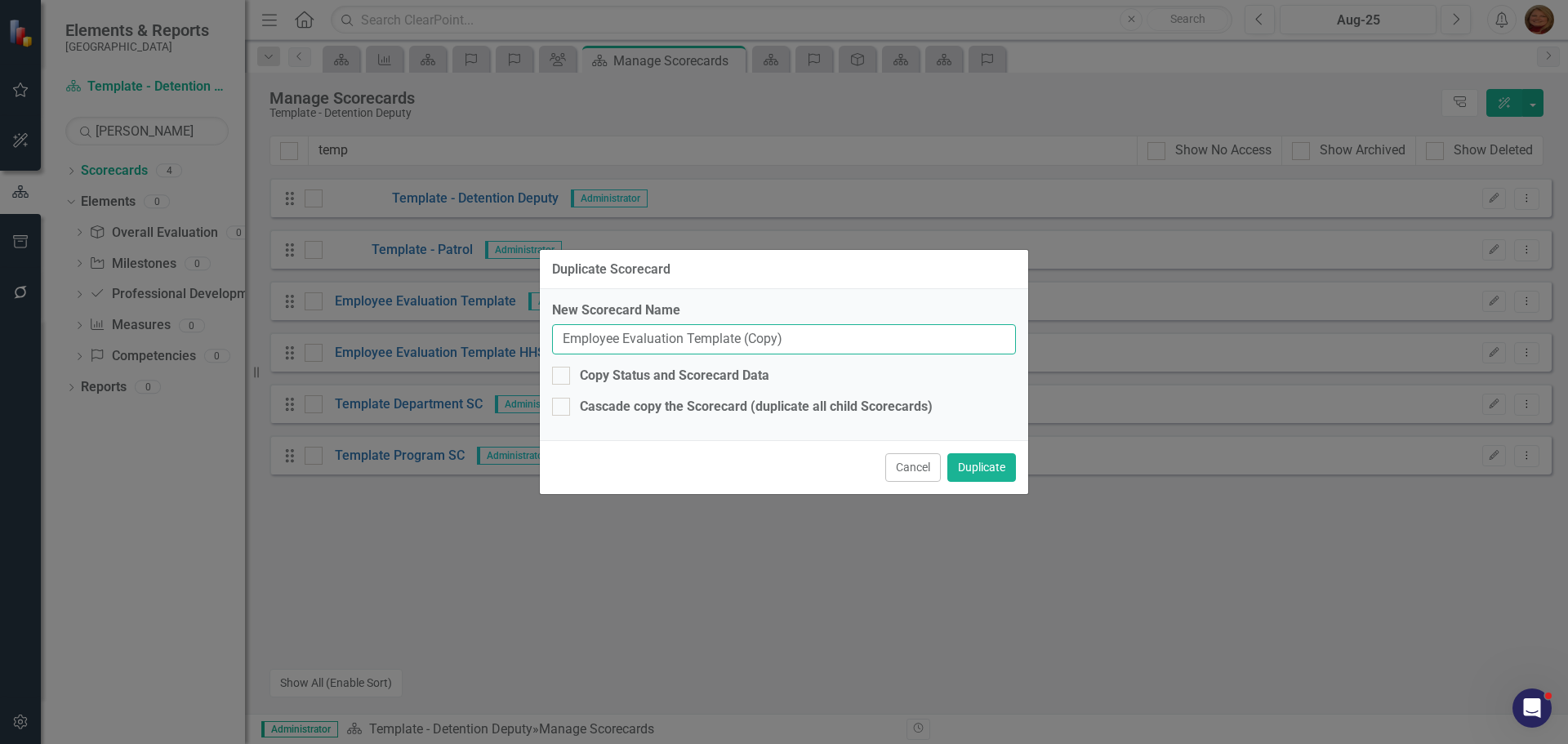
drag, startPoint x: 415, startPoint y: 300, endPoint x: 208, endPoint y: 272, distance: 208.9
click at [207, 274] on div "Duplicate Scorecard New Scorecard Name Employee Evaluation Template (Copy) Copy…" at bounding box center [784, 372] width 1568 height 744
type input "[PERSON_NAME]"
click at [973, 458] on button "Duplicate" at bounding box center [981, 468] width 69 height 29
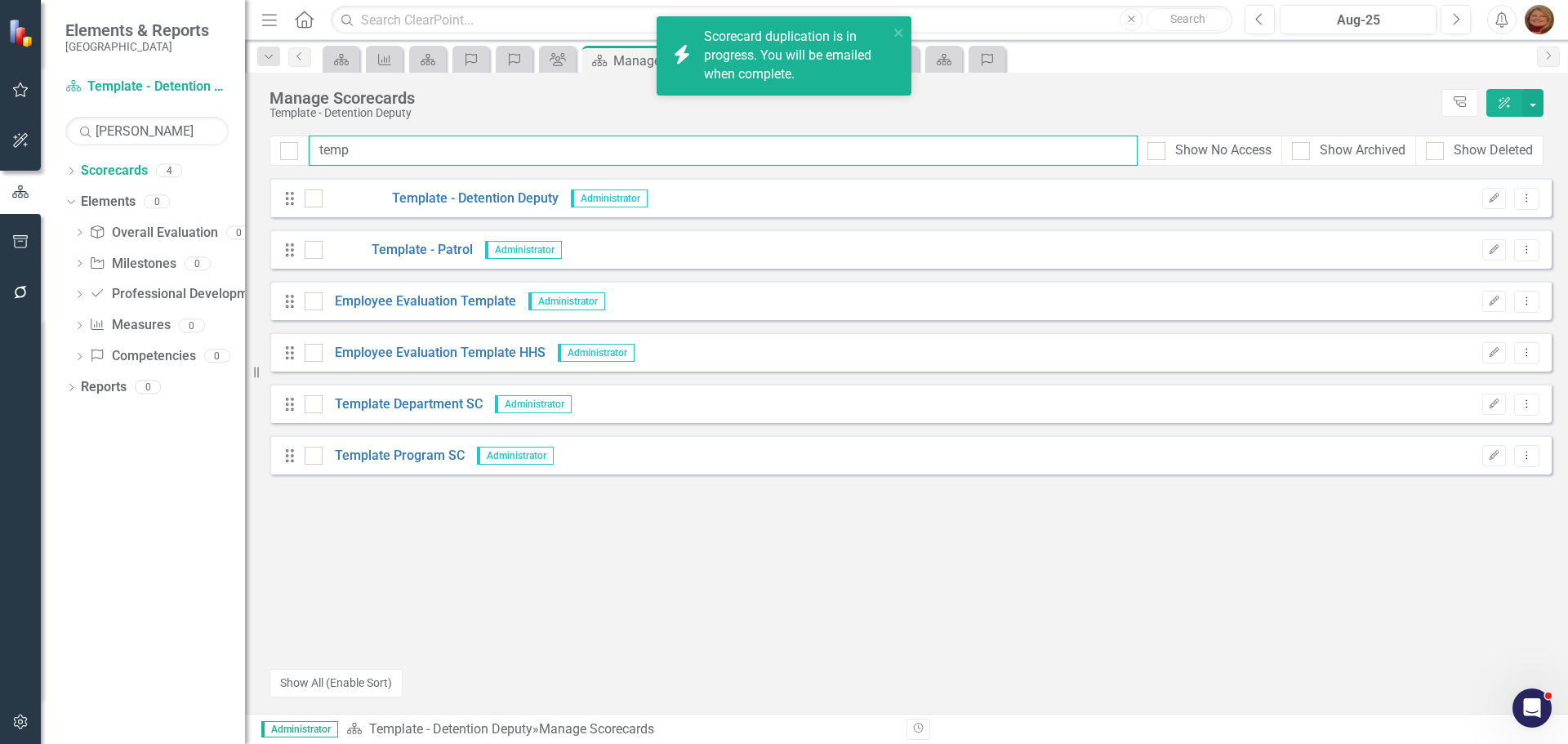
drag, startPoint x: 364, startPoint y: 159, endPoint x: 237, endPoint y: 144, distance: 127.9
click at [237, 144] on div "Elements & Reports Gunnison County Scorecard Template - Detention Deputy Search…" at bounding box center [784, 372] width 1568 height 744
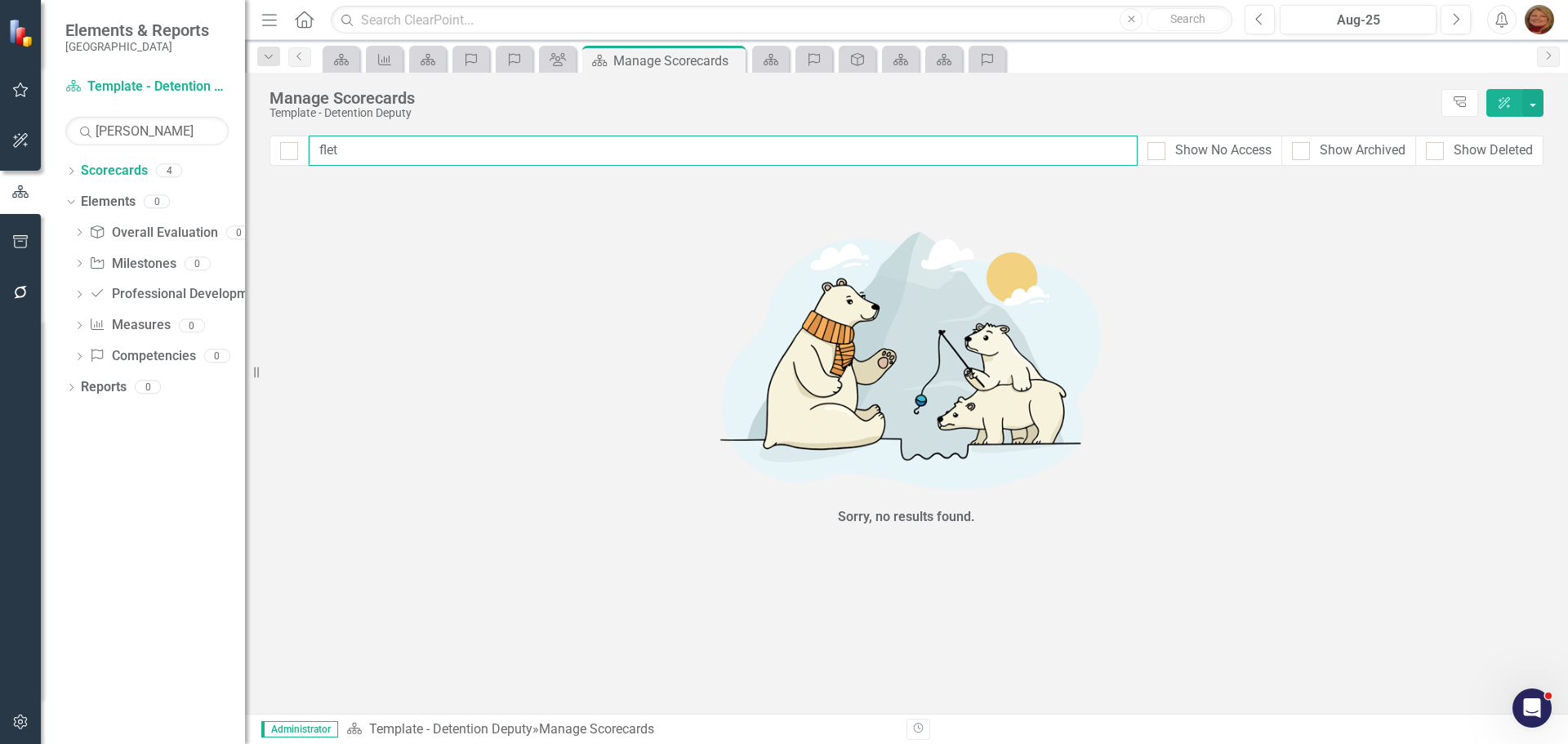
drag, startPoint x: 343, startPoint y: 153, endPoint x: 305, endPoint y: 145, distance: 38.8
click at [305, 145] on div "flet Show No Access Show Archived Show Deleted" at bounding box center [907, 150] width 1275 height 30
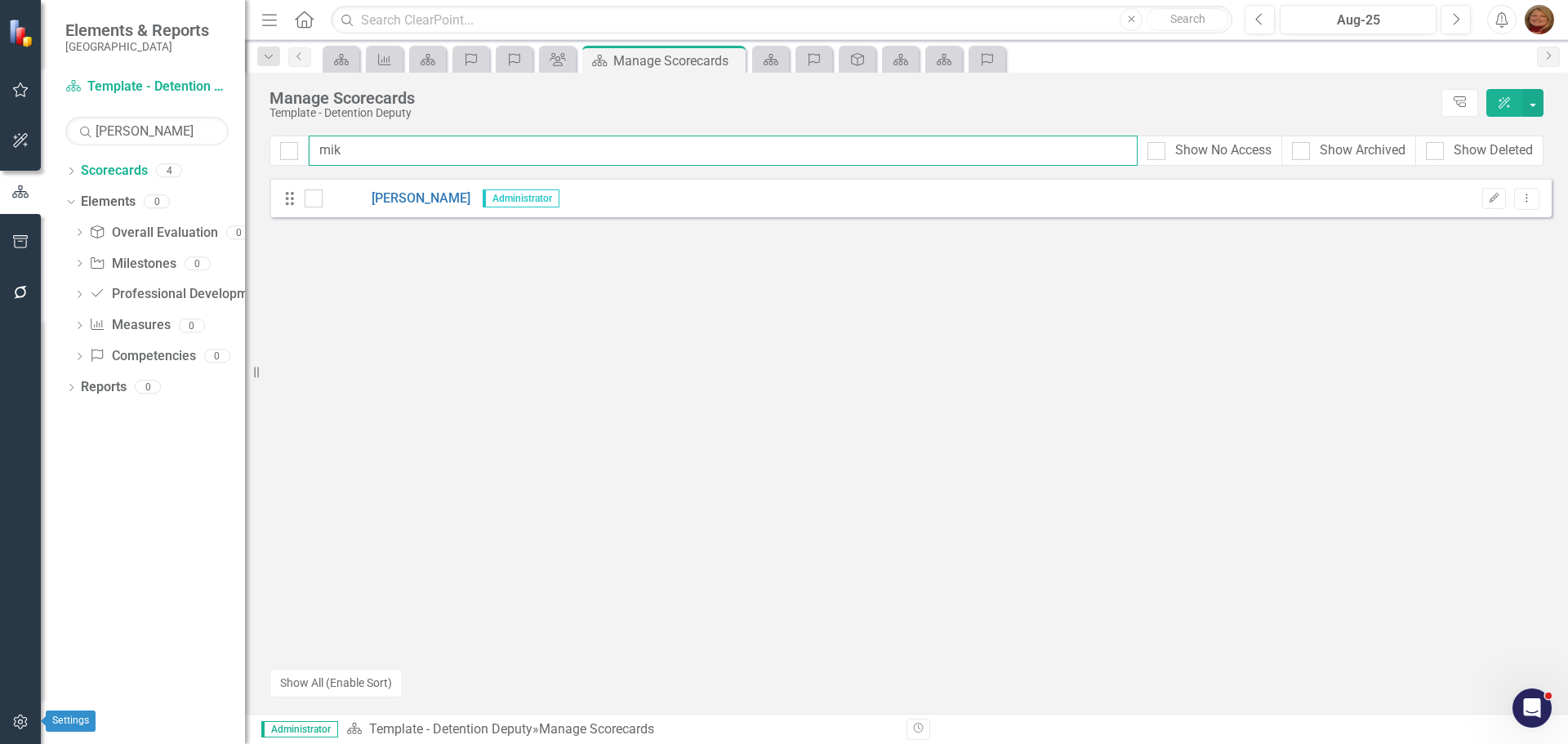
type input "mik"
click at [17, 720] on icon "button" at bounding box center [21, 722] width 17 height 13
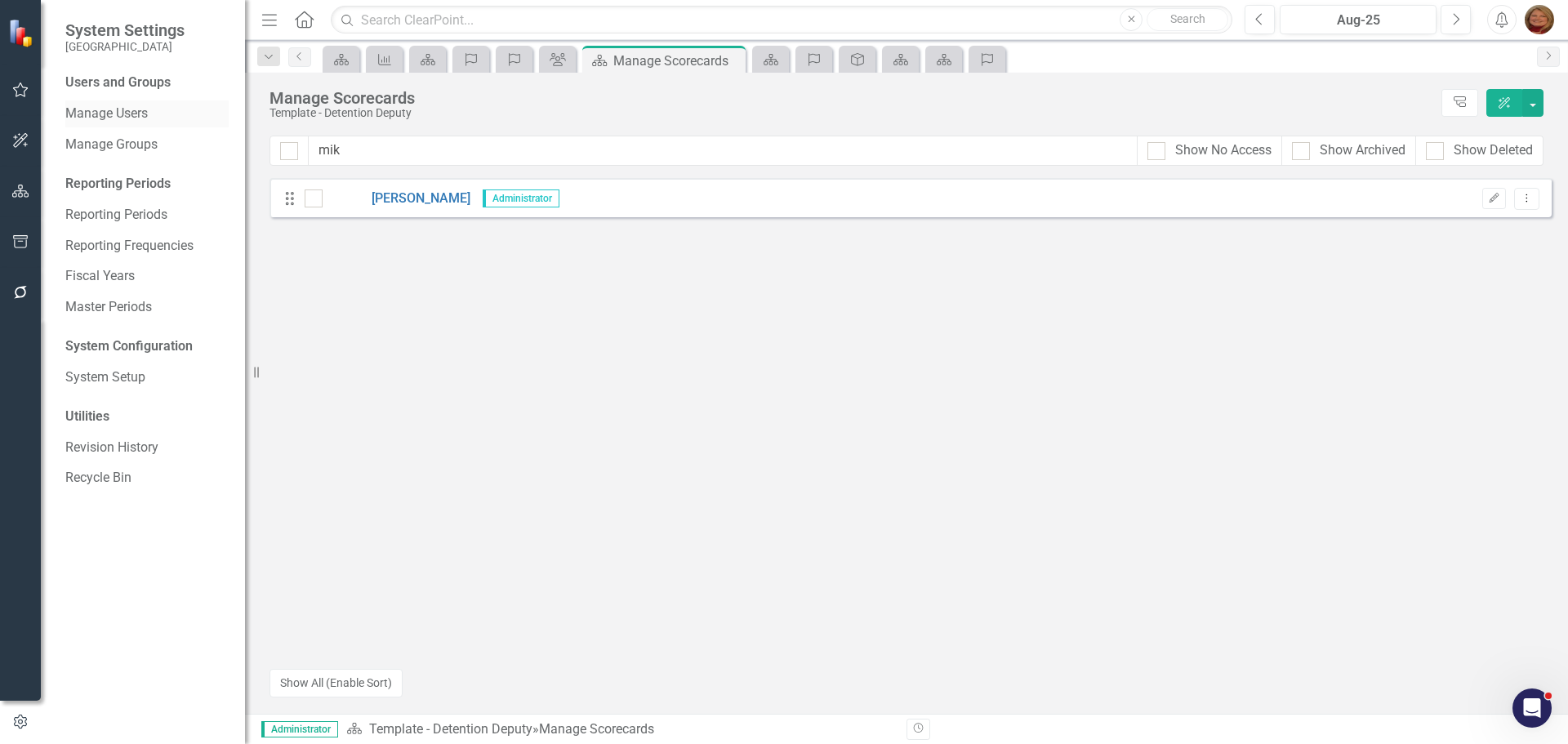
click at [128, 109] on link "Manage Users" at bounding box center [146, 113] width 164 height 18
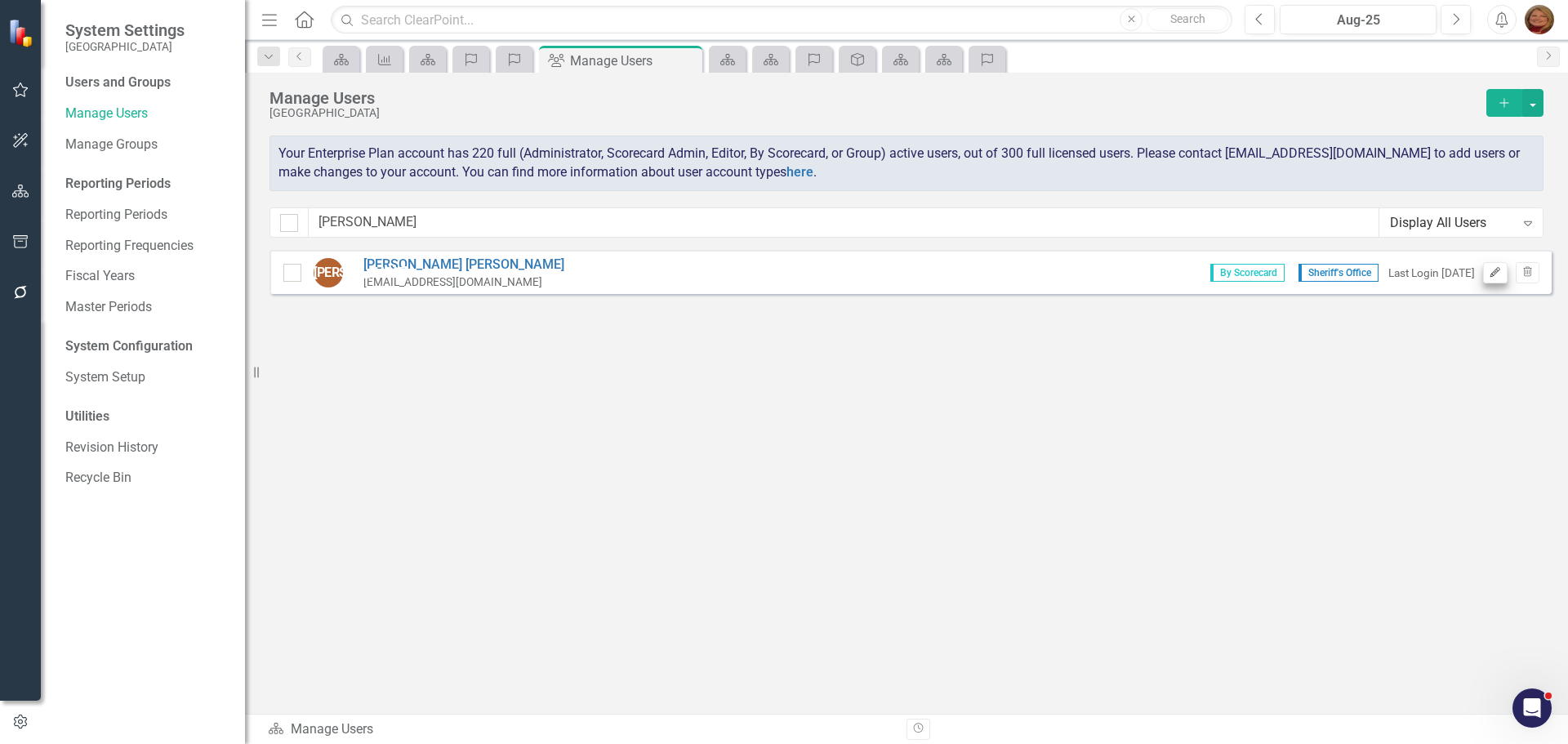
type input "ashe"
click at [1495, 268] on icon "Edit" at bounding box center [1495, 273] width 13 height 10
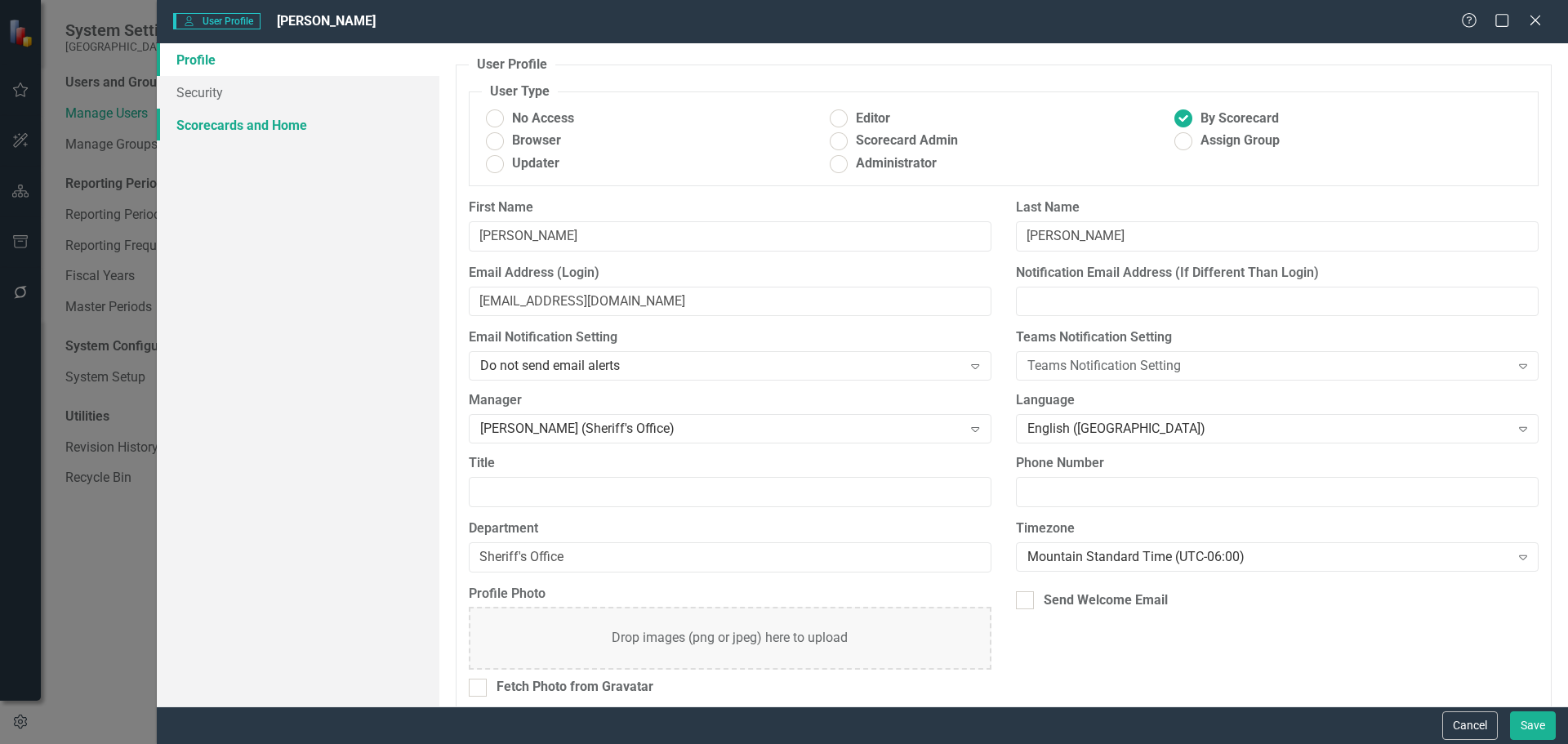
click at [290, 113] on link "Scorecards and Home" at bounding box center [298, 125] width 283 height 33
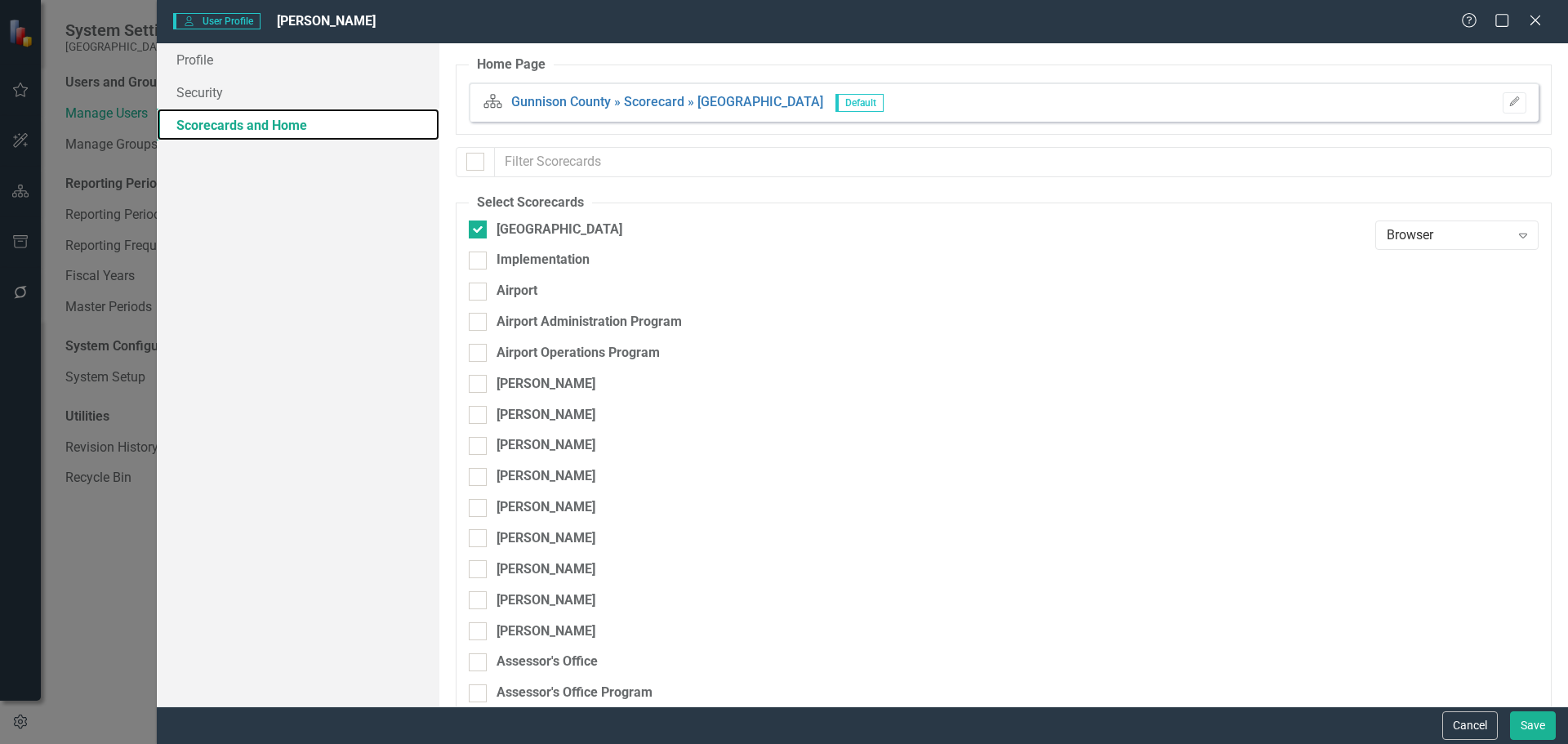
checkbox input "false"
click at [611, 154] on input "text" at bounding box center [1023, 162] width 1057 height 30
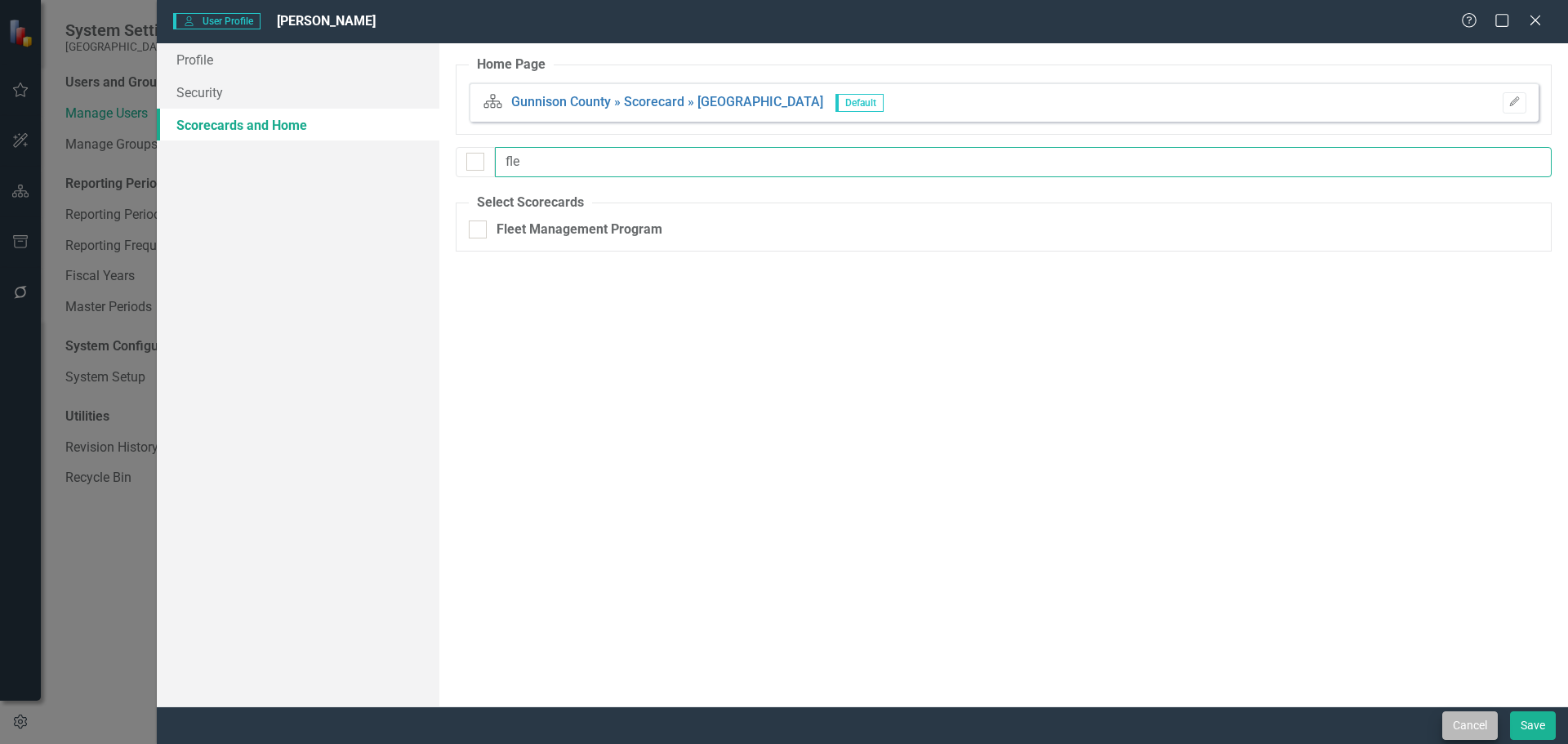
type input "fle"
click at [1459, 728] on button "Cancel" at bounding box center [1470, 727] width 55 height 29
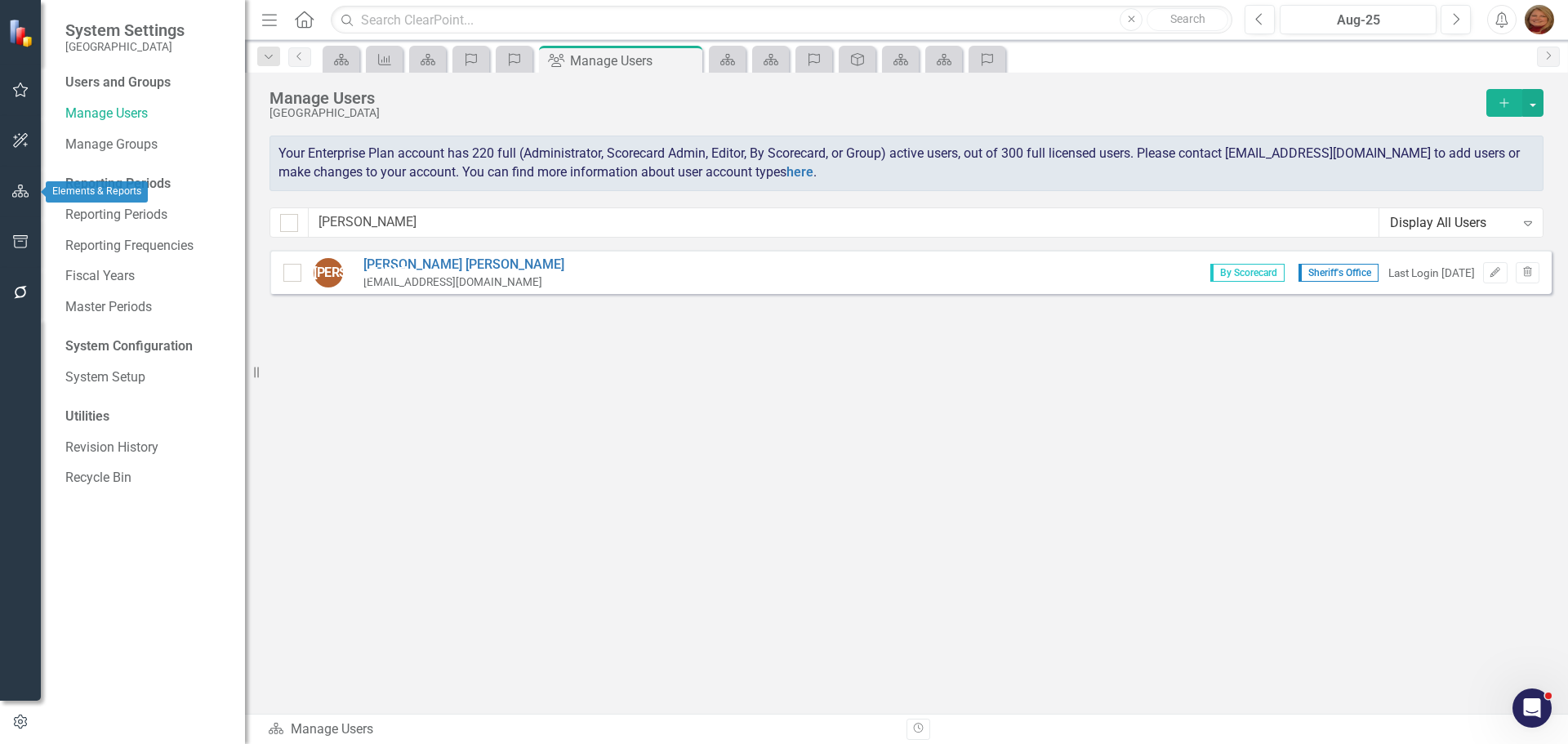
click at [23, 188] on icon "button" at bounding box center [21, 191] width 17 height 13
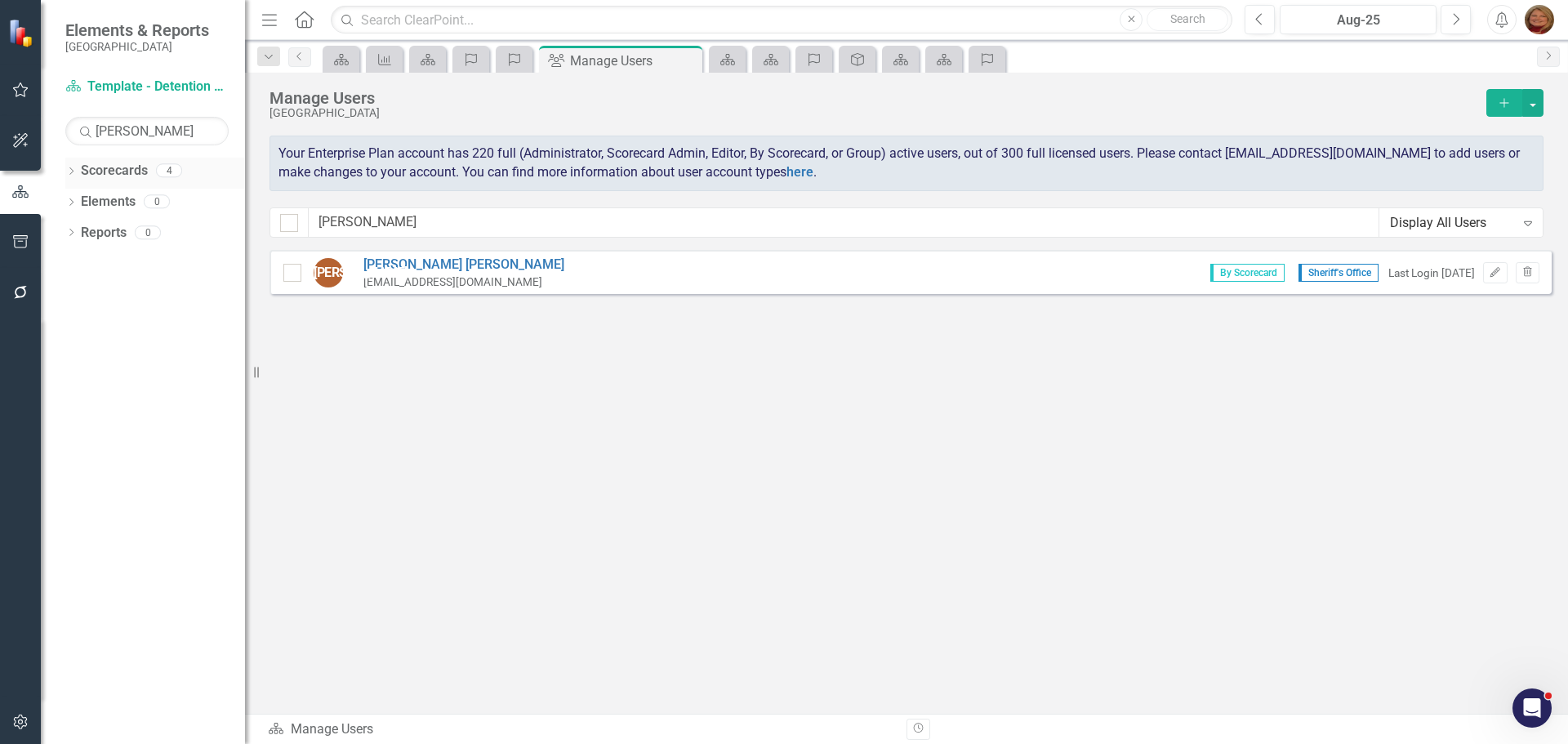
click at [110, 167] on link "Scorecards" at bounding box center [114, 170] width 67 height 18
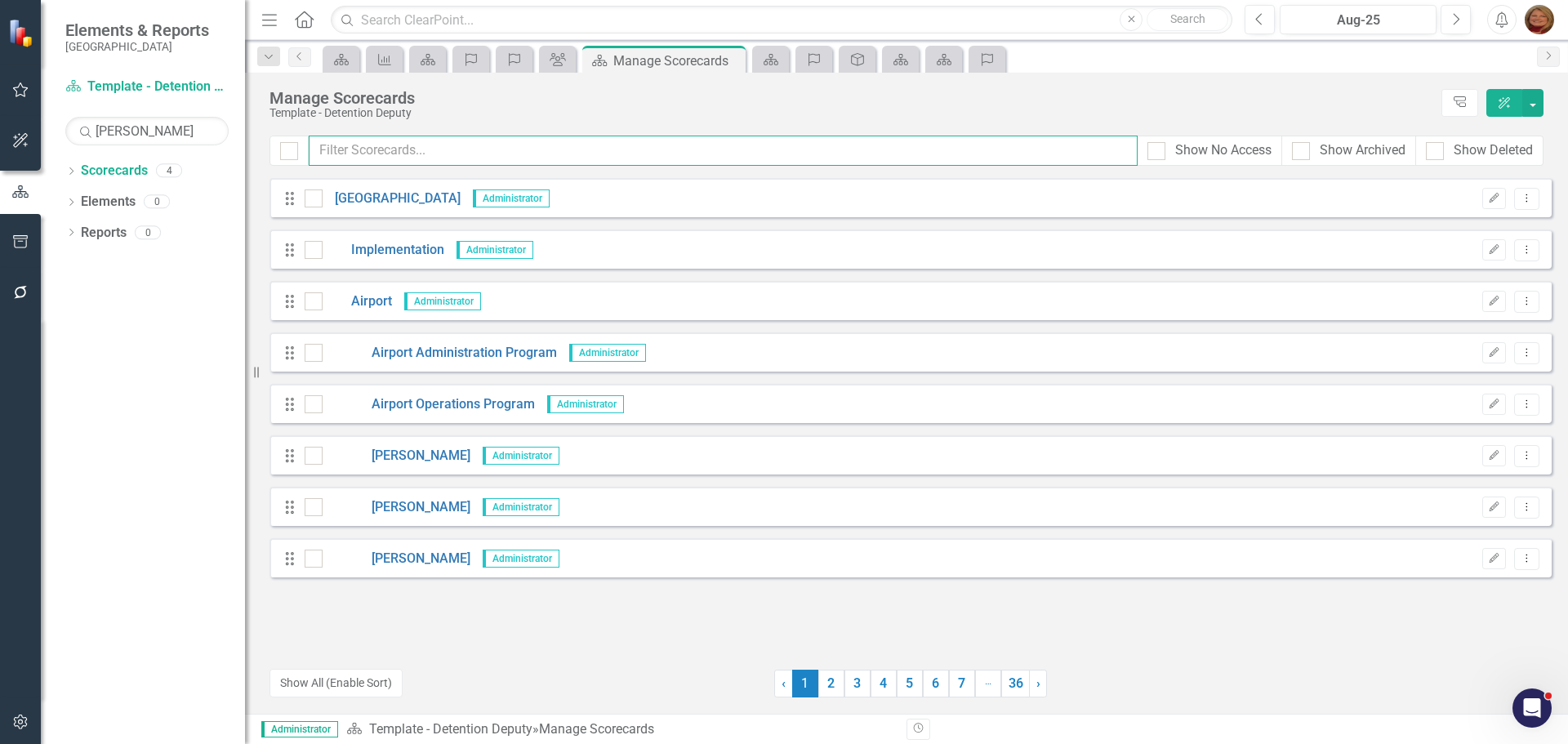
click at [421, 146] on input "text" at bounding box center [723, 150] width 829 height 30
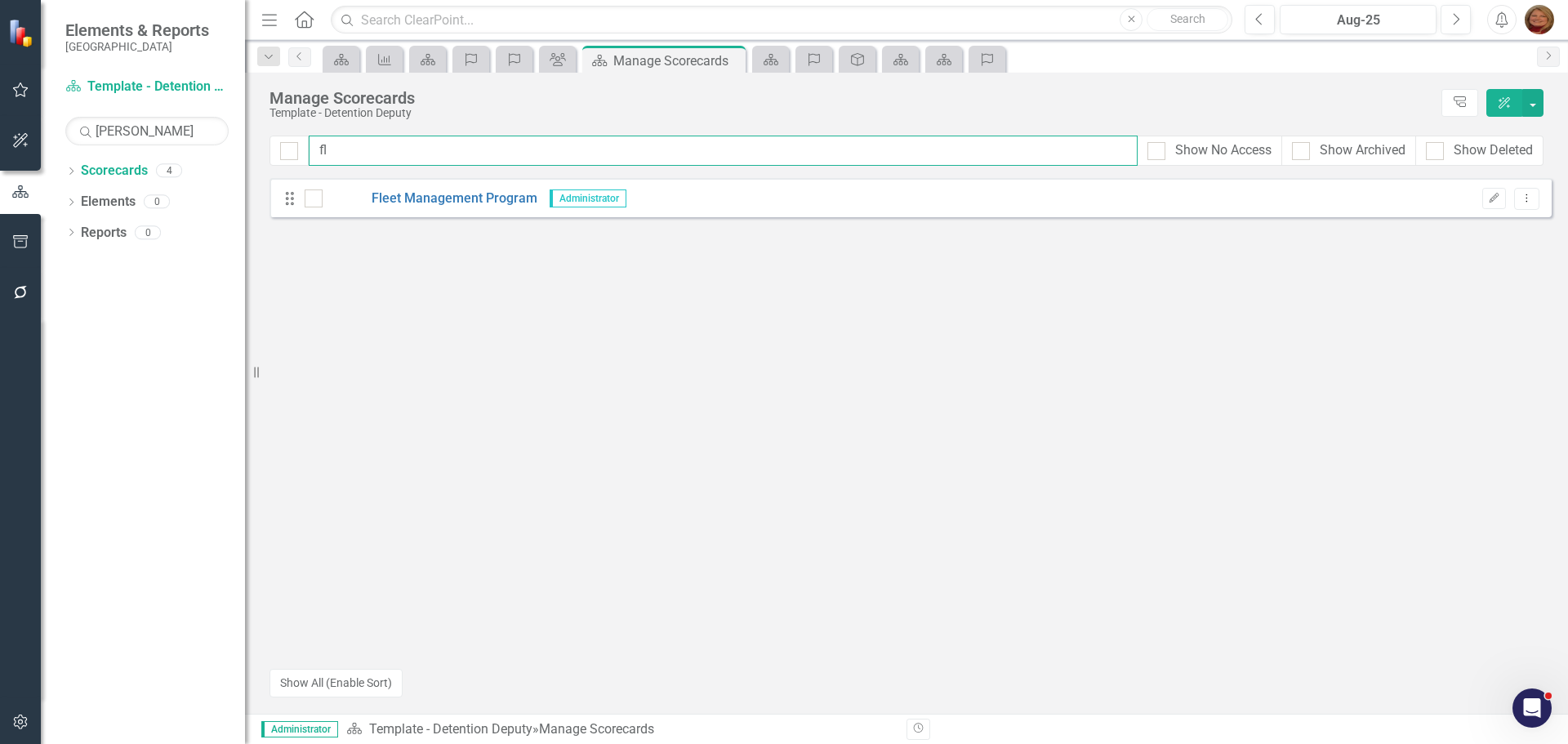
type input "f"
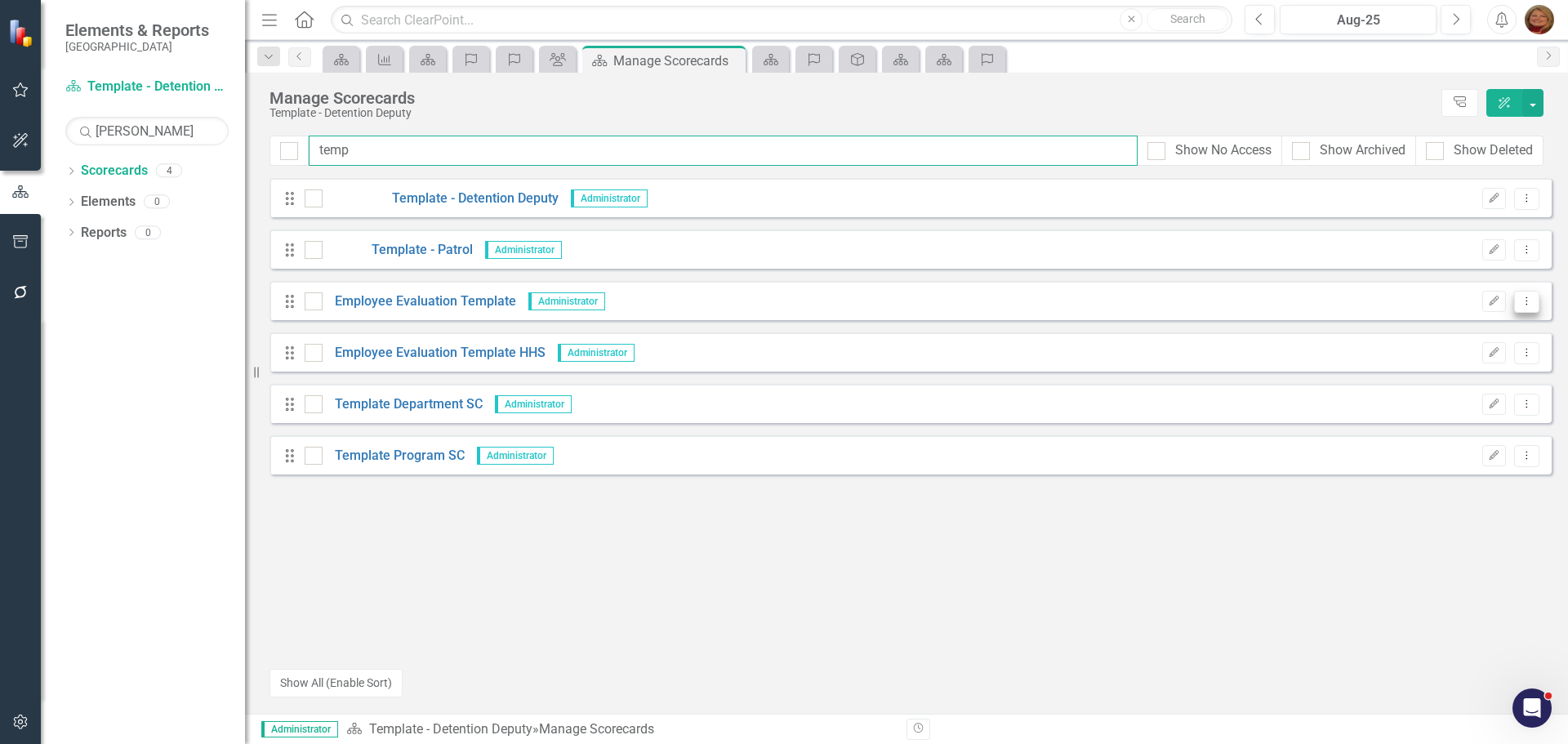
type input "temp"
click at [1528, 295] on icon "Dropdown Menu" at bounding box center [1527, 300] width 14 height 11
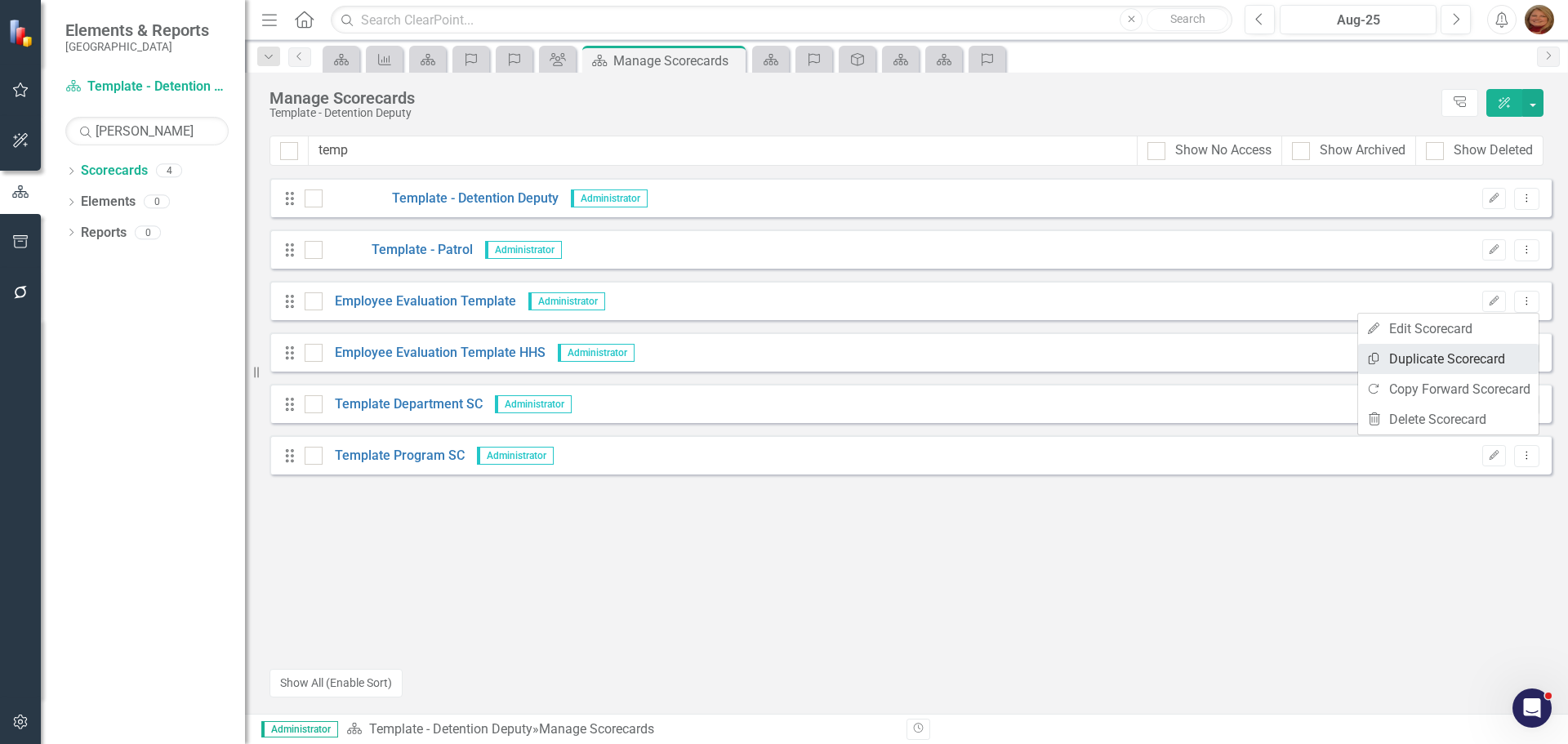
click at [1492, 350] on link "Copy Duplicate Scorecard" at bounding box center [1449, 358] width 180 height 30
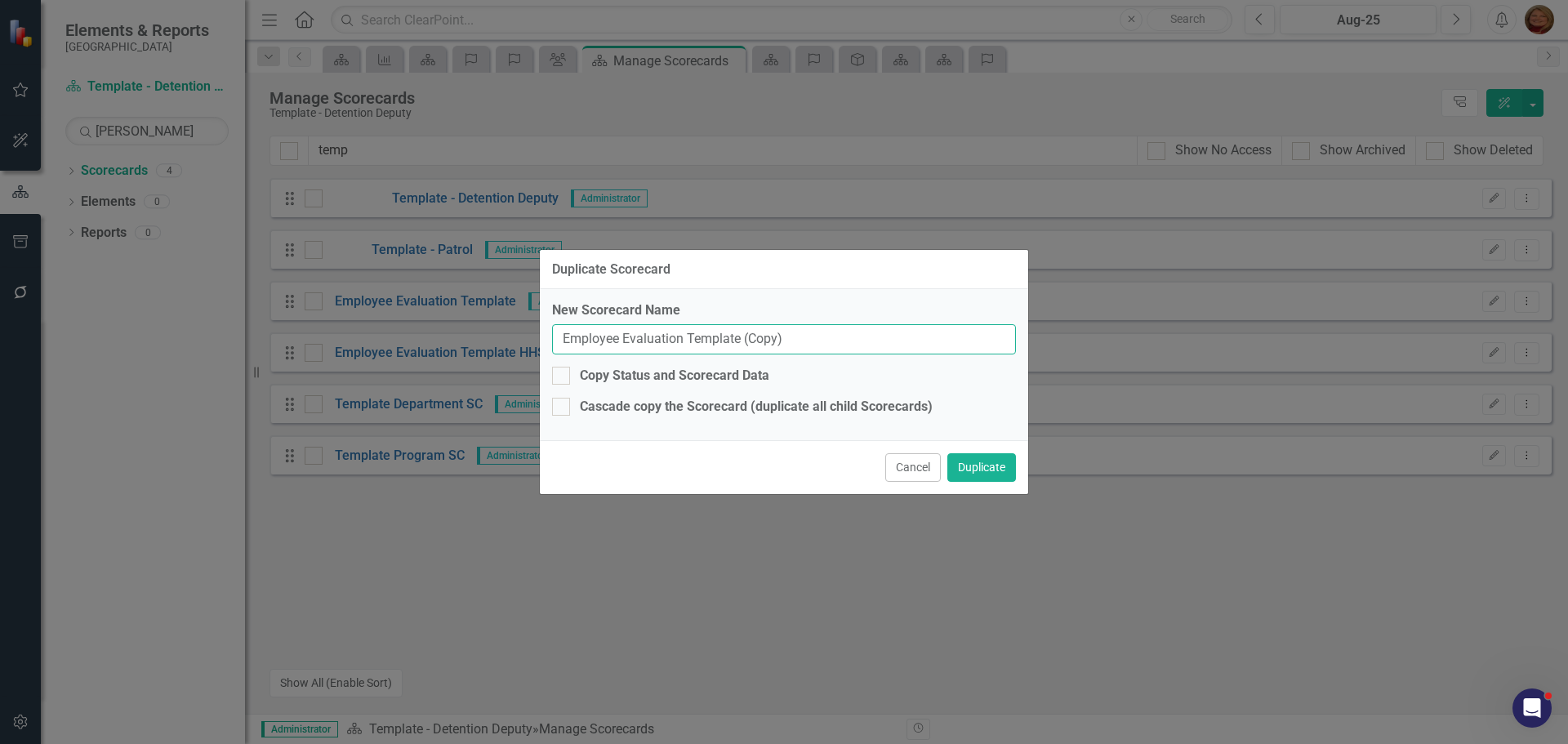
drag, startPoint x: 803, startPoint y: 340, endPoint x: 51, endPoint y: 279, distance: 754.5
click at [55, 288] on div "Duplicate Scorecard New Scorecard Name Employee Evaluation Template (Copy) Copy…" at bounding box center [784, 372] width 1568 height 744
type input "[PERSON_NAME]"
click at [994, 462] on button "Duplicate" at bounding box center [981, 468] width 69 height 29
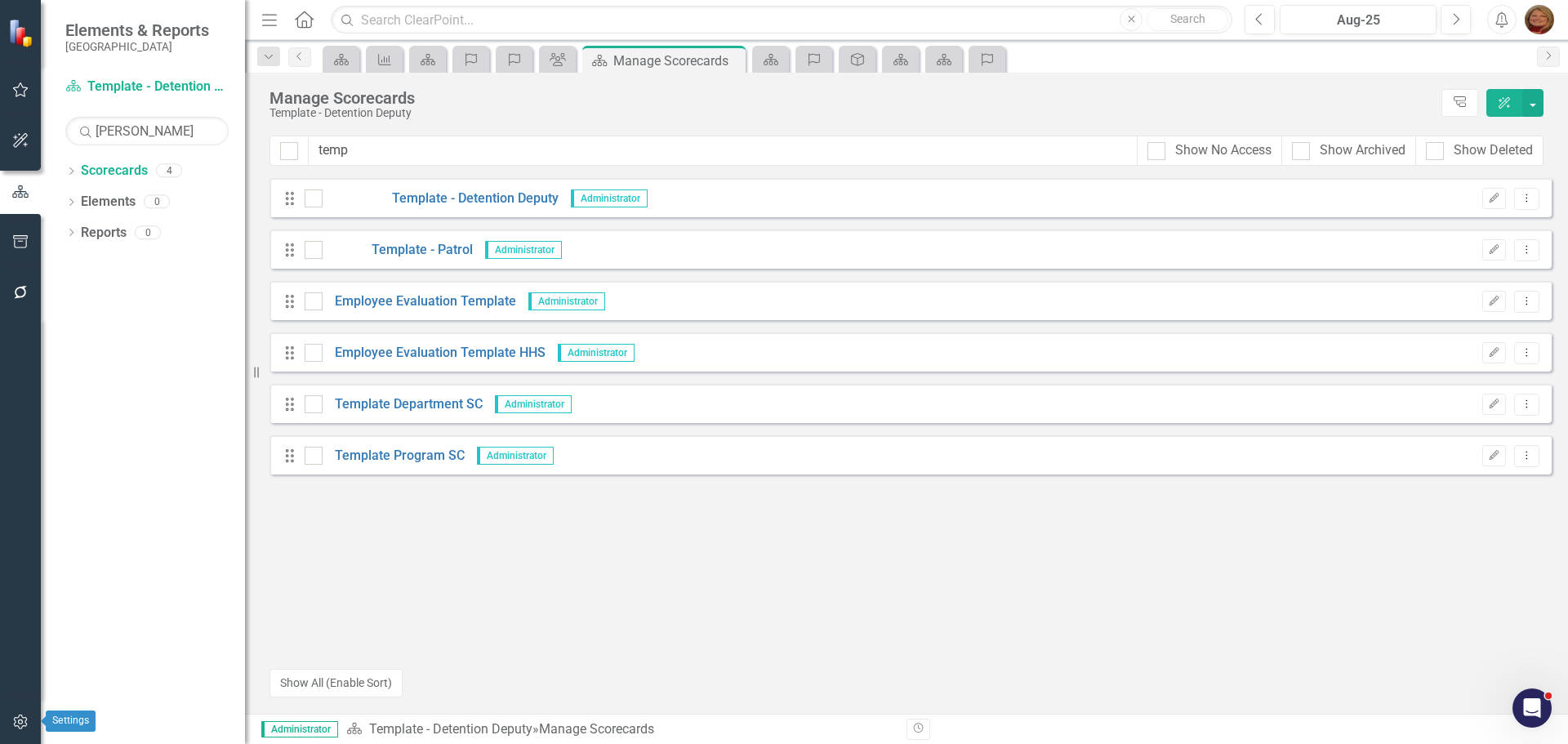
click at [22, 728] on icon "button" at bounding box center [19, 722] width 14 height 15
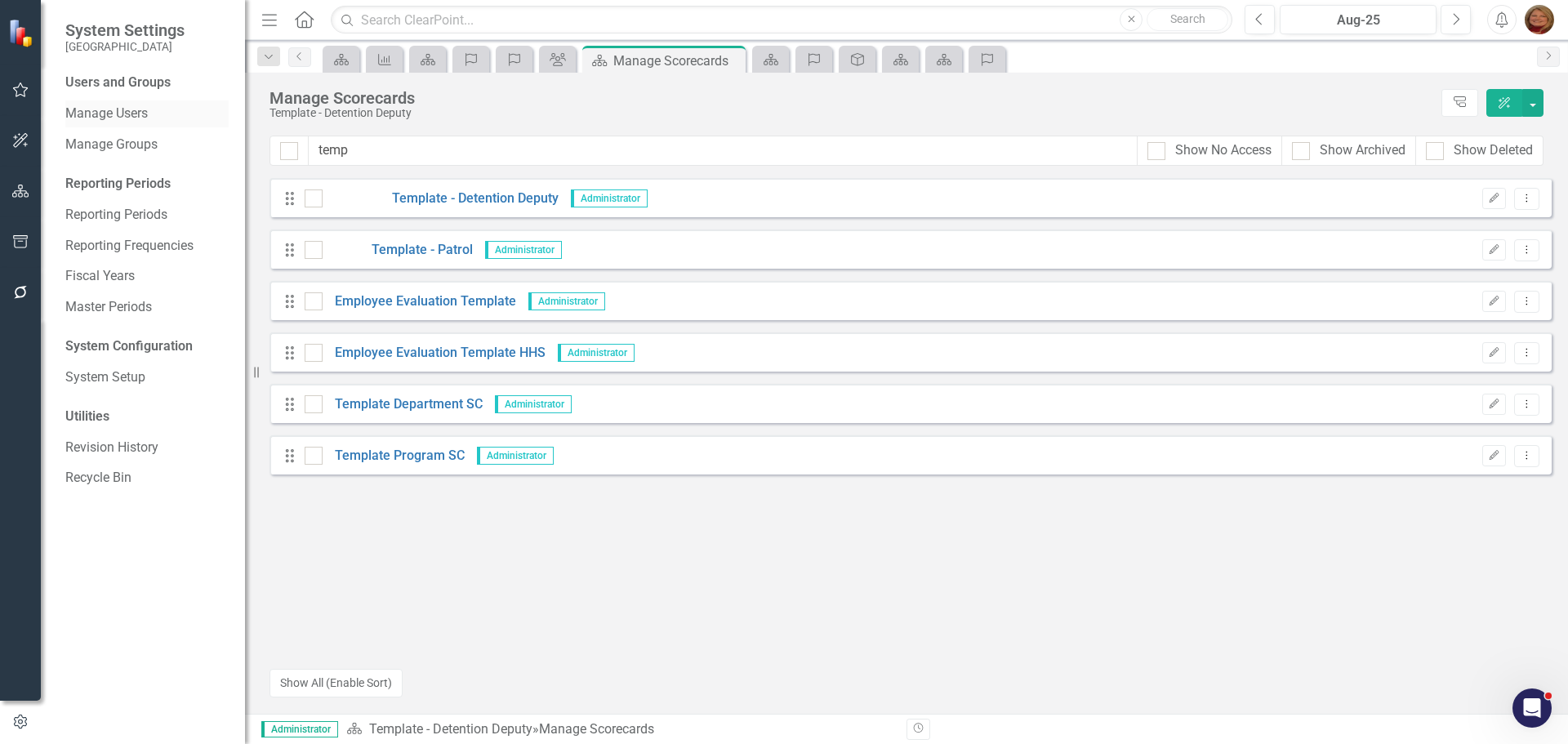
click at [137, 112] on link "Manage Users" at bounding box center [146, 113] width 164 height 18
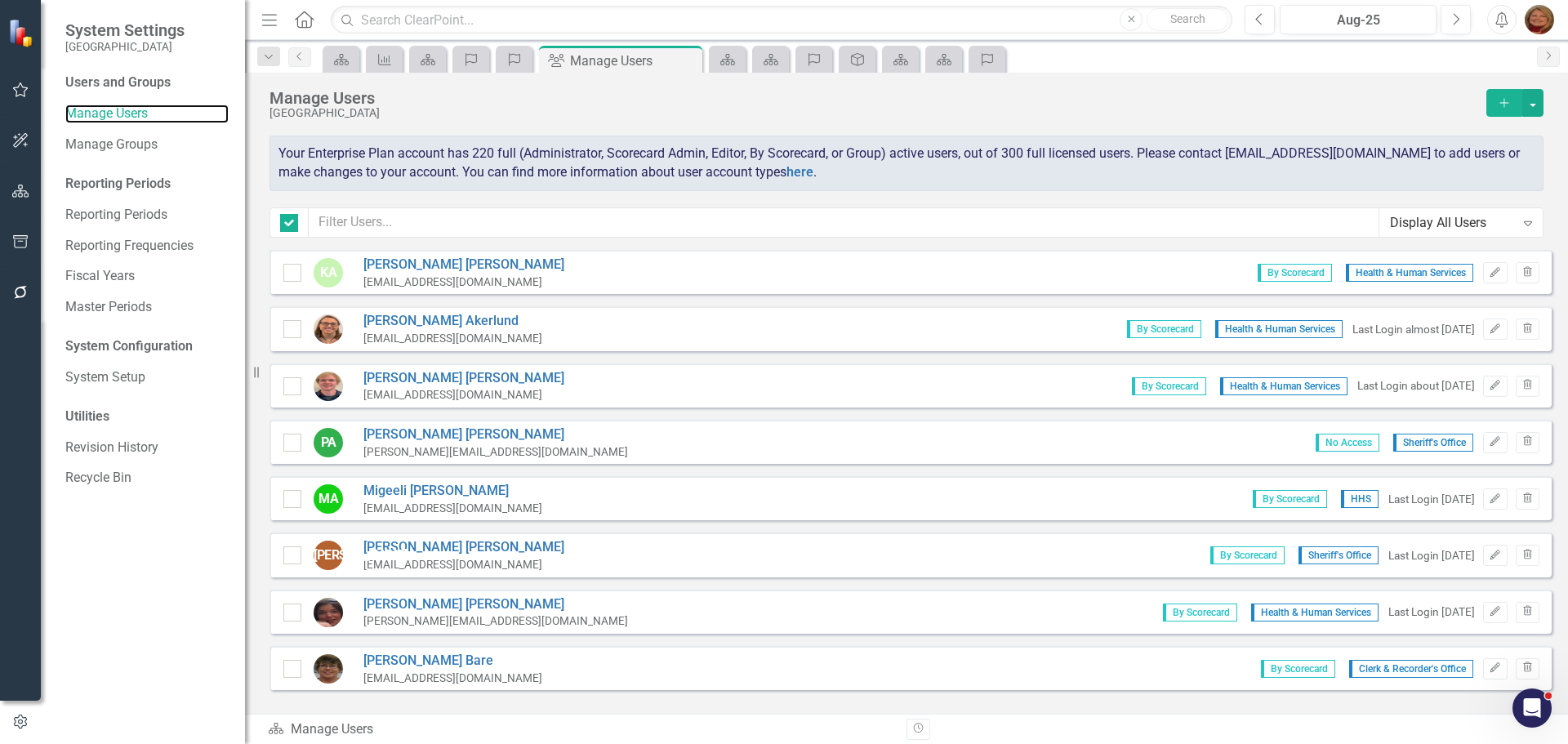
checkbox input "false"
click at [392, 227] on input "text" at bounding box center [845, 222] width 1071 height 30
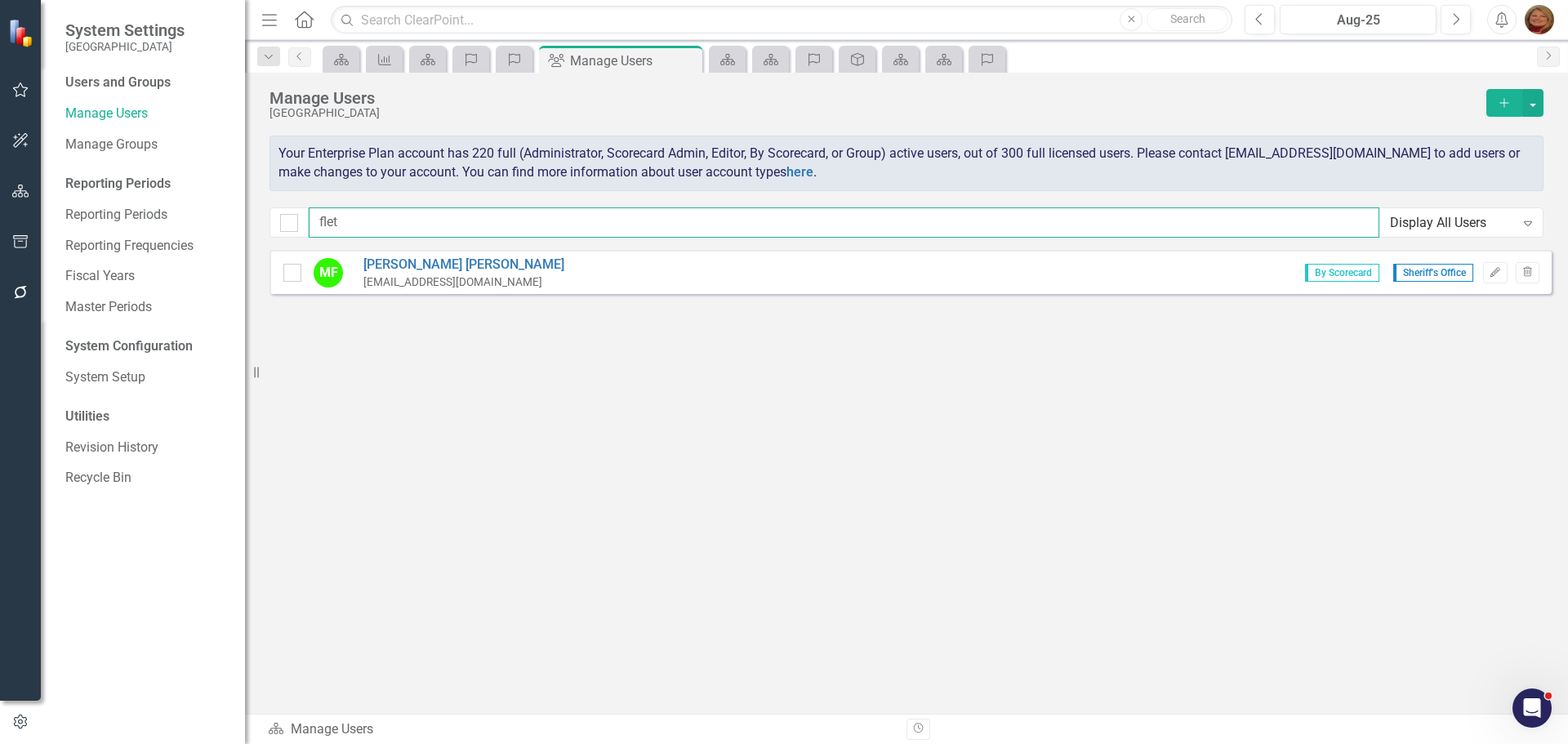
type input "flet"
click at [1490, 261] on div "MF Mike Fletcher mfletcher@gunnisoncounty.org By Scorecard Sheriff's Office Edi…" at bounding box center [910, 272] width 1282 height 45
click at [1497, 268] on icon "Edit" at bounding box center [1495, 273] width 13 height 10
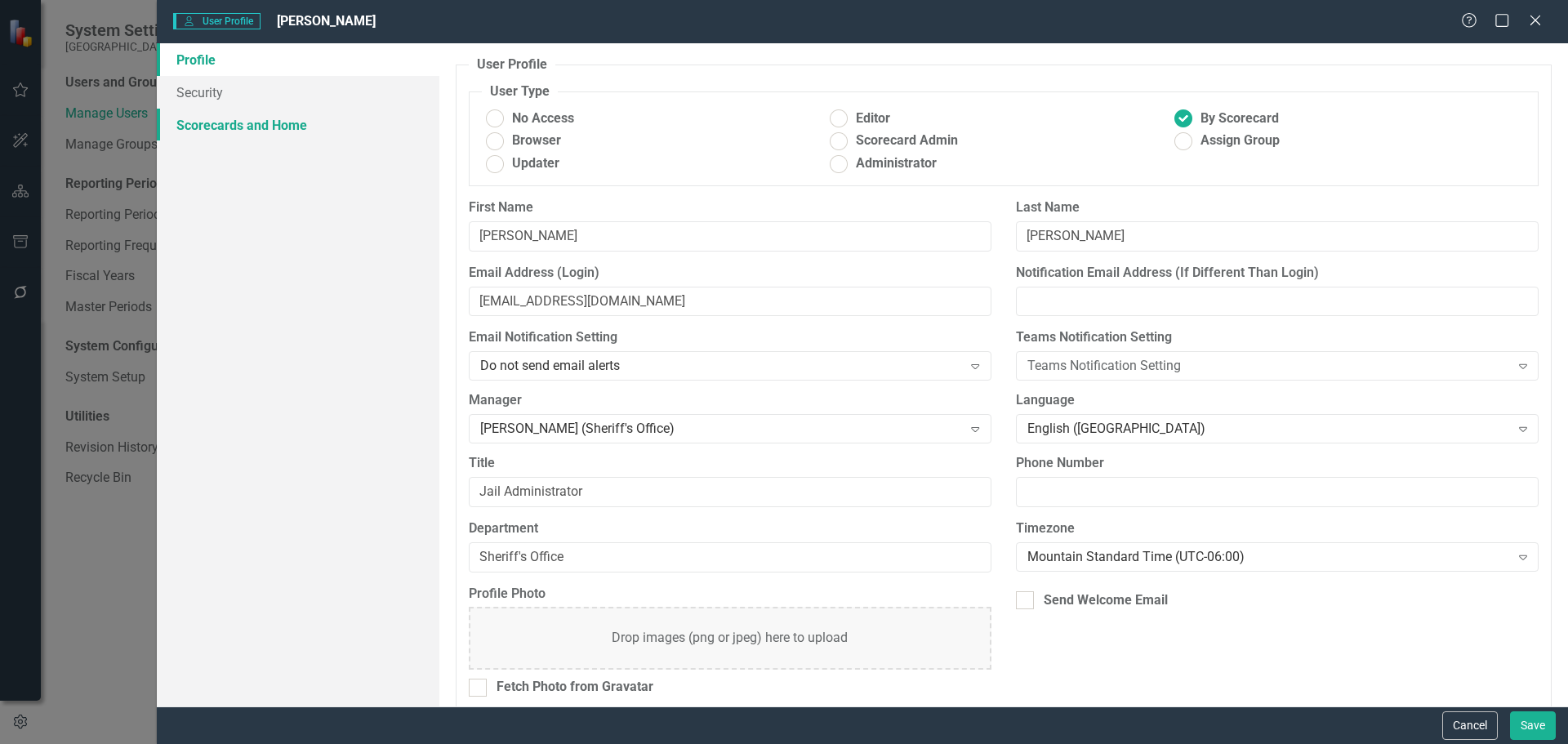
click at [300, 123] on link "Scorecards and Home" at bounding box center [298, 125] width 283 height 33
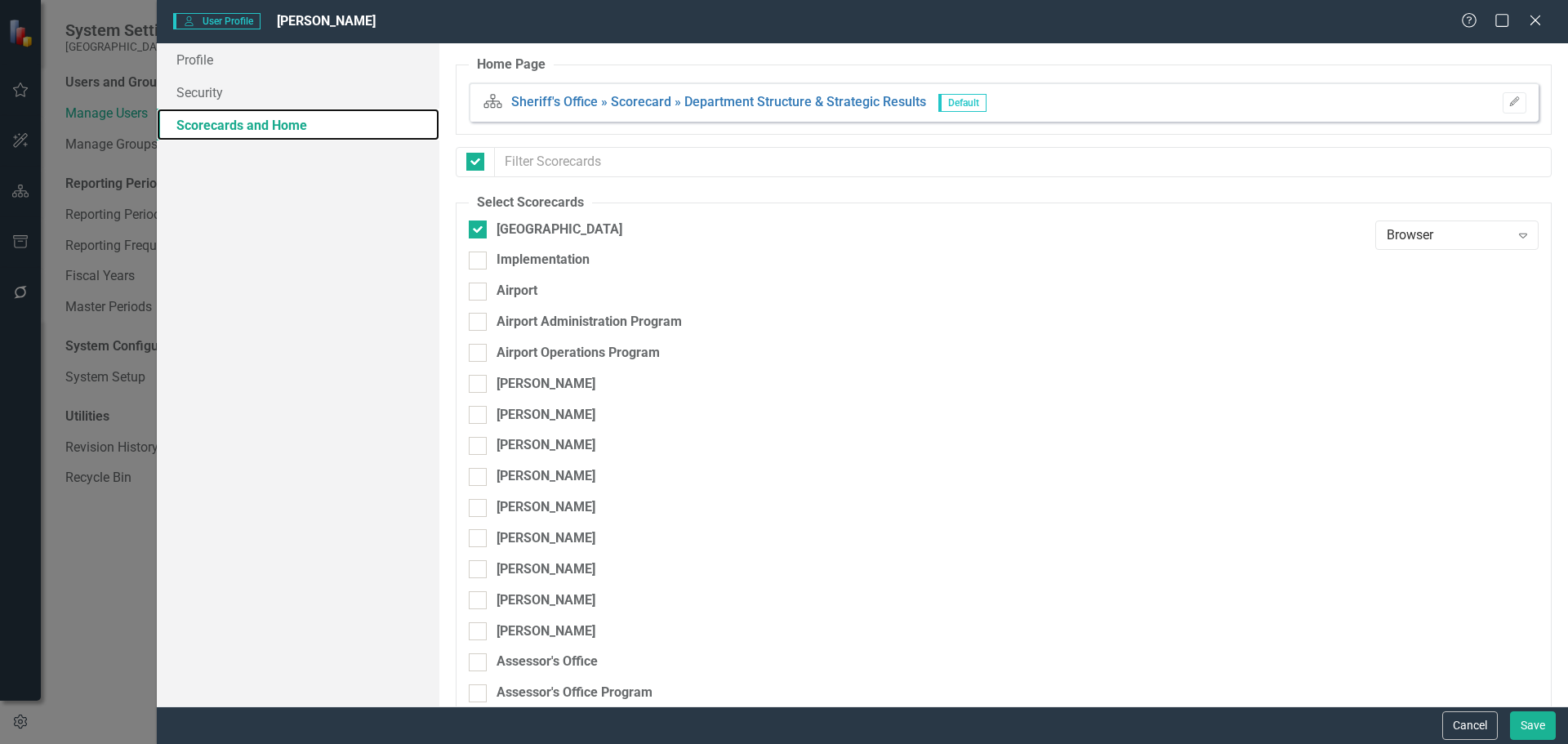
checkbox input "false"
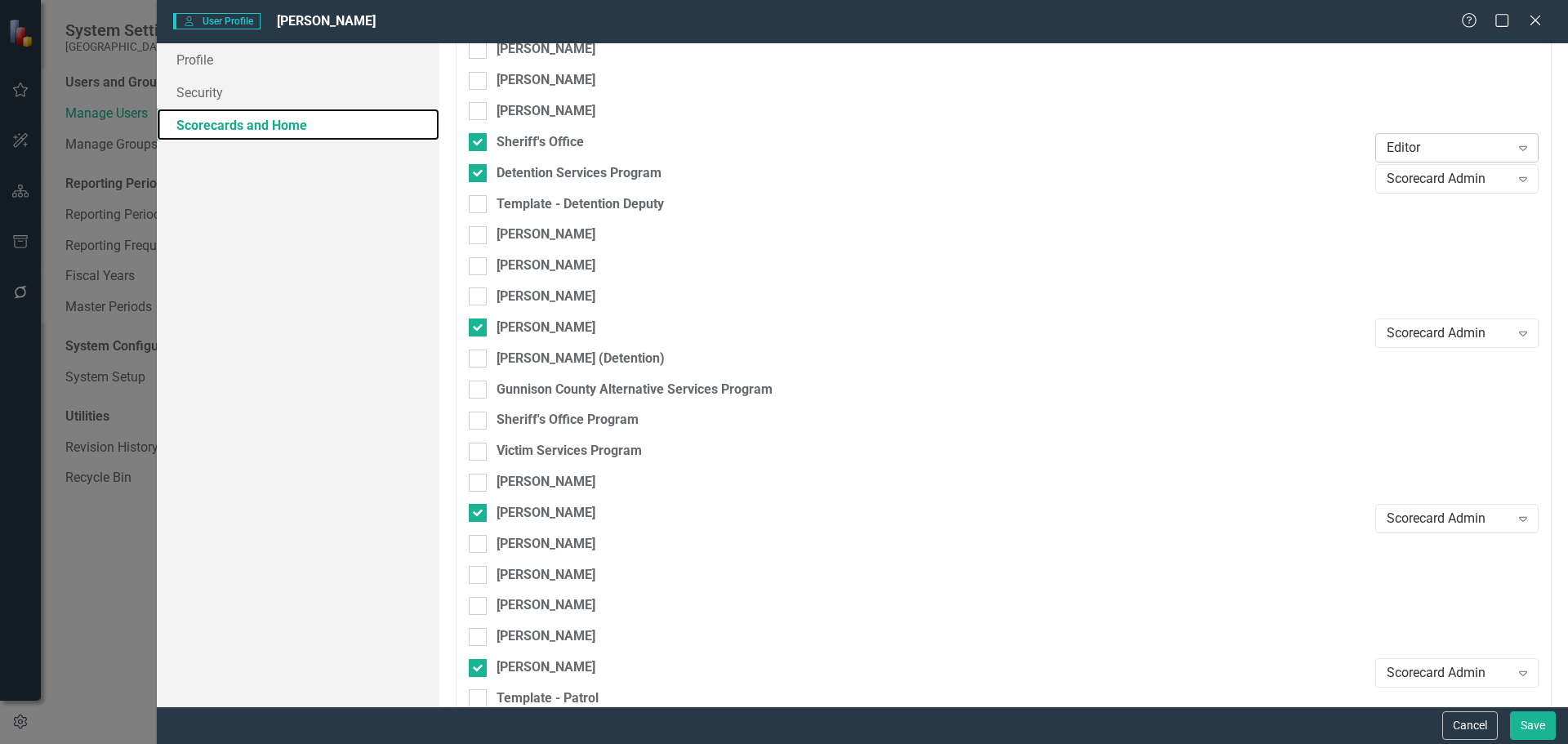
scroll to position [7435, 0]
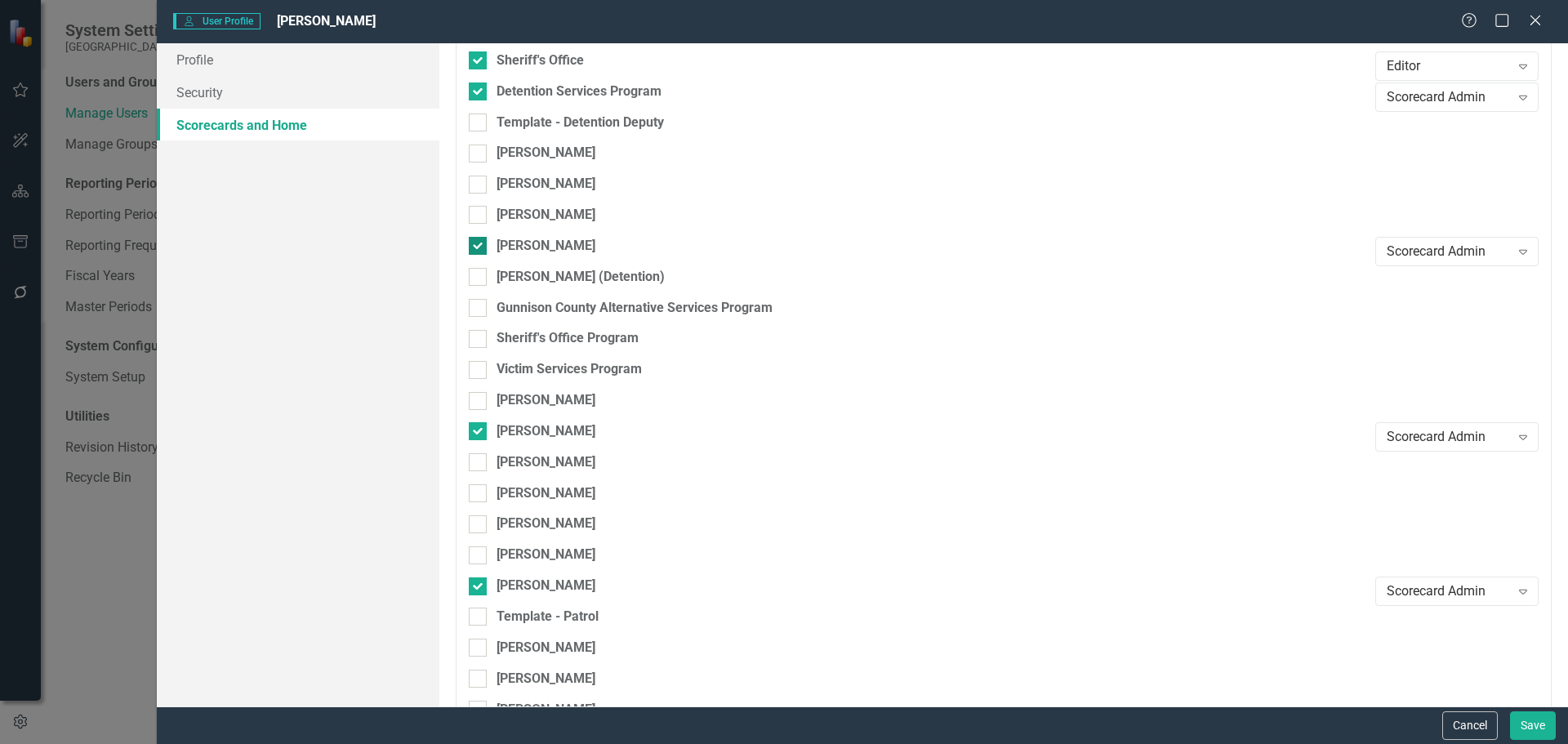
click at [478, 242] on input "[PERSON_NAME]" at bounding box center [474, 242] width 11 height 11
checkbox input "false"
click at [480, 426] on div at bounding box center [477, 431] width 18 height 18
click at [479, 426] on input "[PERSON_NAME]" at bounding box center [474, 427] width 11 height 11
checkbox input "false"
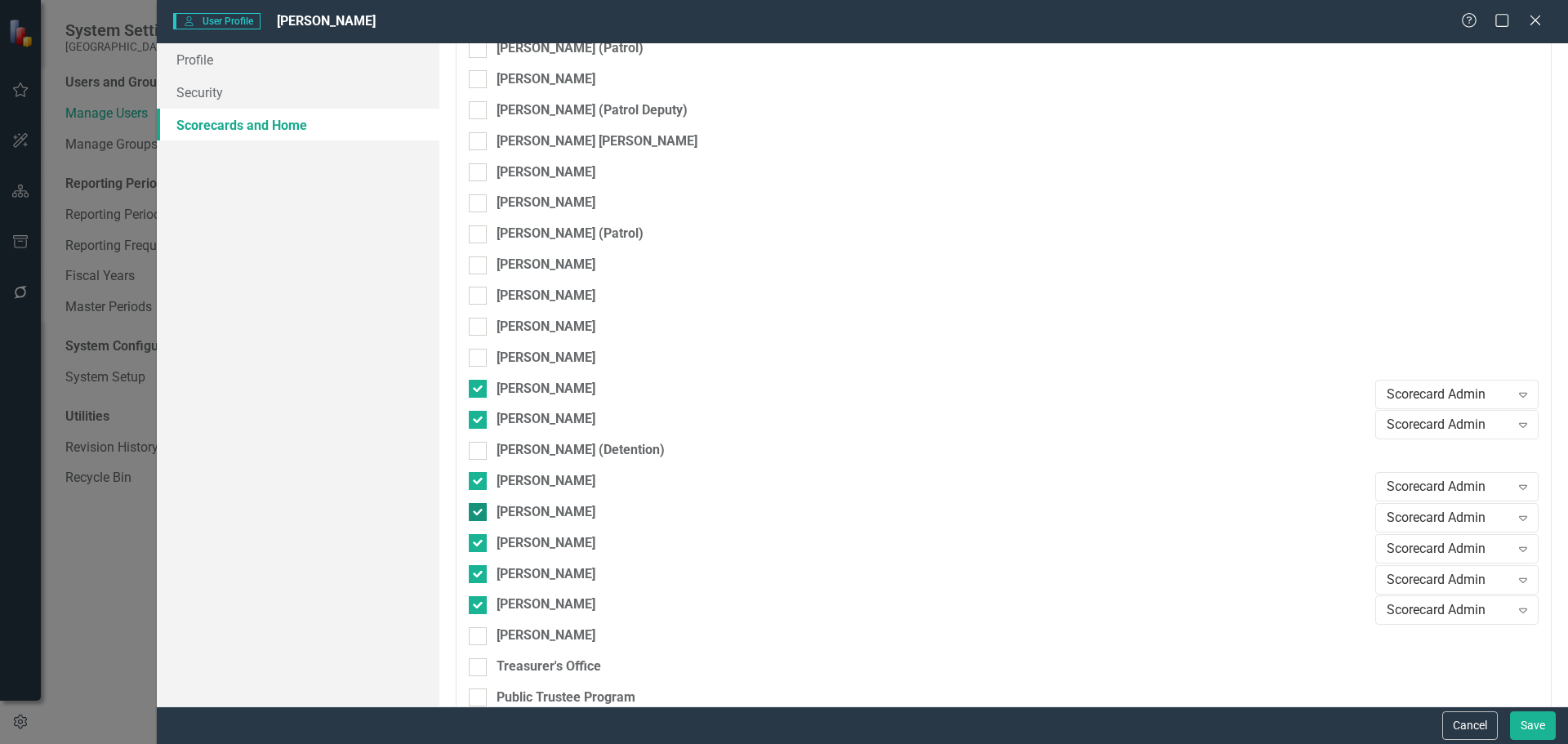
scroll to position [8171, 0]
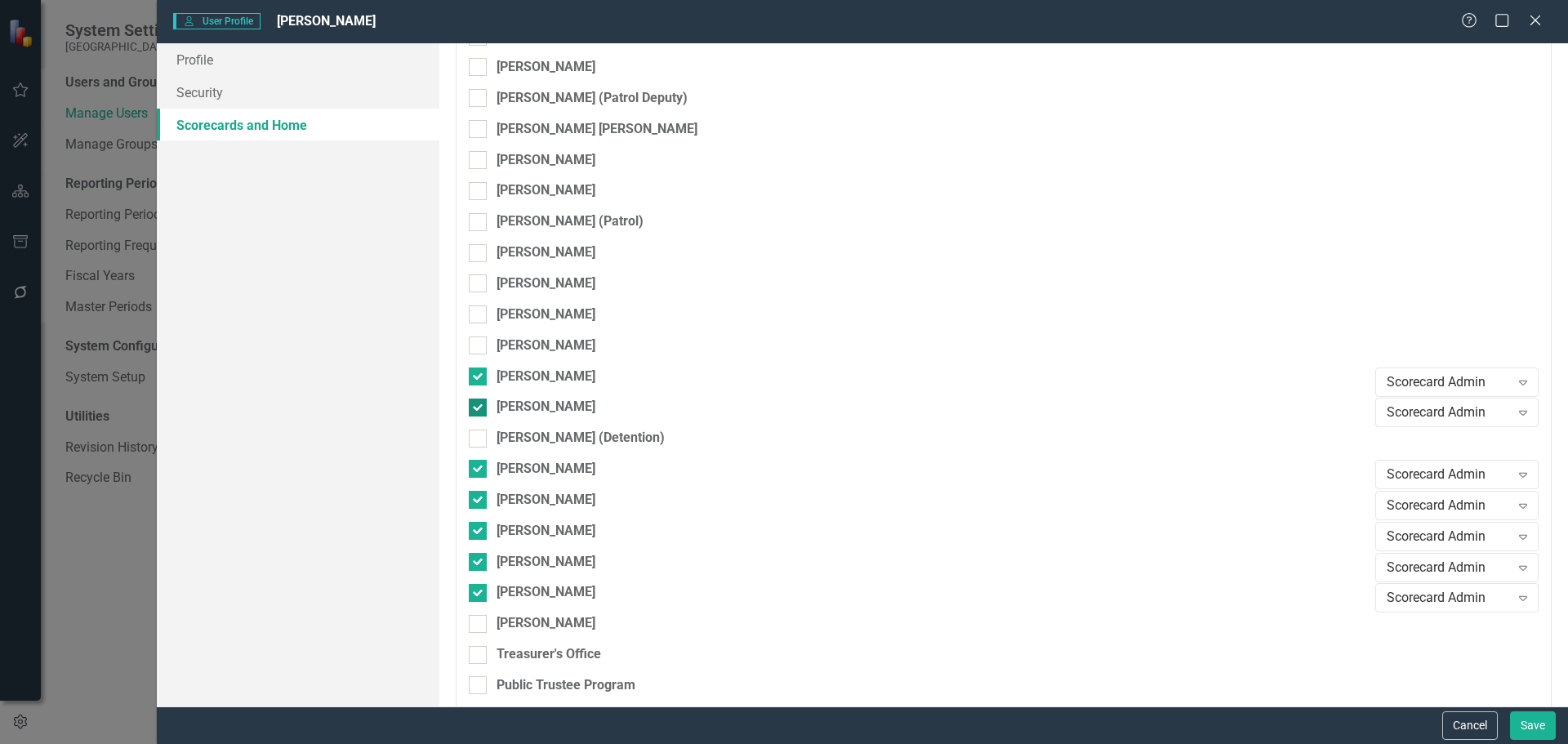
click at [482, 406] on div at bounding box center [477, 408] width 18 height 18
click at [479, 406] on input "[PERSON_NAME]" at bounding box center [474, 404] width 11 height 11
checkbox input "false"
click at [476, 457] on div "[PERSON_NAME] (Detention)" at bounding box center [918, 445] width 899 height 31
click at [478, 496] on input "[PERSON_NAME]" at bounding box center [474, 496] width 11 height 11
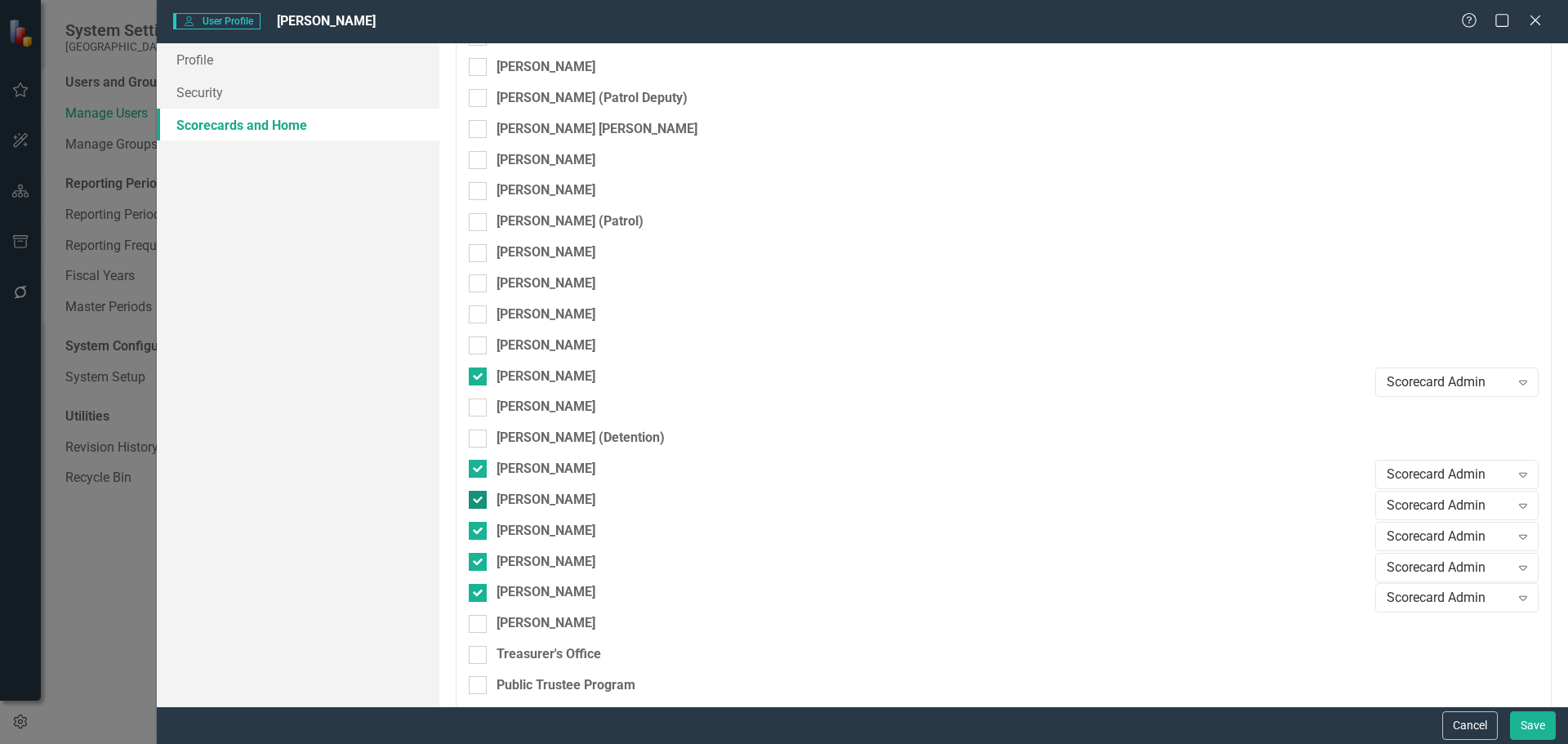
checkbox input "false"
click at [478, 473] on div at bounding box center [477, 469] width 18 height 18
click at [478, 471] on input "[PERSON_NAME]" at bounding box center [474, 465] width 11 height 11
checkbox input "false"
drag, startPoint x: 475, startPoint y: 524, endPoint x: 477, endPoint y: 569, distance: 45.0
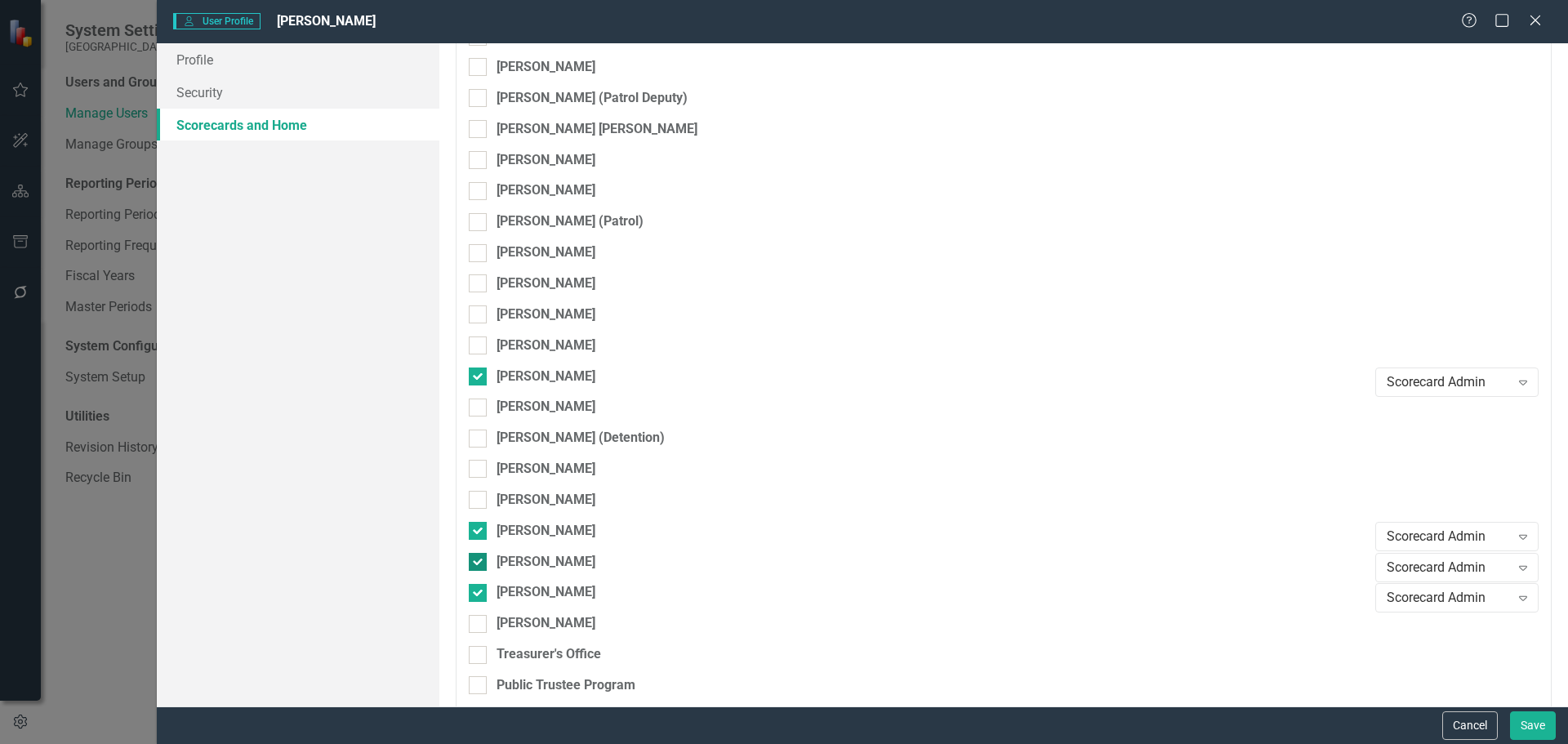
click at [475, 525] on input "[PERSON_NAME]" at bounding box center [474, 527] width 11 height 11
checkbox input "false"
click at [477, 559] on input "[PERSON_NAME]" at bounding box center [474, 558] width 11 height 11
checkbox input "false"
click at [477, 591] on input "[PERSON_NAME]" at bounding box center [474, 589] width 11 height 11
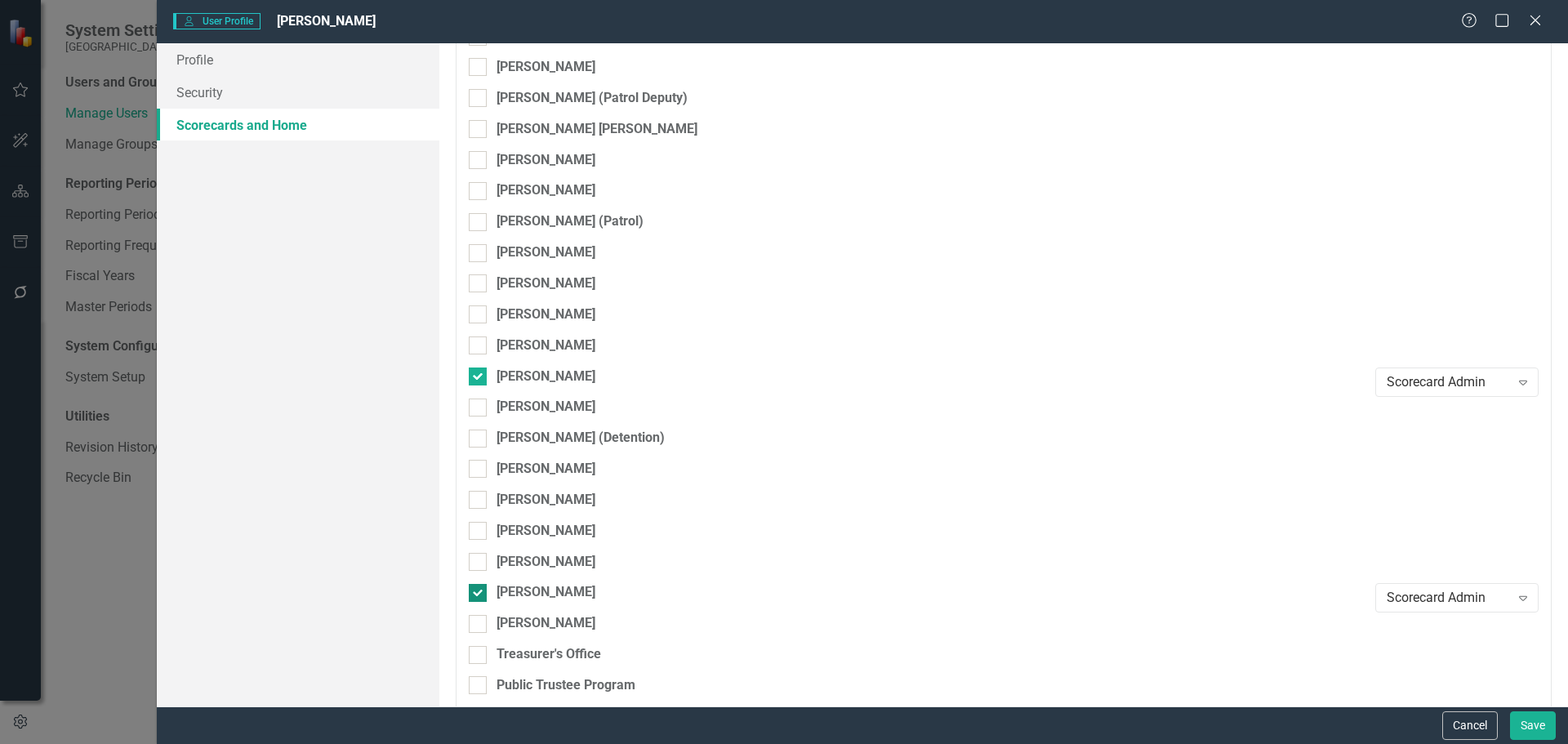
checkbox input "false"
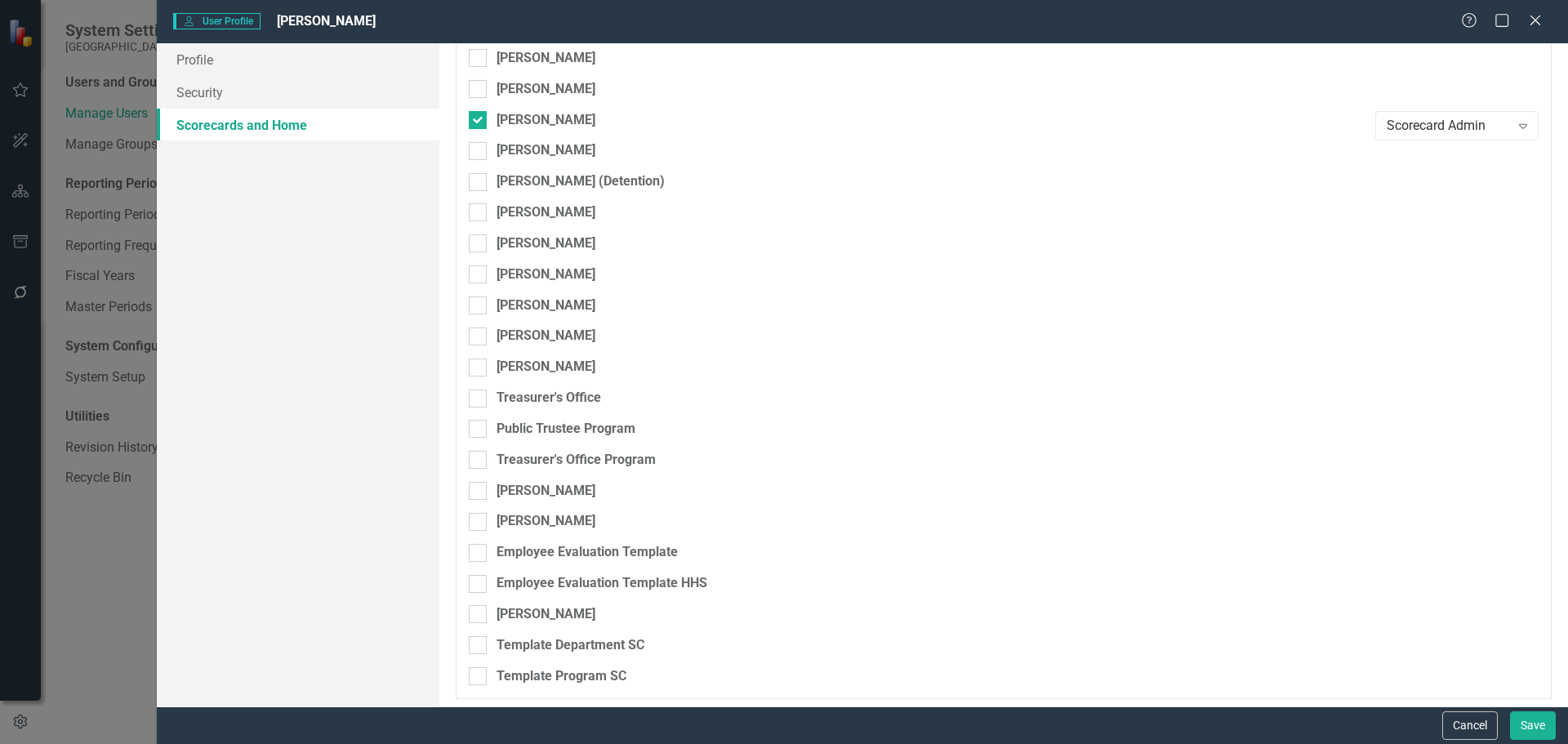
scroll to position [8432, 0]
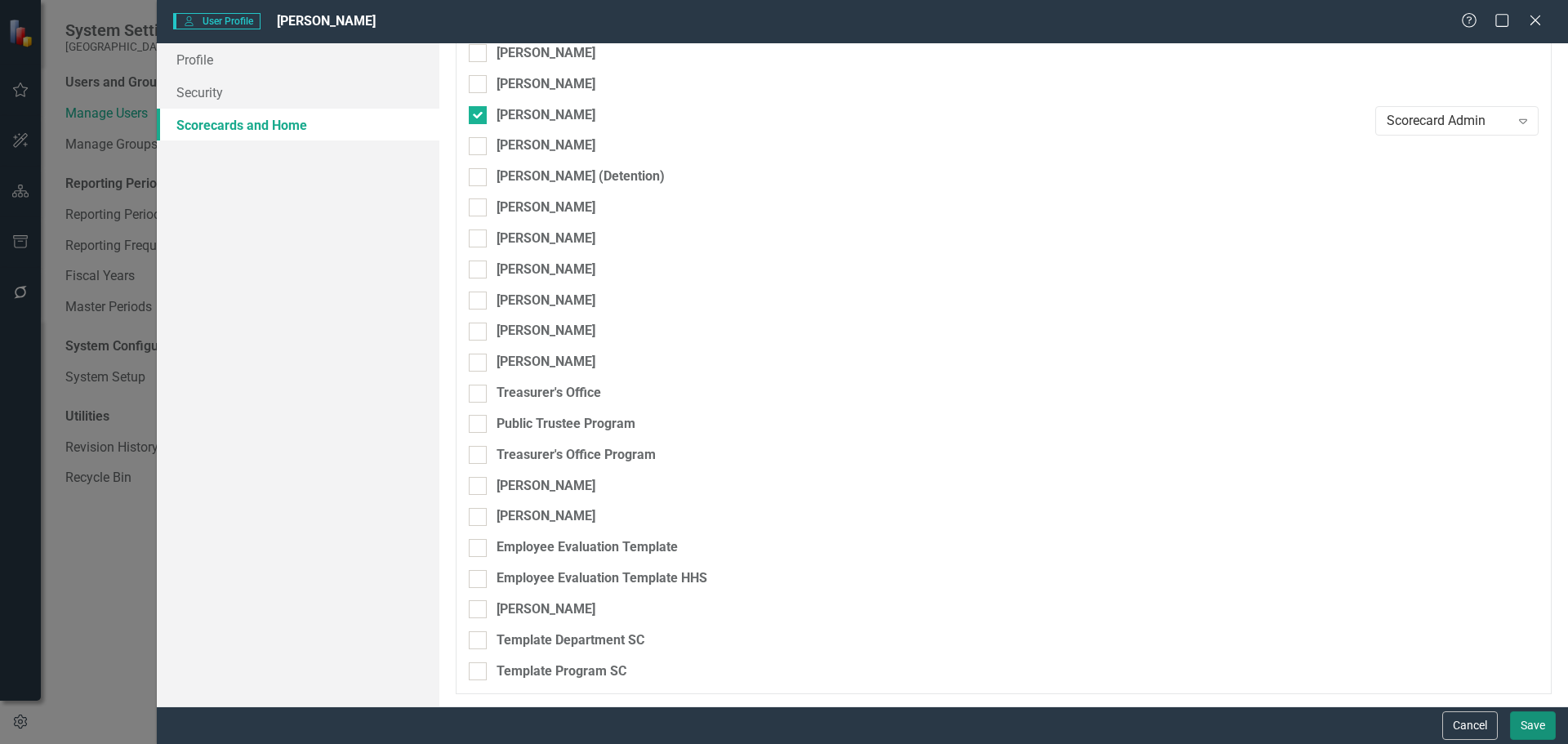
click at [1532, 729] on button "Save" at bounding box center [1533, 727] width 46 height 29
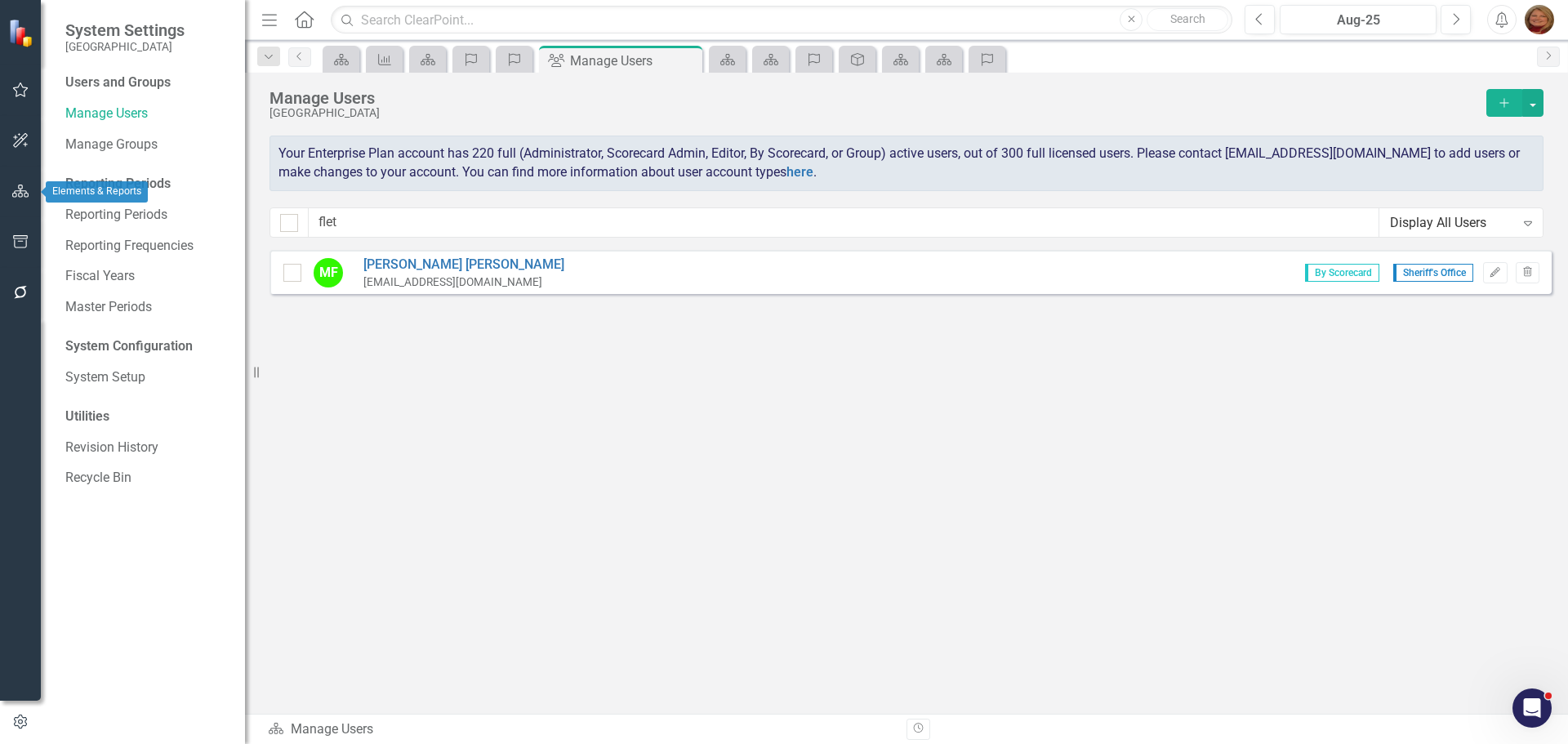
click at [19, 184] on button "button" at bounding box center [21, 192] width 37 height 34
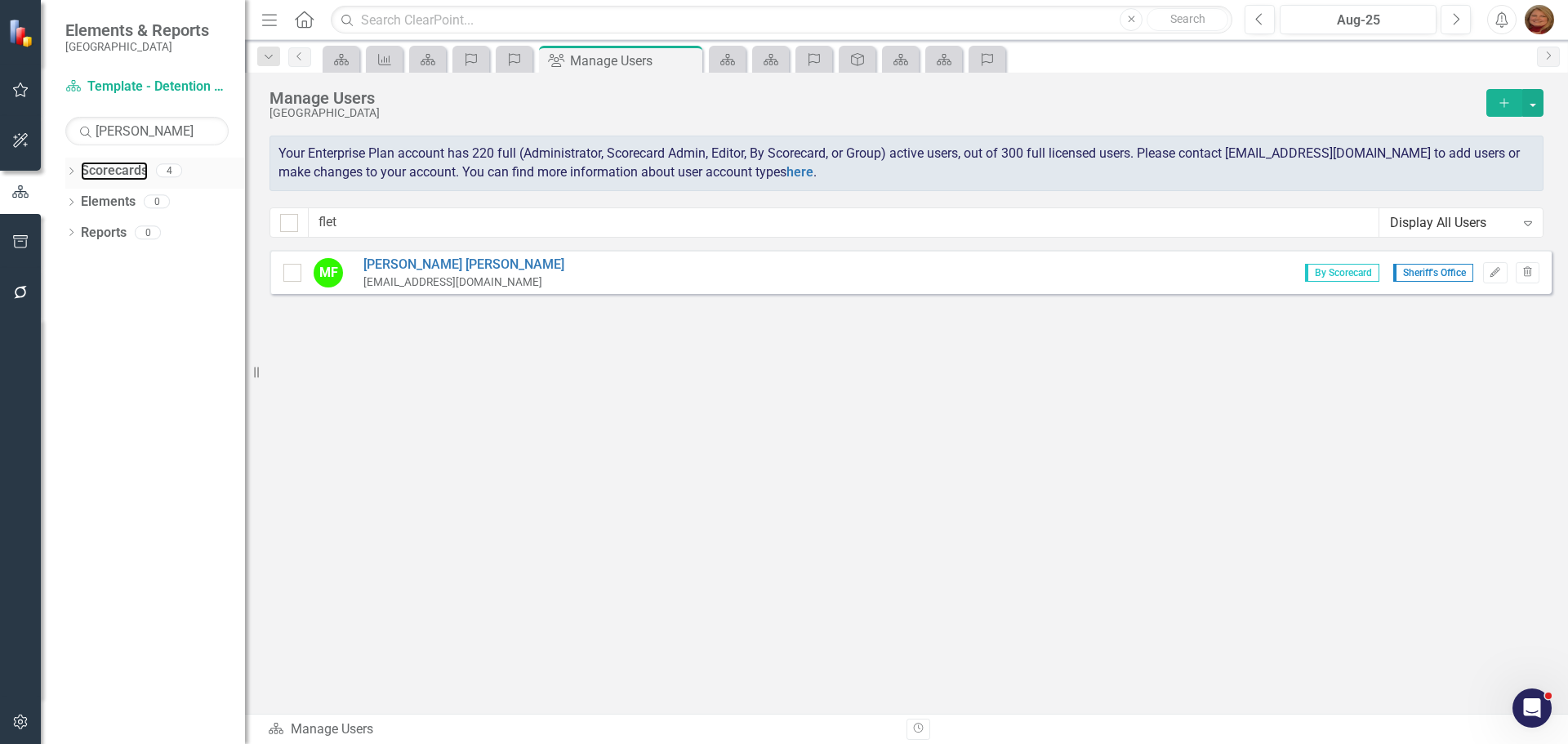
drag, startPoint x: 117, startPoint y: 169, endPoint x: 231, endPoint y: 165, distance: 114.1
click at [117, 169] on link "Scorecards" at bounding box center [114, 170] width 67 height 18
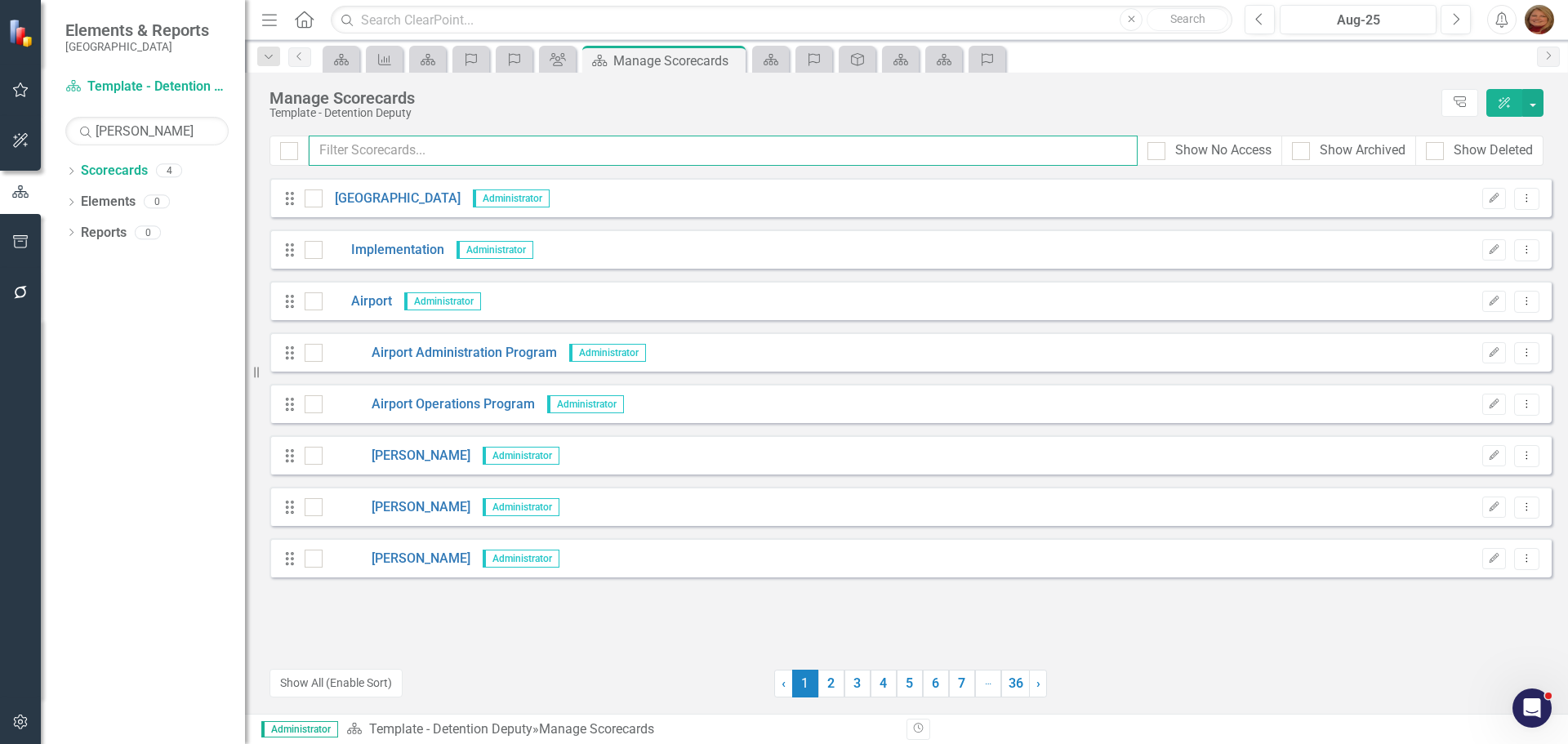
click at [446, 150] on input "text" at bounding box center [723, 150] width 829 height 30
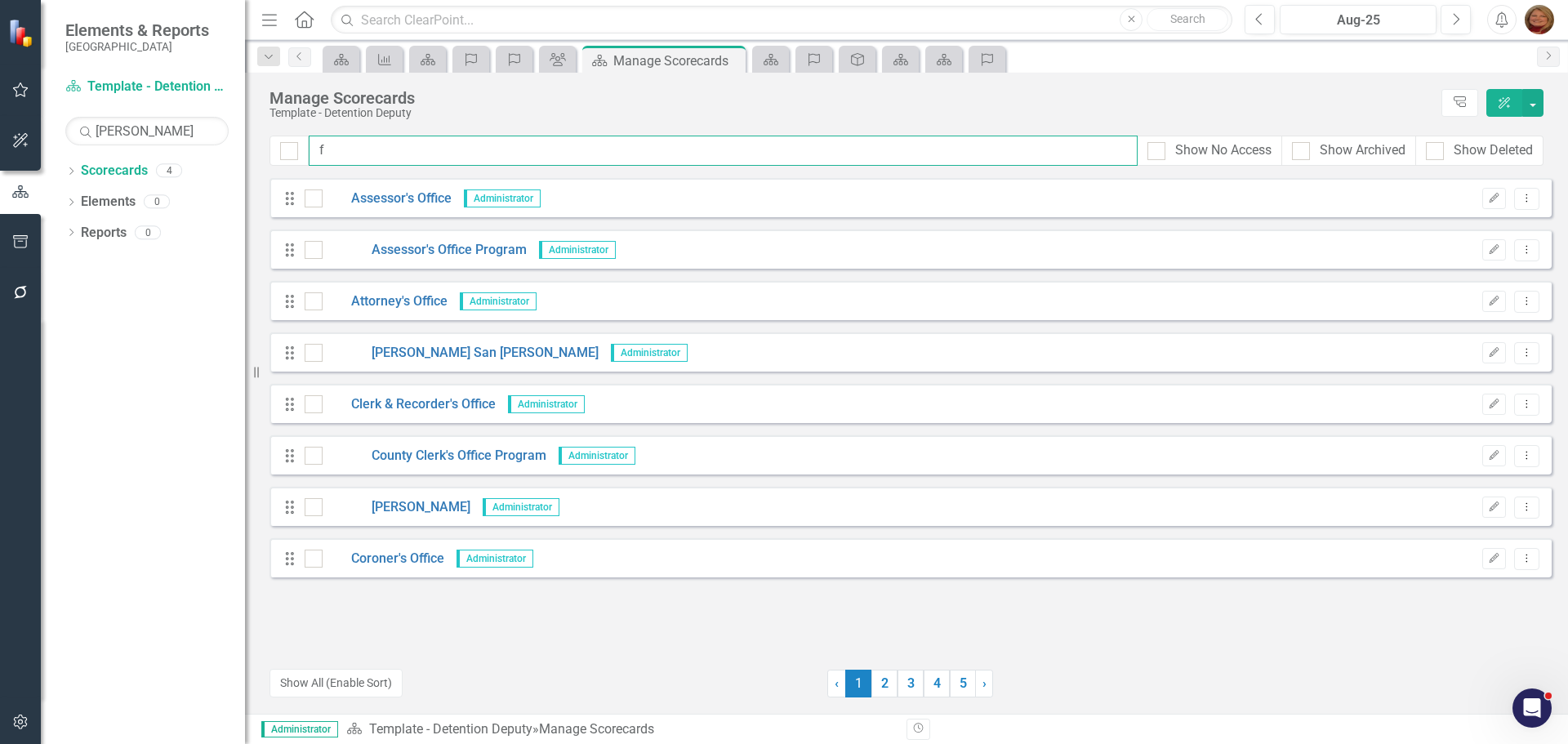
type input "fl"
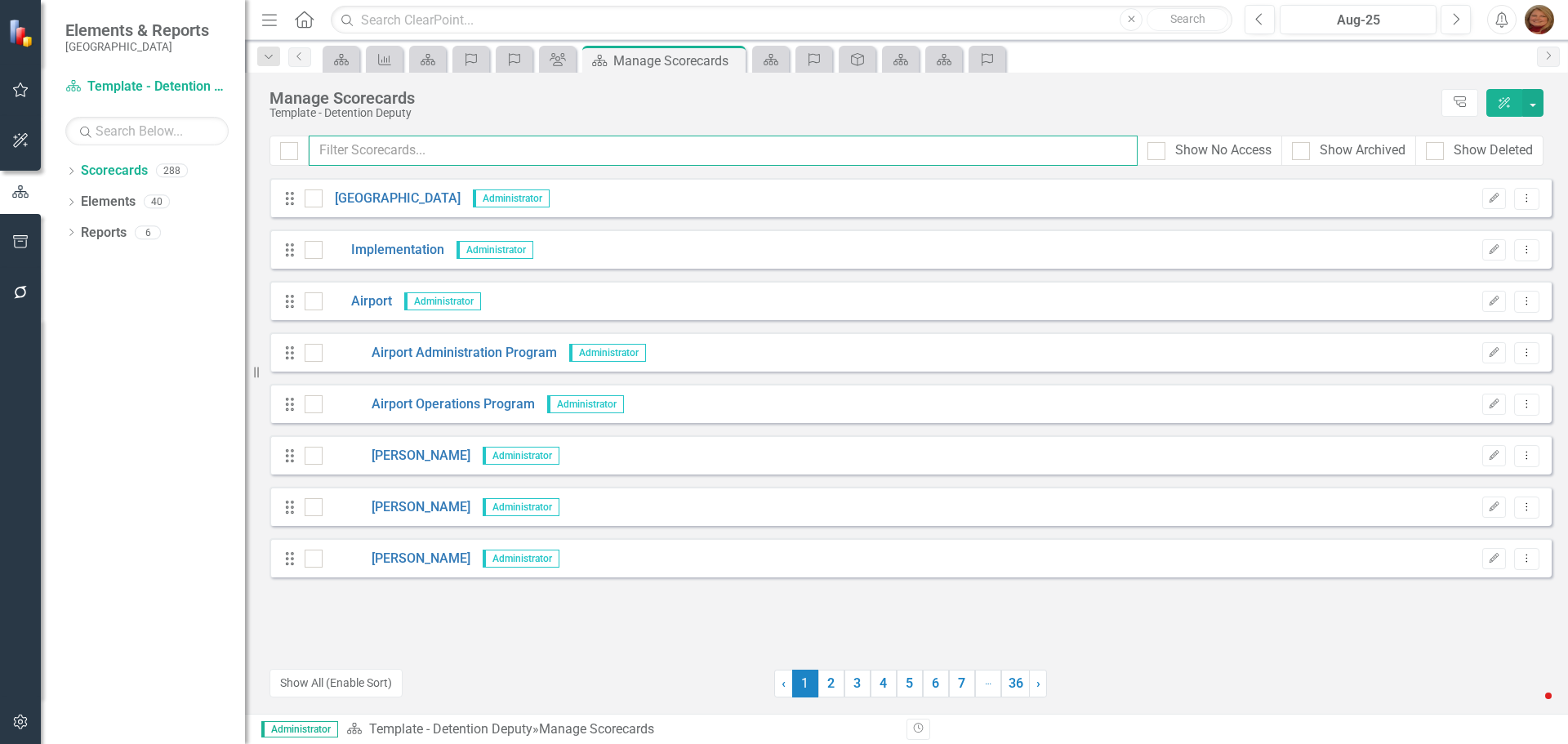
click at [380, 155] on input "text" at bounding box center [723, 150] width 829 height 30
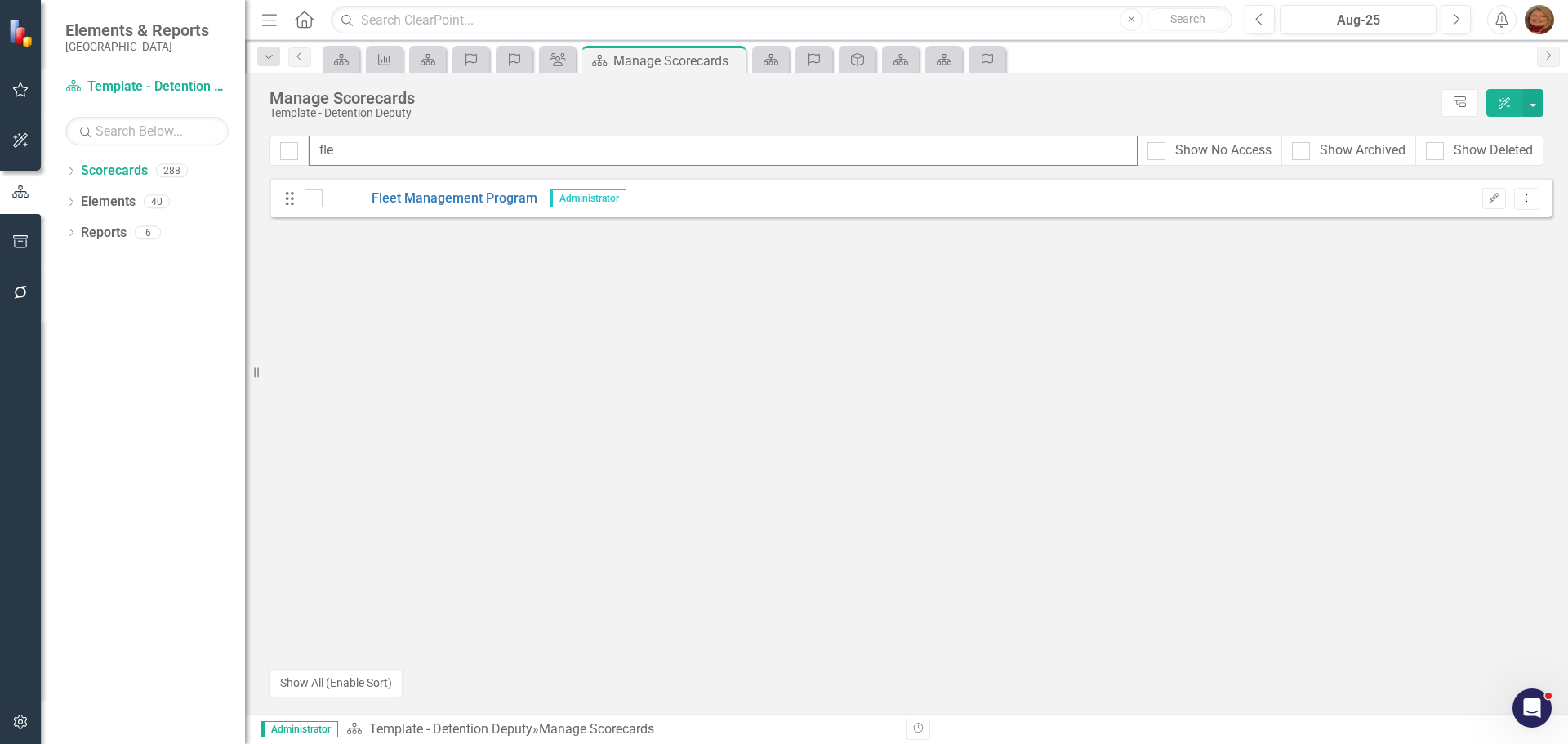
click at [351, 163] on input "fle" at bounding box center [723, 150] width 829 height 30
type input "fle"
click at [1531, 707] on icon "Open Intercom Messenger" at bounding box center [1530, 705] width 12 height 13
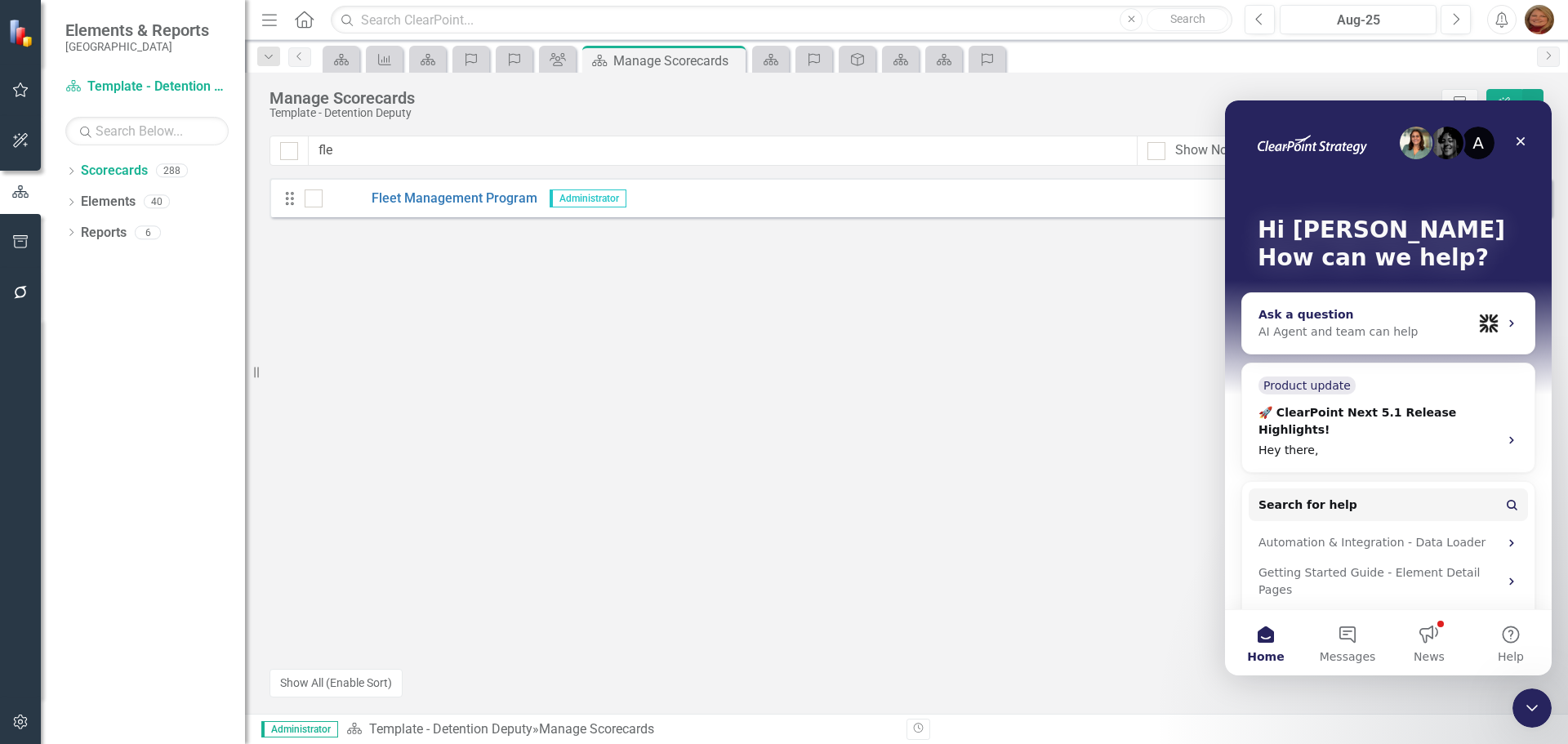
click at [1395, 326] on div "AI Agent and team can help" at bounding box center [1366, 332] width 214 height 17
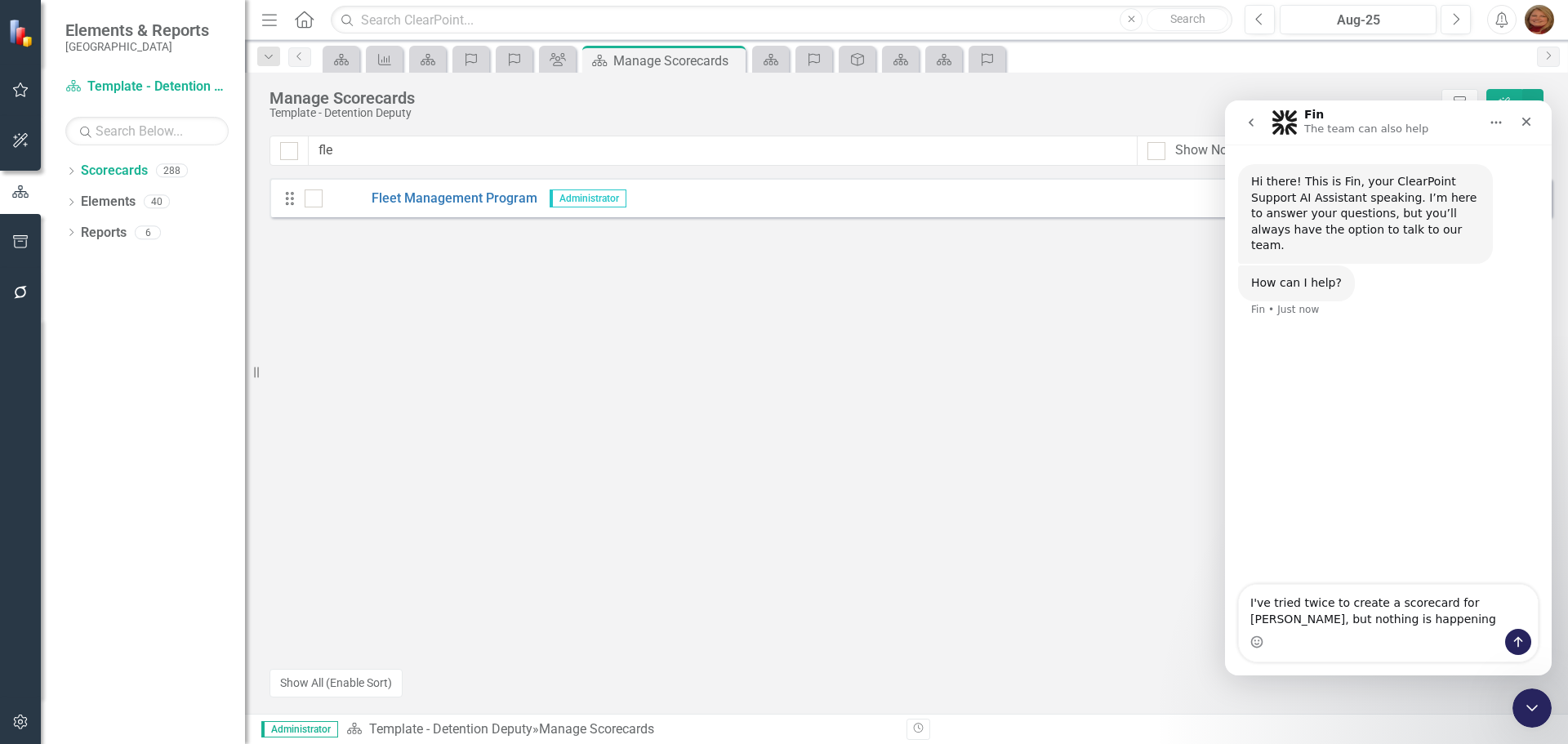
type textarea "I've tried twice to create a scorecard for [PERSON_NAME], but nothing is happen…"
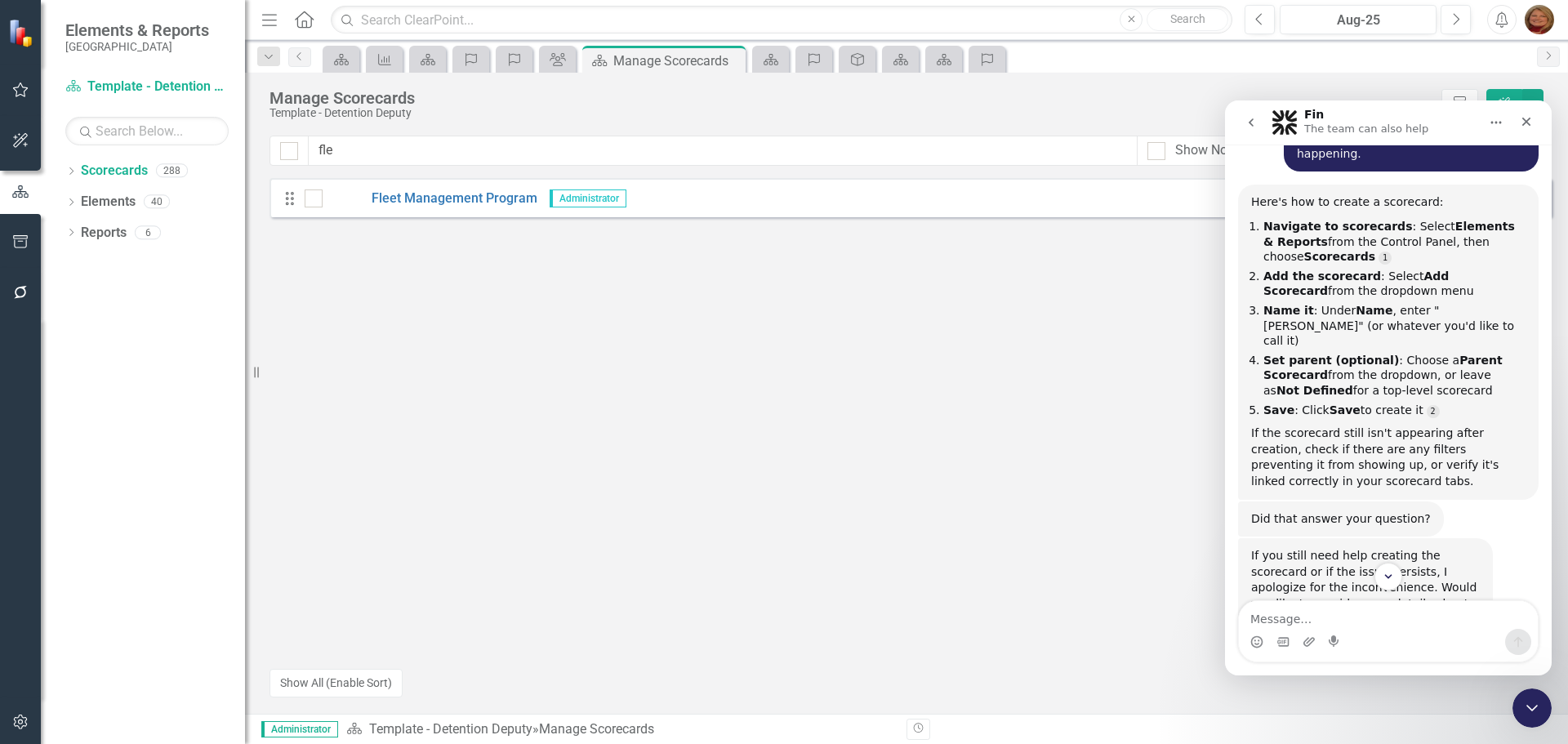
scroll to position [250, 0]
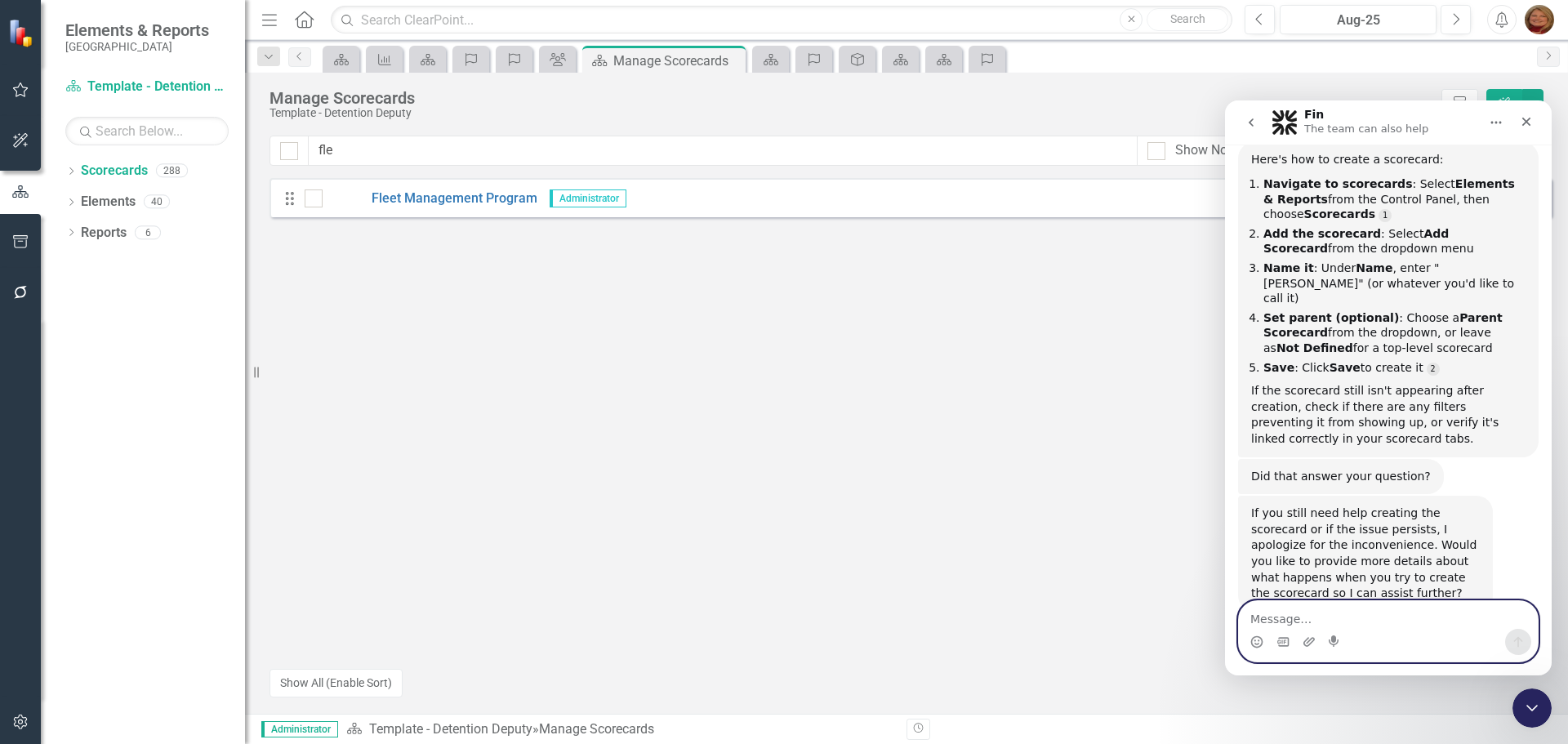
click at [1319, 629] on textarea "Message…" at bounding box center [1389, 615] width 299 height 28
type textarea "can i chat with a live person?"
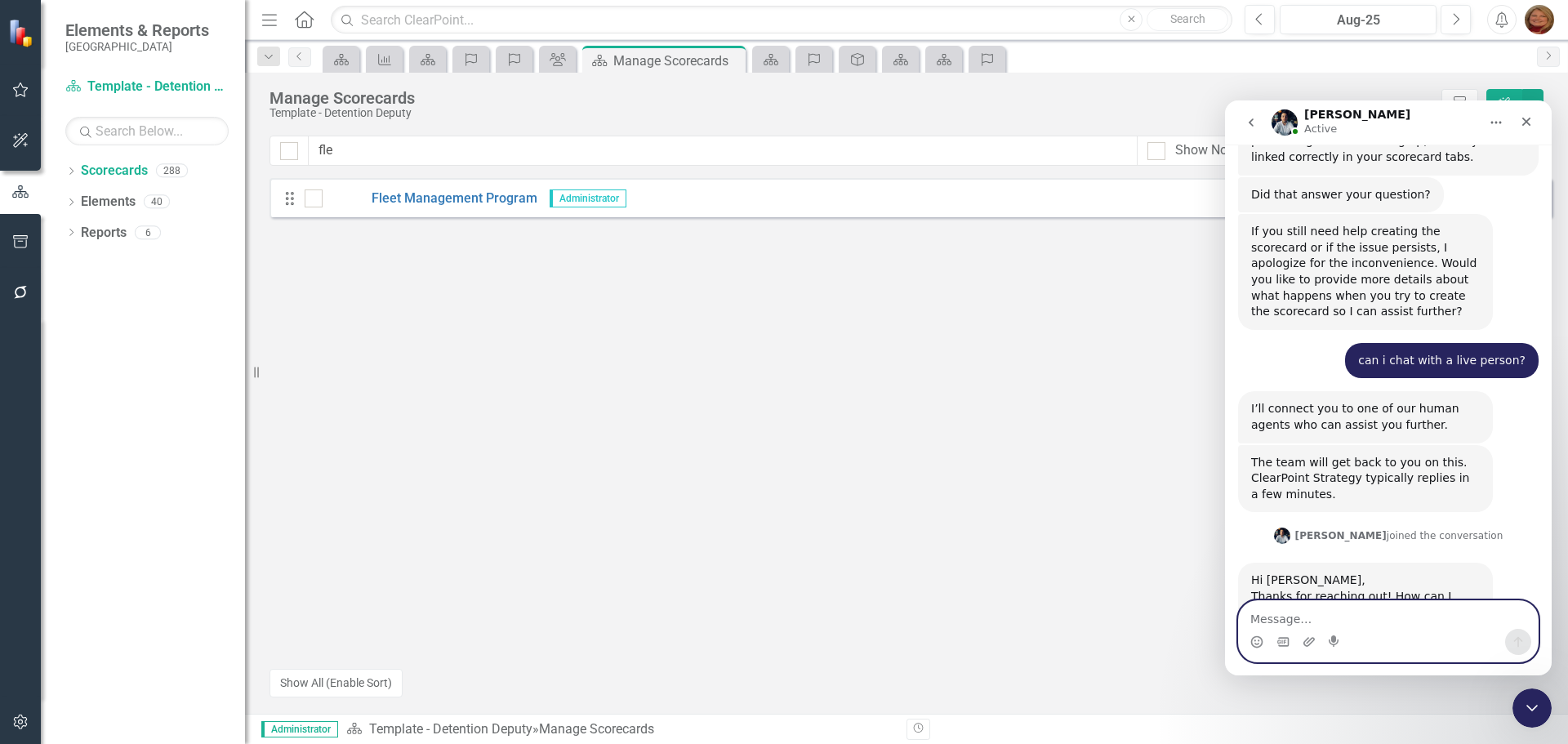
scroll to position [535, 0]
click at [1389, 618] on textarea "Message…" at bounding box center [1389, 615] width 299 height 28
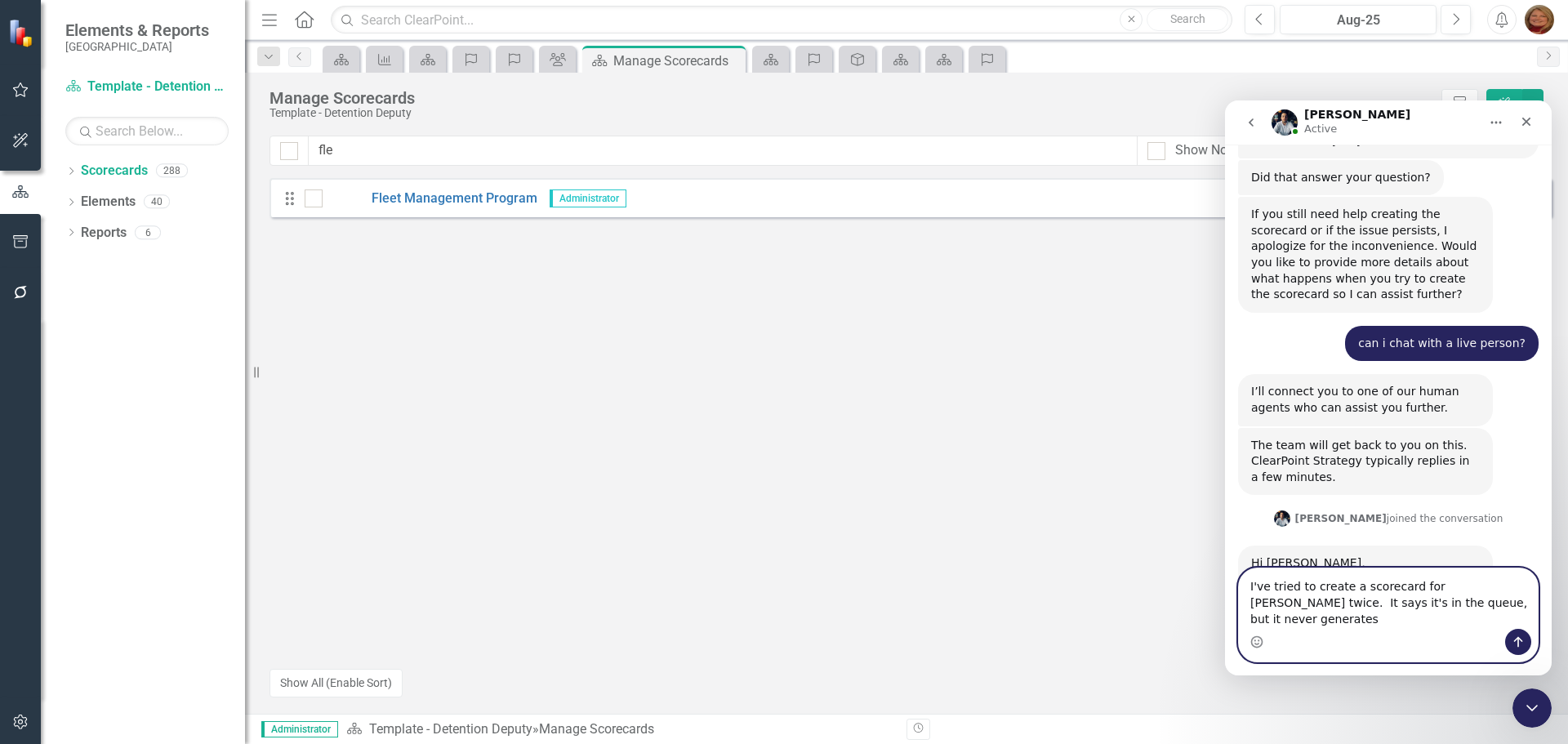
type textarea "I've tried to create a scorecard for [PERSON_NAME] twice. It says it's in the q…"
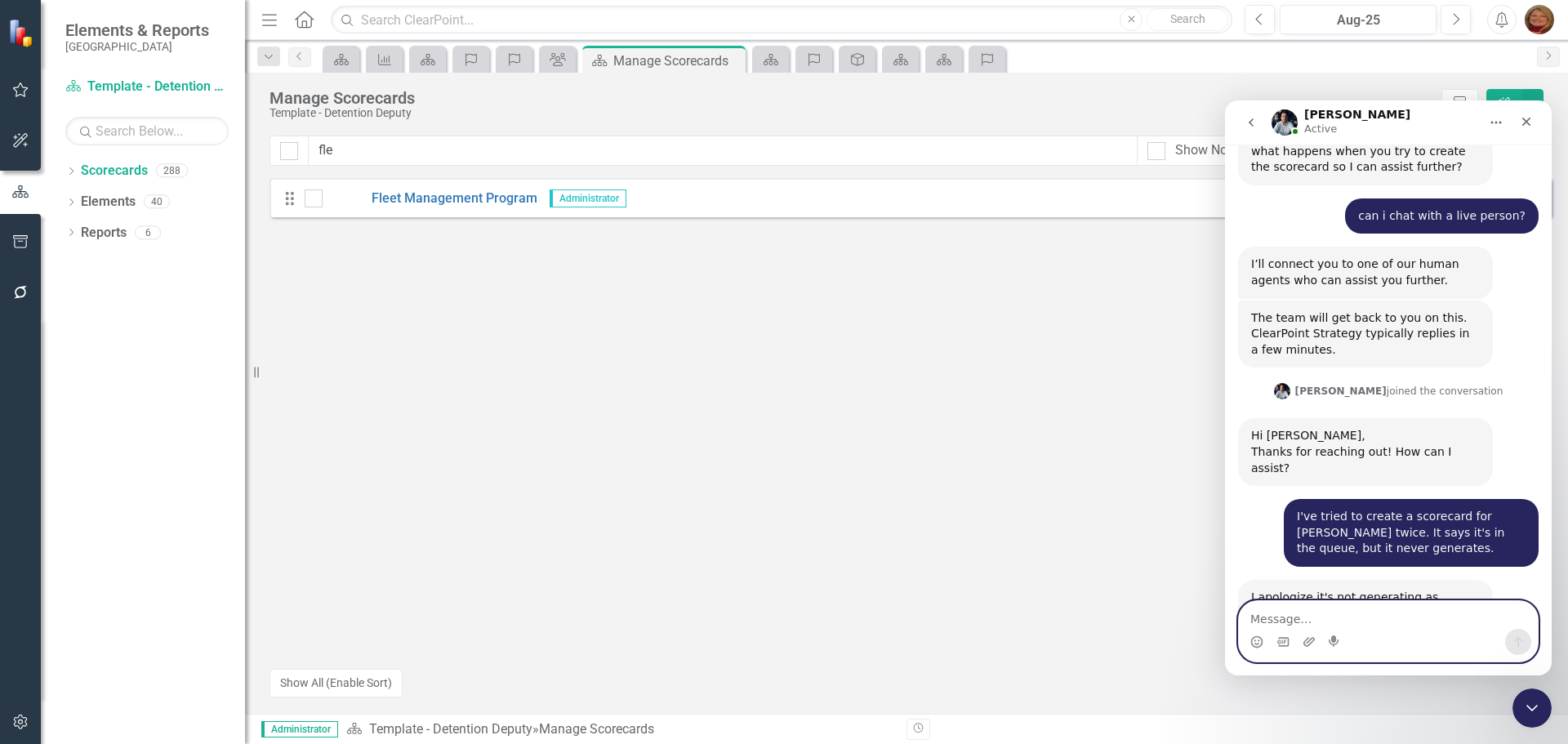
scroll to position [697, 0]
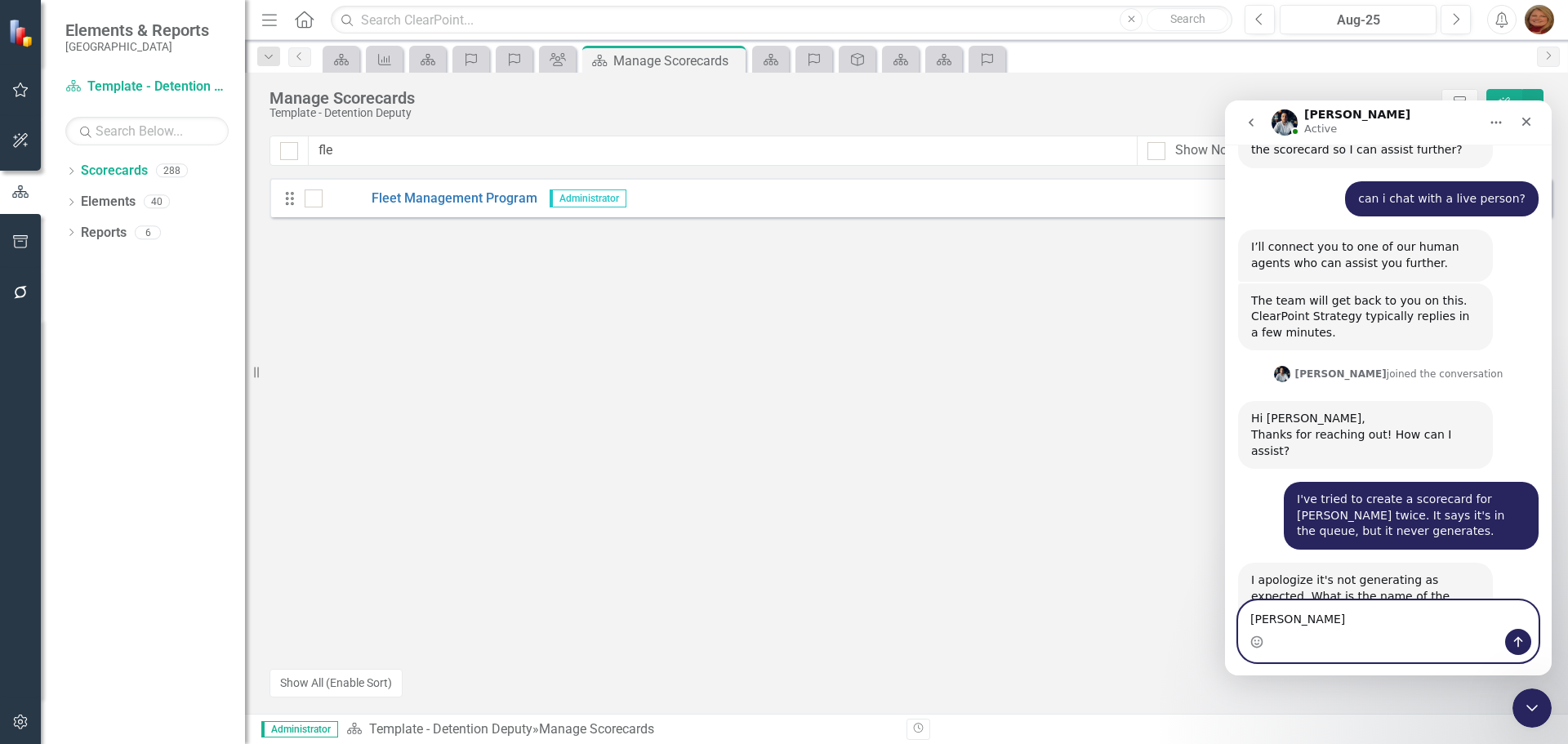
type textarea "[PERSON_NAME]"
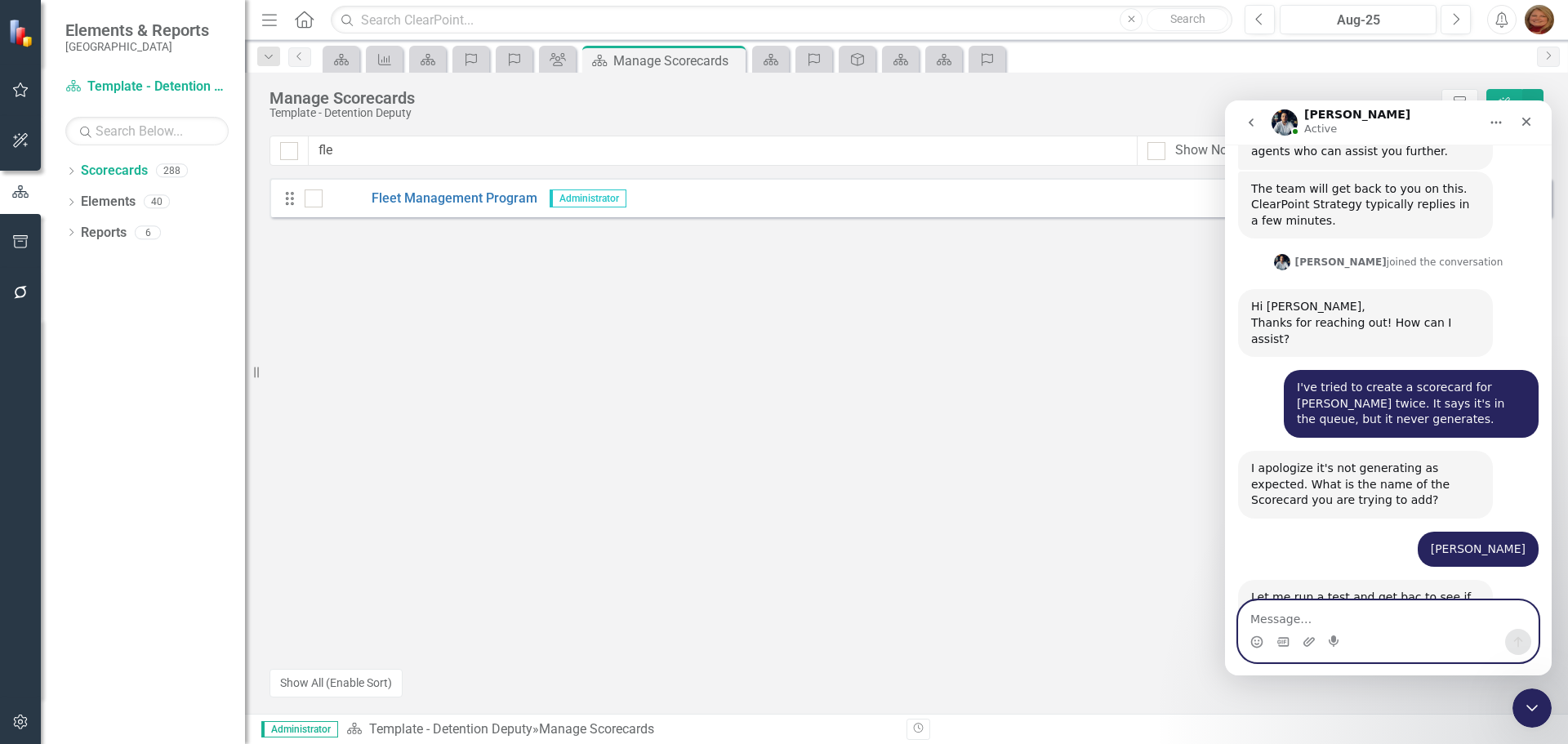
scroll to position [826, 0]
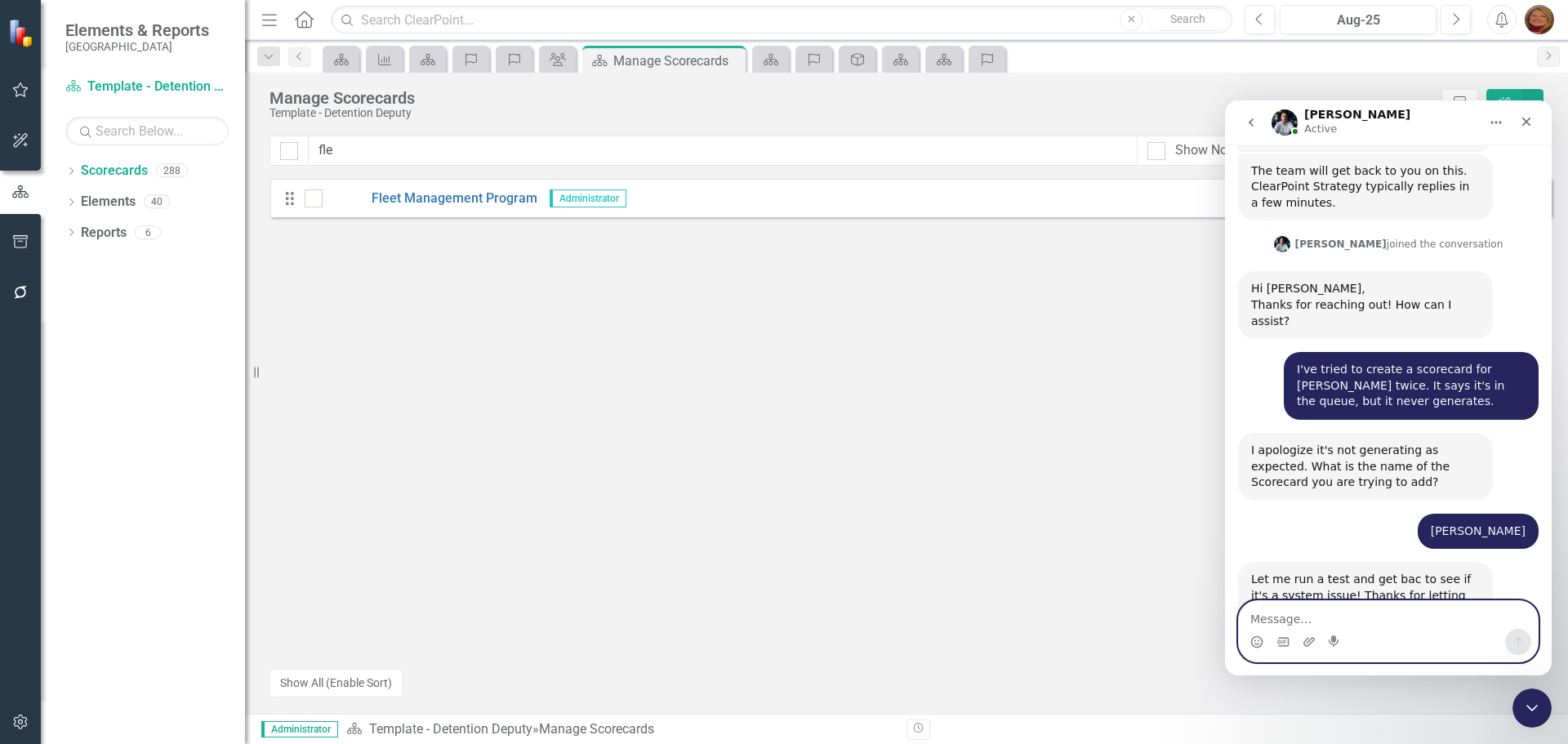
click at [1375, 624] on textarea "Message…" at bounding box center [1389, 615] width 299 height 28
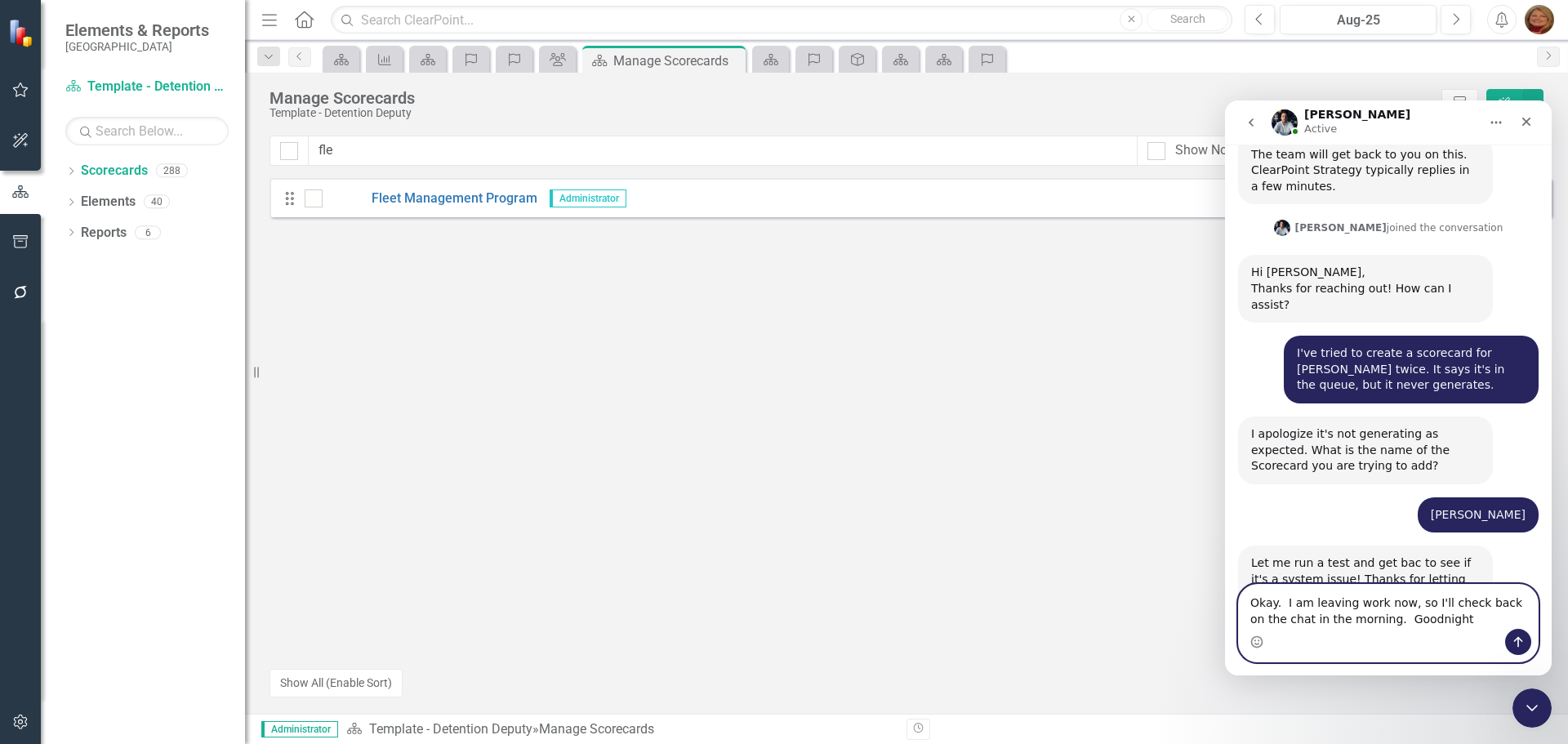
type textarea "Okay. I am leaving work now, so I'll check back on the chat in the morning. Goo…"
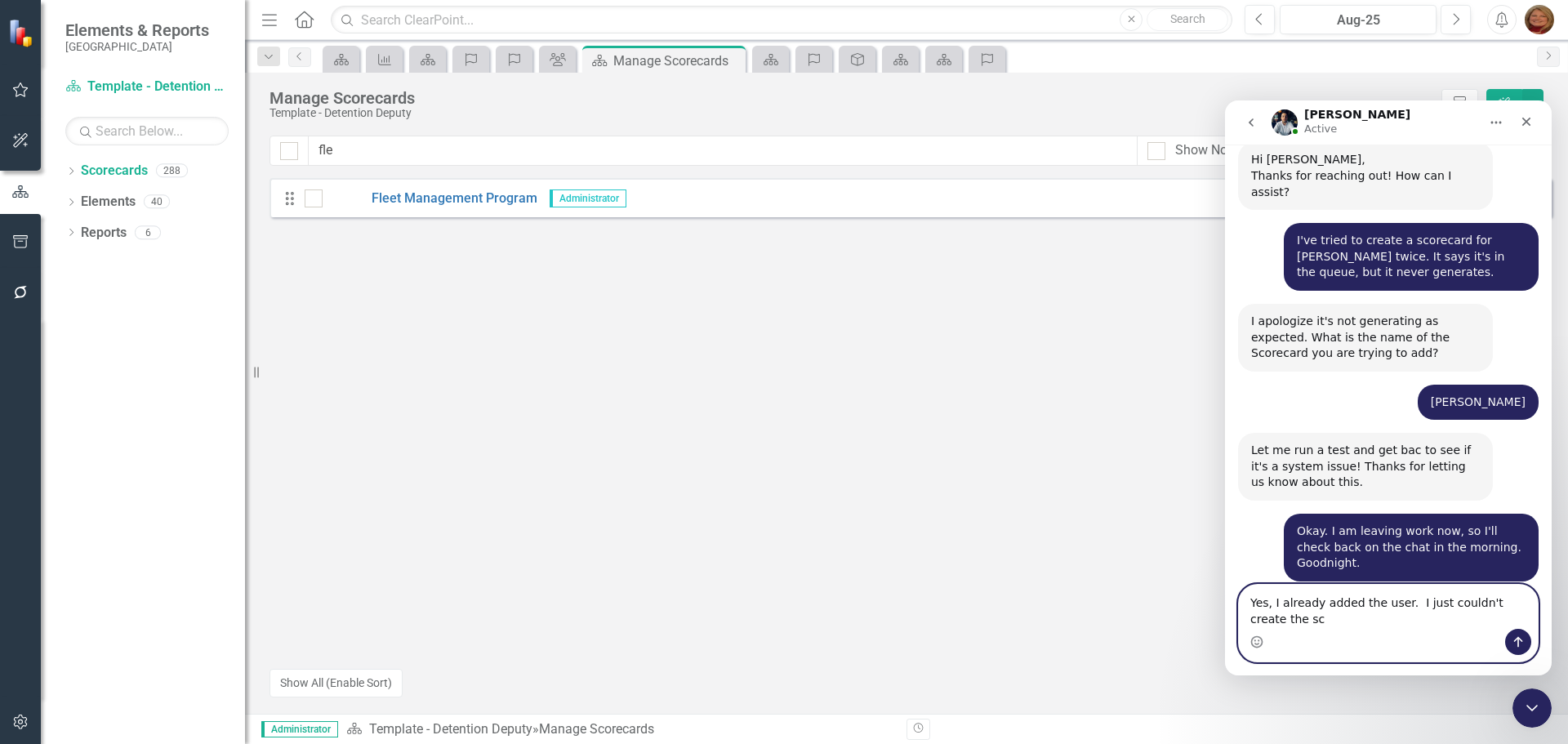
scroll to position [972, 0]
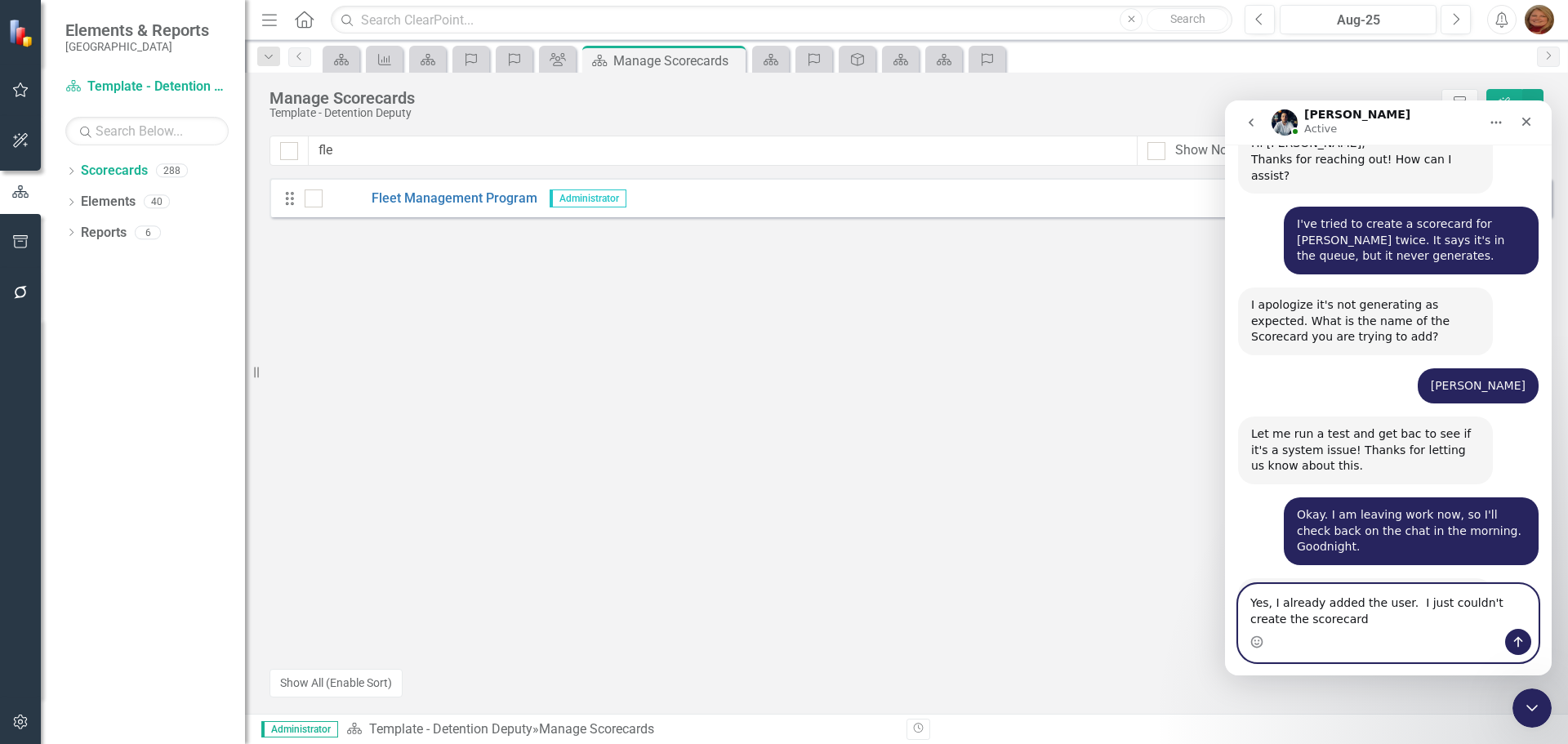
type textarea "Yes, I already added the user. I just couldn't create the scorecard."
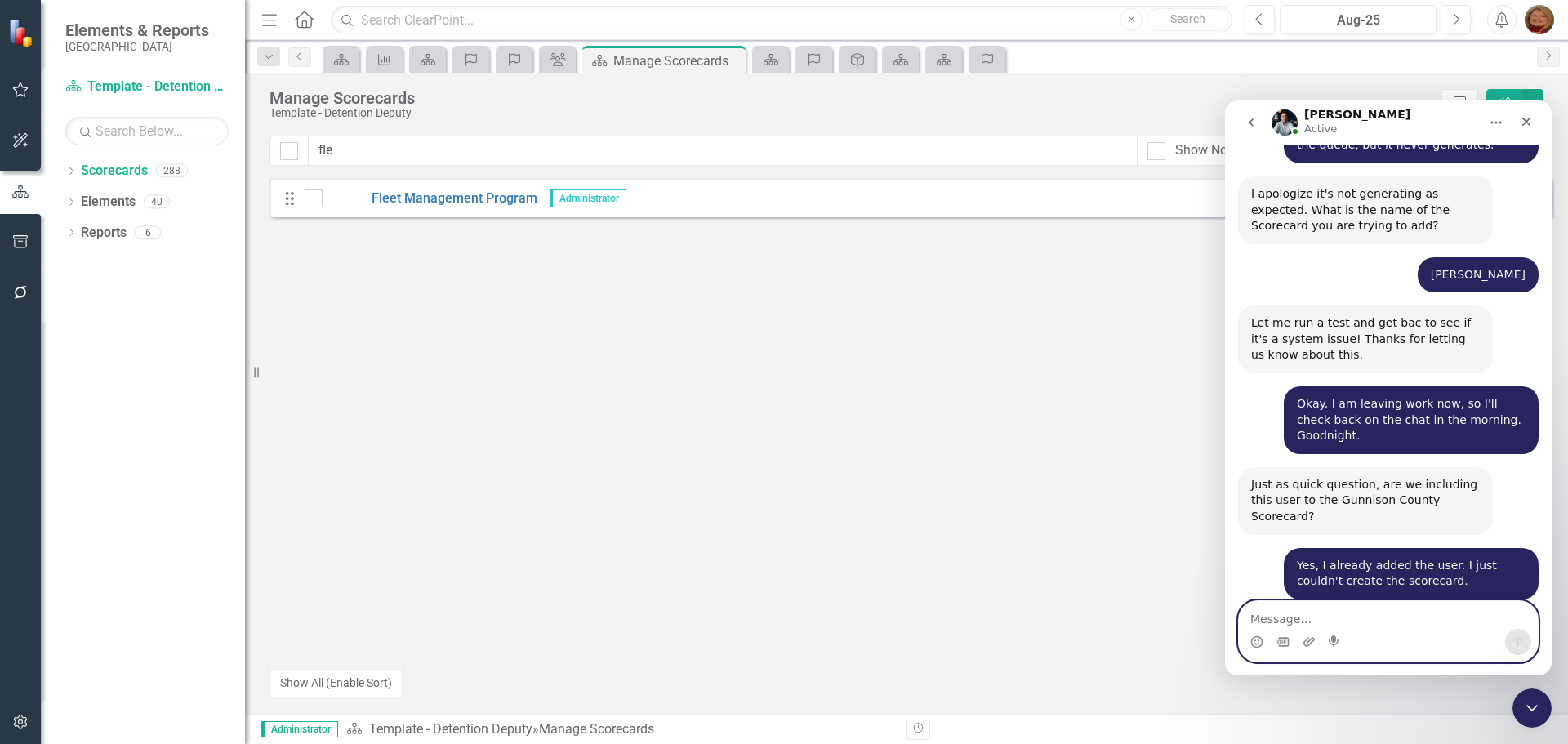
scroll to position [1100, 0]
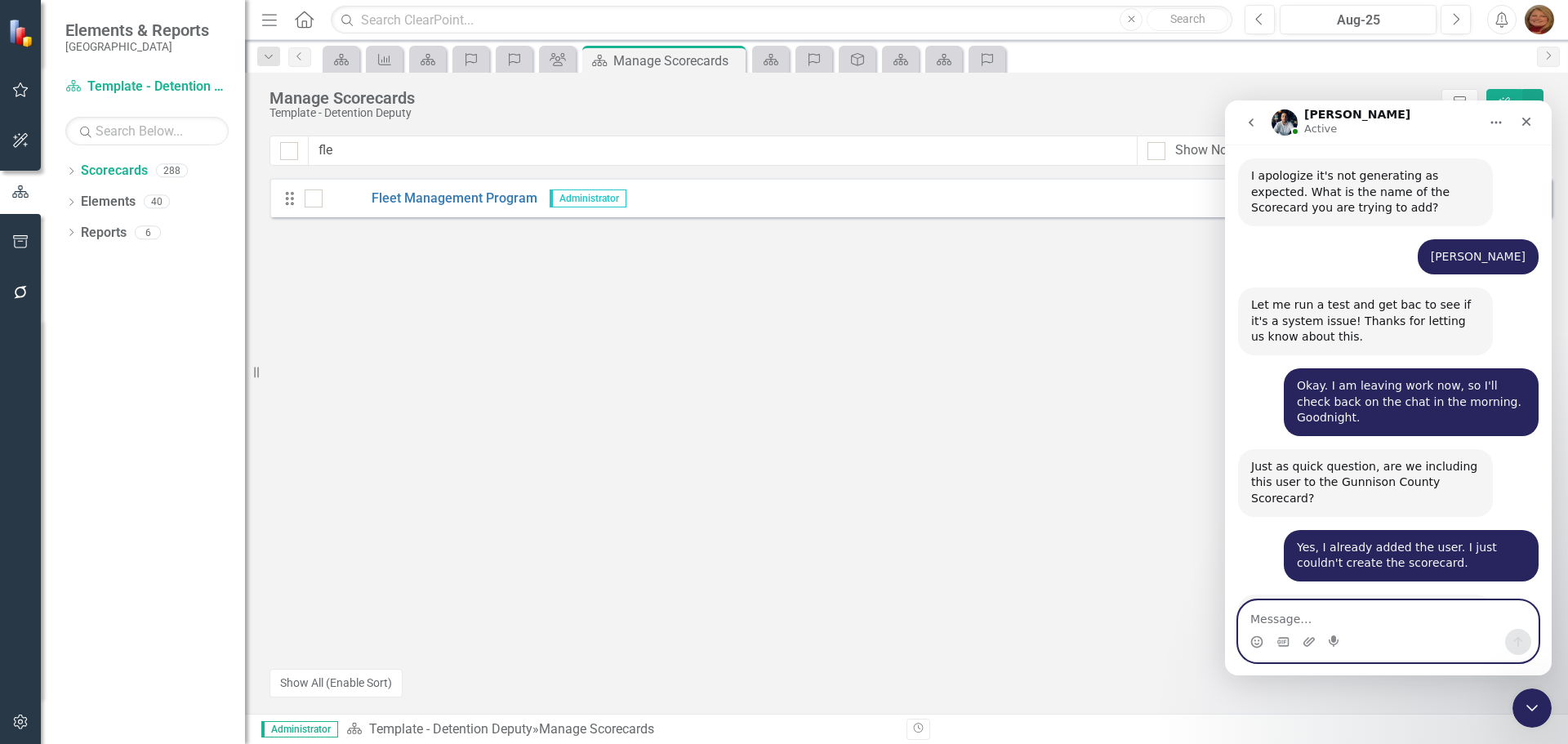
type textarea "k"
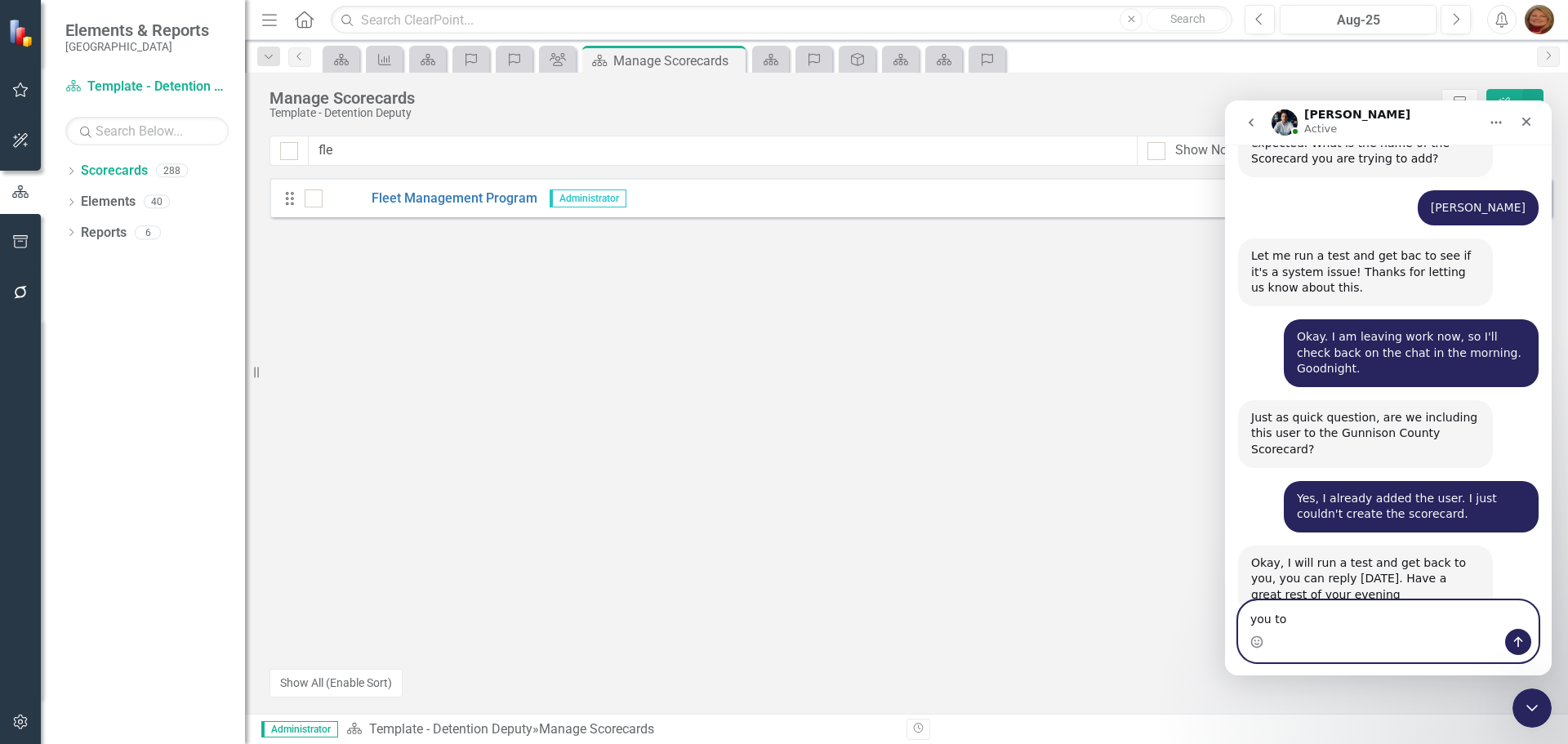
type textarea "you too"
